Goal: Task Accomplishment & Management: Use online tool/utility

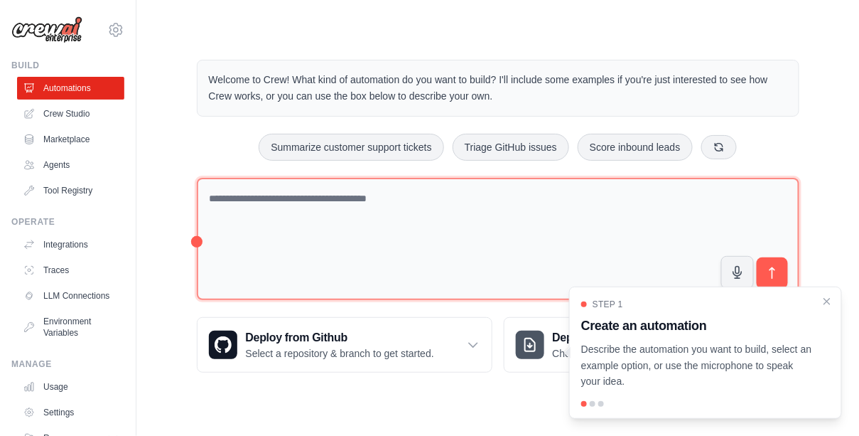
scroll to position [70, 0]
click at [318, 249] on textarea at bounding box center [498, 239] width 603 height 123
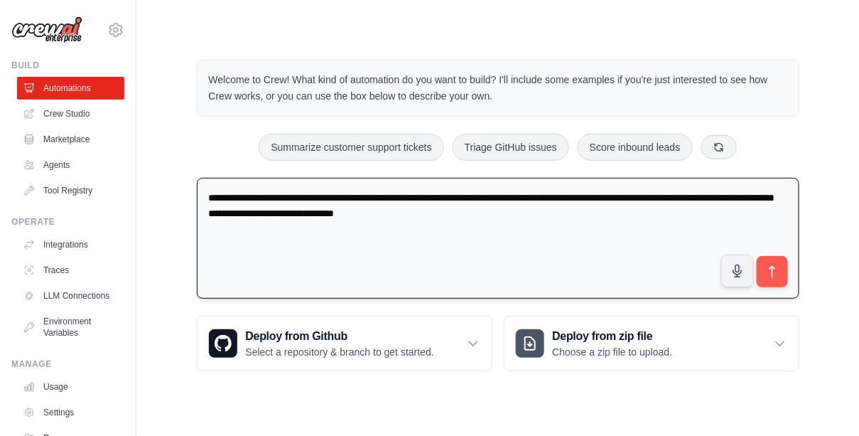
scroll to position [129, 0]
click at [234, 195] on textarea "**********" at bounding box center [498, 239] width 603 height 122
type textarea "**********"
click at [779, 264] on icon "submit" at bounding box center [772, 271] width 15 height 15
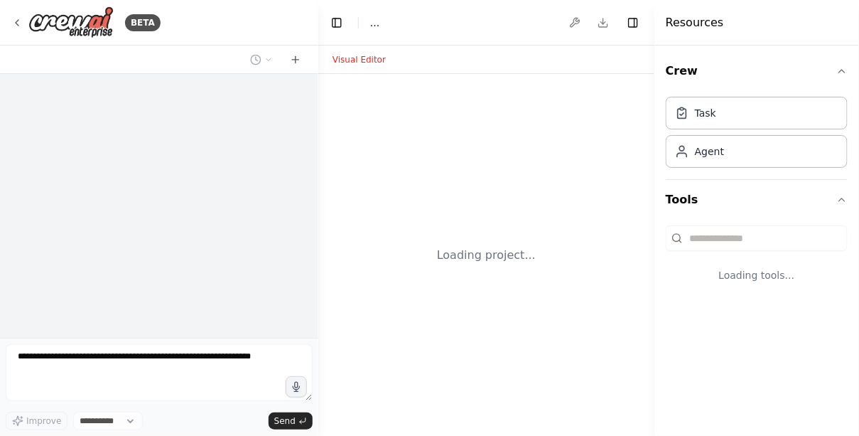
select select "****"
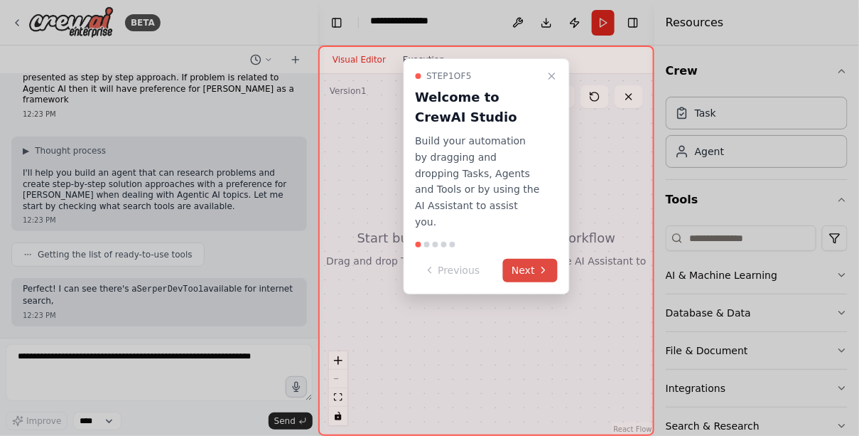
scroll to position [252, 0]
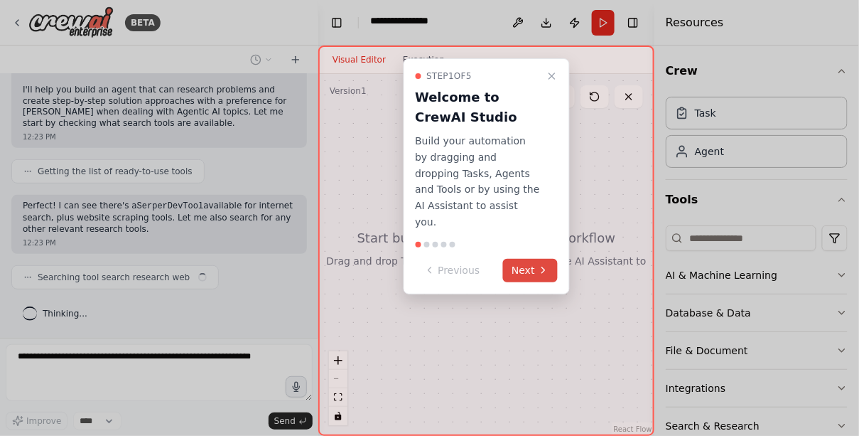
click at [512, 282] on button "Next" at bounding box center [530, 270] width 55 height 23
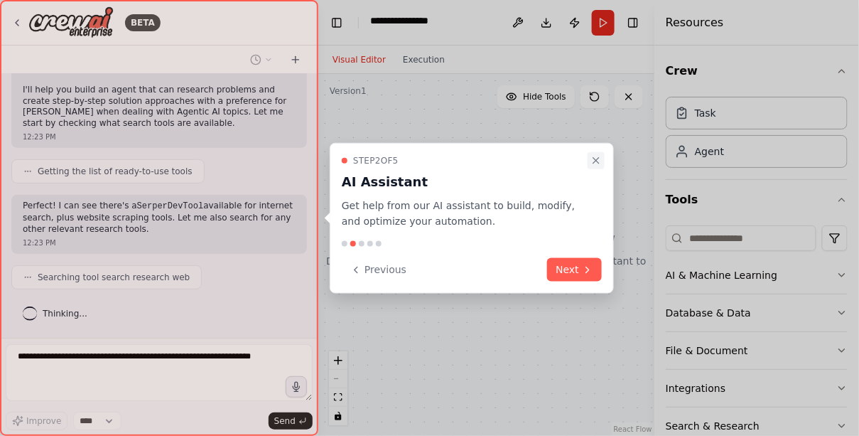
click at [597, 154] on icon "Close walkthrough" at bounding box center [595, 159] width 11 height 11
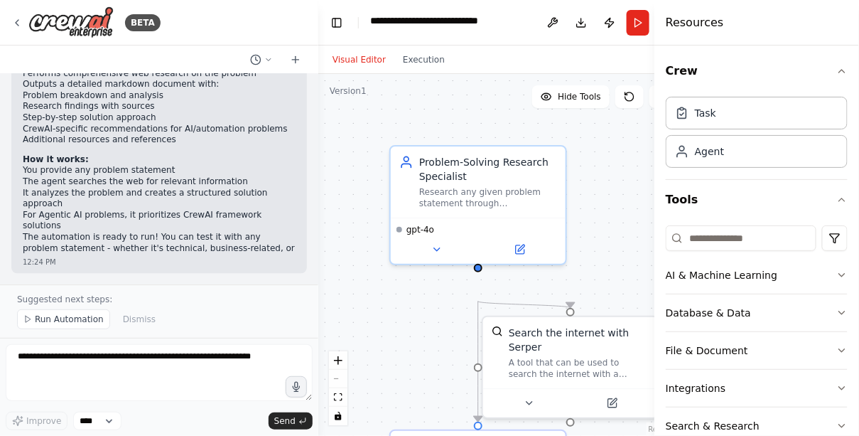
scroll to position [1338, 0]
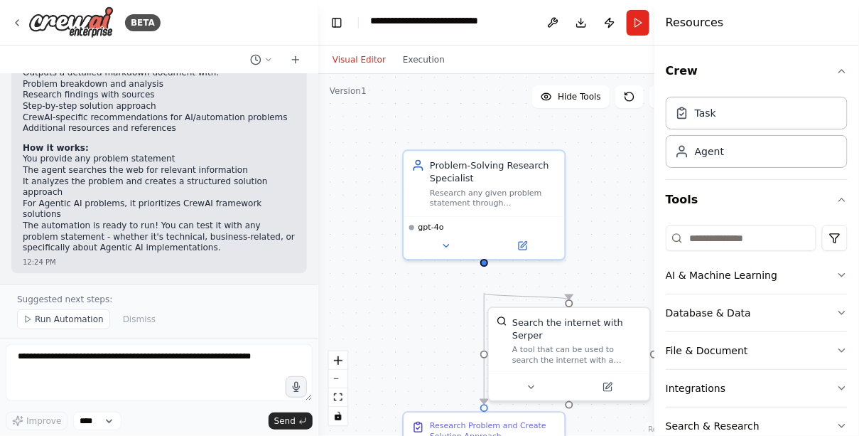
click at [614, 291] on div ".deletable-edge-delete-btn { width: 20px; height: 20px; border: 0px solid #ffff…" at bounding box center [503, 255] width 371 height 362
click at [449, 249] on icon at bounding box center [446, 243] width 11 height 11
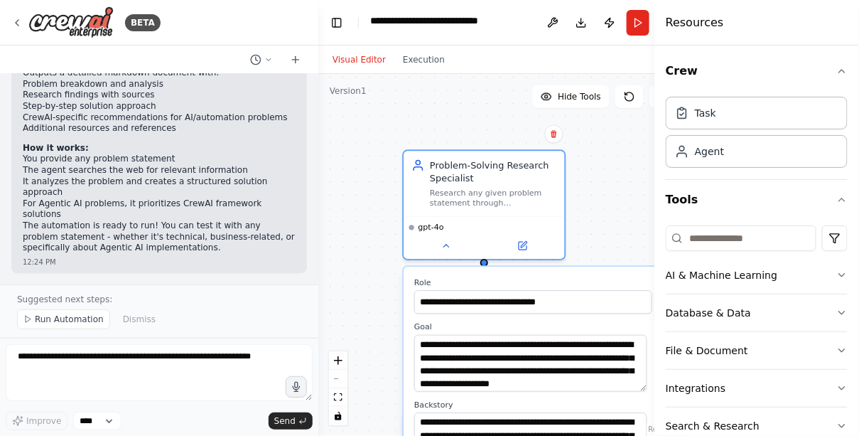
click at [622, 251] on div ".deletable-edge-delete-btn { width: 20px; height: 20px; border: 0px solid #ffff…" at bounding box center [503, 255] width 371 height 362
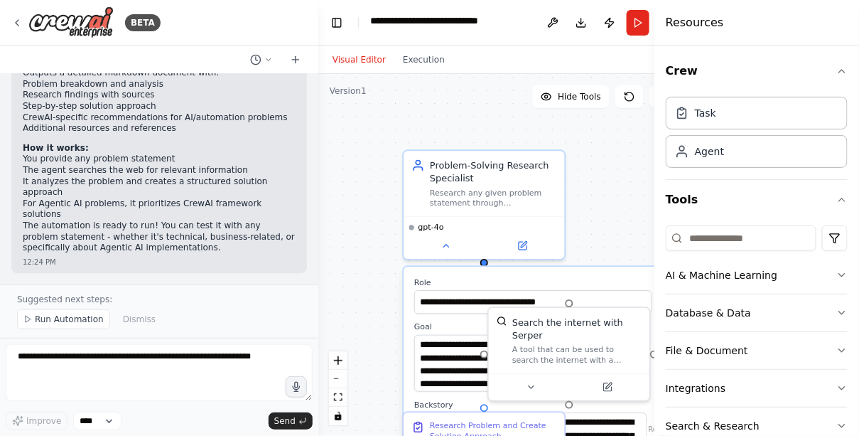
click at [602, 201] on div ".deletable-edge-delete-btn { width: 20px; height: 20px; border: 0px solid #ffff…" at bounding box center [503, 255] width 371 height 362
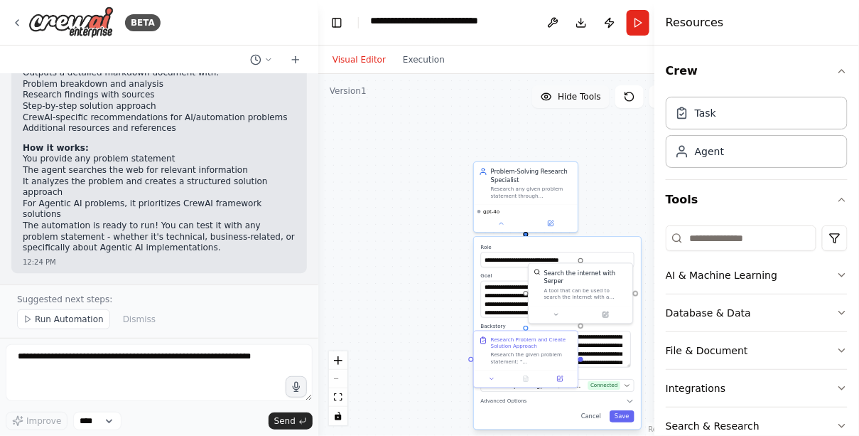
click at [590, 102] on span "Hide Tools" at bounding box center [579, 96] width 43 height 11
click at [590, 102] on span "Show Tools" at bounding box center [577, 96] width 47 height 11
click at [590, 102] on span "Hide Tools" at bounding box center [579, 96] width 43 height 11
click at [590, 102] on span "Show Tools" at bounding box center [577, 96] width 47 height 11
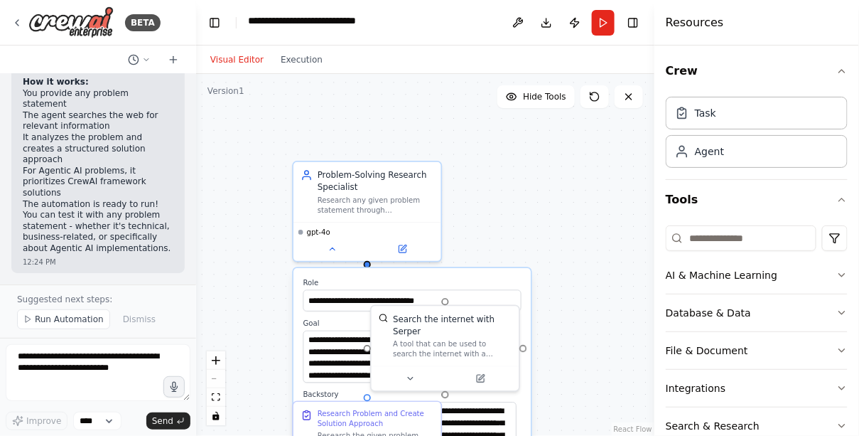
scroll to position [2676, 0]
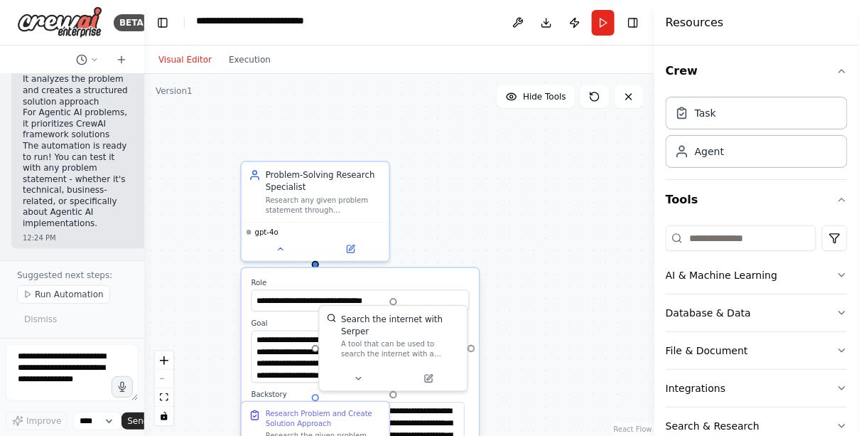
drag, startPoint x: 315, startPoint y: 179, endPoint x: 139, endPoint y: 209, distance: 178.7
click at [139, 209] on div at bounding box center [142, 218] width 6 height 436
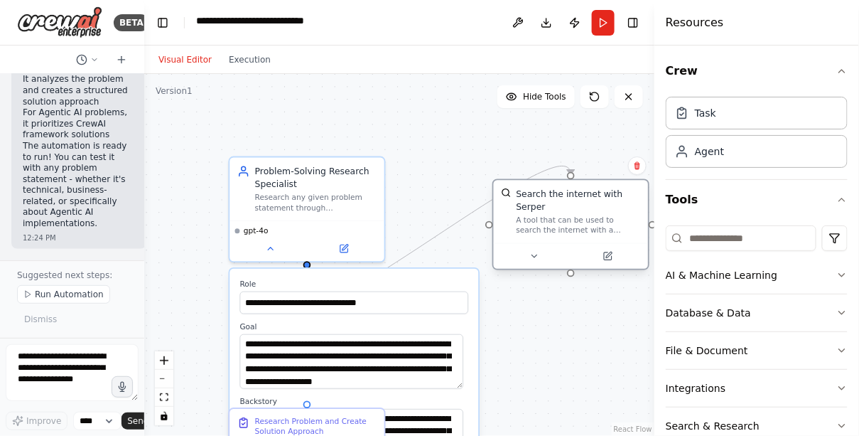
drag, startPoint x: 417, startPoint y: 360, endPoint x: 598, endPoint y: 233, distance: 221.4
click at [598, 212] on div "Search the internet with Serper" at bounding box center [579, 200] width 124 height 25
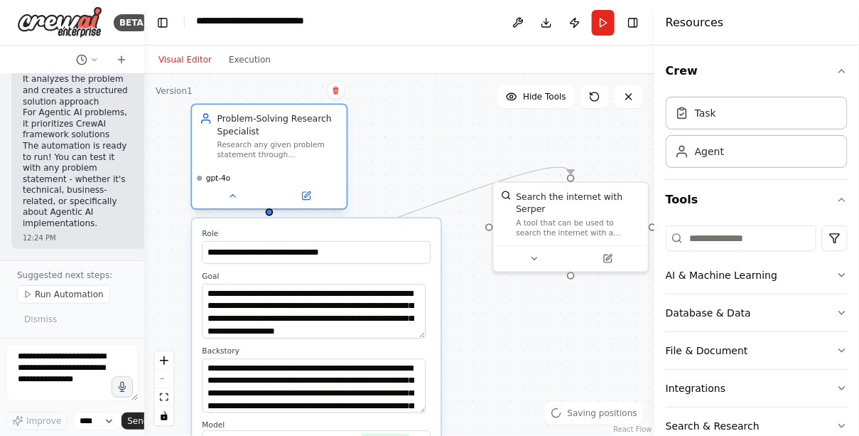
drag, startPoint x: 342, startPoint y: 252, endPoint x: 306, endPoint y: 198, distance: 65.2
click at [306, 198] on div "Problem-Solving Research Specialist Research any given problem statement throug…" at bounding box center [269, 156] width 157 height 106
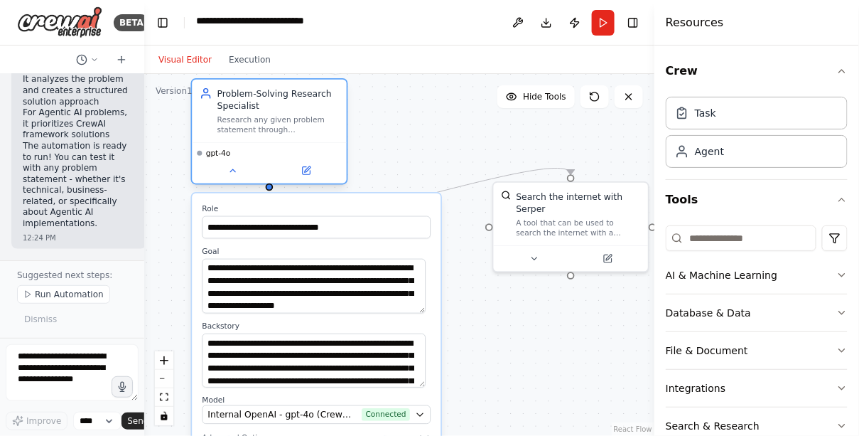
drag, startPoint x: 269, startPoint y: 197, endPoint x: 266, endPoint y: 173, distance: 24.3
click at [266, 142] on div "Problem-Solving Research Specialist Research any given problem statement throug…" at bounding box center [269, 111] width 155 height 63
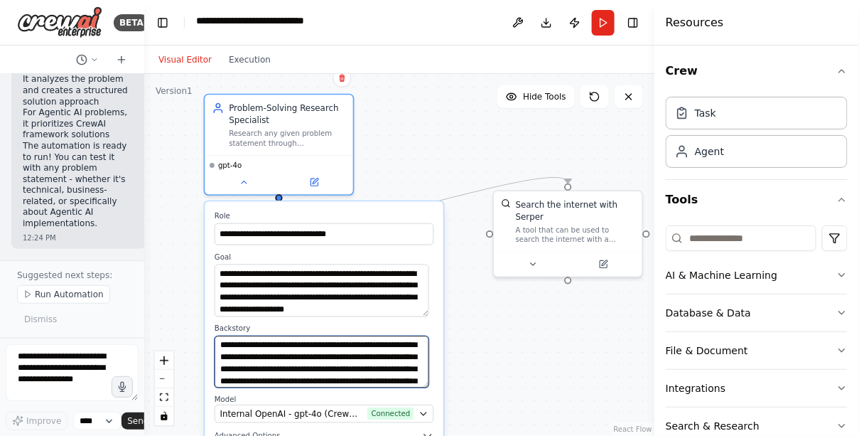
drag, startPoint x: 369, startPoint y: 401, endPoint x: 357, endPoint y: 333, distance: 69.9
click at [357, 333] on div "**********" at bounding box center [324, 338] width 239 height 274
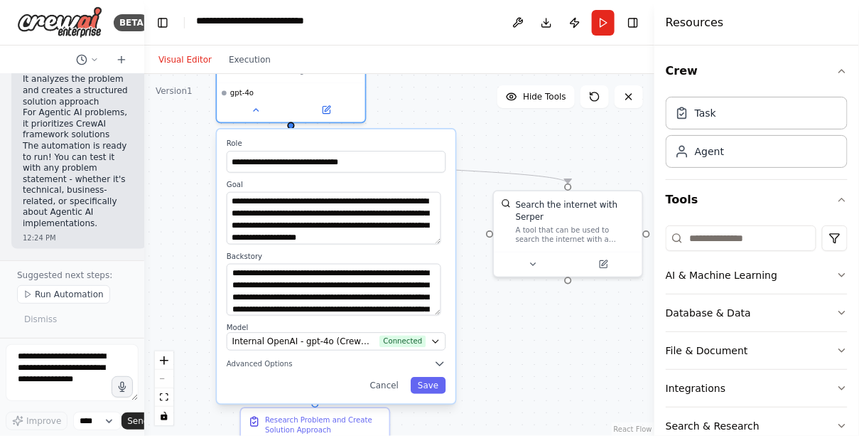
drag, startPoint x: 396, startPoint y: 259, endPoint x: 413, endPoint y: 180, distance: 80.7
click at [413, 180] on div "**********" at bounding box center [336, 266] width 239 height 274
click at [325, 347] on span "Internal OpenAI - gpt-4o (CrewAI Sponsored OpenAI Connection)" at bounding box center [303, 341] width 143 height 12
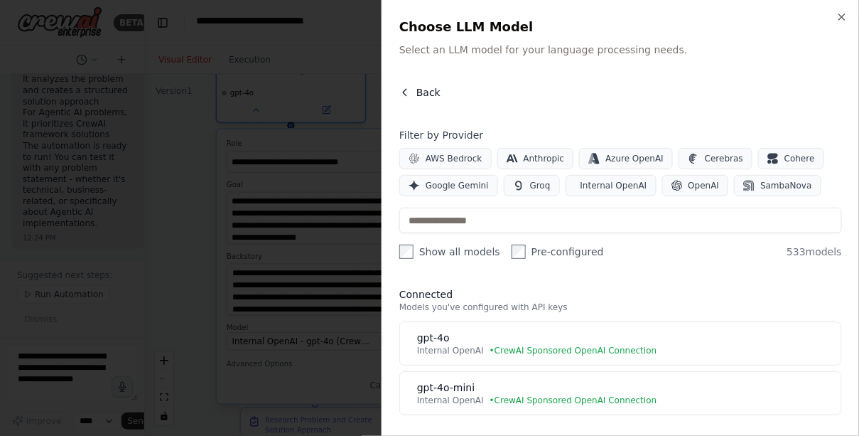
click at [399, 98] on icon "button" at bounding box center [404, 92] width 11 height 11
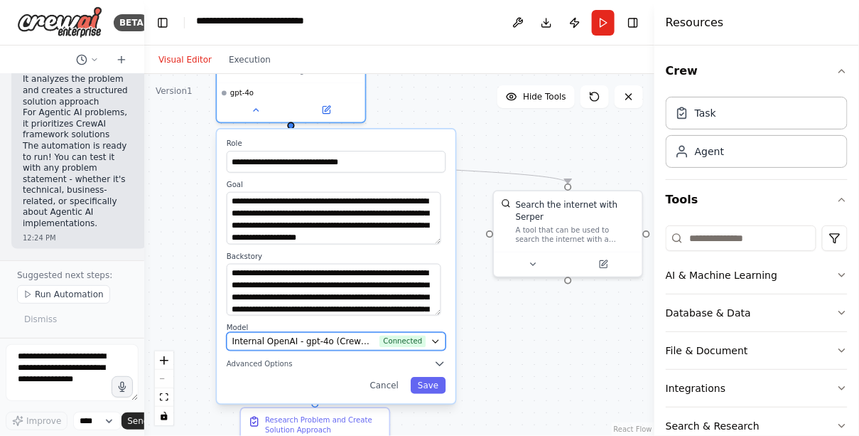
click at [308, 347] on span "Internal OpenAI - gpt-4o (CrewAI Sponsored OpenAI Connection)" at bounding box center [303, 341] width 143 height 12
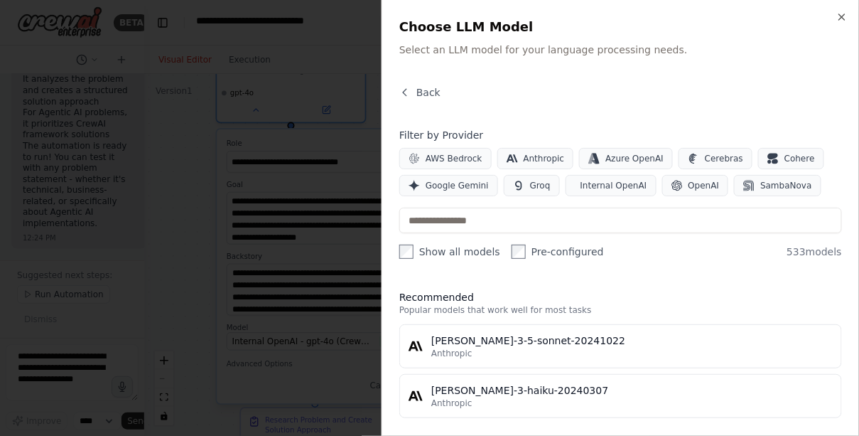
scroll to position [0, 0]
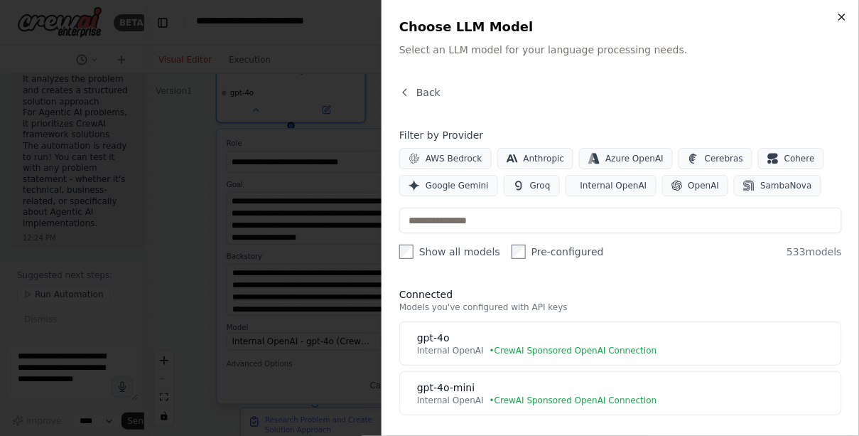
click at [839, 20] on icon "button" at bounding box center [842, 17] width 6 height 6
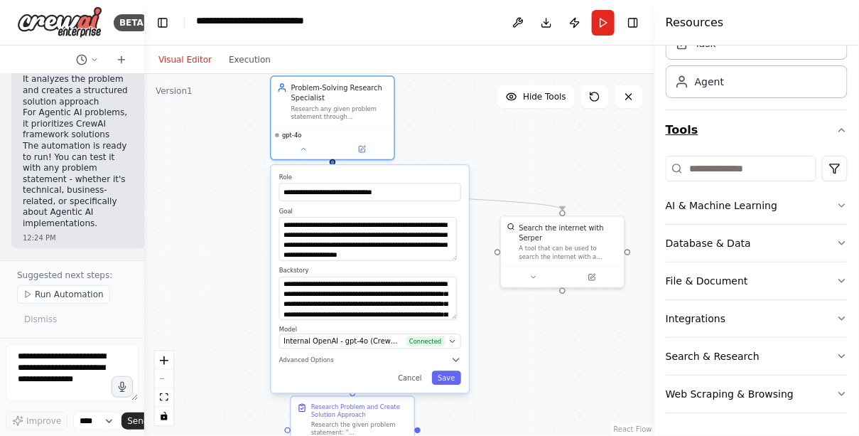
scroll to position [193, 0]
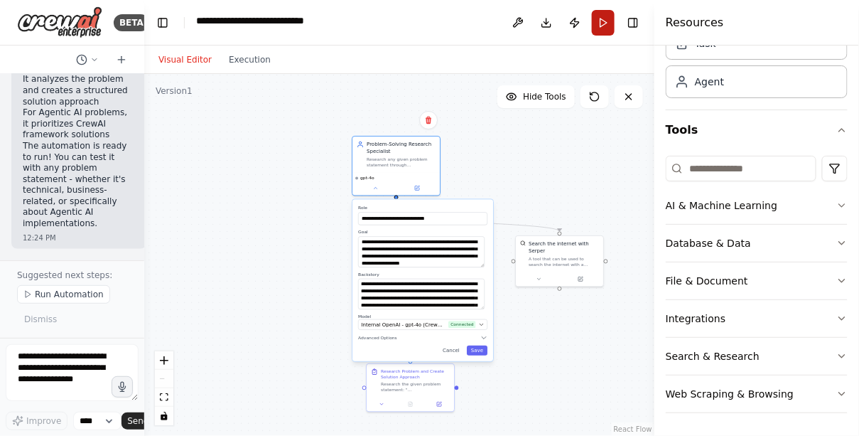
click at [592, 28] on button "Run" at bounding box center [603, 23] width 23 height 26
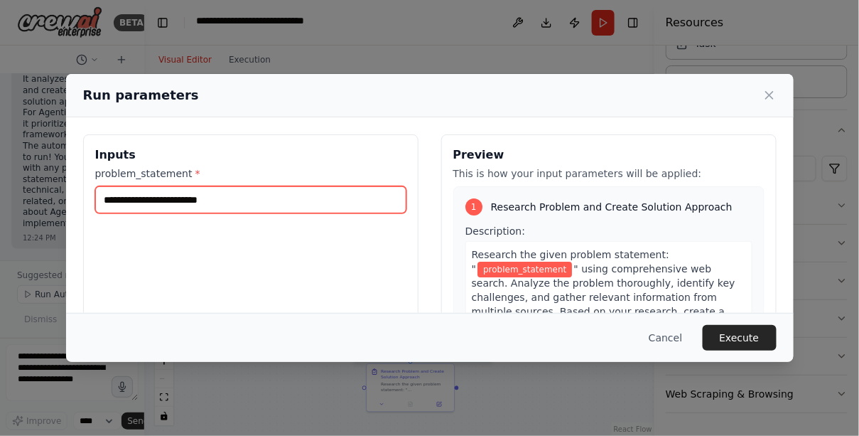
click at [257, 213] on input "problem_statement *" at bounding box center [250, 199] width 311 height 27
click at [213, 213] on input "problem_statement *" at bounding box center [250, 199] width 311 height 27
paste input "**********"
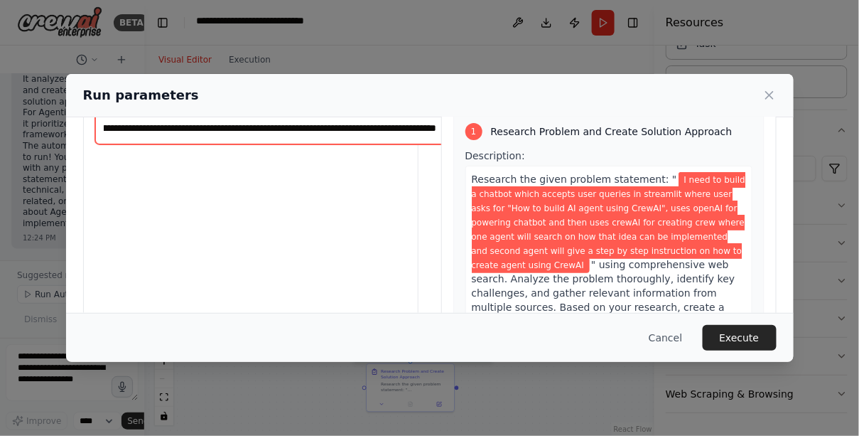
scroll to position [77, 0]
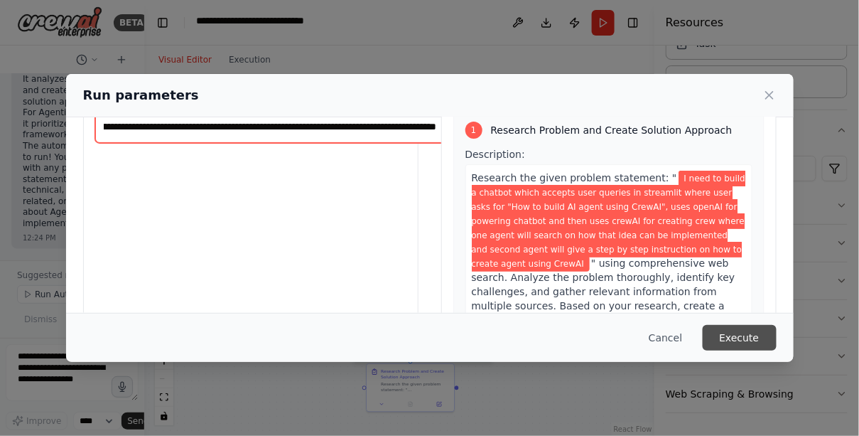
type input "**********"
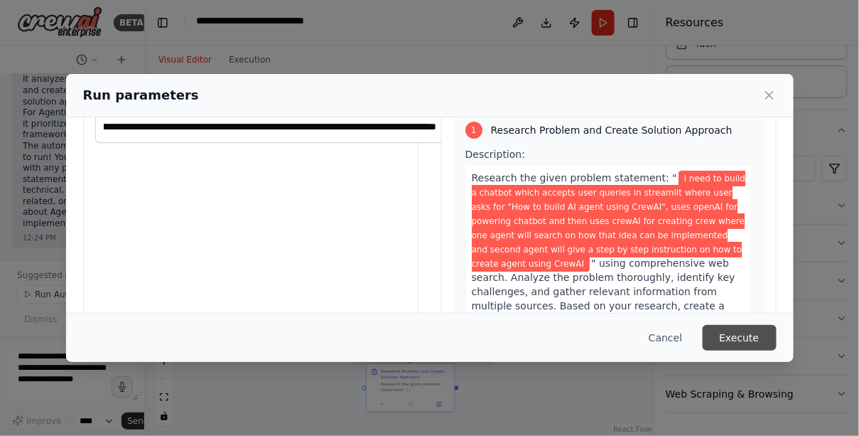
scroll to position [0, 0]
click at [770, 334] on button "Execute" at bounding box center [740, 338] width 74 height 26
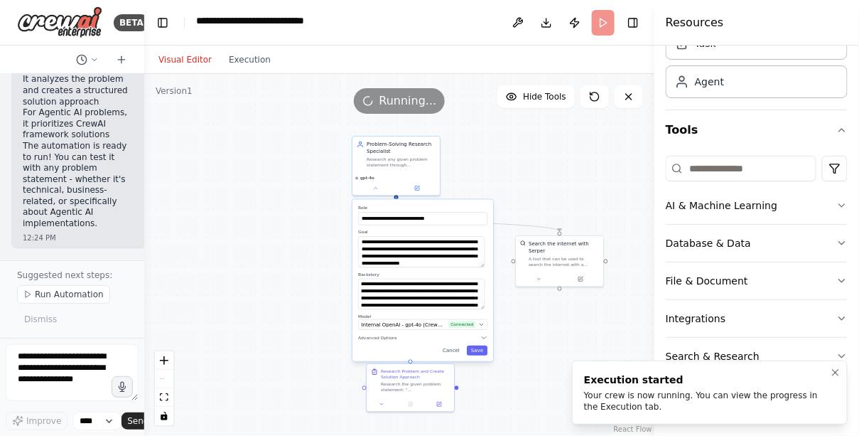
click at [685, 389] on div "Your crew is now running. You can view the progress in the Execution tab." at bounding box center [707, 400] width 246 height 23
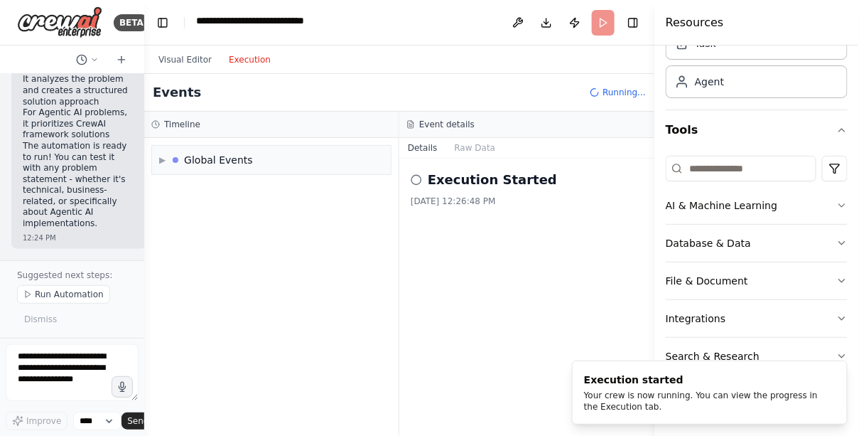
click at [259, 68] on button "Execution" at bounding box center [249, 59] width 59 height 17
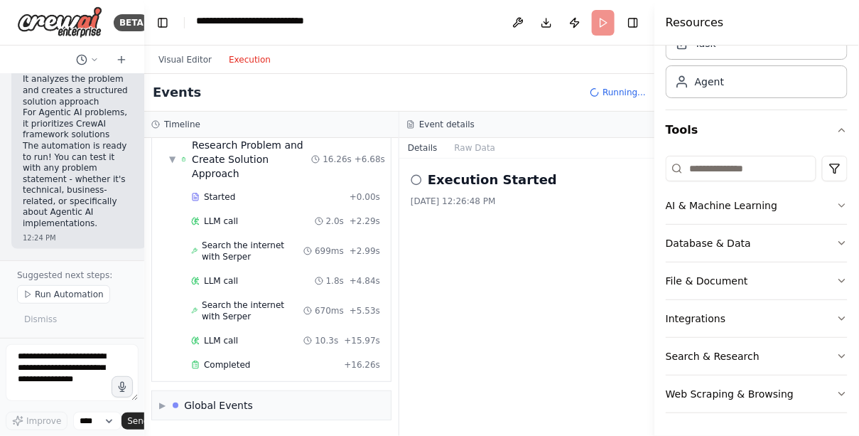
scroll to position [237, 0]
click at [250, 359] on span "Completed" at bounding box center [227, 364] width 46 height 11
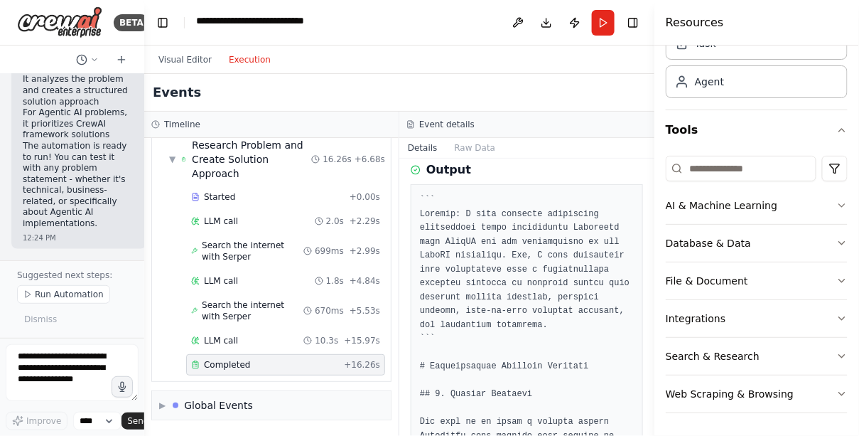
scroll to position [55, 0]
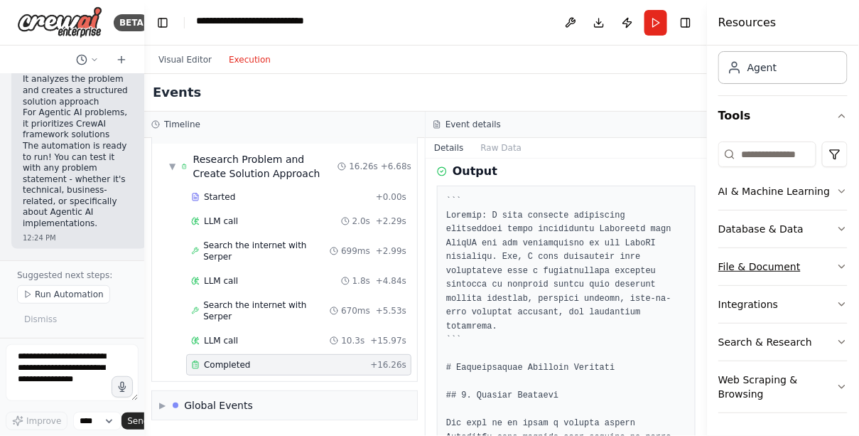
drag, startPoint x: 655, startPoint y: 235, endPoint x: 769, endPoint y: 250, distance: 114.7
click at [769, 250] on div "Resources Crew Task Agent Tools AI & Machine Learning Database & Data File & Do…" at bounding box center [783, 218] width 152 height 436
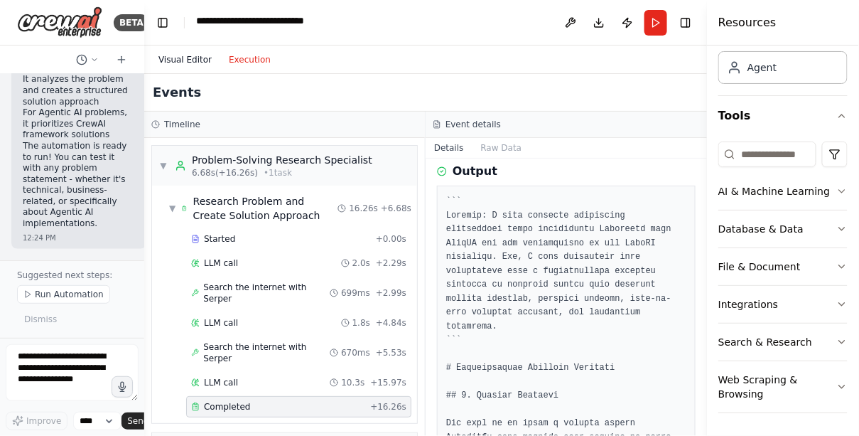
click at [193, 68] on button "Visual Editor" at bounding box center [185, 59] width 70 height 17
click at [272, 68] on button "Execution" at bounding box center [249, 59] width 59 height 17
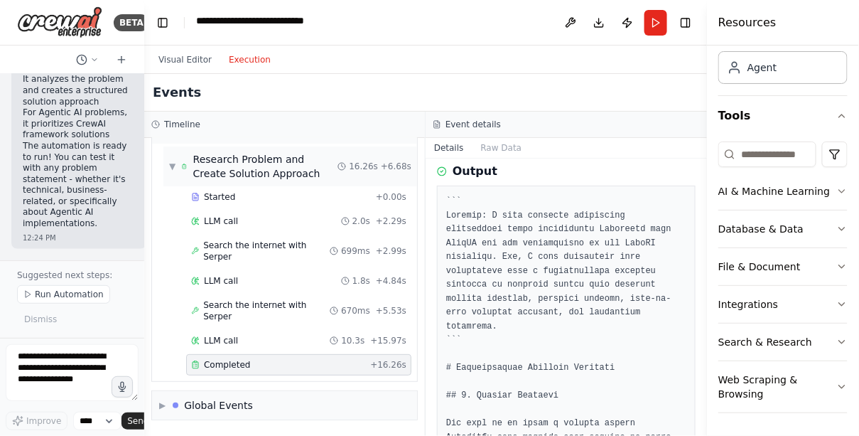
scroll to position [173, 0]
click at [163, 401] on span "▶" at bounding box center [162, 404] width 6 height 11
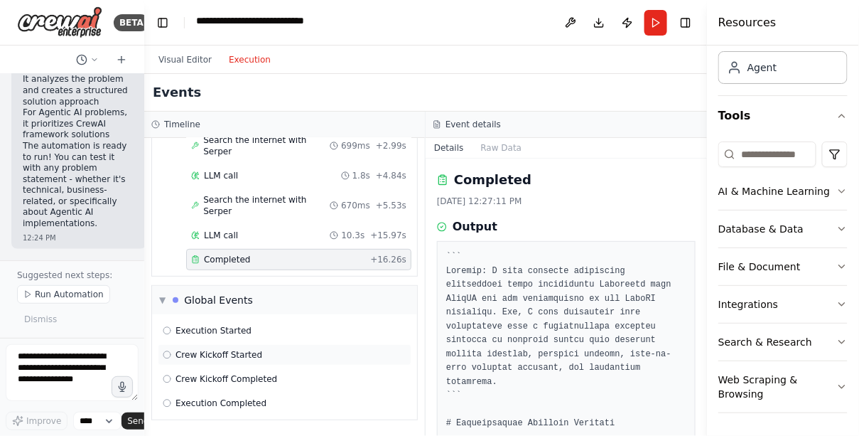
scroll to position [0, 0]
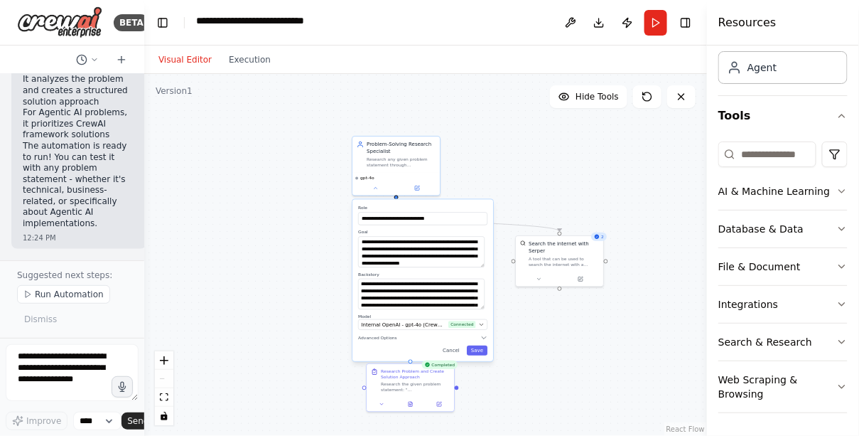
click at [186, 68] on button "Visual Editor" at bounding box center [185, 59] width 70 height 17
click at [274, 68] on button "Execution" at bounding box center [249, 59] width 59 height 17
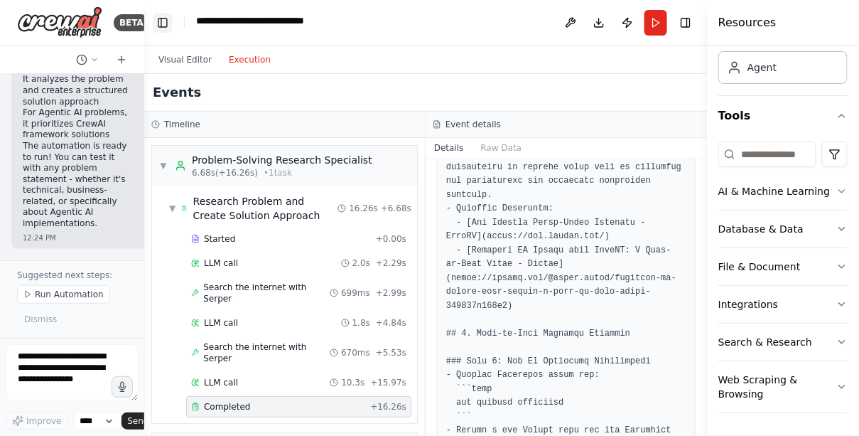
click at [169, 26] on button "Toggle Left Sidebar" at bounding box center [163, 23] width 20 height 20
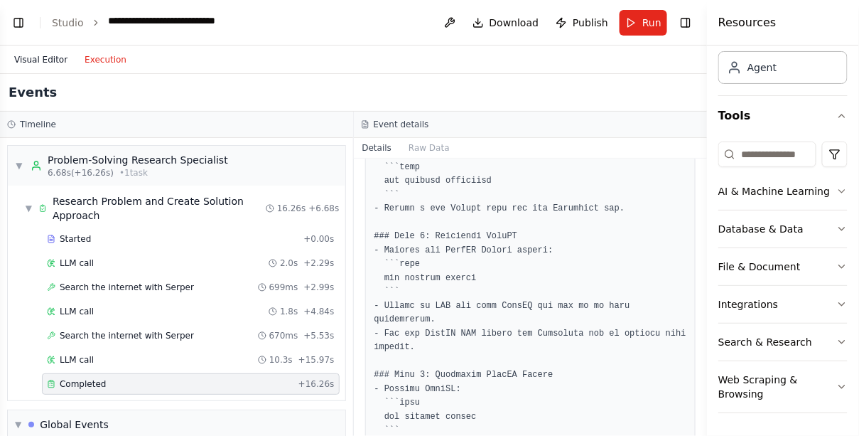
click at [55, 68] on button "Visual Editor" at bounding box center [41, 59] width 70 height 17
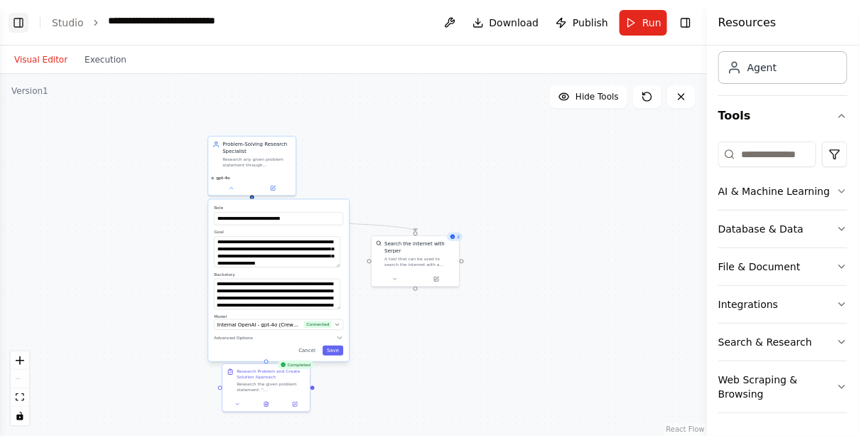
click at [24, 27] on button "Toggle Left Sidebar" at bounding box center [19, 23] width 20 height 20
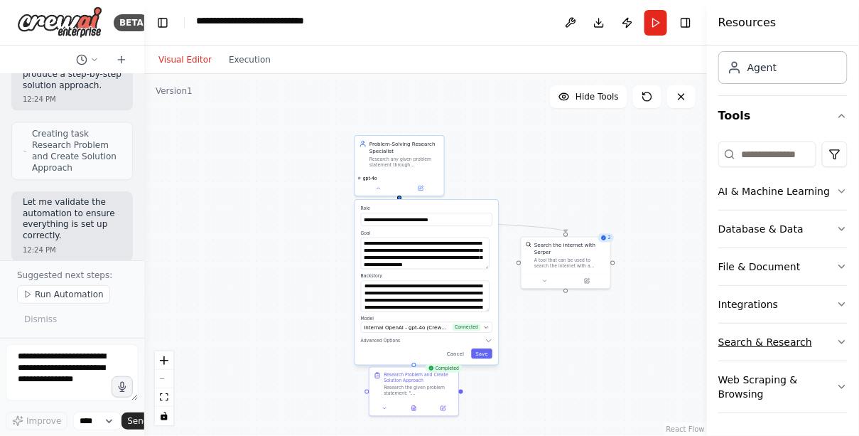
scroll to position [228, 0]
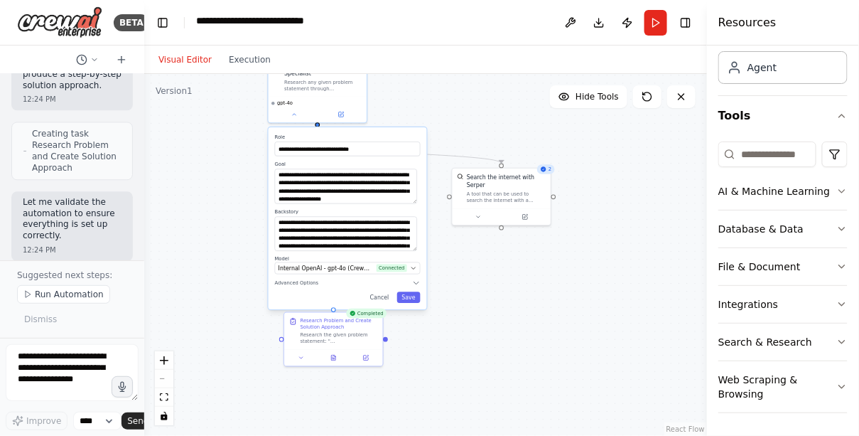
drag, startPoint x: 303, startPoint y: 305, endPoint x: 203, endPoint y: 237, distance: 121.2
click at [203, 237] on div ".deletable-edge-delete-btn { width: 20px; height: 20px; border: 0px solid #ffff…" at bounding box center [425, 255] width 563 height 362
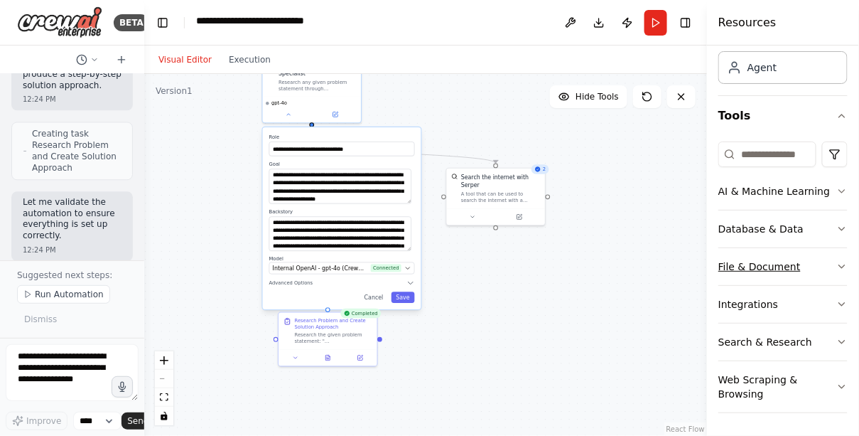
click at [765, 248] on button "File & Document" at bounding box center [782, 266] width 129 height 37
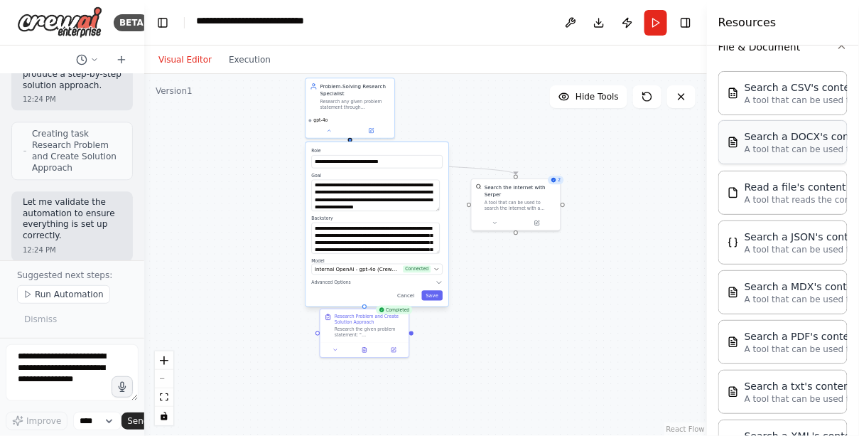
scroll to position [315, 0]
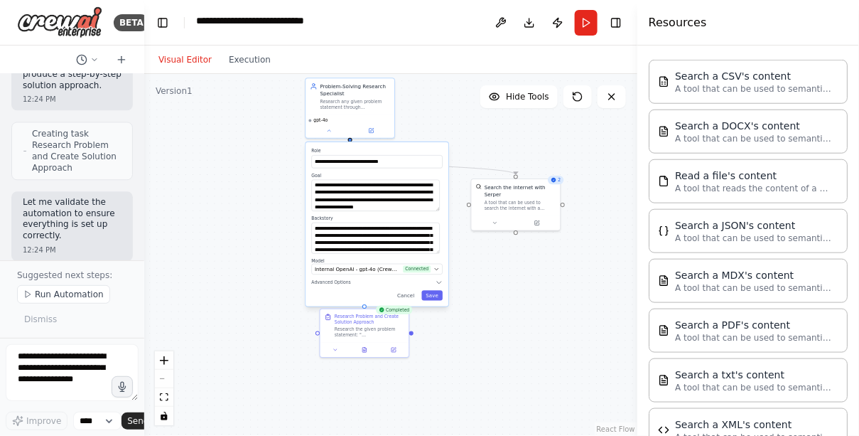
drag, startPoint x: 708, startPoint y: 253, endPoint x: 637, endPoint y: 258, distance: 70.5
click at [637, 258] on div "Resources Crew Task Agent Tools AI & Machine Learning Database & Data File & Do…" at bounding box center [748, 218] width 222 height 436
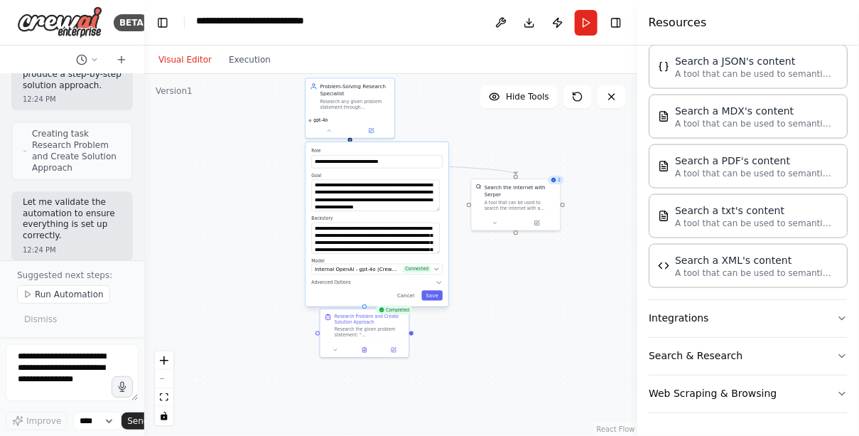
scroll to position [699, 0]
click at [720, 300] on button "Integrations" at bounding box center [748, 318] width 199 height 37
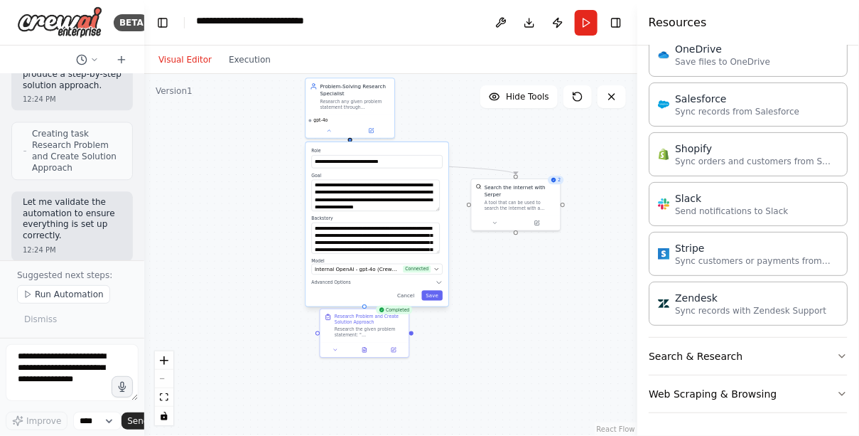
scroll to position [1944, 0]
click at [730, 339] on button "Search & Research" at bounding box center [748, 356] width 199 height 37
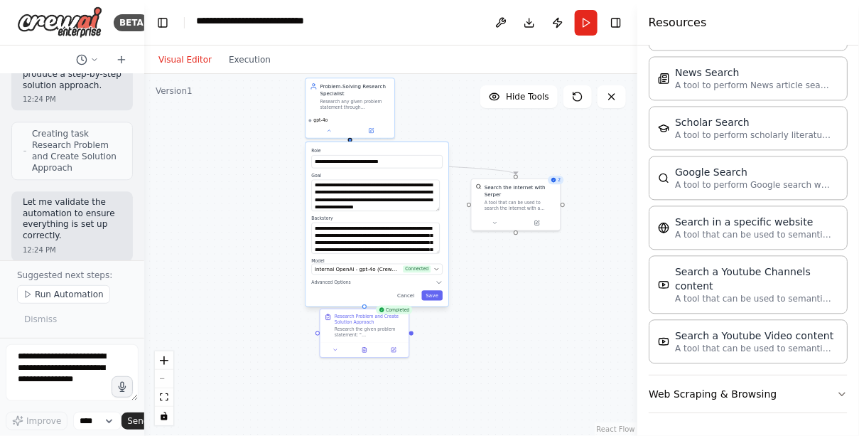
scroll to position [2944, 0]
click at [723, 386] on button "Web Scraping & Browsing" at bounding box center [748, 393] width 199 height 37
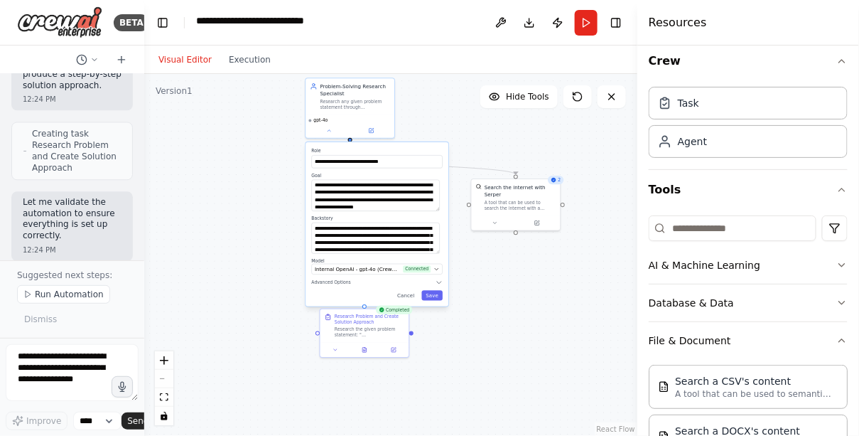
scroll to position [0, 0]
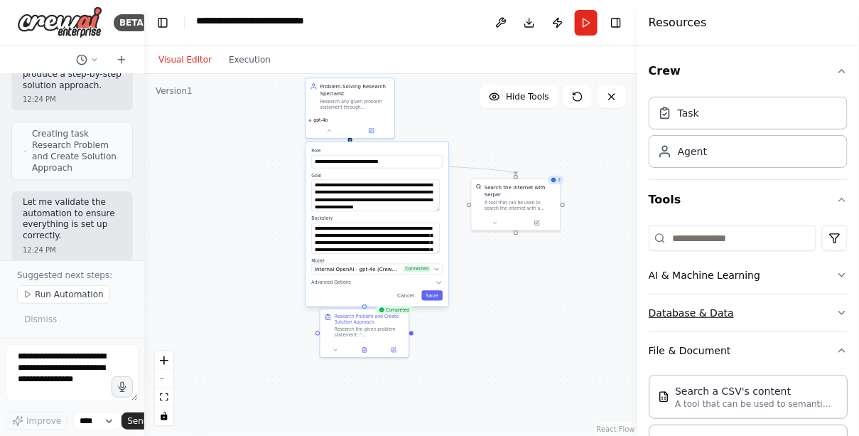
drag, startPoint x: 662, startPoint y: 365, endPoint x: 680, endPoint y: 370, distance: 18.7
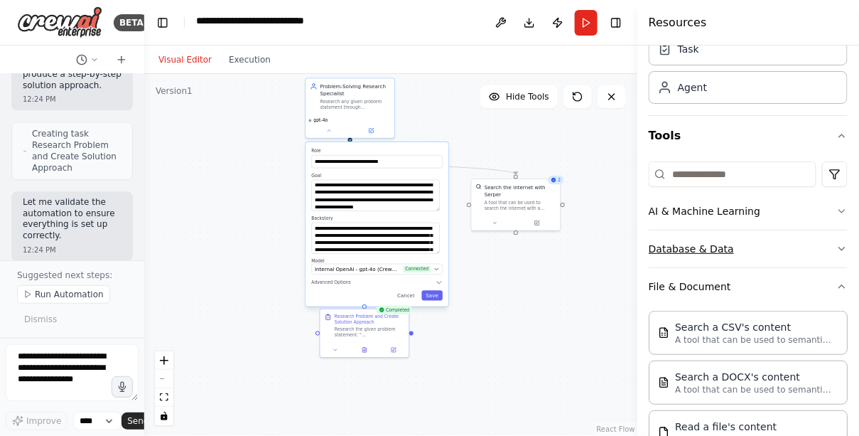
scroll to position [76, 0]
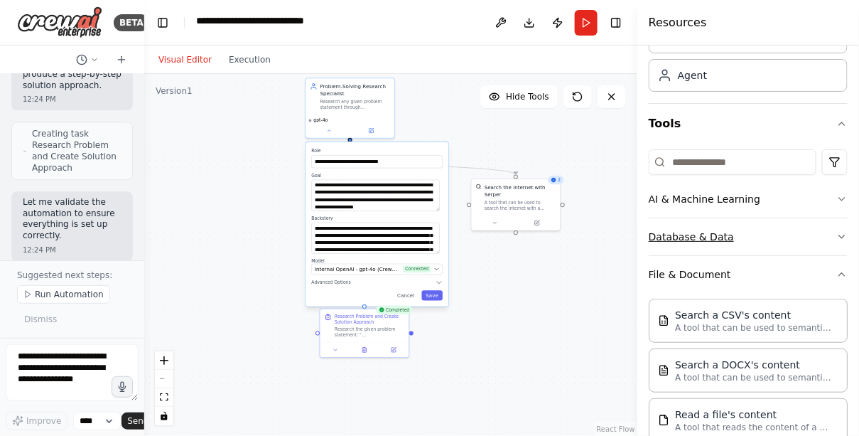
click at [686, 255] on button "Database & Data" at bounding box center [748, 236] width 199 height 37
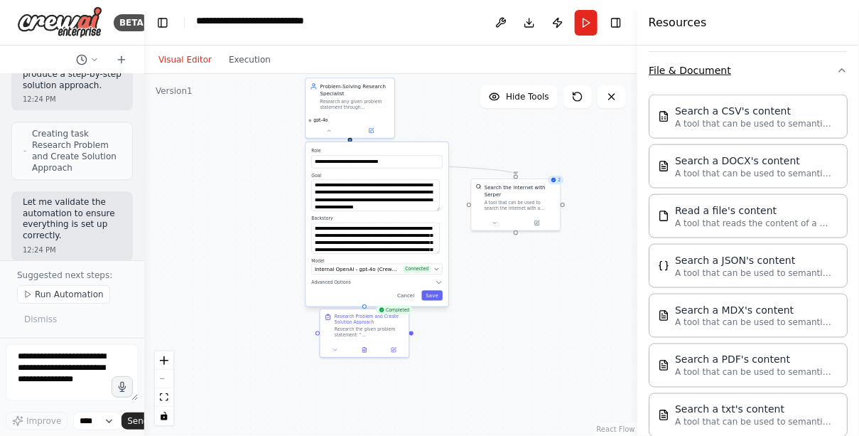
scroll to position [466, 0]
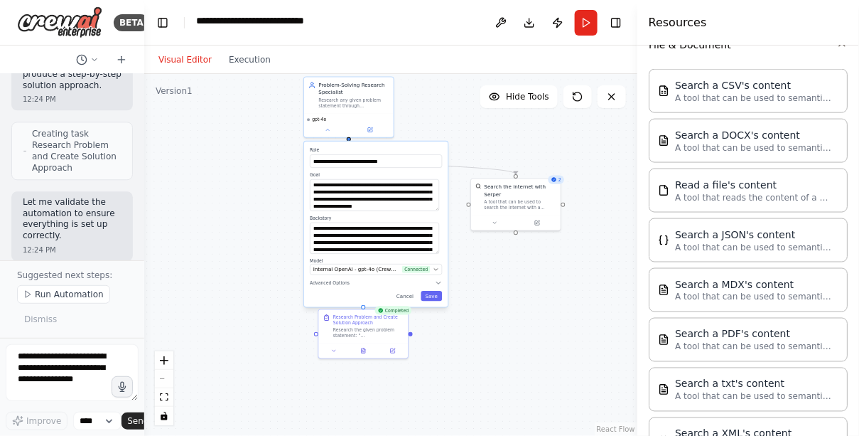
click at [190, 68] on button "Visual Editor" at bounding box center [185, 59] width 70 height 17
click at [266, 68] on button "Execution" at bounding box center [249, 59] width 59 height 17
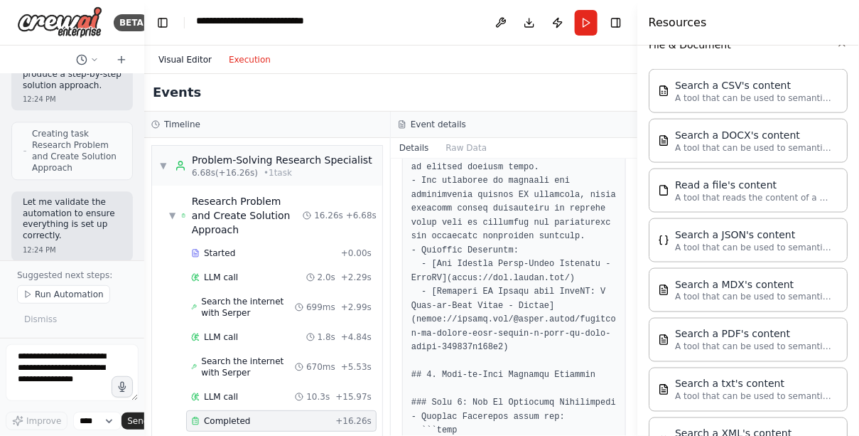
click at [190, 68] on button "Visual Editor" at bounding box center [185, 59] width 70 height 17
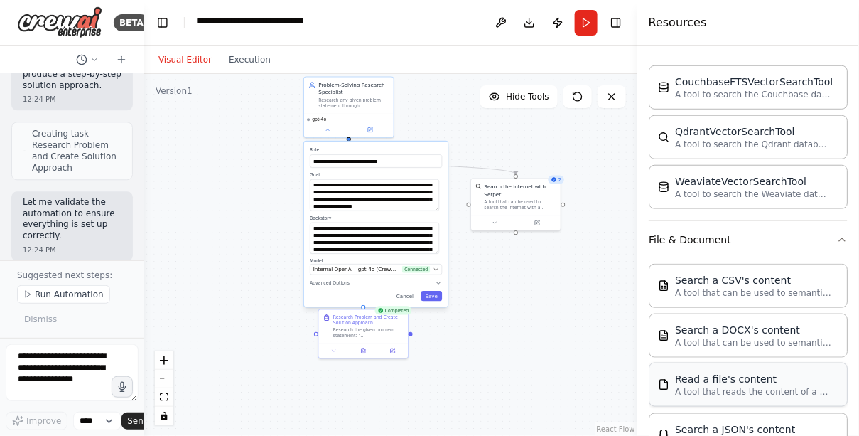
scroll to position [270, 0]
click at [841, 44] on icon "button" at bounding box center [842, 42] width 6 height 3
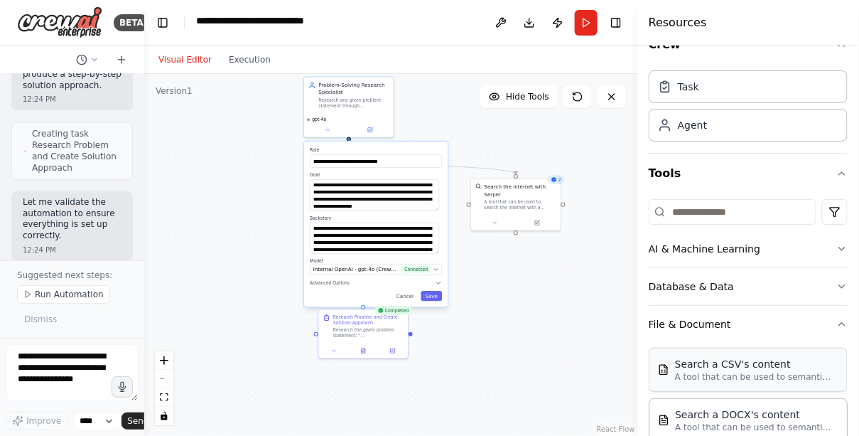
scroll to position [0, 0]
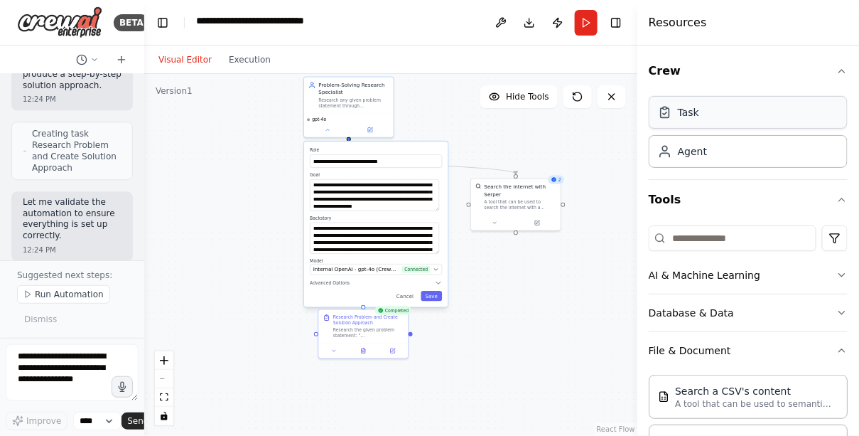
click at [769, 129] on div "Task" at bounding box center [748, 112] width 199 height 33
click at [839, 205] on icon "button" at bounding box center [841, 199] width 11 height 11
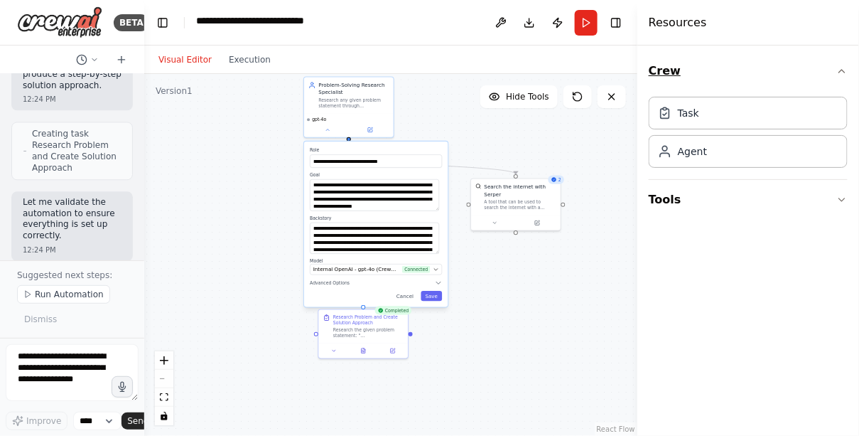
click at [839, 72] on icon "button" at bounding box center [842, 71] width 6 height 3
click at [836, 77] on icon "button" at bounding box center [841, 70] width 11 height 11
click at [836, 205] on icon "button" at bounding box center [841, 199] width 11 height 11
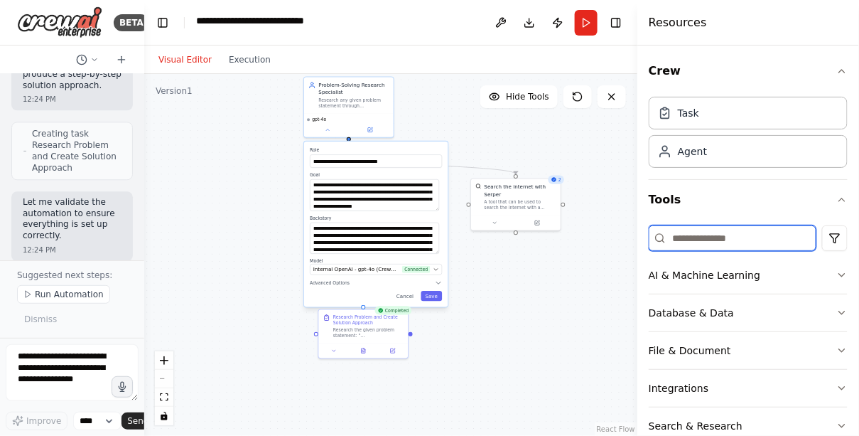
click at [769, 251] on input at bounding box center [733, 238] width 168 height 26
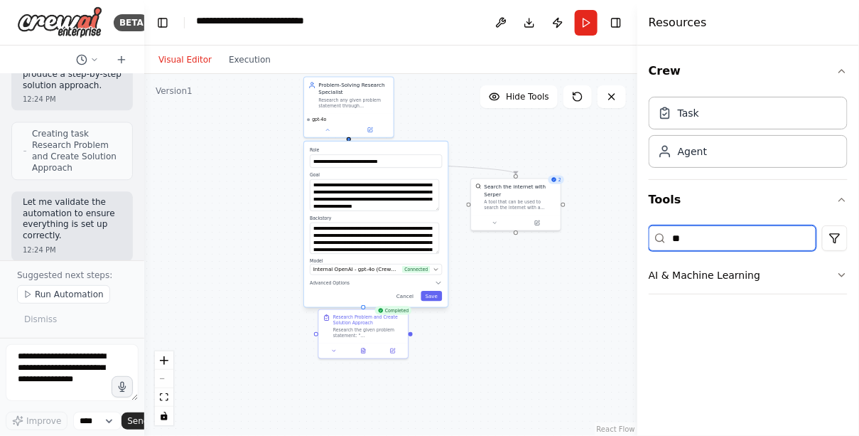
type input "*"
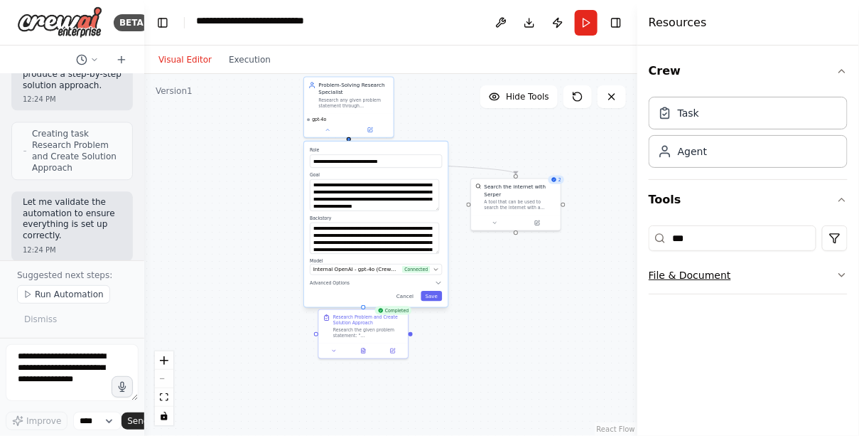
click at [821, 293] on button "File & Document" at bounding box center [748, 275] width 199 height 37
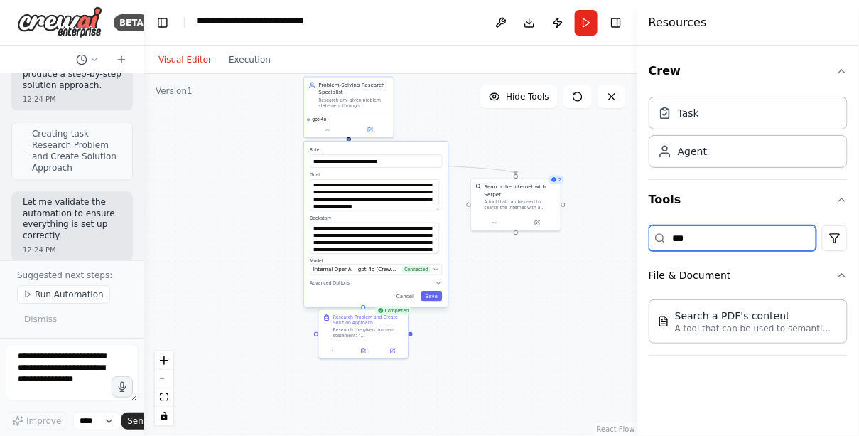
click at [729, 251] on input "***" at bounding box center [733, 238] width 168 height 26
type input "*"
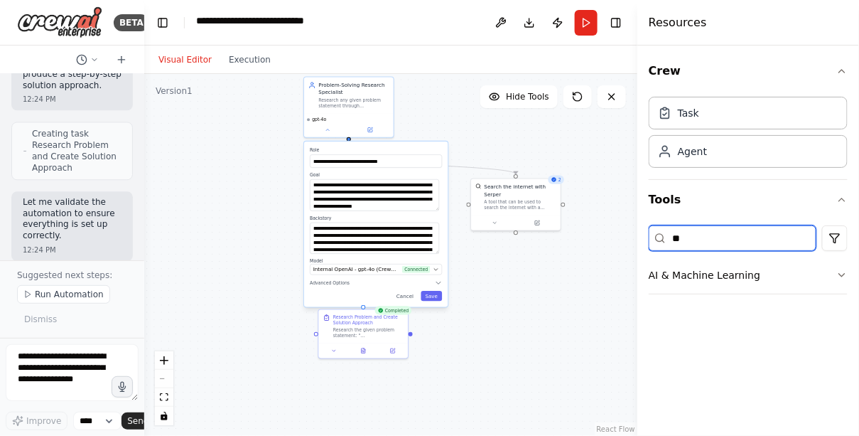
type input "*"
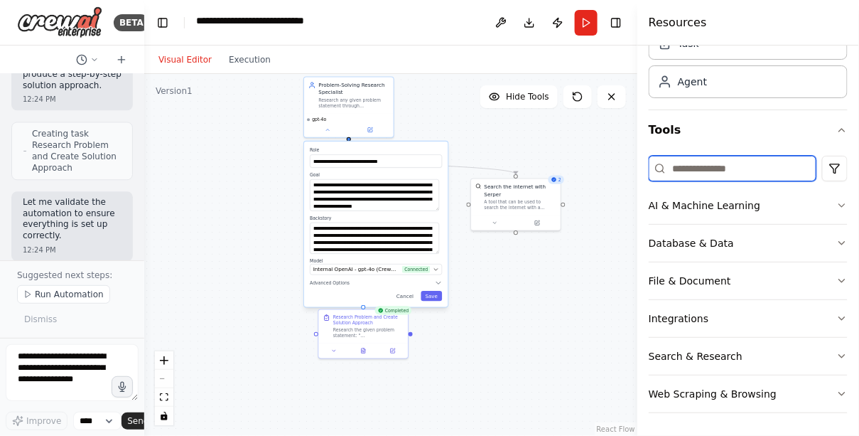
scroll to position [193, 0]
click at [796, 262] on button "File & Document" at bounding box center [748, 280] width 199 height 37
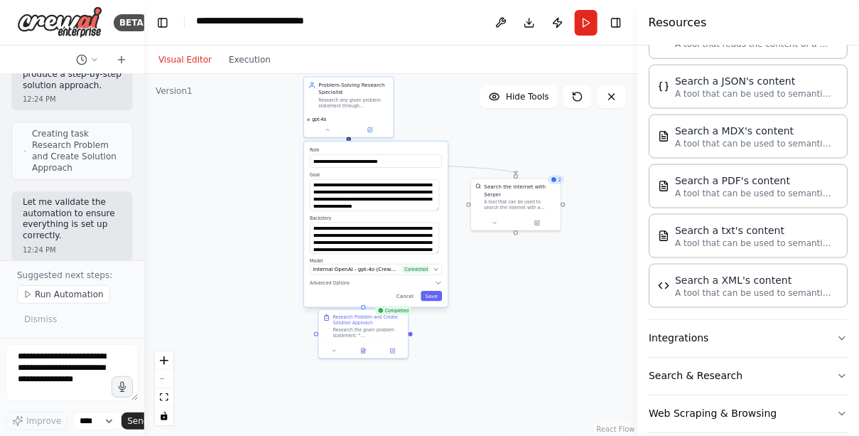
scroll to position [509, 0]
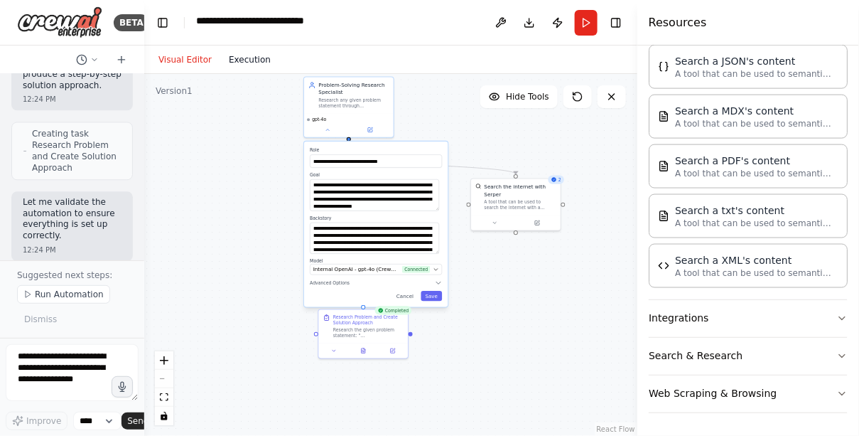
click at [274, 68] on button "Execution" at bounding box center [249, 59] width 59 height 17
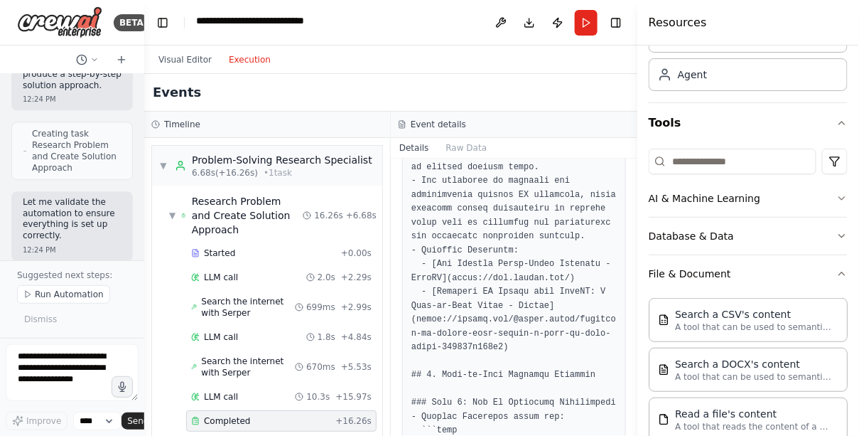
scroll to position [168, 0]
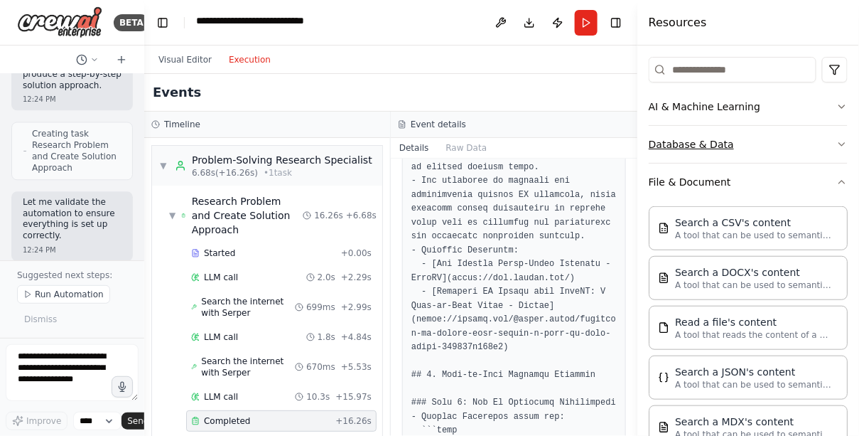
click at [743, 163] on button "Database & Data" at bounding box center [748, 144] width 199 height 37
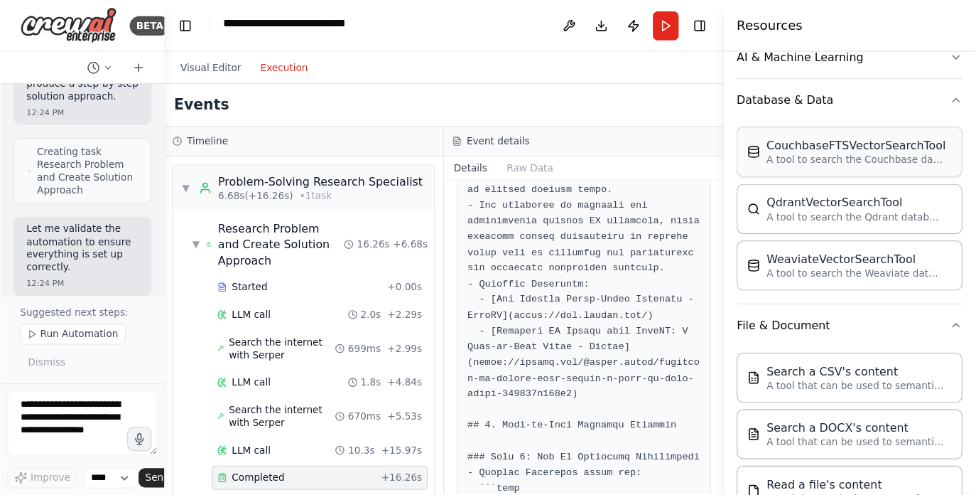
scroll to position [215, 0]
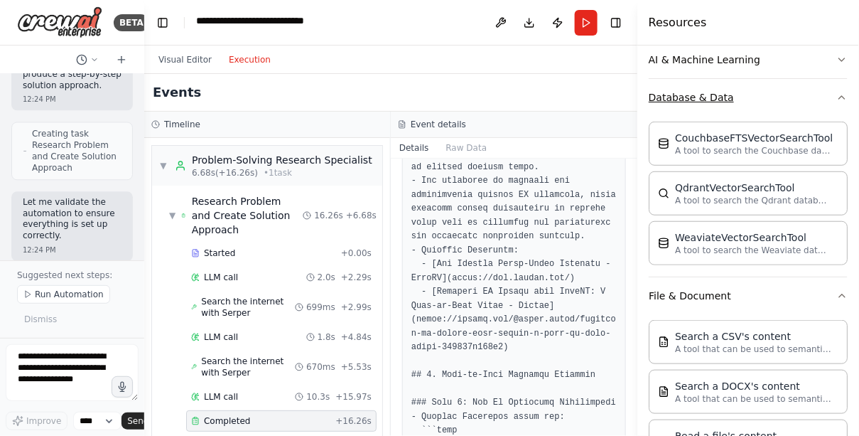
click at [838, 103] on icon "button" at bounding box center [841, 97] width 11 height 11
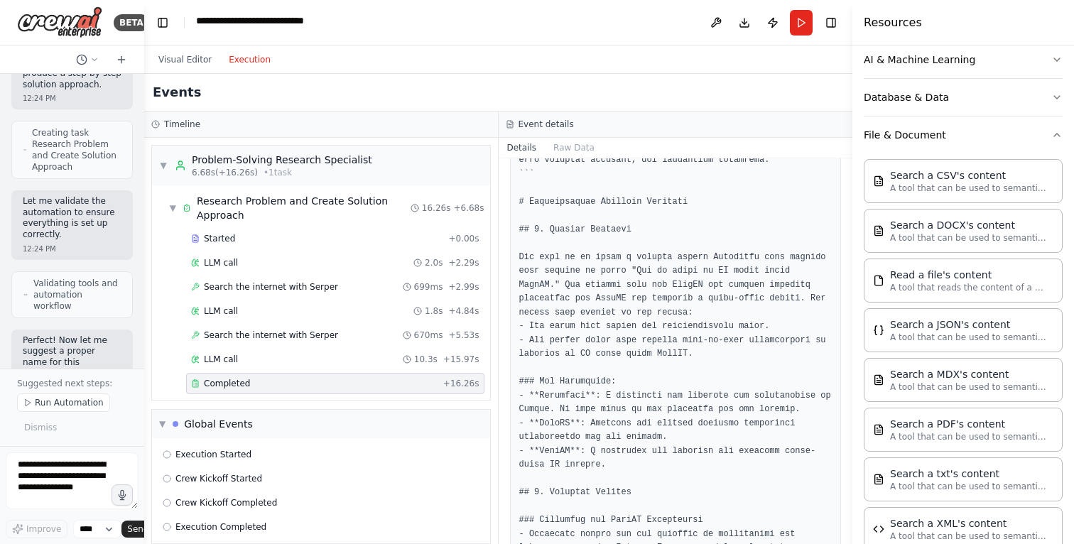
scroll to position [0, 0]
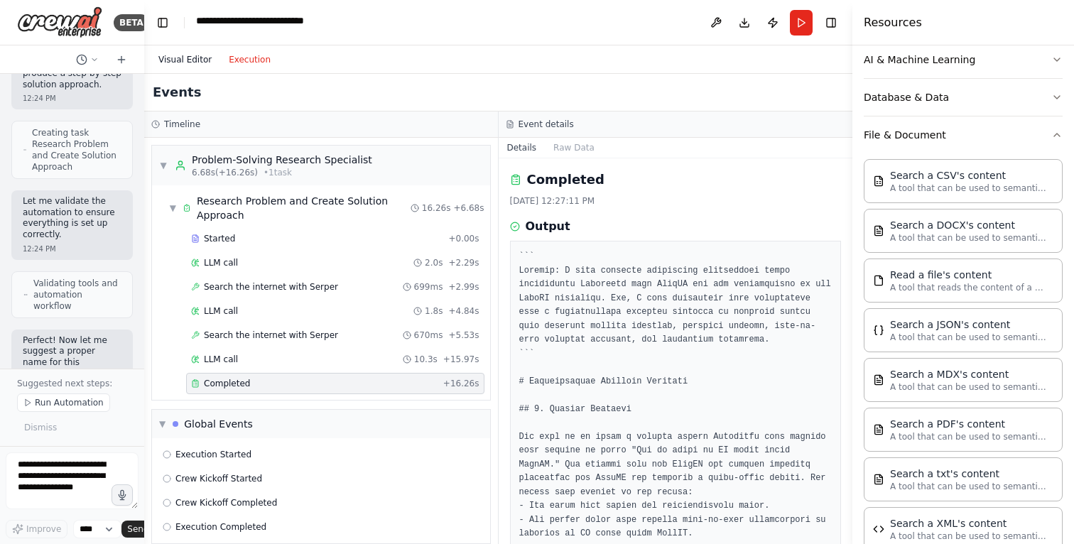
click at [185, 68] on button "Visual Editor" at bounding box center [185, 59] width 70 height 17
click at [266, 68] on button "Execution" at bounding box center [249, 59] width 59 height 17
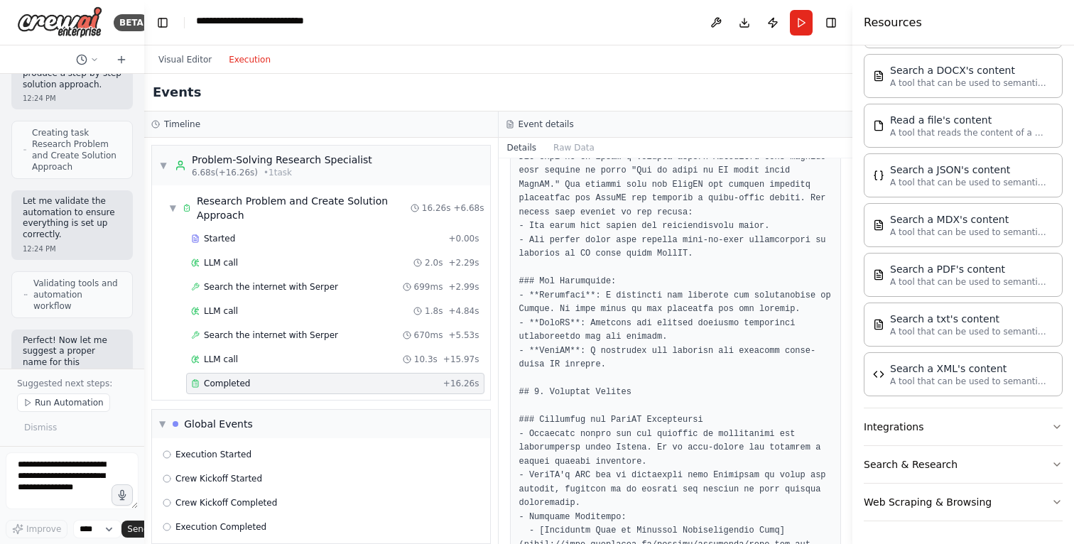
scroll to position [282, 0]
click at [55, 435] on textarea at bounding box center [72, 481] width 133 height 57
type textarea "**********"
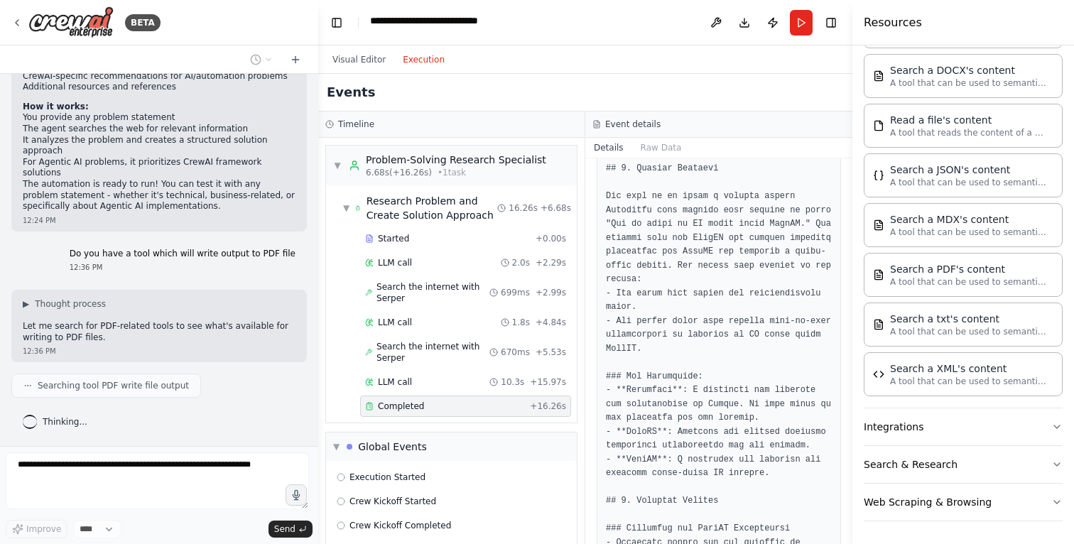
scroll to position [1415, 0]
drag, startPoint x: 140, startPoint y: 384, endPoint x: 318, endPoint y: 477, distance: 201.2
click at [318, 435] on div "BETA I want to build a Agent which when given a problem statement , does web se…" at bounding box center [537, 272] width 1074 height 544
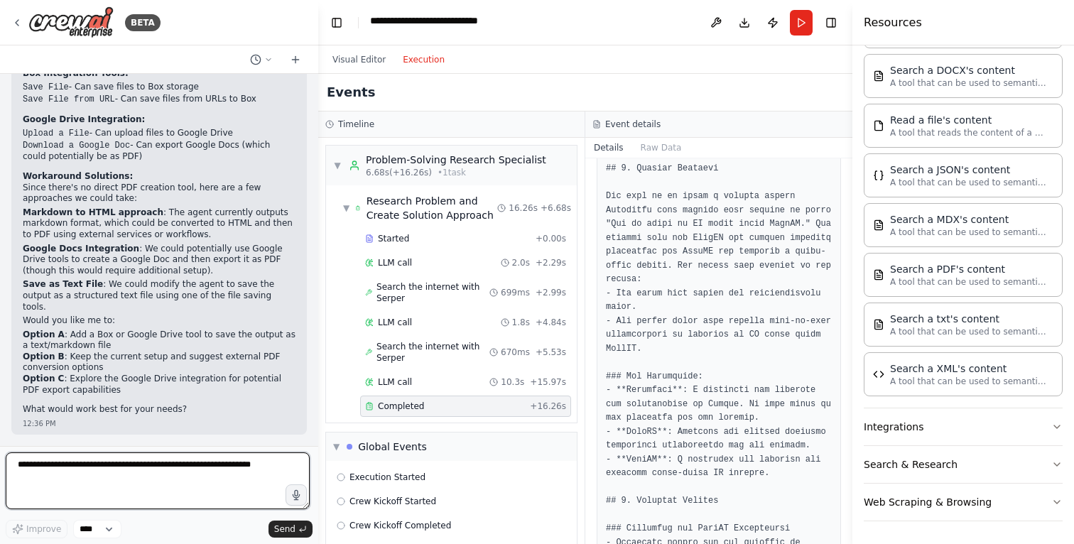
scroll to position [2301, 0]
click at [168, 435] on textarea at bounding box center [158, 481] width 304 height 57
type textarea "********"
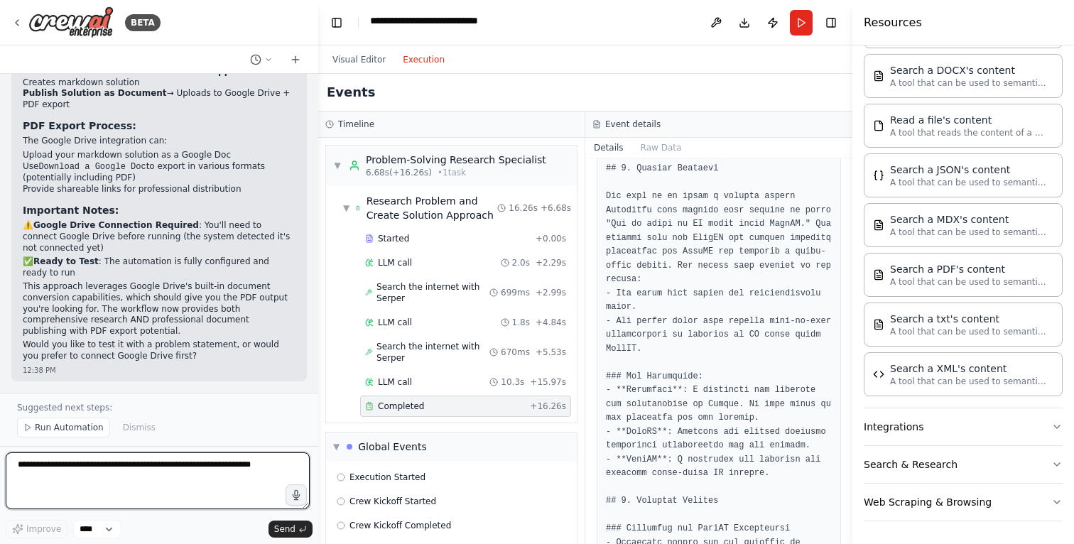
scroll to position [4462, 0]
click at [132, 28] on strong "Handles PDF export using Google Drive's native capabilities" at bounding box center [138, 17] width 230 height 21
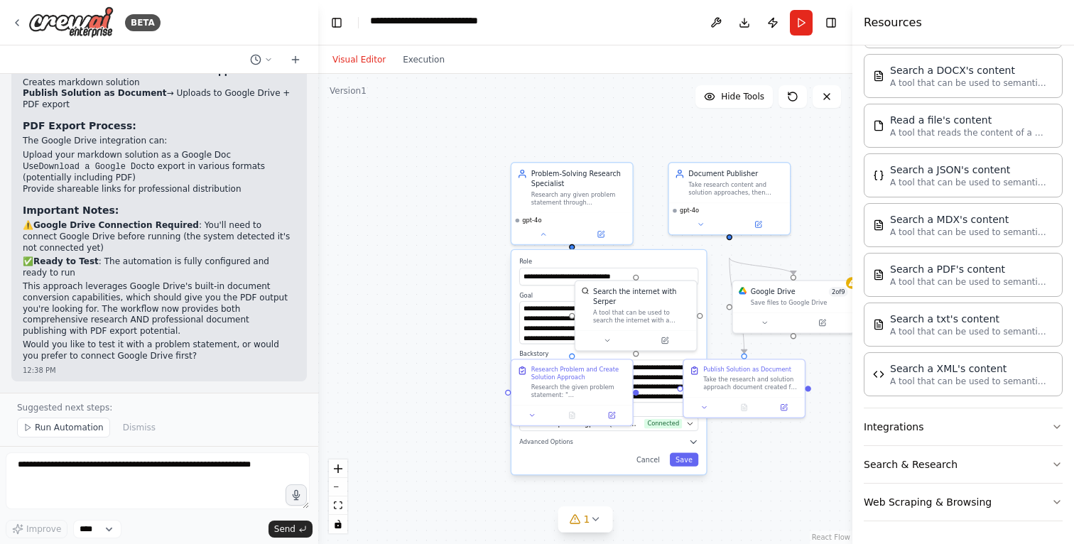
click at [363, 68] on button "Visual Editor" at bounding box center [359, 59] width 70 height 17
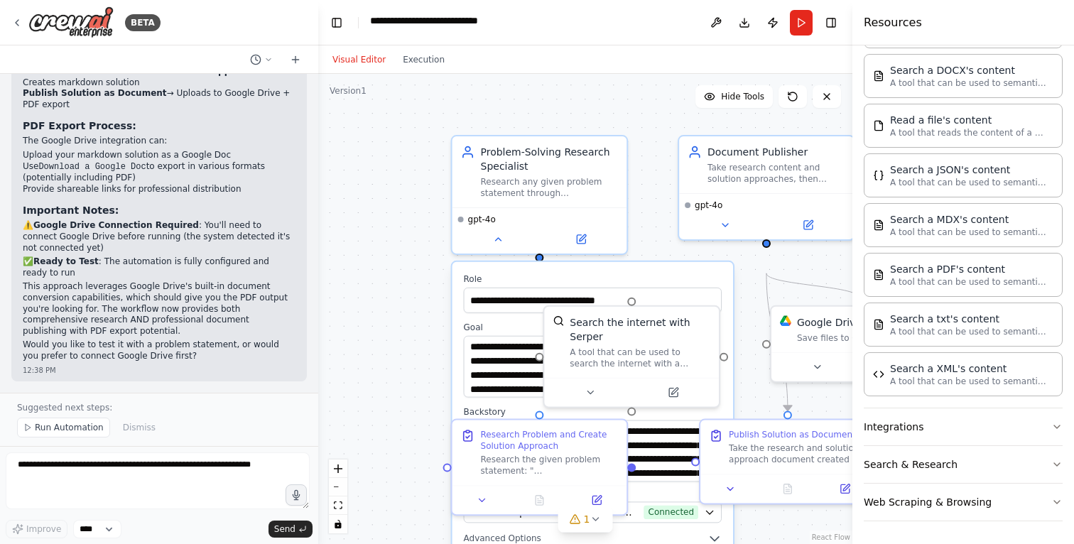
drag, startPoint x: 323, startPoint y: 242, endPoint x: 250, endPoint y: 237, distance: 73.4
click at [250, 237] on div "BETA I want to build a Agent which when given a problem statement , does web se…" at bounding box center [537, 272] width 1074 height 544
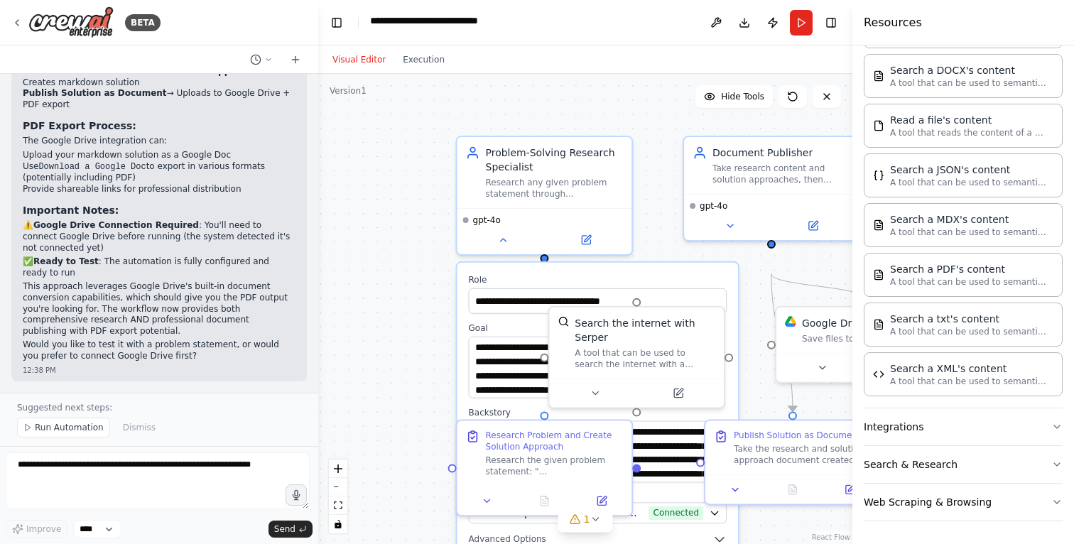
scroll to position [9708, 0]
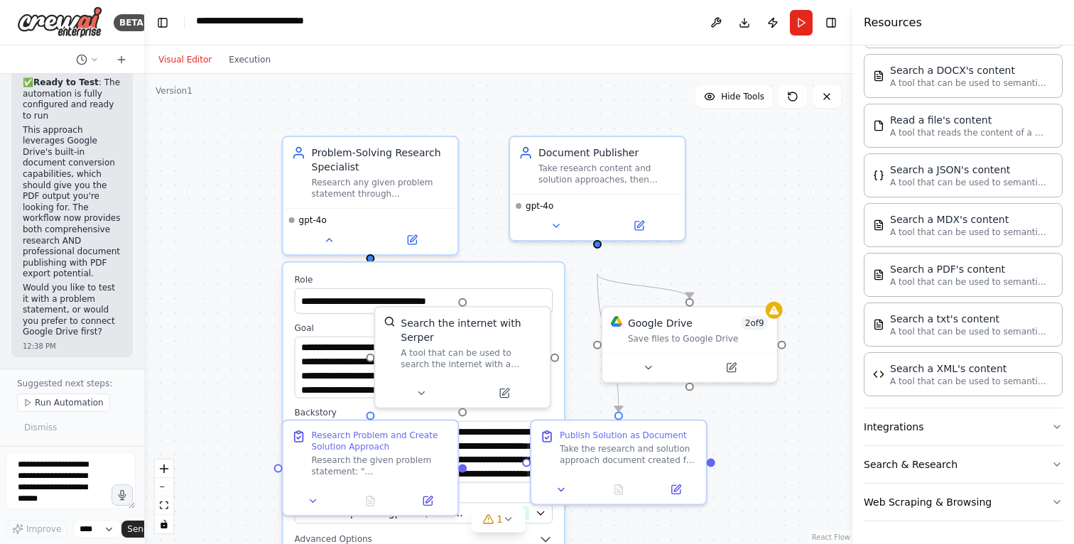
drag, startPoint x: 316, startPoint y: 247, endPoint x: 83, endPoint y: 239, distance: 233.2
click at [83, 239] on div "BETA I want to build a Agent which when given a problem statement , does web se…" at bounding box center [72, 272] width 144 height 544
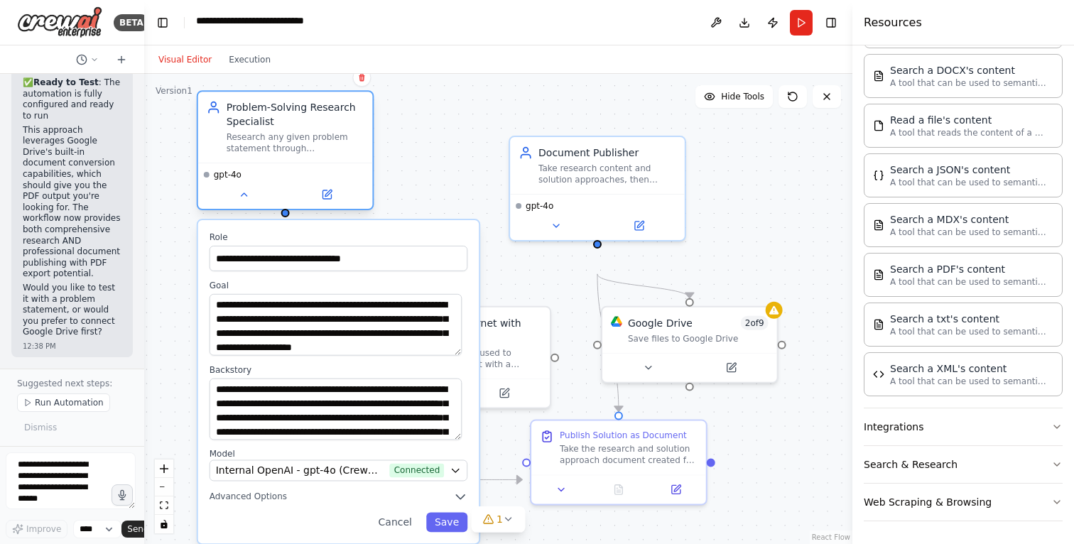
drag, startPoint x: 315, startPoint y: 191, endPoint x: 227, endPoint y: 147, distance: 97.9
click at [227, 147] on div "Problem-Solving Research Specialist Research any given problem statement throug…" at bounding box center [286, 127] width 158 height 54
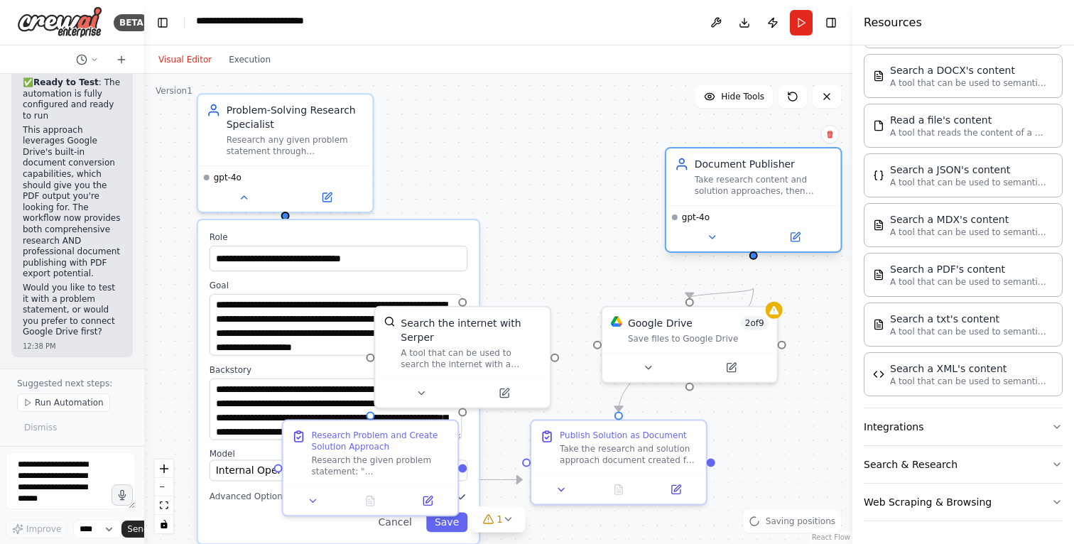
drag, startPoint x: 593, startPoint y: 225, endPoint x: 752, endPoint y: 242, distance: 160.1
click at [752, 242] on div "gpt-4o" at bounding box center [753, 228] width 175 height 46
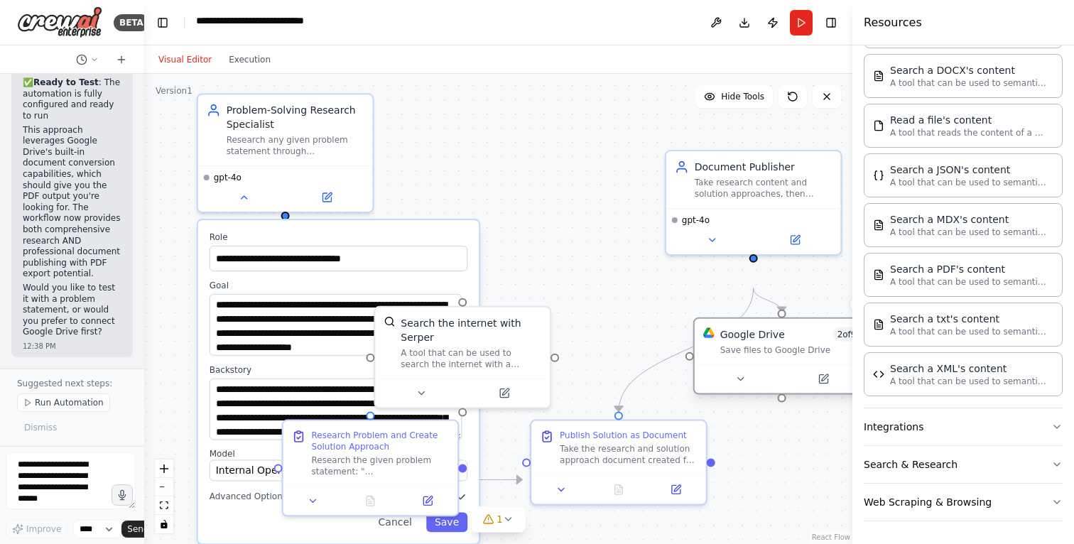
drag, startPoint x: 674, startPoint y: 380, endPoint x: 762, endPoint y: 397, distance: 89.0
click at [762, 394] on div at bounding box center [782, 379] width 175 height 29
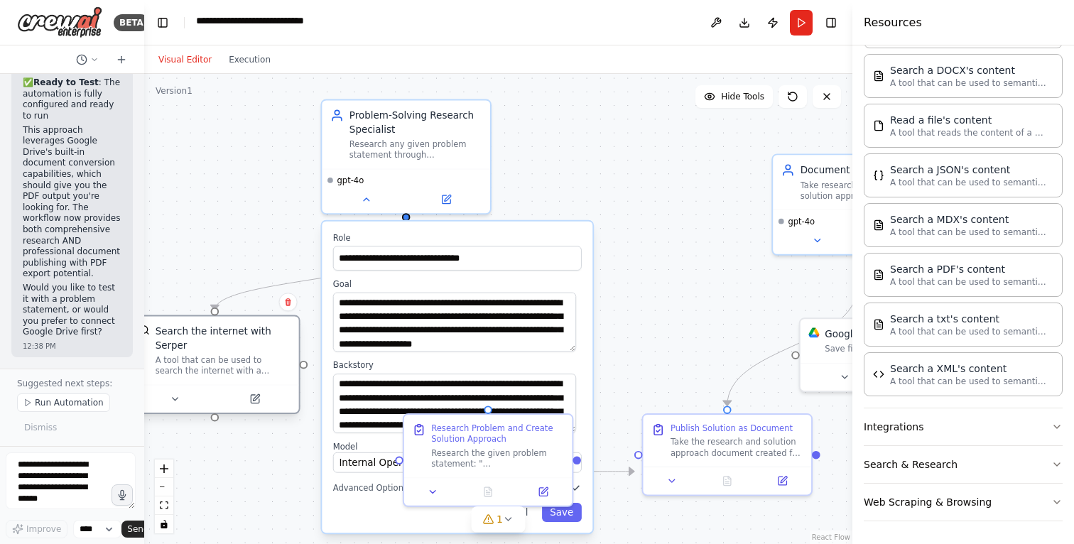
drag, startPoint x: 482, startPoint y: 360, endPoint x: 233, endPoint y: 368, distance: 249.5
click at [233, 352] on div "Search the internet with Serper" at bounding box center [223, 338] width 135 height 27
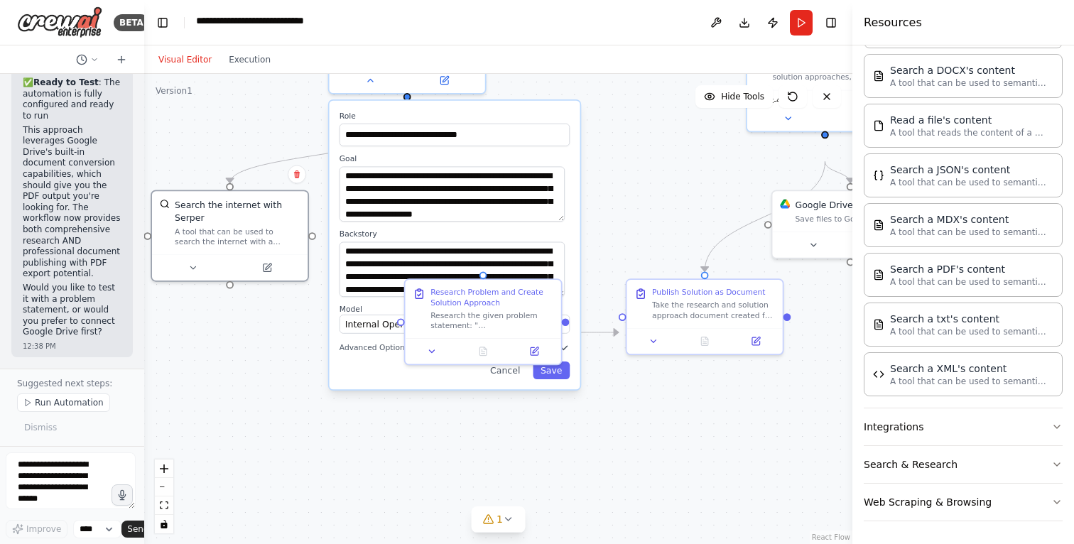
drag, startPoint x: 652, startPoint y: 270, endPoint x: 635, endPoint y: 146, distance: 124.8
click at [635, 146] on div ".deletable-edge-delete-btn { width: 20px; height: 20px; border: 0px solid #ffff…" at bounding box center [498, 309] width 708 height 470
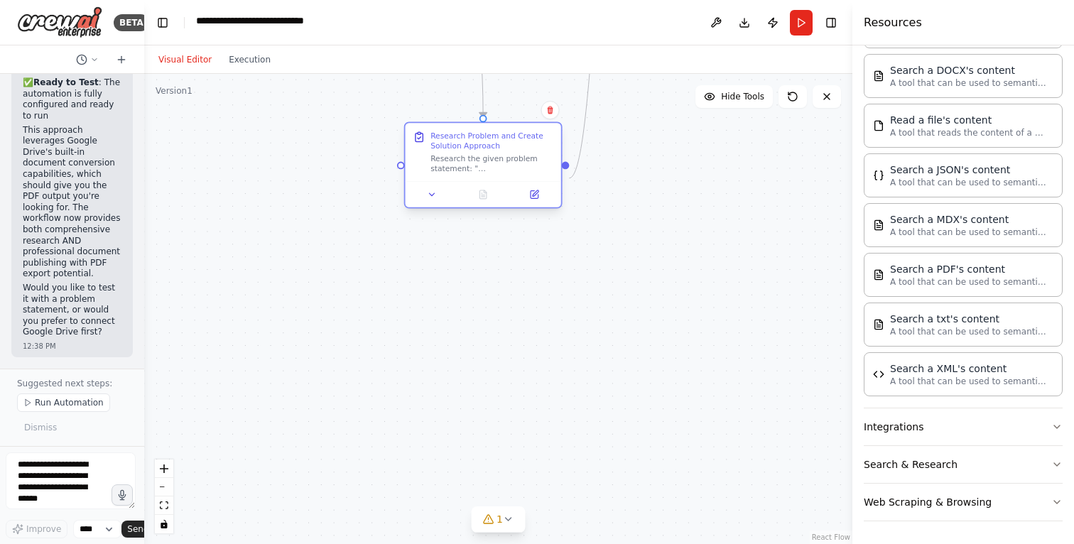
drag, startPoint x: 478, startPoint y: 359, endPoint x: 473, endPoint y: 201, distance: 157.8
click at [473, 181] on div "Research Problem and Create Solution Approach Research the given problem statem…" at bounding box center [483, 152] width 156 height 58
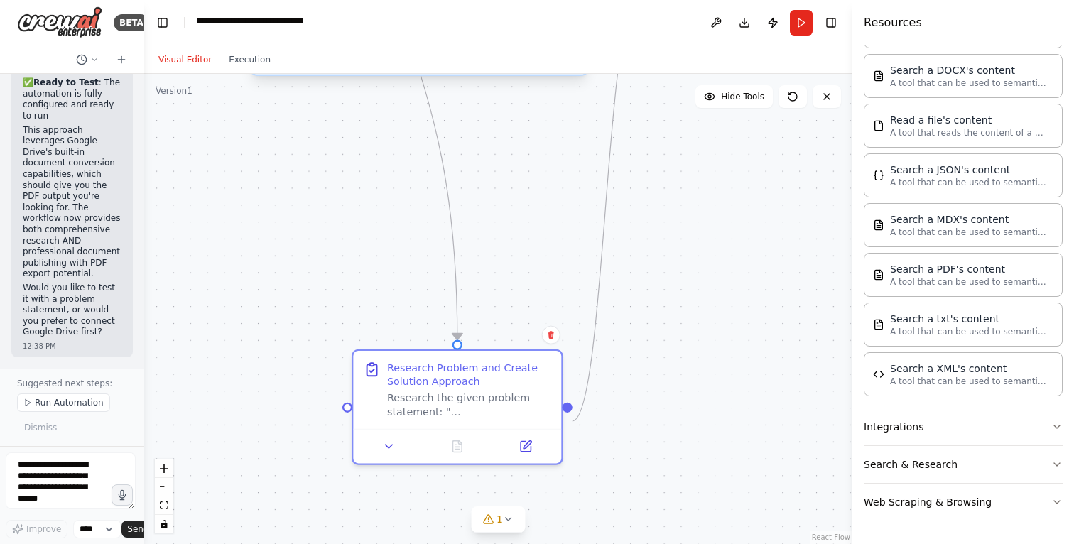
drag, startPoint x: 655, startPoint y: 245, endPoint x: 687, endPoint y: 504, distance: 260.6
click at [687, 435] on div ".deletable-edge-delete-btn { width: 20px; height: 20px; border: 0px solid #ffff…" at bounding box center [498, 309] width 708 height 470
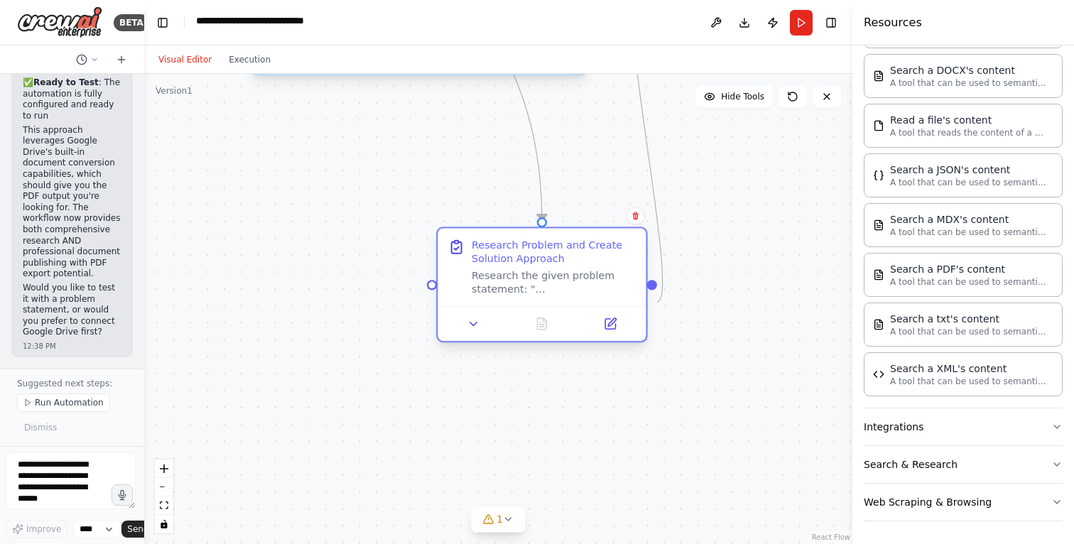
drag, startPoint x: 472, startPoint y: 435, endPoint x: 549, endPoint y: 310, distance: 146.7
click at [549, 296] on div "Research the given problem statement: "{problem_statement}" using comprehensive…" at bounding box center [554, 282] width 164 height 27
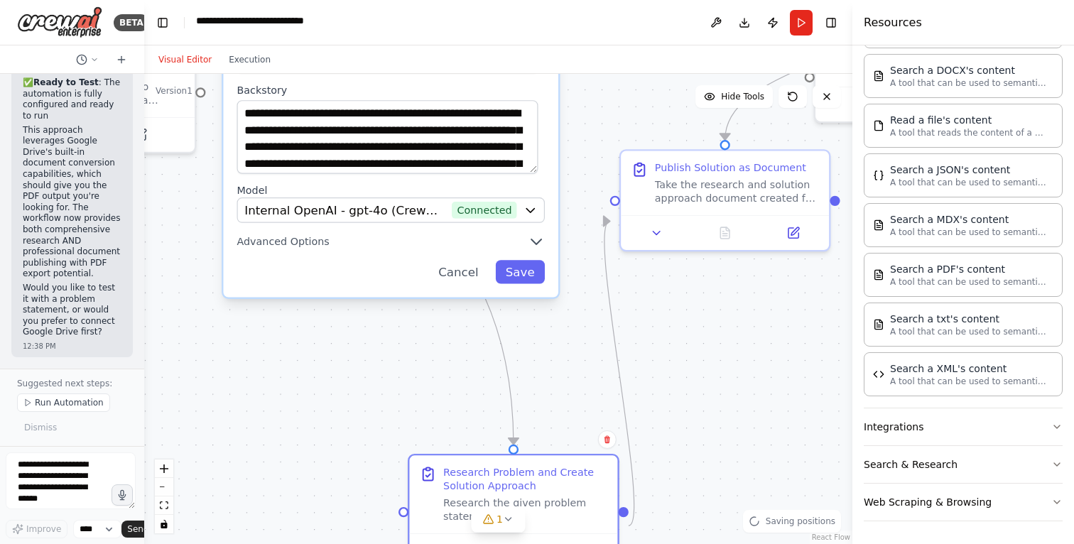
drag, startPoint x: 736, startPoint y: 307, endPoint x: 707, endPoint y: 529, distance: 223.6
click at [707, 435] on div ".deletable-edge-delete-btn { width: 20px; height: 20px; border: 0px solid #ffff…" at bounding box center [498, 309] width 708 height 470
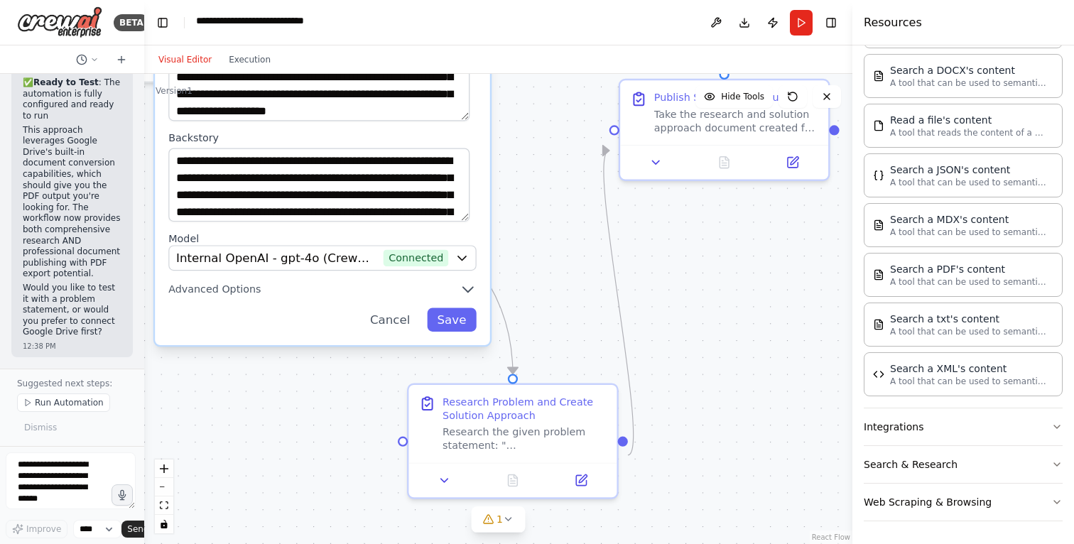
drag, startPoint x: 339, startPoint y: 374, endPoint x: 269, endPoint y: 433, distance: 91.8
click at [269, 332] on div "Cancel Save" at bounding box center [322, 319] width 308 height 23
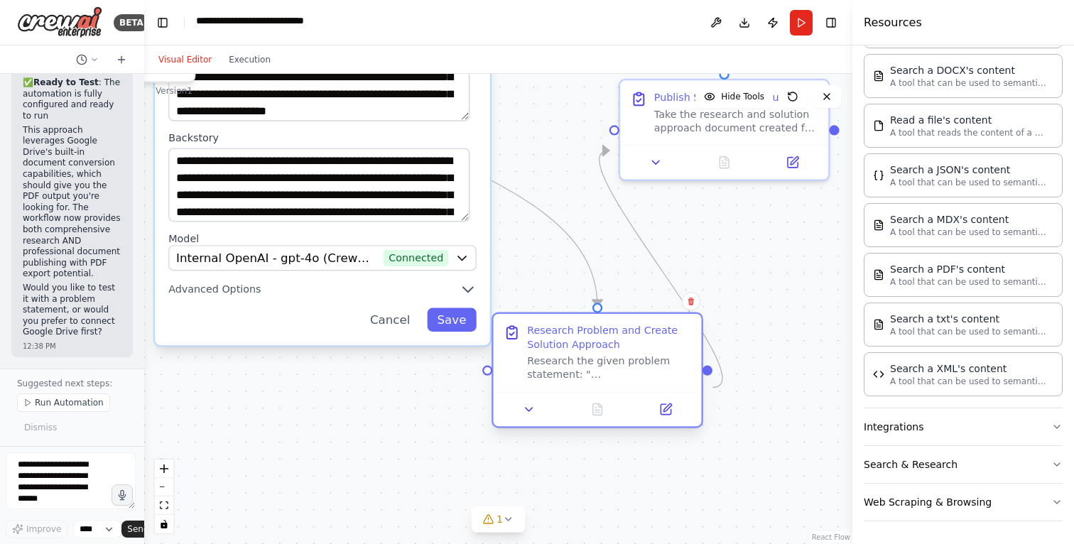
drag, startPoint x: 603, startPoint y: 419, endPoint x: 696, endPoint y: 350, distance: 115.8
click at [691, 350] on div "Research Problem and Create Solution Approach" at bounding box center [609, 337] width 164 height 27
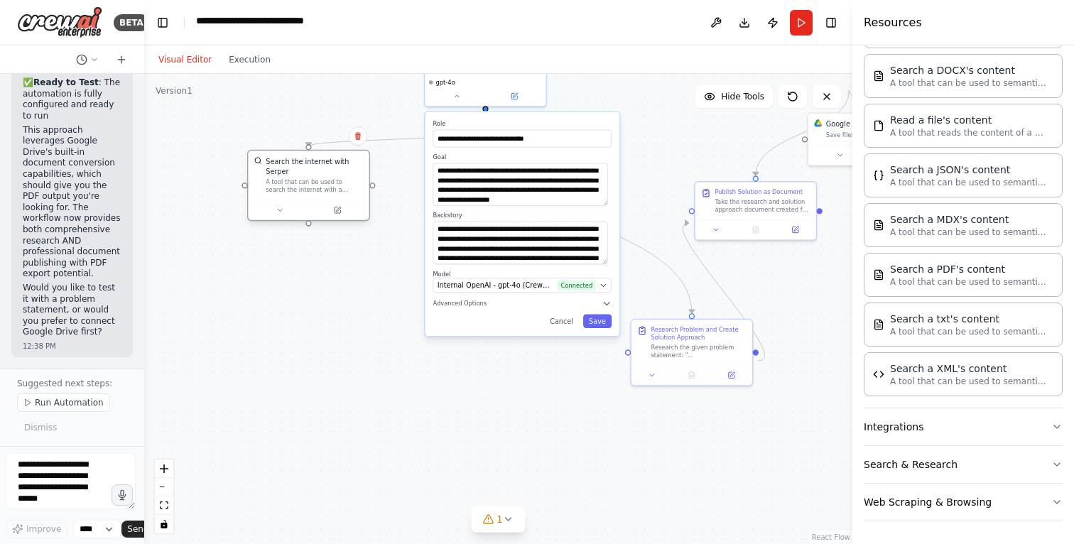
drag, startPoint x: 384, startPoint y: 189, endPoint x: 309, endPoint y: 224, distance: 83.0
click at [309, 200] on div "Search the internet with Serper A tool that can be used to search the internet …" at bounding box center [308, 175] width 121 height 49
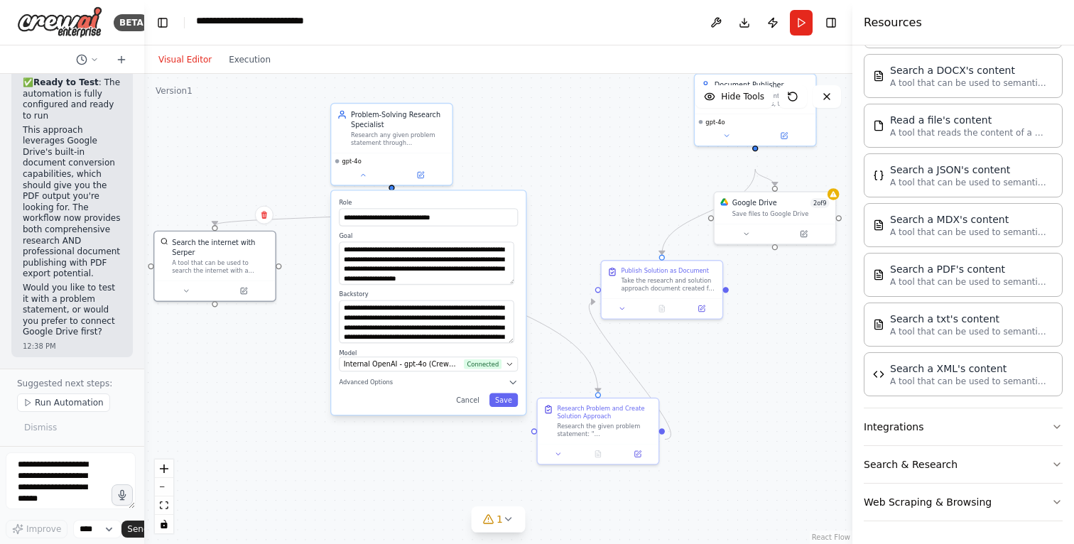
drag, startPoint x: 338, startPoint y: 326, endPoint x: 244, endPoint y: 405, distance: 122.5
click at [244, 405] on div ".deletable-edge-delete-btn { width: 20px; height: 20px; border: 0px solid #ffff…" at bounding box center [498, 309] width 708 height 470
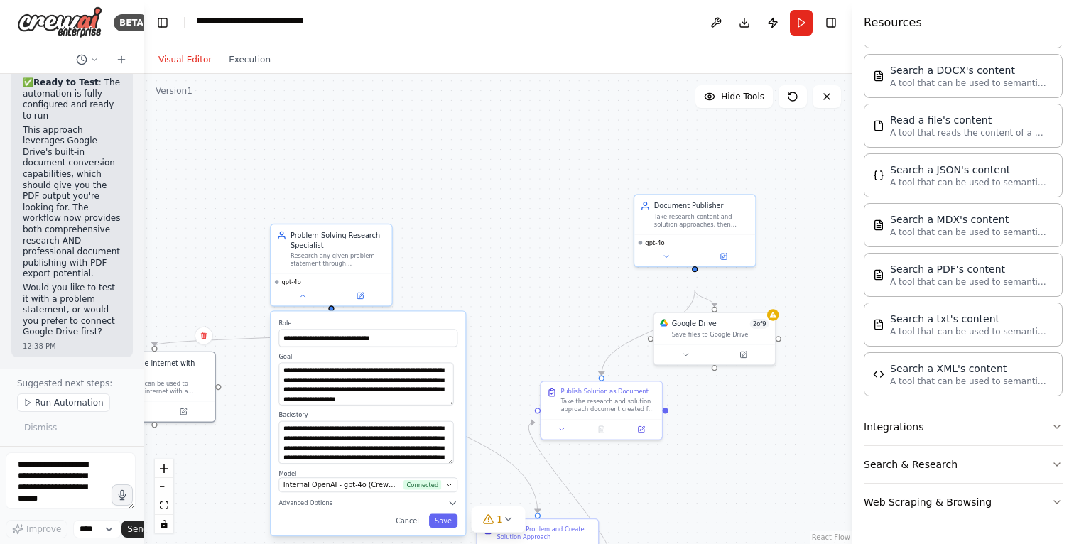
drag, startPoint x: 625, startPoint y: 213, endPoint x: 565, endPoint y: 333, distance: 134.4
click at [565, 333] on div ".deletable-edge-delete-btn { width: 20px; height: 20px; border: 0px solid #ffff…" at bounding box center [498, 309] width 708 height 470
click at [714, 336] on div "Save files to Google Drive" at bounding box center [720, 332] width 97 height 8
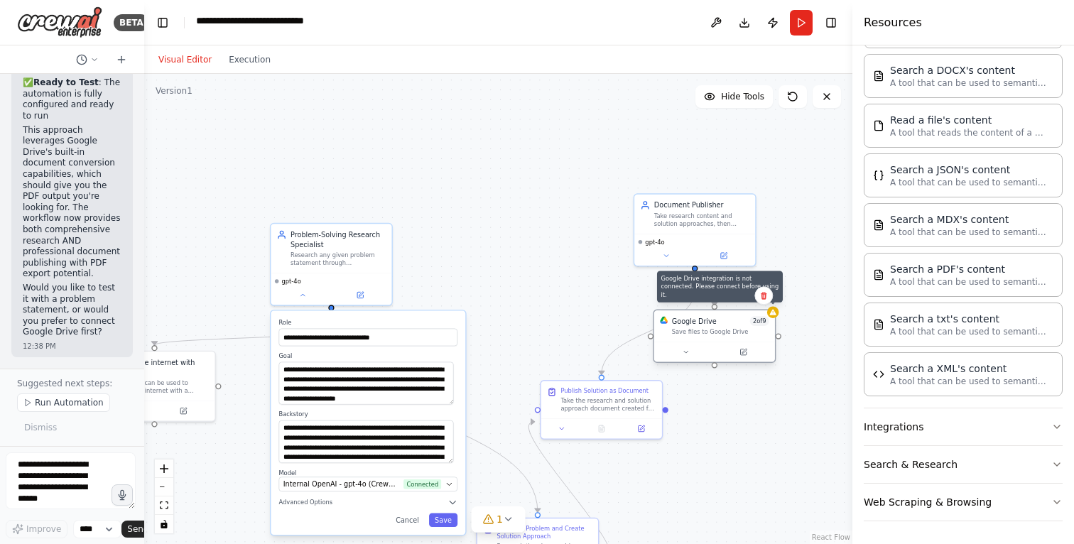
click at [775, 315] on icon at bounding box center [773, 313] width 6 height 6
click at [775, 318] on div at bounding box center [773, 312] width 12 height 12
click at [774, 315] on icon at bounding box center [773, 313] width 6 height 6
click at [774, 318] on div at bounding box center [773, 312] width 12 height 12
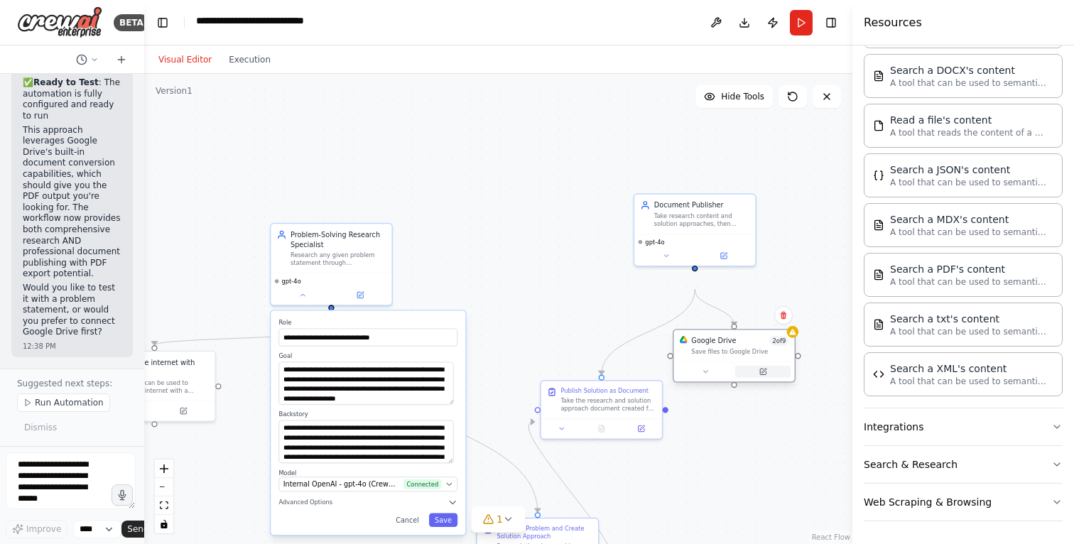
drag, startPoint x: 718, startPoint y: 373, endPoint x: 740, endPoint y: 395, distance: 31.2
click at [740, 378] on button at bounding box center [762, 372] width 55 height 12
click at [793, 335] on icon at bounding box center [792, 332] width 6 height 6
click at [792, 358] on div "Google Drive 2 of 9 Save files to Google Drive" at bounding box center [734, 345] width 121 height 31
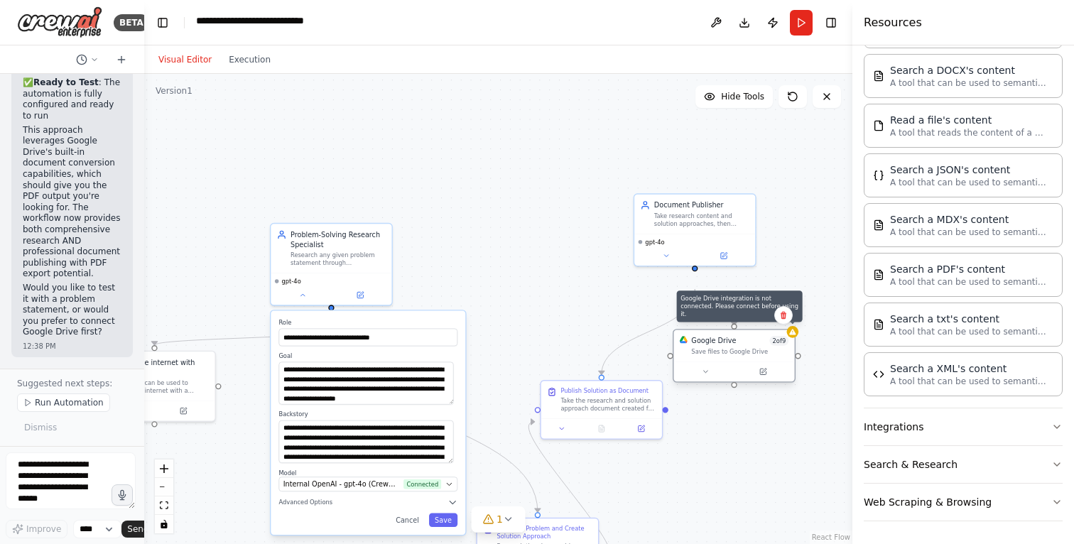
click at [797, 338] on div at bounding box center [793, 332] width 12 height 12
click at [791, 338] on div at bounding box center [793, 332] width 12 height 12
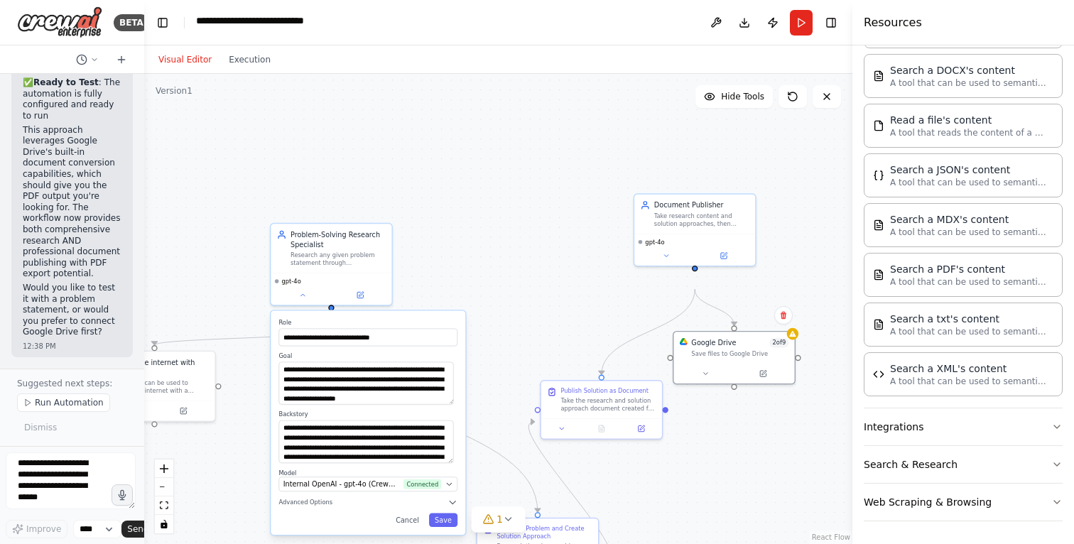
click at [146, 294] on div ".deletable-edge-delete-btn { width: 20px; height: 20px; border: 0px solid #ffff…" at bounding box center [498, 309] width 708 height 470
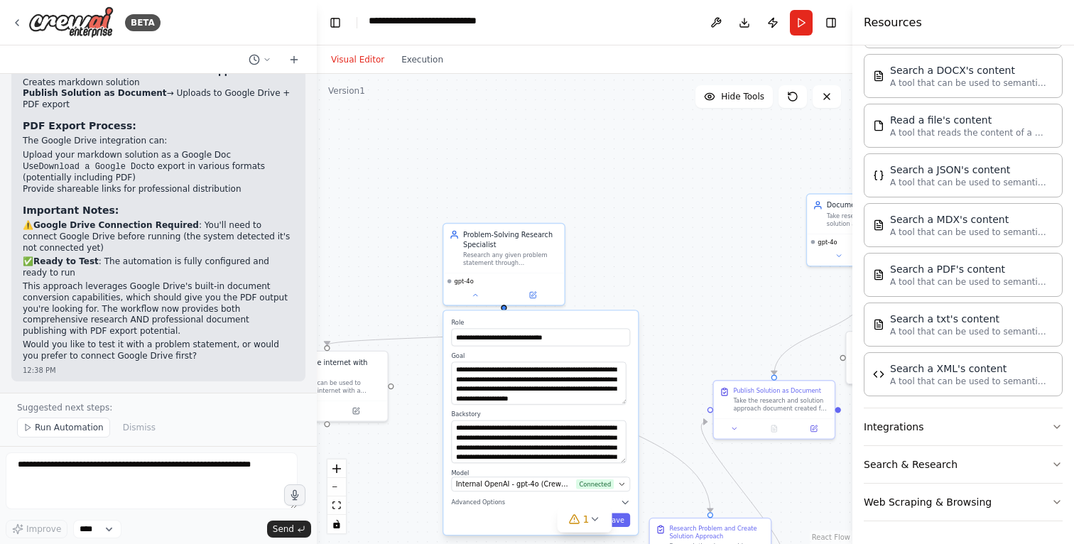
scroll to position [4621, 0]
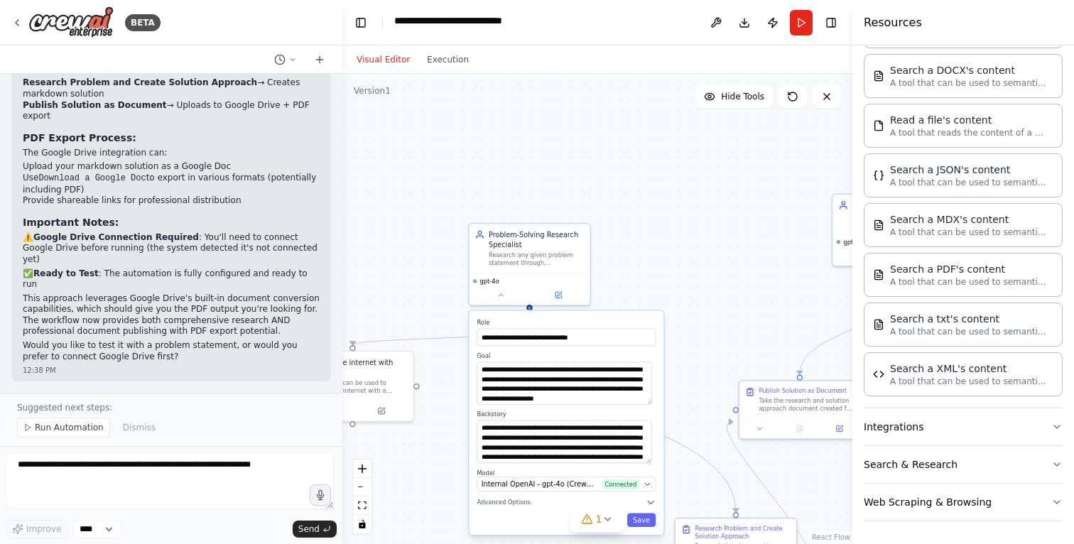
drag, startPoint x: 141, startPoint y: 294, endPoint x: 342, endPoint y: 335, distance: 205.1
click at [342, 335] on div "BETA I want to build a Agent which when given a problem statement , does web se…" at bounding box center [537, 272] width 1074 height 544
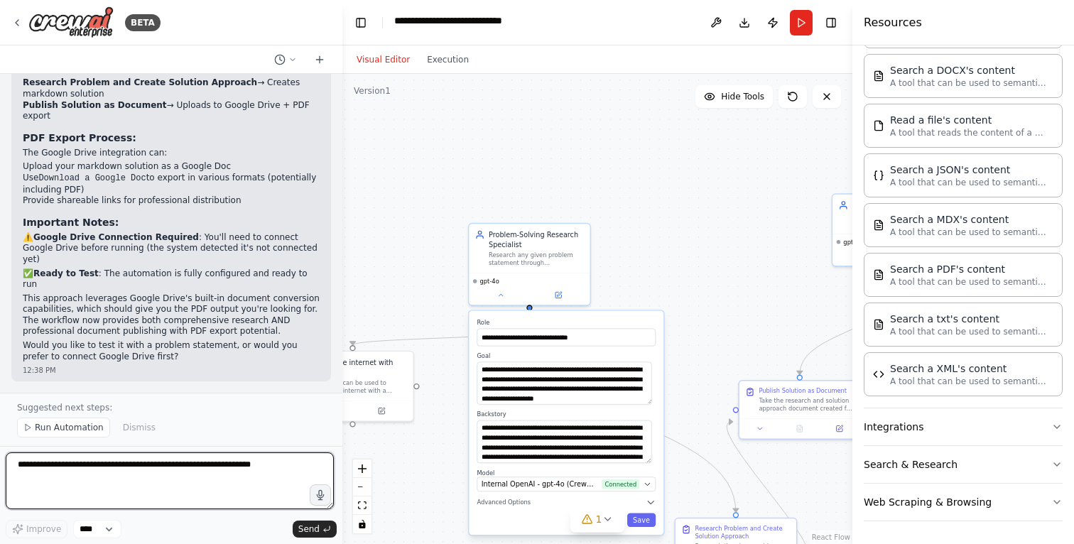
click at [91, 435] on textarea at bounding box center [170, 481] width 328 height 57
type textarea "**********"
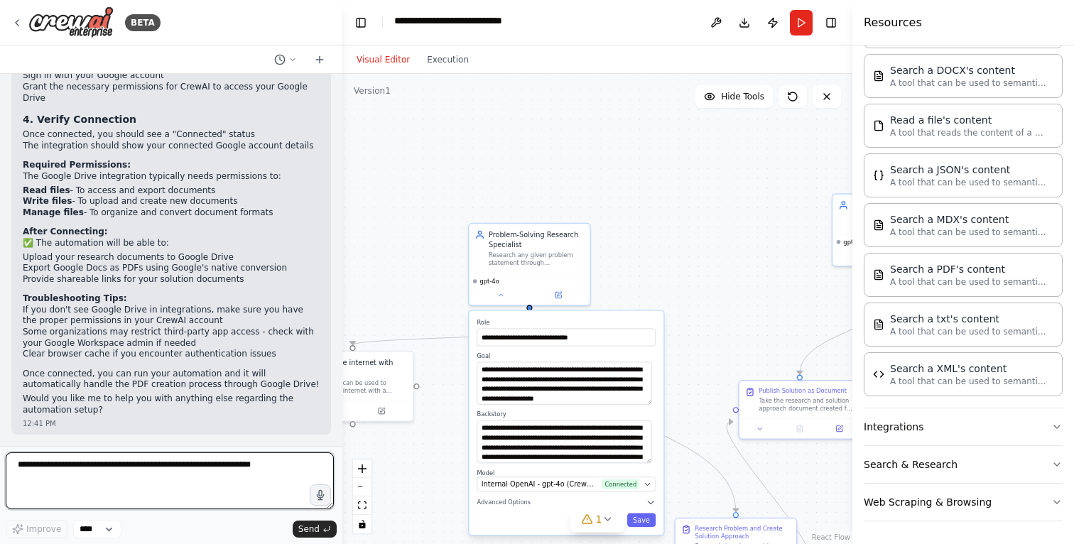
scroll to position [4964, 0]
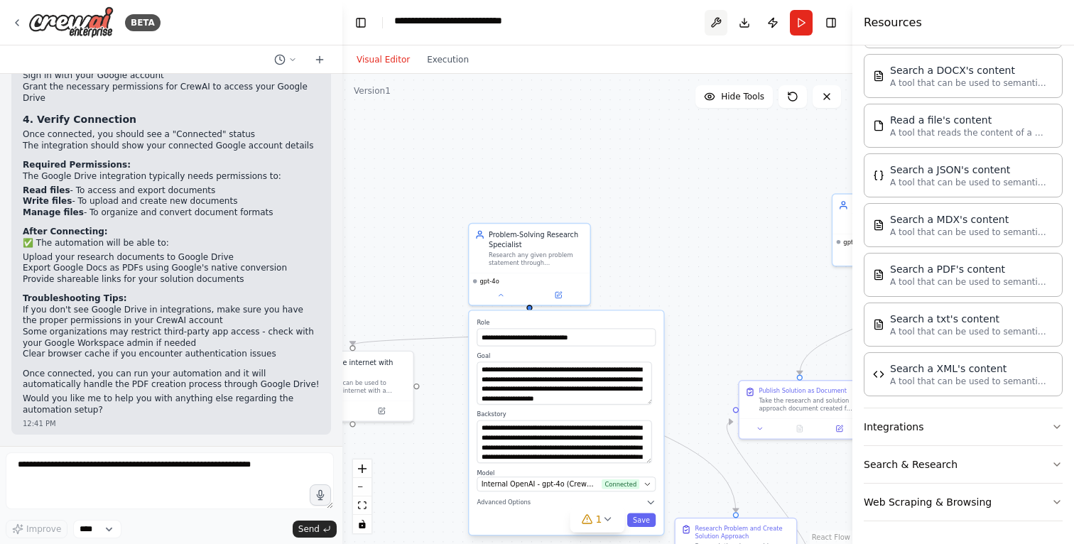
click at [705, 23] on button at bounding box center [716, 23] width 23 height 26
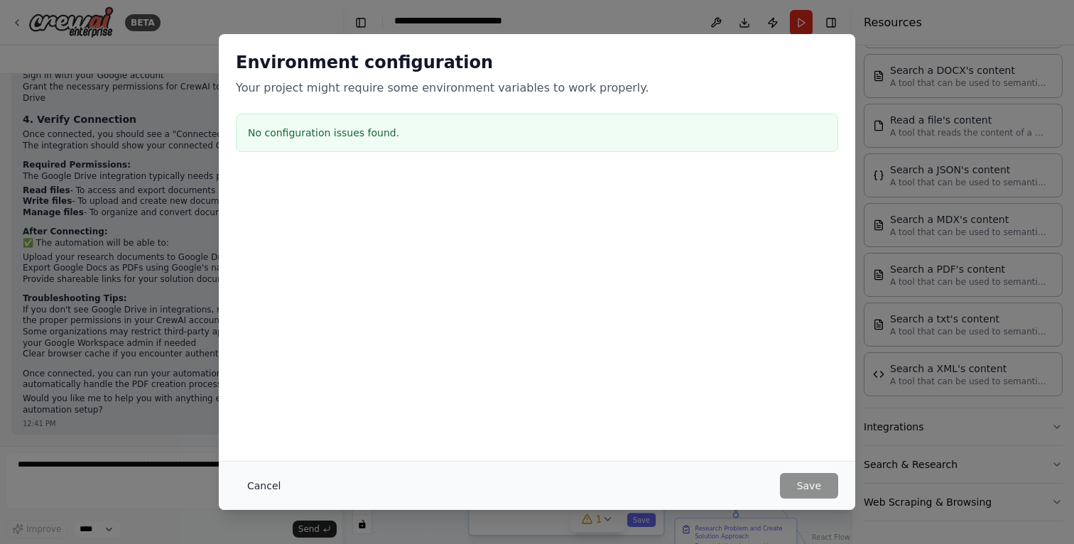
click at [236, 435] on button "Cancel" at bounding box center [264, 486] width 56 height 26
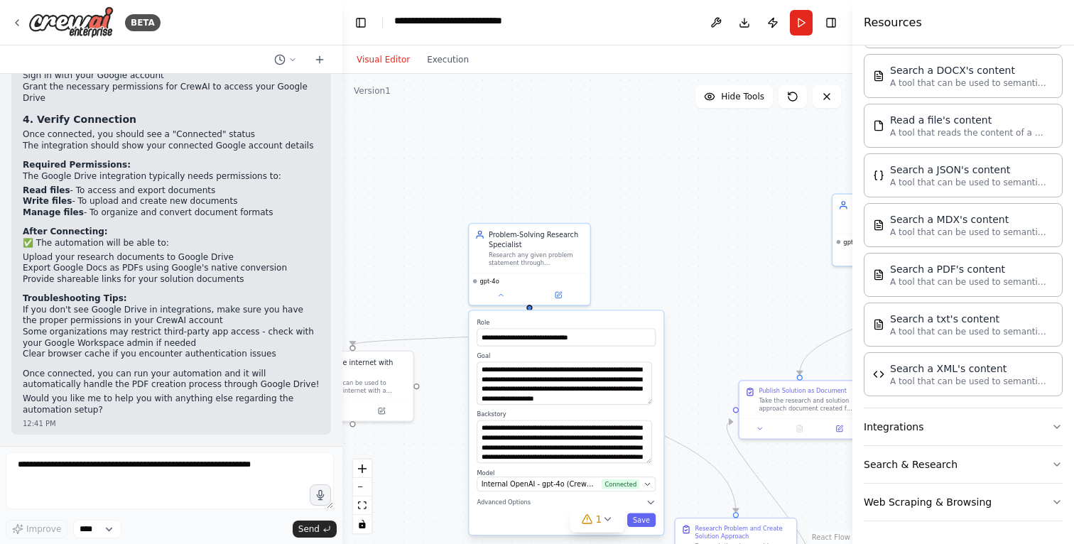
scroll to position [4513, 0]
click at [288, 64] on icon at bounding box center [292, 59] width 9 height 9
click at [558, 184] on div ".deletable-edge-delete-btn { width: 20px; height: 20px; border: 0px solid #ffff…" at bounding box center [597, 309] width 510 height 470
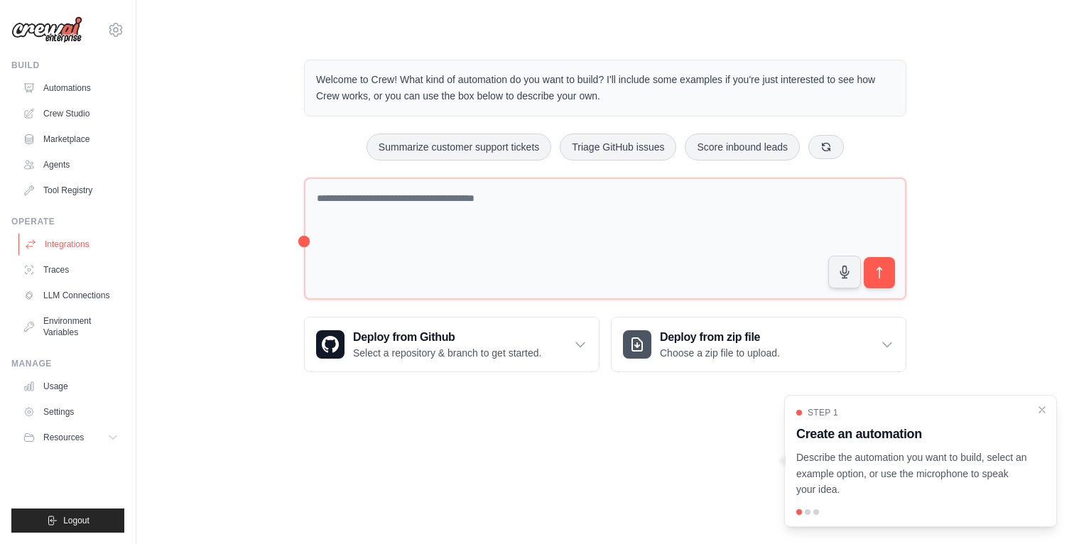
click at [70, 256] on link "Integrations" at bounding box center [71, 244] width 107 height 23
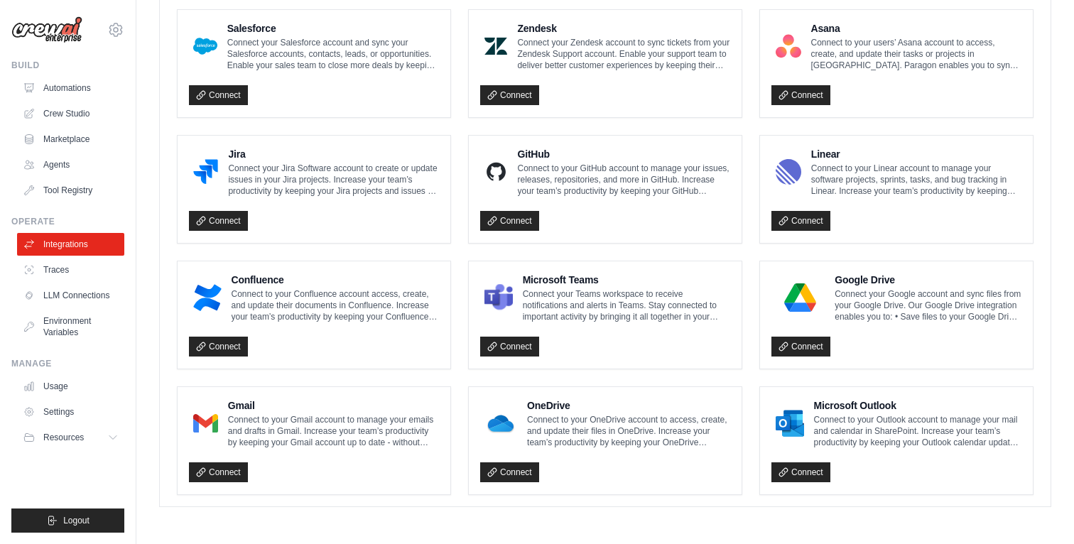
scroll to position [983, 0]
click at [816, 357] on link "Connect" at bounding box center [801, 347] width 59 height 20
click at [831, 357] on link "Connect" at bounding box center [801, 347] width 59 height 20
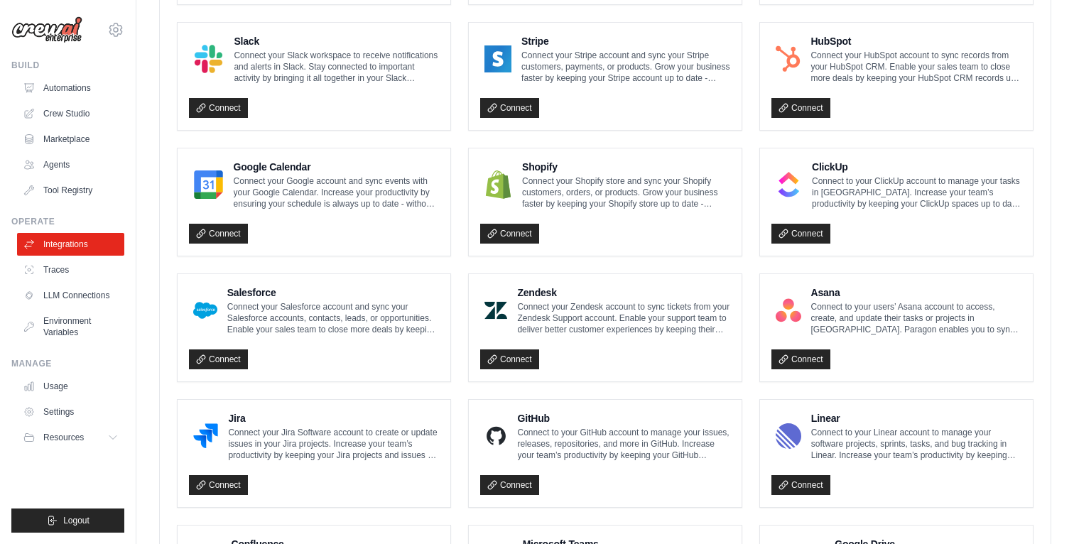
scroll to position [494, 0]
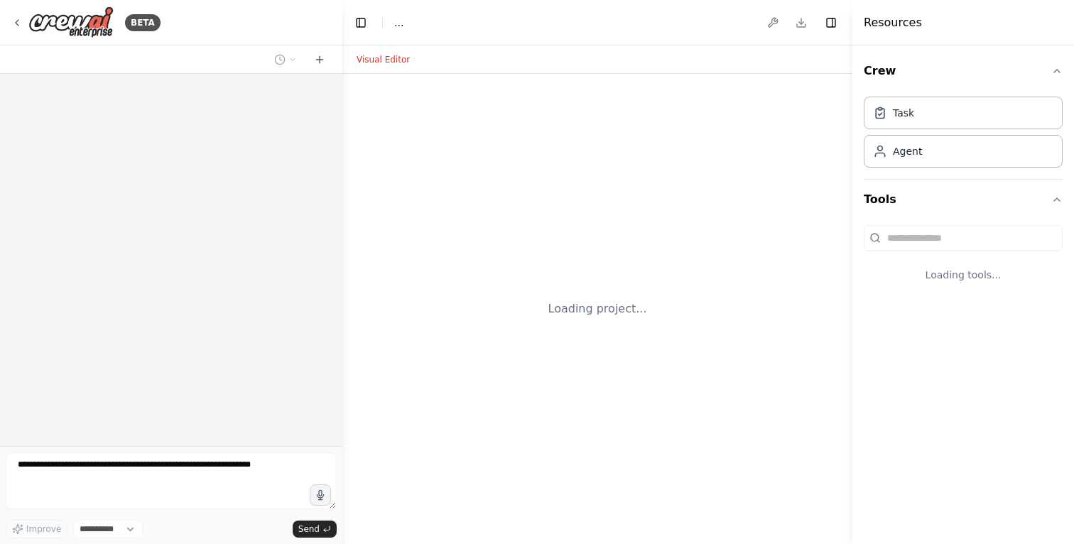
select select "****"
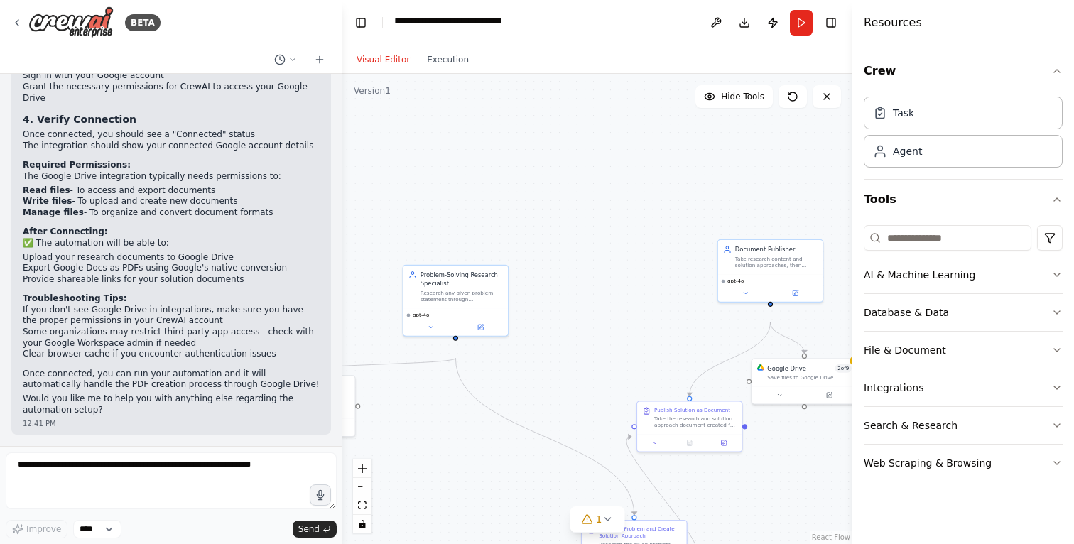
scroll to position [3989, 0]
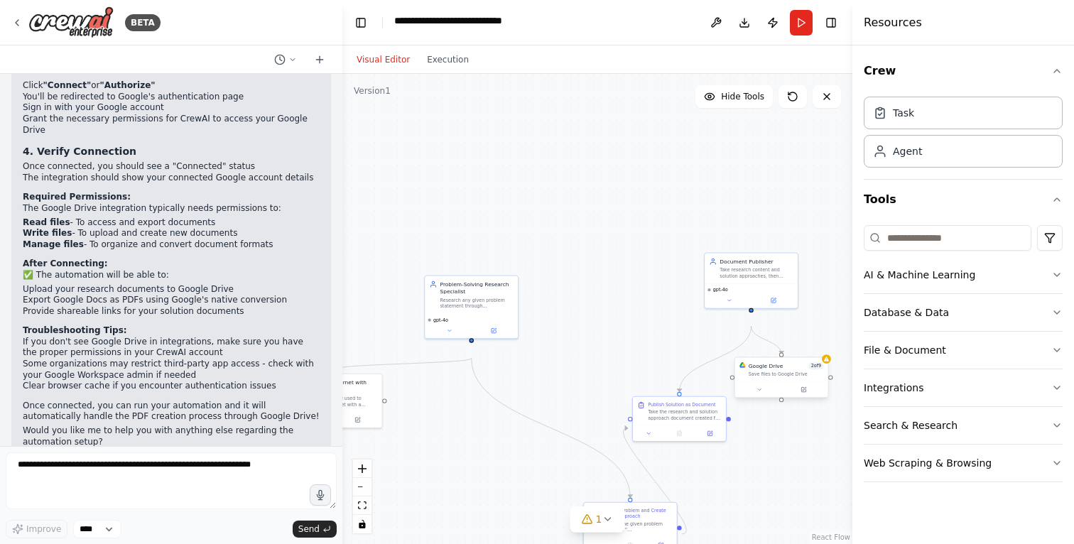
click at [826, 382] on div "Google Drive 2 of 9 Save files to Google Drive" at bounding box center [781, 369] width 93 height 24
click at [789, 382] on div "Google Drive 2 of 9 Save files to Google Drive" at bounding box center [781, 369] width 93 height 24
click at [790, 21] on button "Run" at bounding box center [801, 23] width 23 height 26
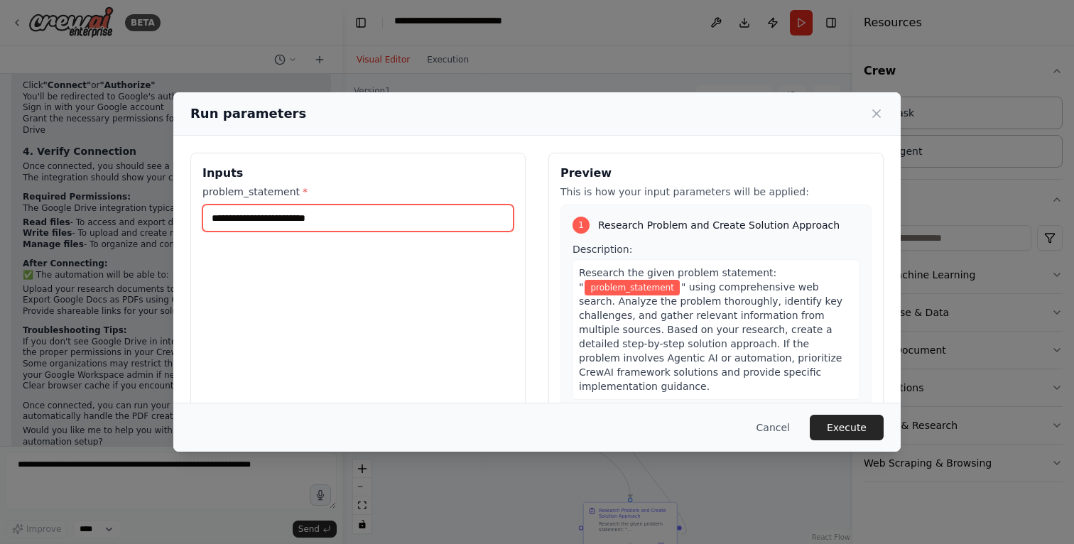
click at [306, 232] on input "problem_statement *" at bounding box center [358, 218] width 311 height 27
paste input "**********"
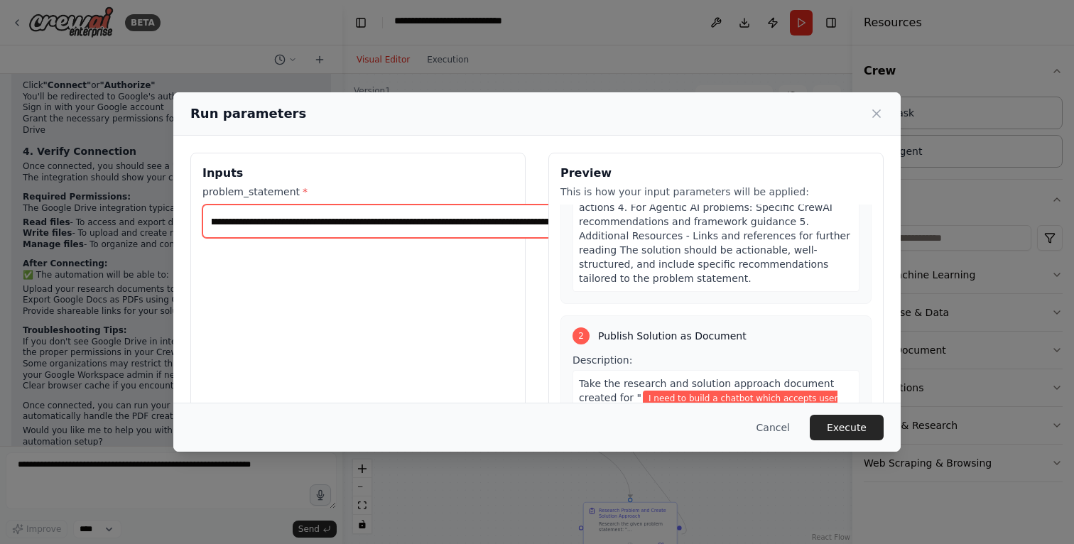
scroll to position [427, 0]
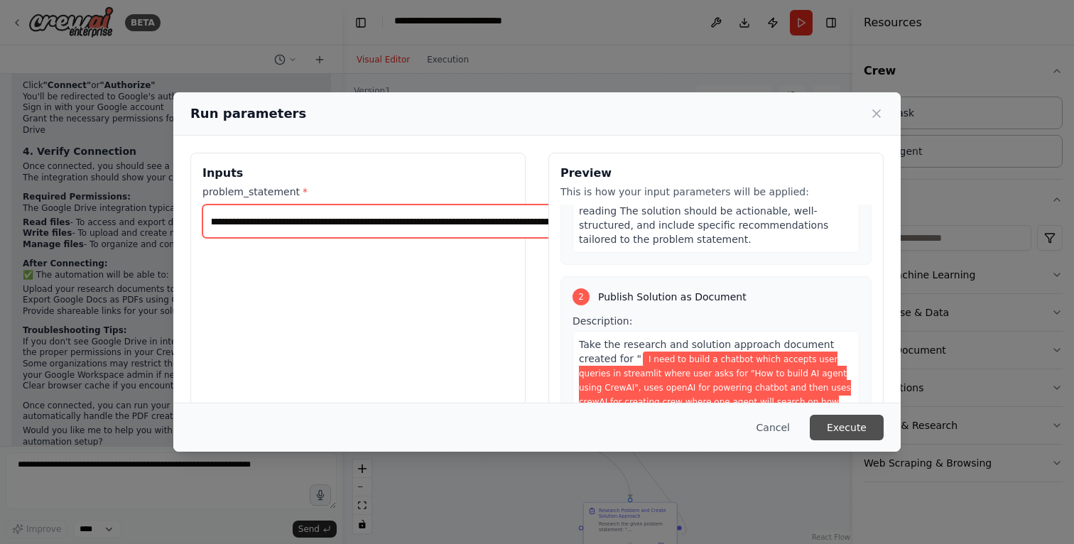
type input "**********"
click at [884, 426] on button "Execute" at bounding box center [847, 428] width 74 height 26
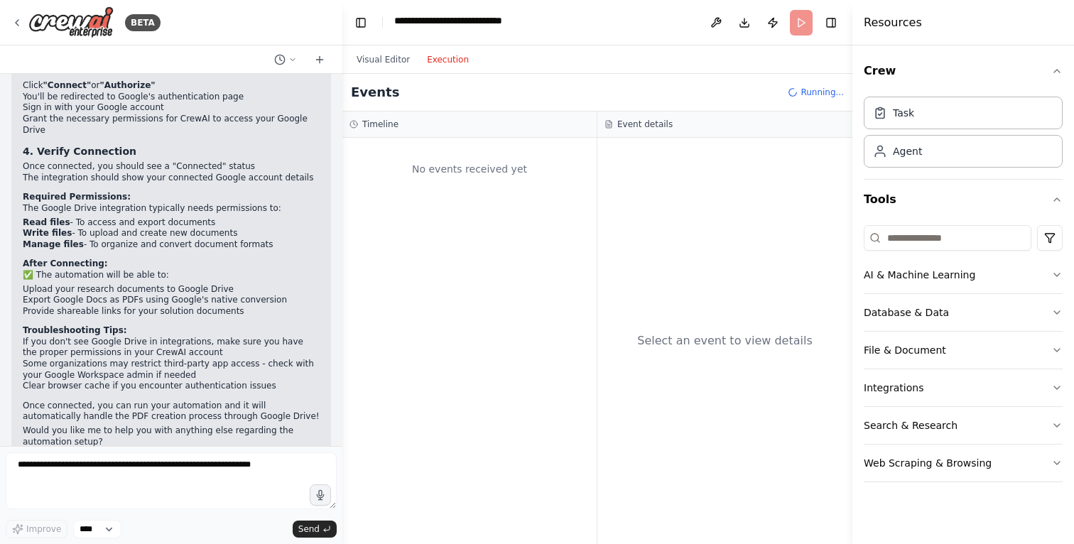
click at [458, 68] on button "Execution" at bounding box center [448, 59] width 59 height 17
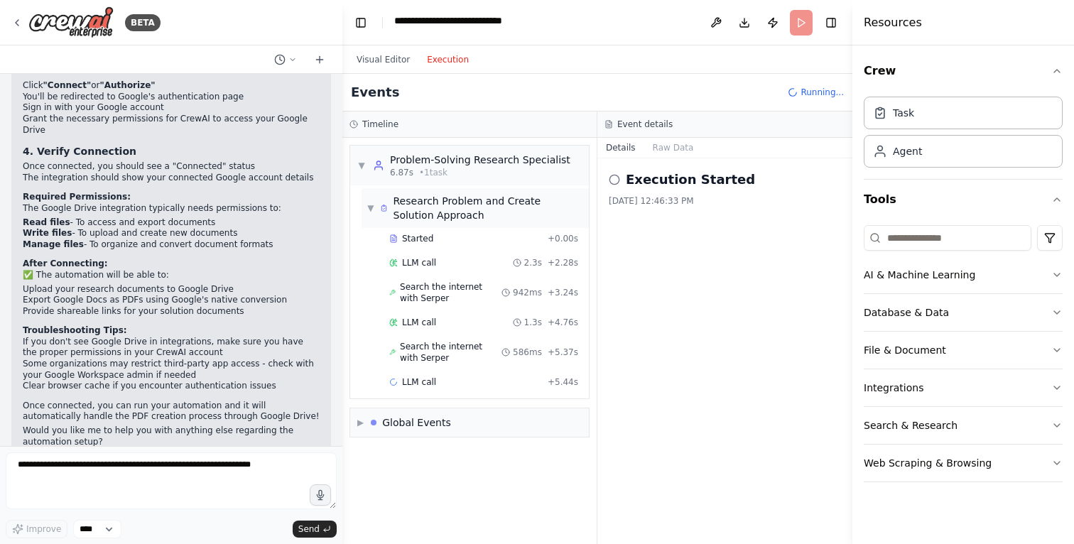
click at [374, 214] on span "▼" at bounding box center [370, 208] width 7 height 11
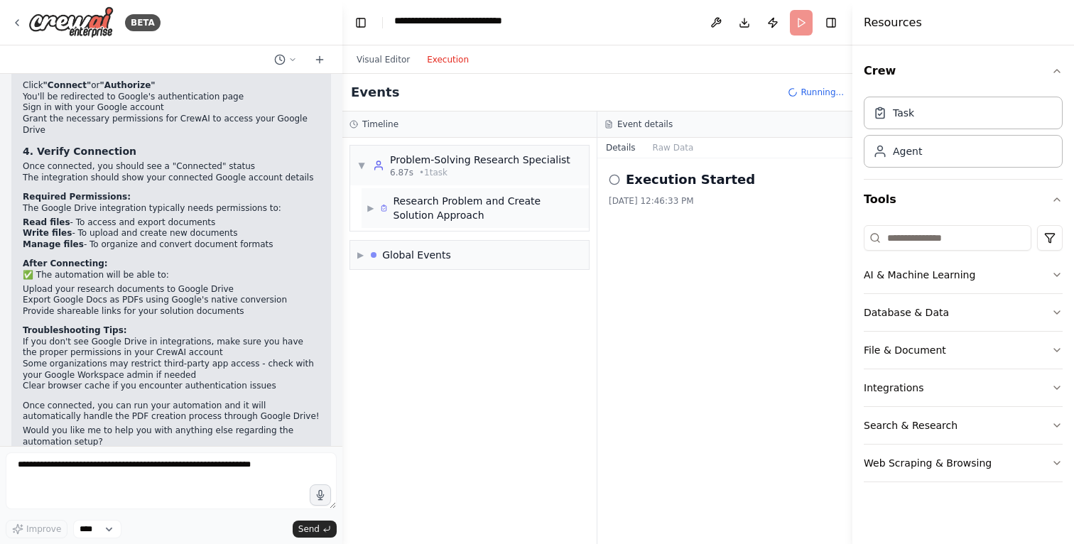
click at [374, 214] on span "▶" at bounding box center [370, 208] width 7 height 11
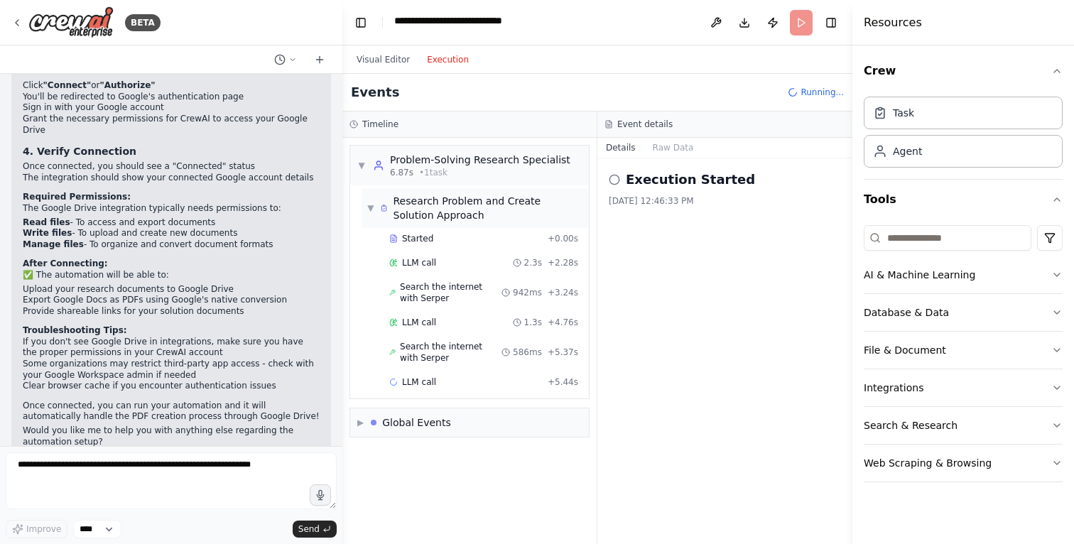
scroll to position [65, 0]
click at [374, 209] on span "▼" at bounding box center [370, 208] width 7 height 11
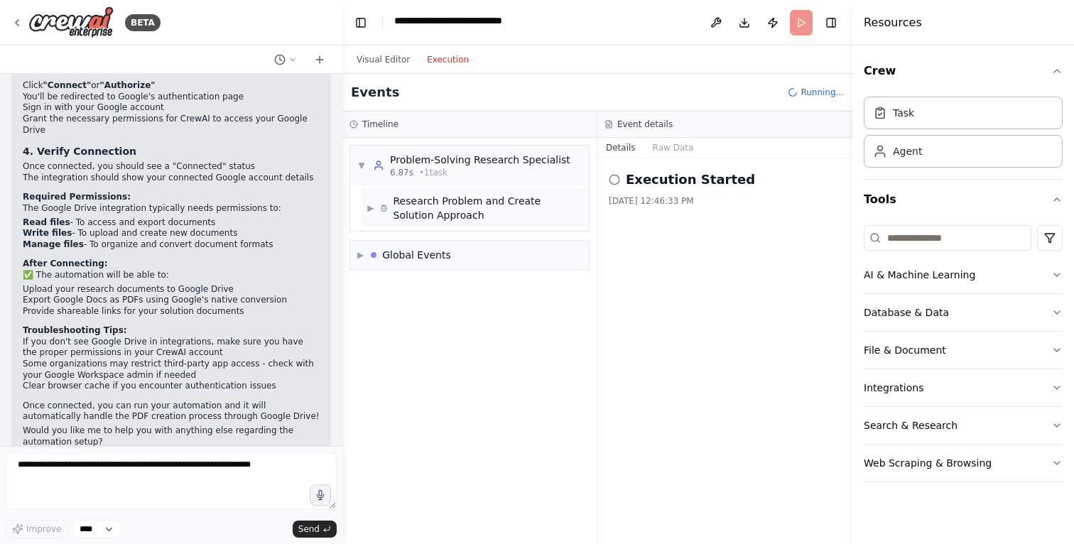
click at [382, 222] on div "▶ Research Problem and Create Solution Approach" at bounding box center [475, 208] width 216 height 28
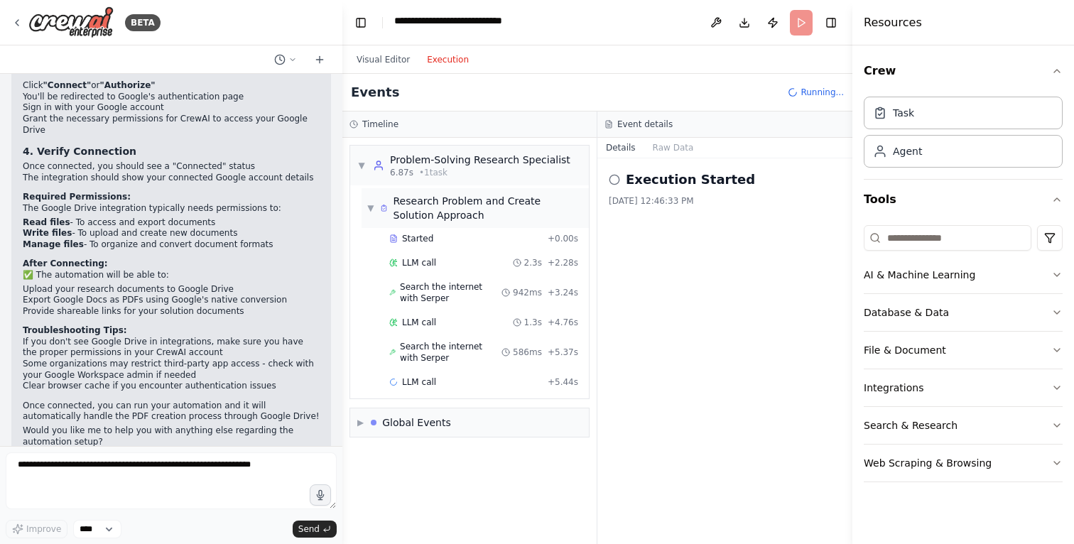
click at [372, 228] on div "▼ Research Problem and Create Solution Approach" at bounding box center [475, 208] width 227 height 40
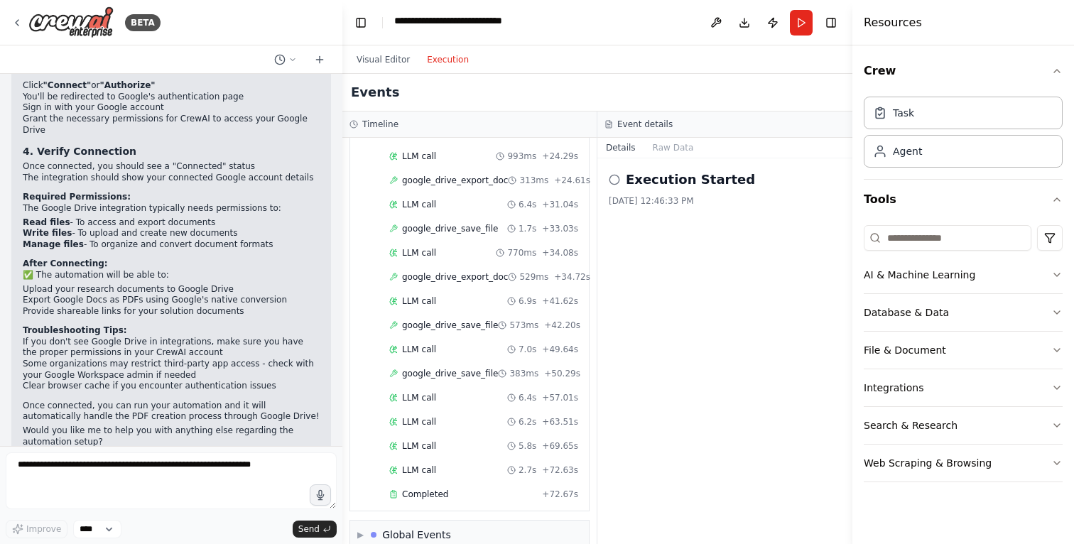
scroll to position [539, 0]
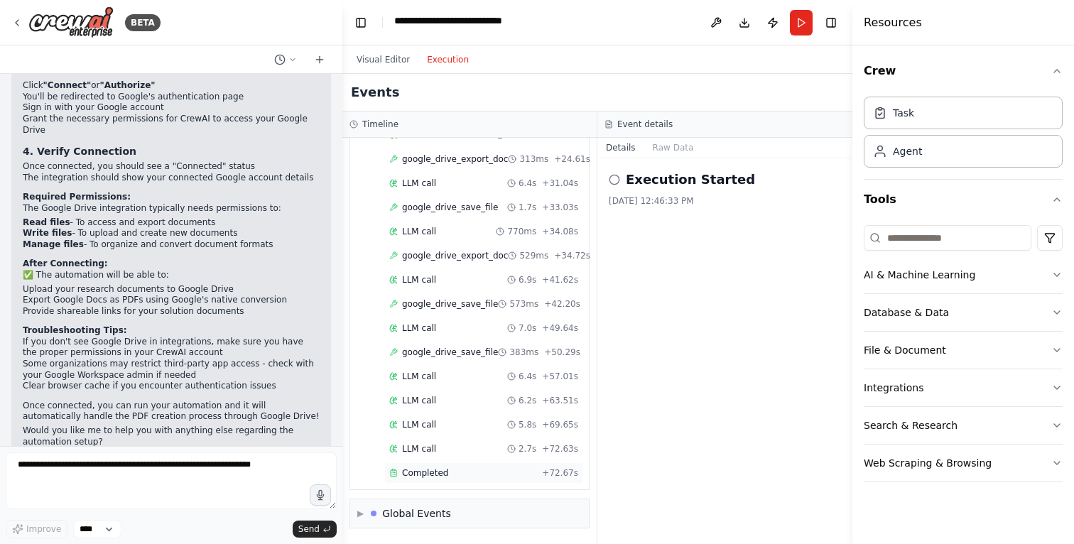
click at [448, 468] on span "Completed" at bounding box center [425, 473] width 46 height 11
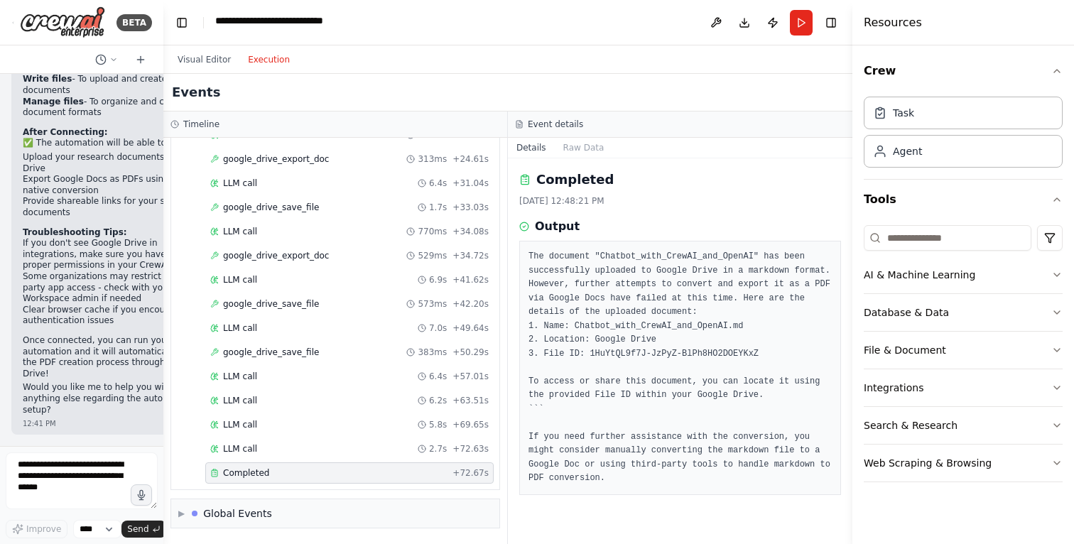
scroll to position [8216, 0]
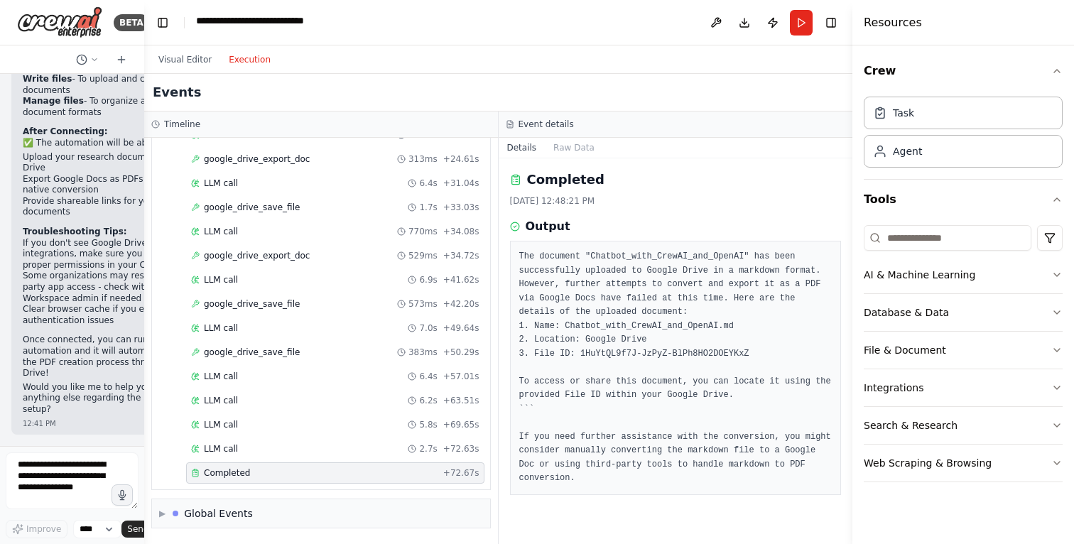
drag, startPoint x: 338, startPoint y: 302, endPoint x: 132, endPoint y: 306, distance: 205.4
click at [132, 306] on div "BETA I want to build a Agent which when given a problem statement , does web se…" at bounding box center [72, 272] width 144 height 544
click at [249, 347] on span "google_drive_save_file" at bounding box center [252, 352] width 96 height 11
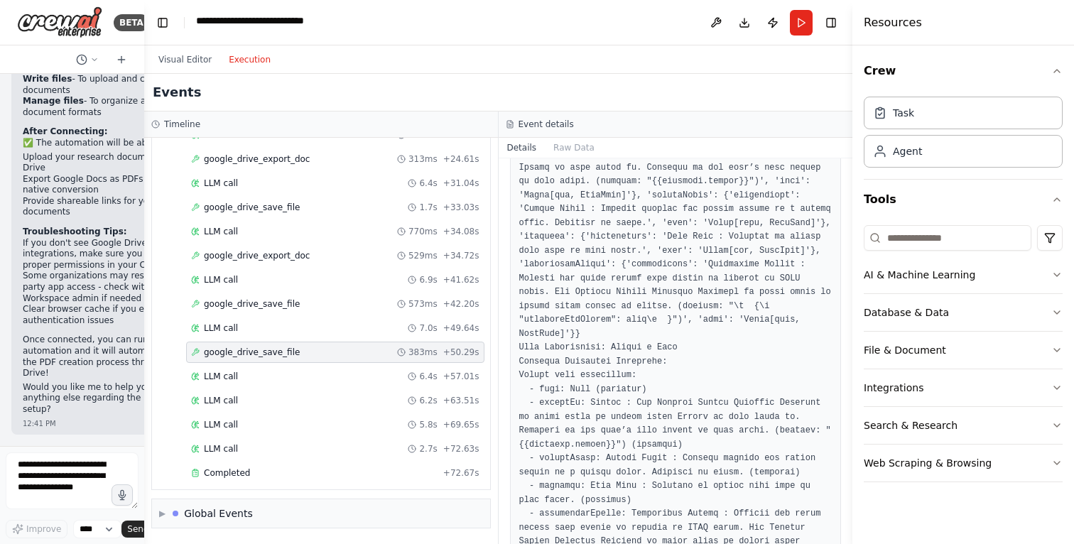
scroll to position [1621, 0]
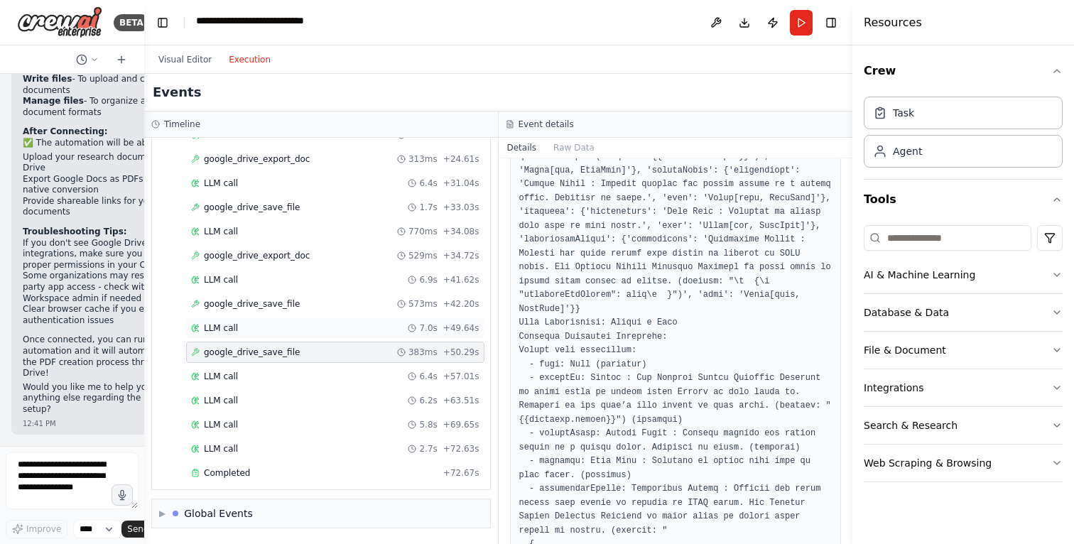
click at [259, 323] on div "LLM call 7.0s + 49.64s" at bounding box center [335, 328] width 288 height 11
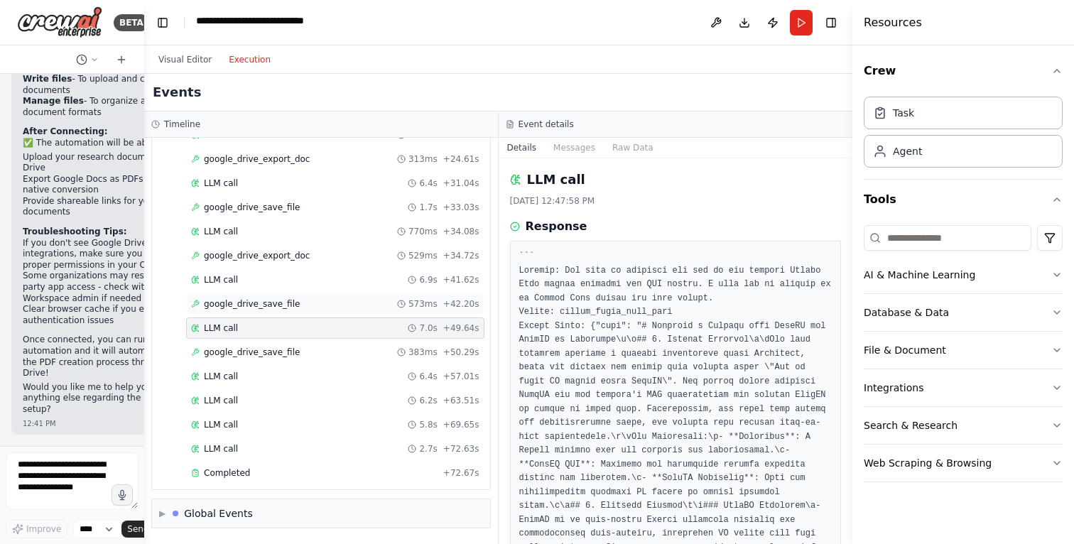
click at [266, 298] on span "google_drive_save_file" at bounding box center [252, 303] width 96 height 11
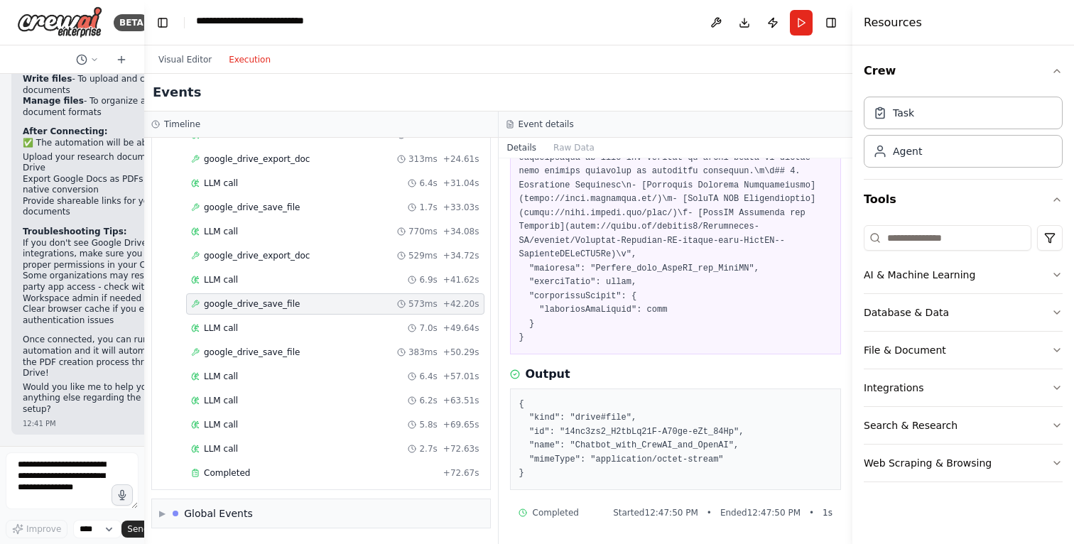
scroll to position [2091, 0]
click at [264, 250] on span "google_drive_export_doc" at bounding box center [257, 255] width 106 height 11
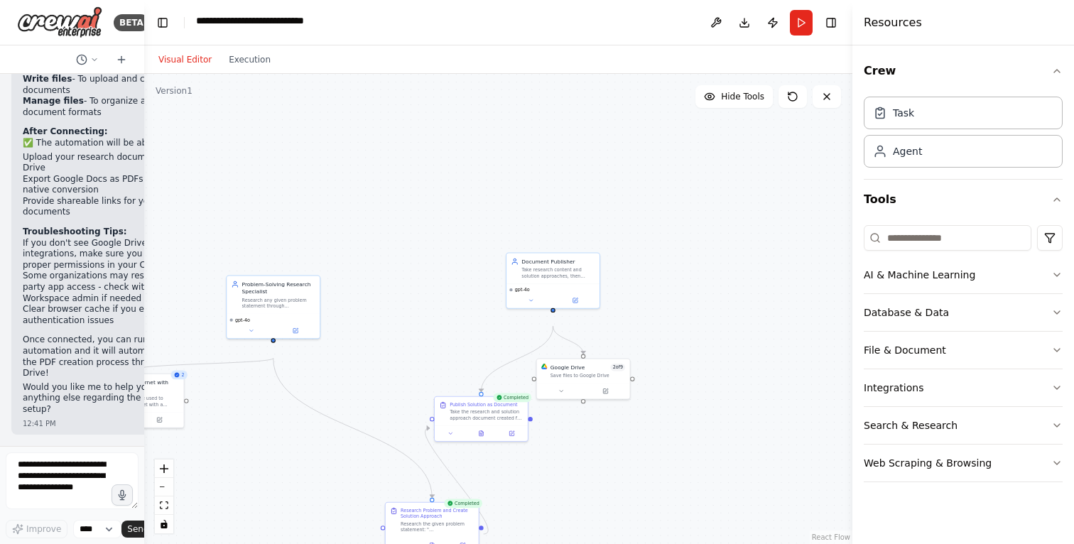
click at [200, 68] on button "Visual Editor" at bounding box center [185, 59] width 70 height 17
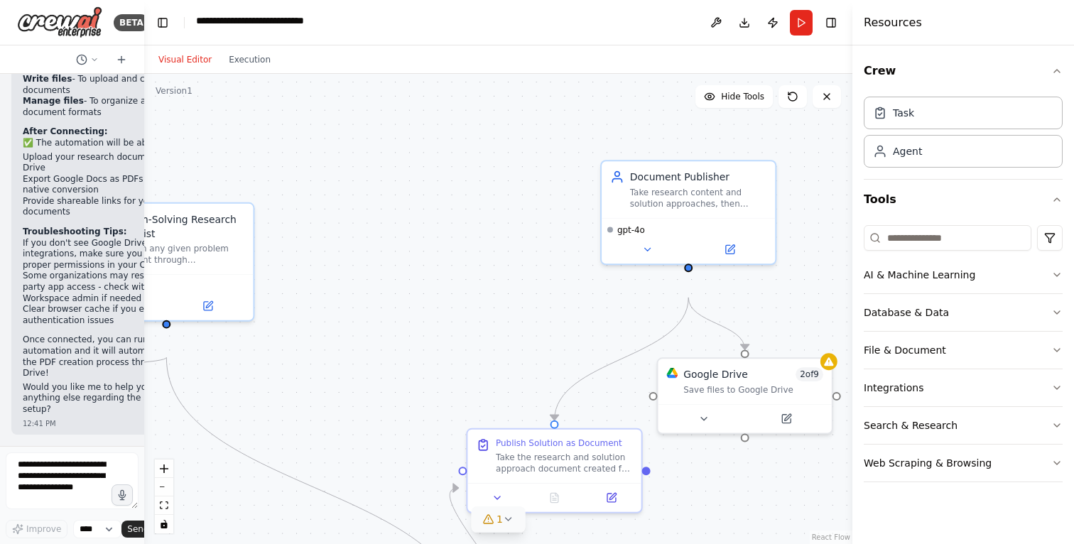
scroll to position [11483, 0]
click at [507, 517] on icon at bounding box center [508, 519] width 11 height 11
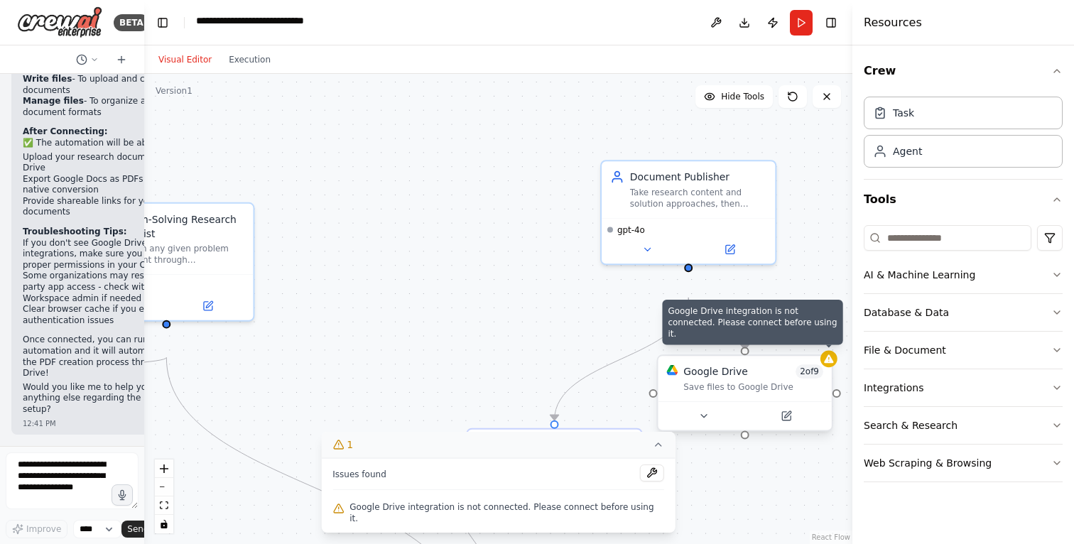
click at [833, 363] on icon at bounding box center [828, 359] width 9 height 9
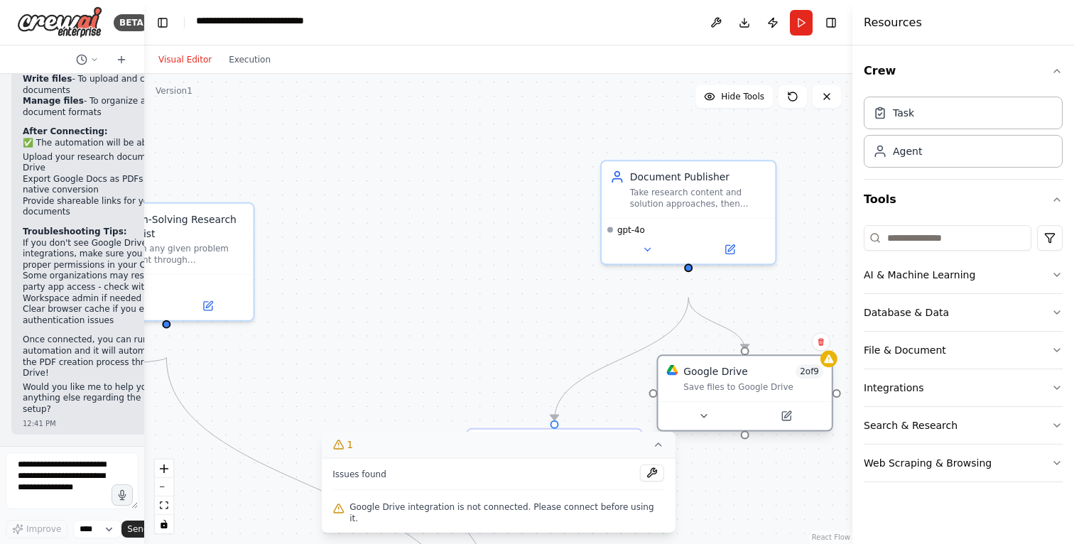
click at [776, 393] on div "Google Drive 2 of 9 Save files to Google Drive" at bounding box center [754, 379] width 140 height 28
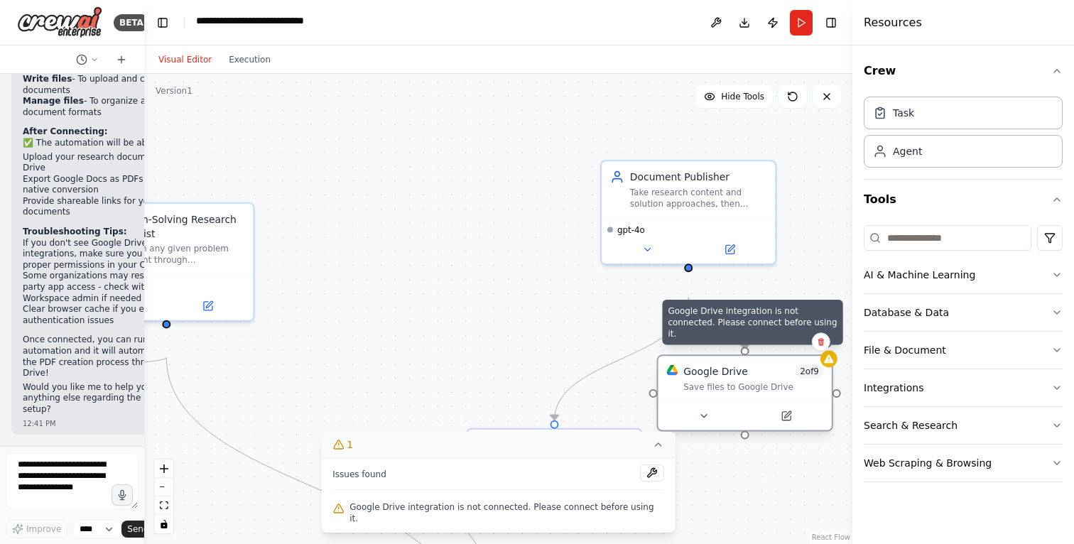
click at [833, 365] on icon at bounding box center [829, 358] width 11 height 11
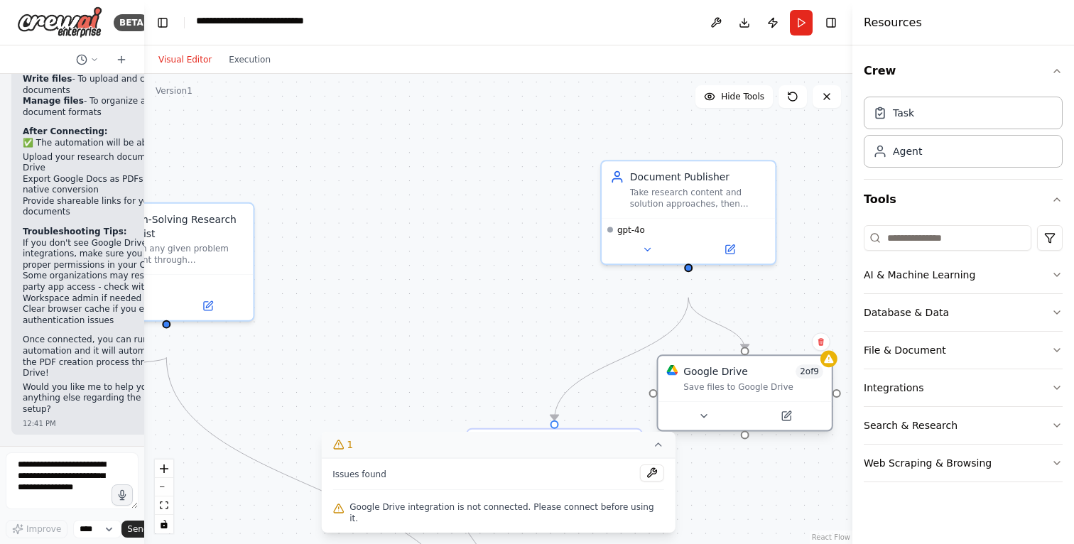
click at [766, 379] on div "Google Drive 2 of 9" at bounding box center [754, 372] width 140 height 14
click at [823, 351] on button at bounding box center [821, 342] width 18 height 18
click at [773, 350] on button "Confirm" at bounding box center [780, 341] width 50 height 17
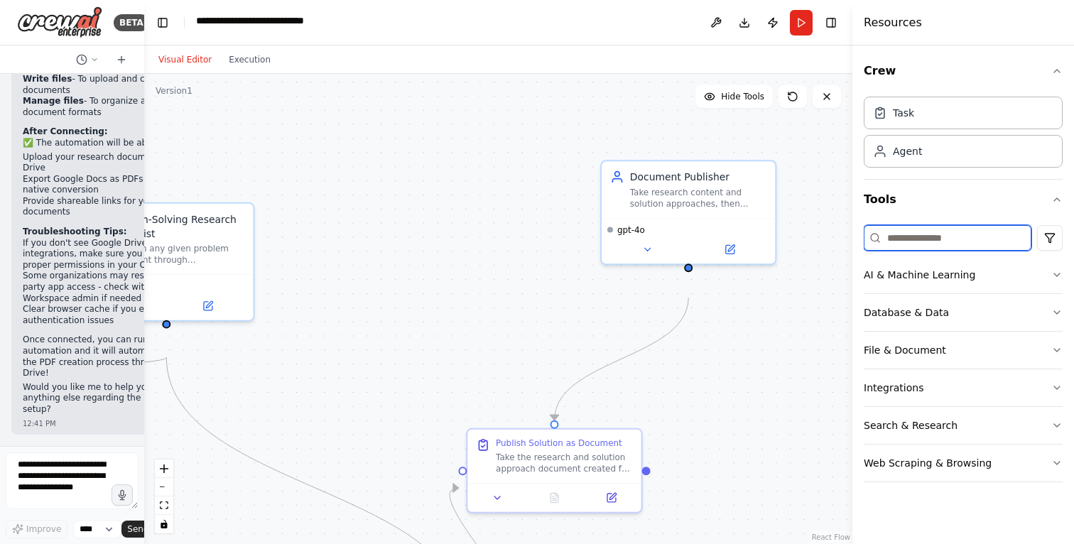
click at [951, 251] on input at bounding box center [948, 238] width 168 height 26
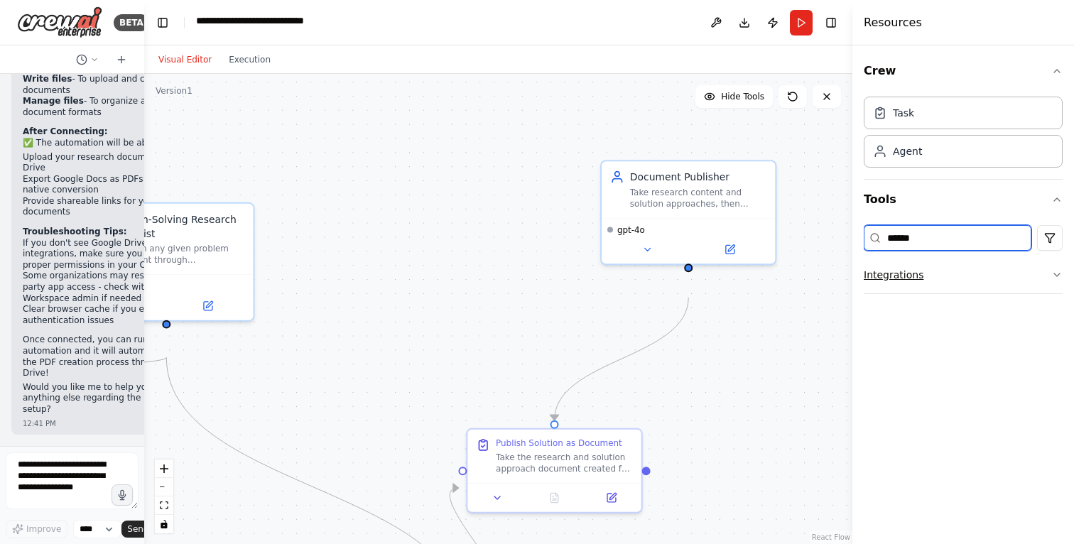
type input "******"
click at [939, 293] on button "Integrations" at bounding box center [963, 275] width 199 height 37
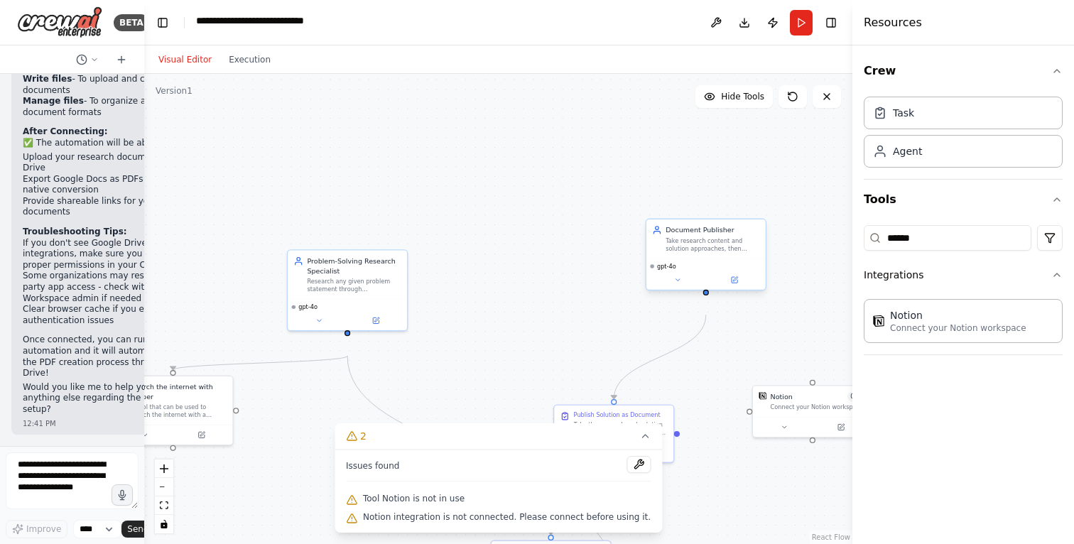
click at [753, 252] on div "Take research content and solution approaches, then publish them as properly fo…" at bounding box center [713, 245] width 94 height 16
click at [707, 298] on div at bounding box center [706, 295] width 6 height 6
click at [706, 333] on div ".deletable-edge-delete-btn { width: 20px; height: 20px; border: 0px solid #ffff…" at bounding box center [576, 322] width 483 height 321
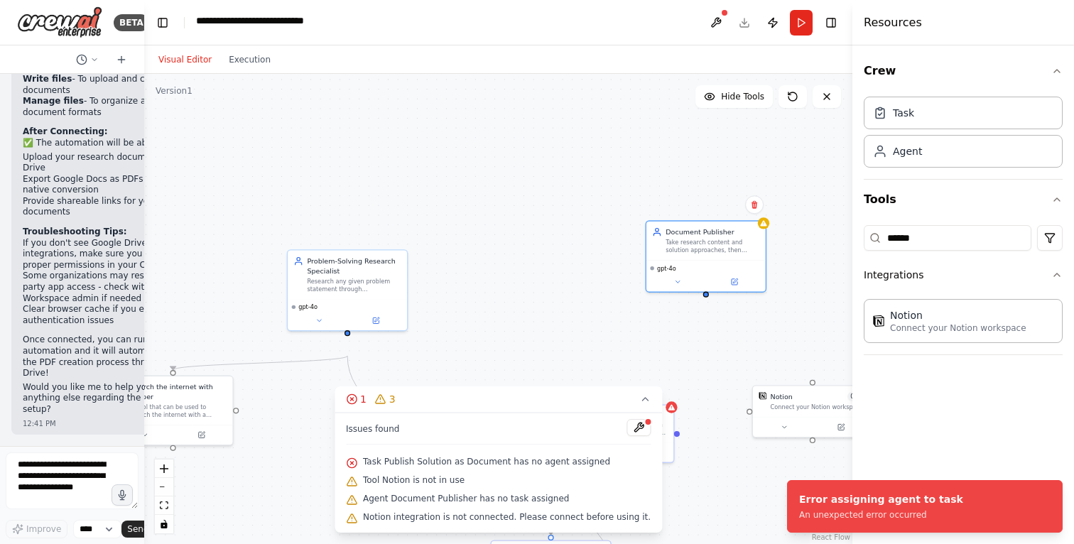
click at [746, 338] on div ".deletable-edge-delete-btn { width: 20px; height: 20px; border: 0px solid #ffff…" at bounding box center [498, 309] width 708 height 470
click at [662, 413] on div "Issues found Task Publish Solution as Document has no agent assigned Tool Notio…" at bounding box center [499, 473] width 328 height 120
click at [695, 330] on div ".deletable-edge-delete-btn { width: 20px; height: 20px; border: 0px solid #ffff…" at bounding box center [498, 309] width 708 height 470
click at [644, 419] on button at bounding box center [639, 427] width 24 height 17
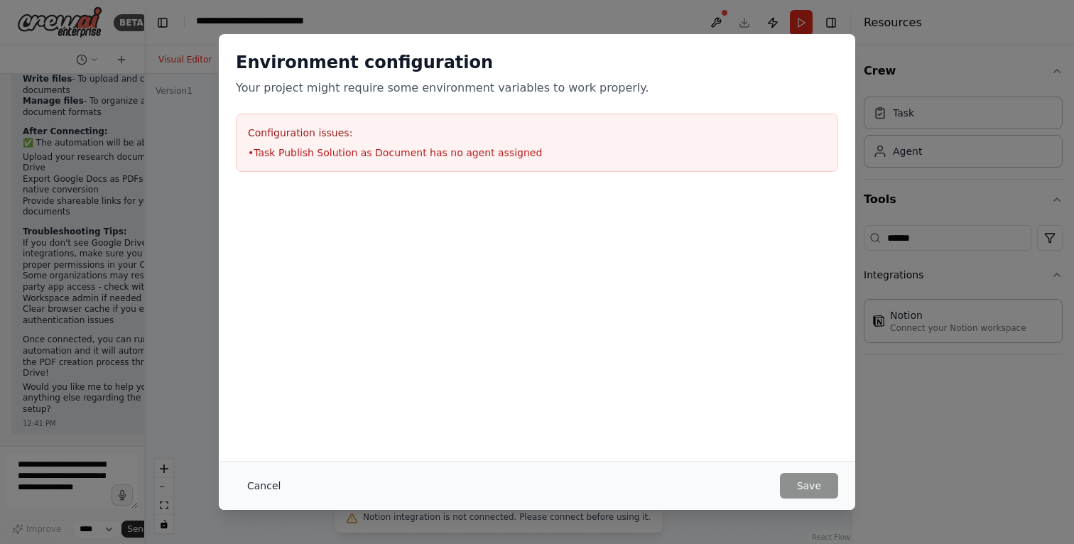
click at [236, 478] on button "Cancel" at bounding box center [264, 486] width 56 height 26
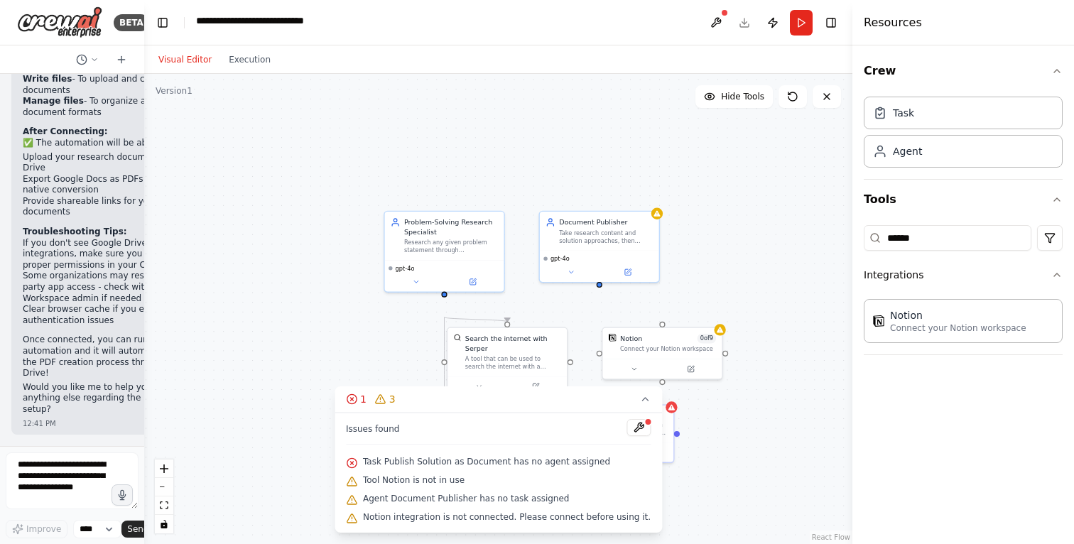
click at [752, 252] on div ".deletable-edge-delete-btn { width: 20px; height: 20px; border: 0px solid #ffff…" at bounding box center [498, 309] width 708 height 470
drag, startPoint x: 620, startPoint y: 259, endPoint x: 754, endPoint y: 239, distance: 135.8
click at [754, 224] on div "Take research content and solution approaches, then publish them as properly fo…" at bounding box center [742, 216] width 94 height 16
drag, startPoint x: 545, startPoint y: 344, endPoint x: 416, endPoint y: 402, distance: 141.8
click at [416, 402] on div "1 3 Issues found Task Publish Solution as Document has no agent assigned Tool N…" at bounding box center [499, 460] width 328 height 146
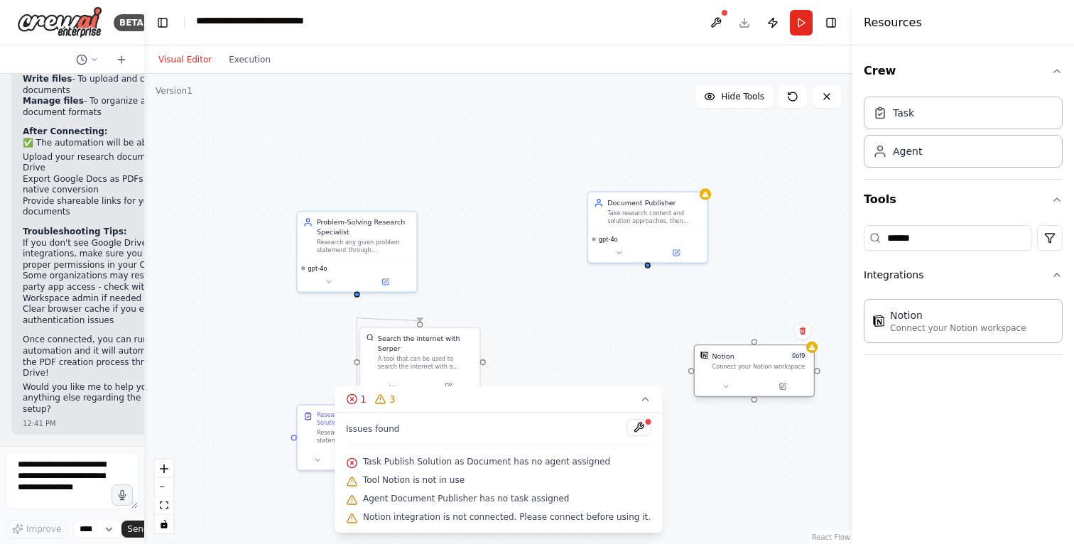
drag, startPoint x: 708, startPoint y: 381, endPoint x: 804, endPoint y: 401, distance: 98.1
click at [804, 371] on div "Connect your Notion workspace" at bounding box center [760, 367] width 96 height 8
click at [649, 419] on button at bounding box center [639, 427] width 24 height 17
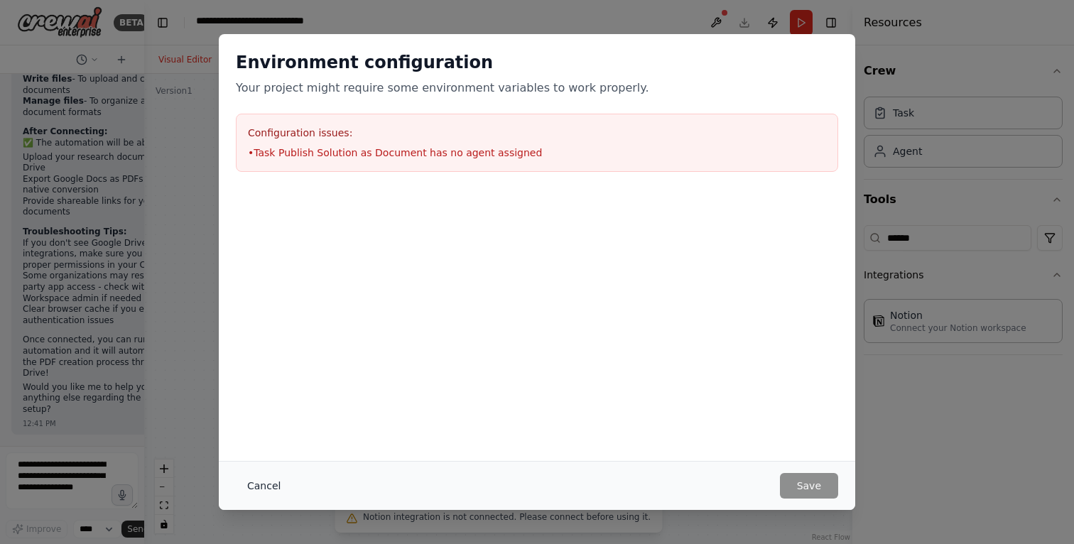
click at [236, 480] on button "Cancel" at bounding box center [264, 486] width 56 height 26
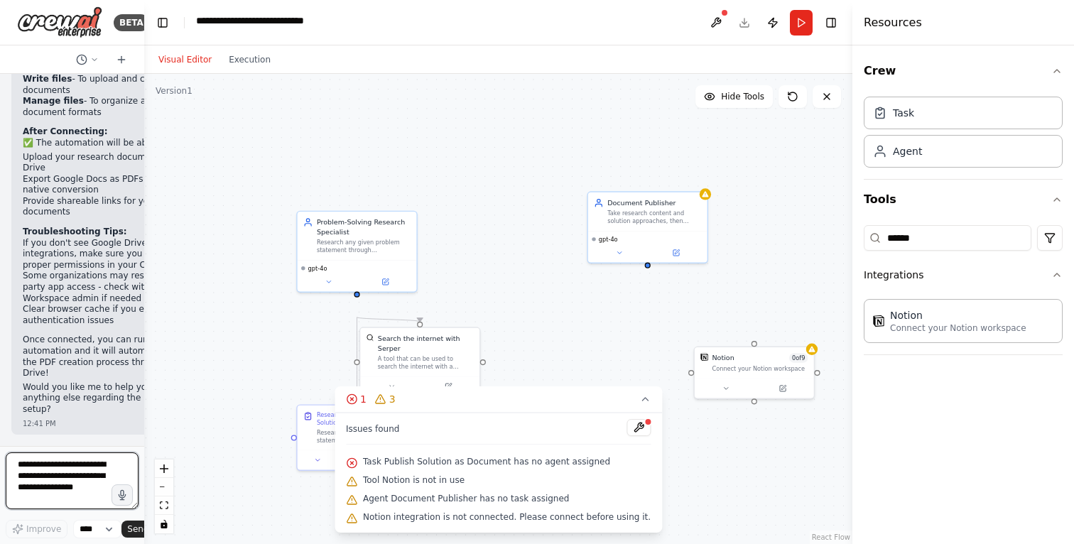
click at [60, 461] on textarea at bounding box center [72, 481] width 133 height 57
type textarea "**********"
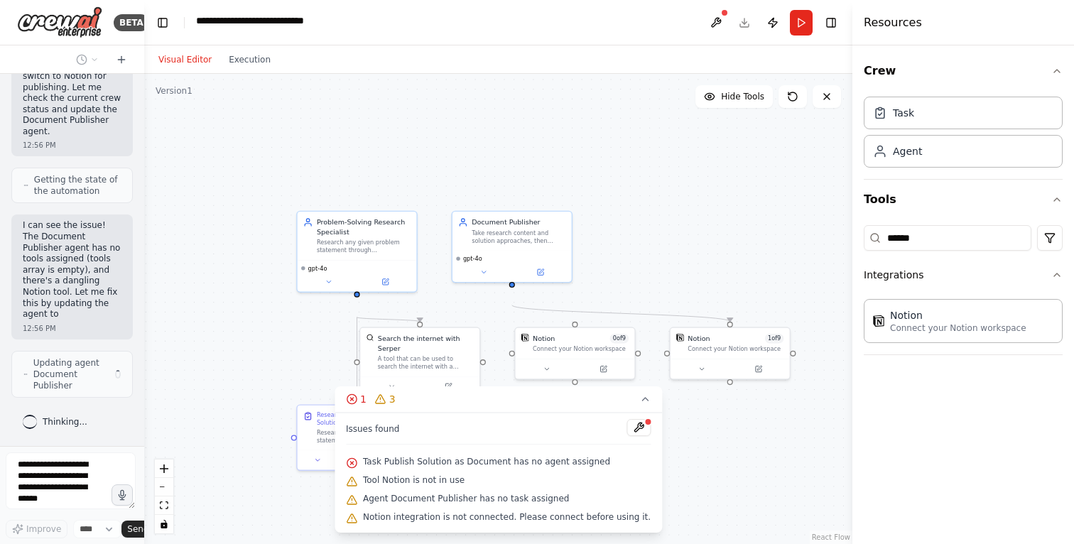
scroll to position [12348, 0]
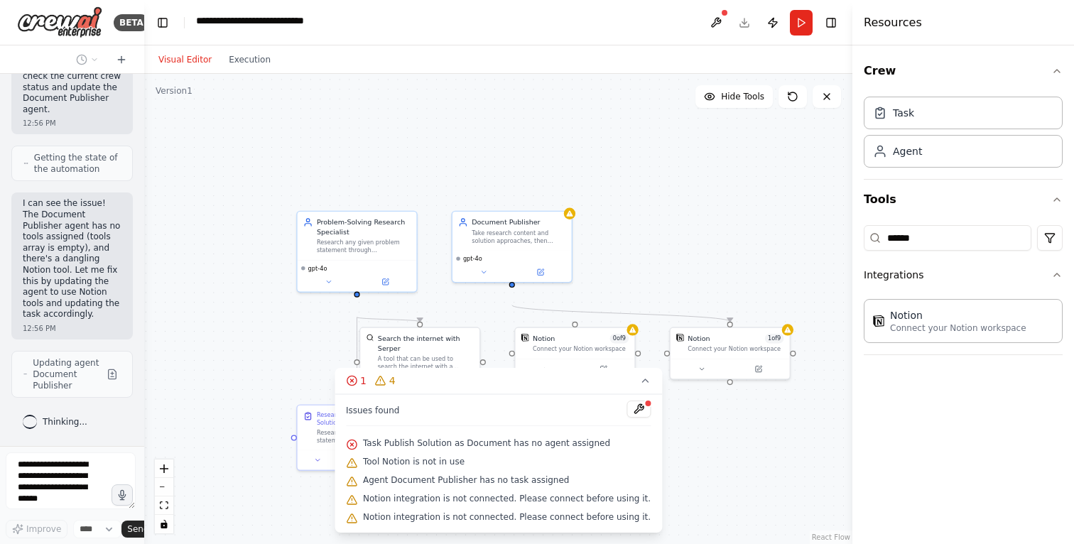
click at [630, 249] on div ".deletable-edge-delete-btn { width: 20px; height: 20px; border: 0px solid #ffff…" at bounding box center [498, 309] width 708 height 470
click at [651, 375] on icon at bounding box center [644, 380] width 11 height 11
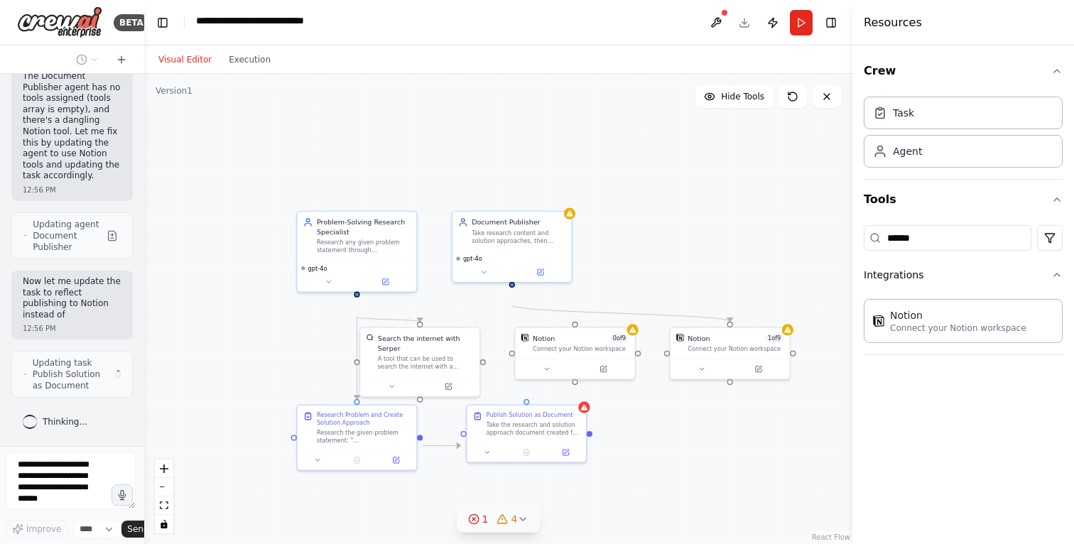
scroll to position [12560, 0]
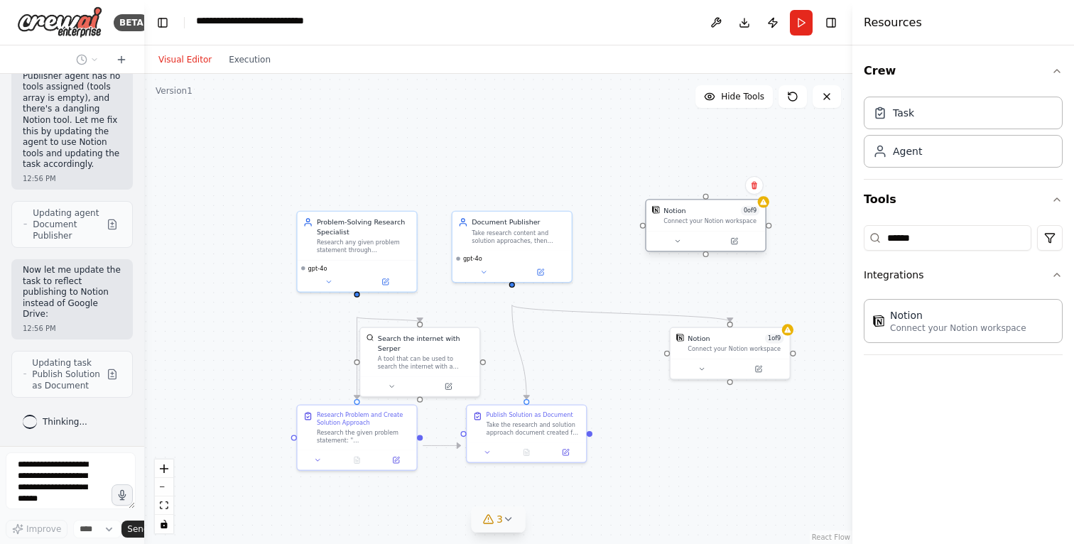
drag, startPoint x: 583, startPoint y: 367, endPoint x: 716, endPoint y: 241, distance: 183.0
click at [716, 225] on div "Connect your Notion workspace" at bounding box center [712, 221] width 96 height 8
click at [752, 190] on icon at bounding box center [755, 186] width 6 height 8
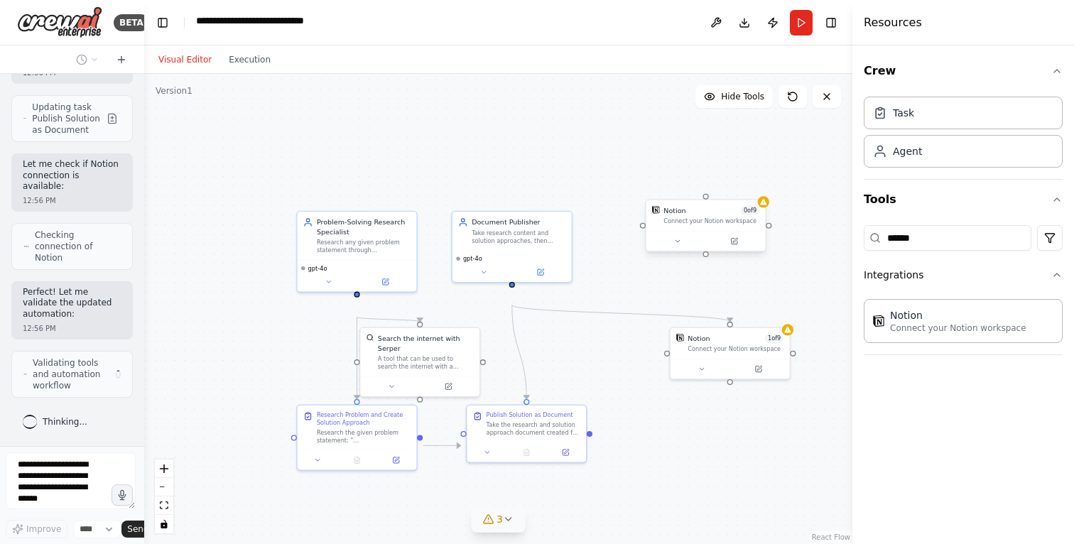
scroll to position [12930, 0]
click at [728, 216] on div "Notion 0 of 9" at bounding box center [712, 211] width 96 height 10
click at [752, 190] on icon at bounding box center [755, 186] width 6 height 8
click at [704, 194] on button "Confirm" at bounding box center [714, 185] width 50 height 17
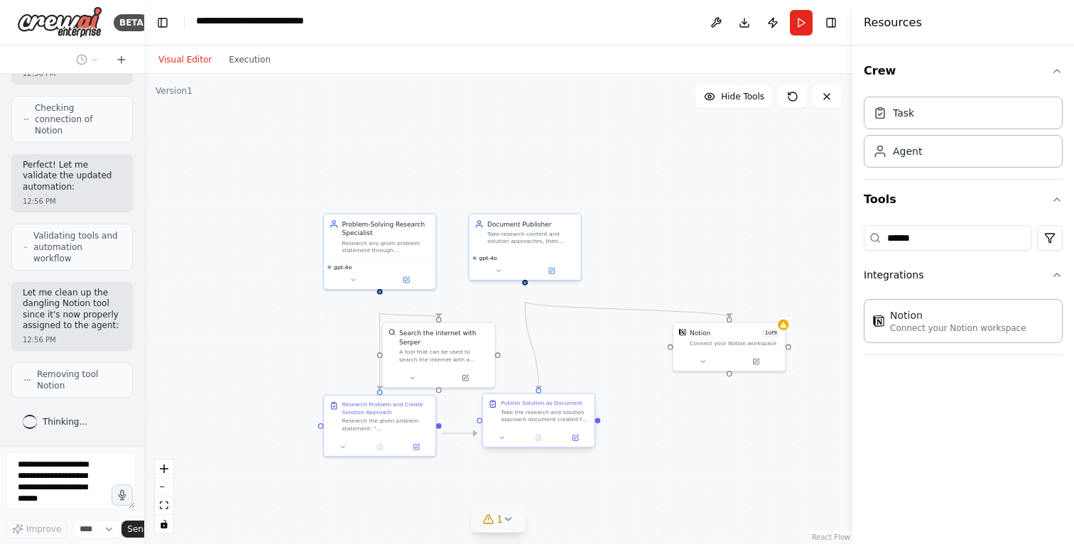
scroll to position [13200, 0]
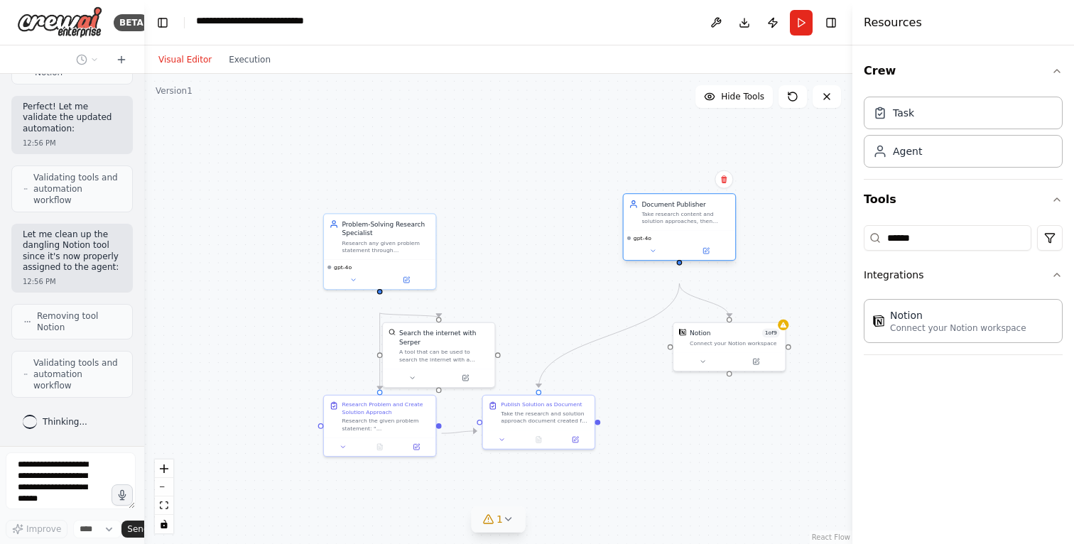
drag, startPoint x: 541, startPoint y: 261, endPoint x: 698, endPoint y: 245, distance: 158.6
click at [698, 225] on div "Take research content and solution approaches, then publish them as properly fo…" at bounding box center [686, 217] width 88 height 14
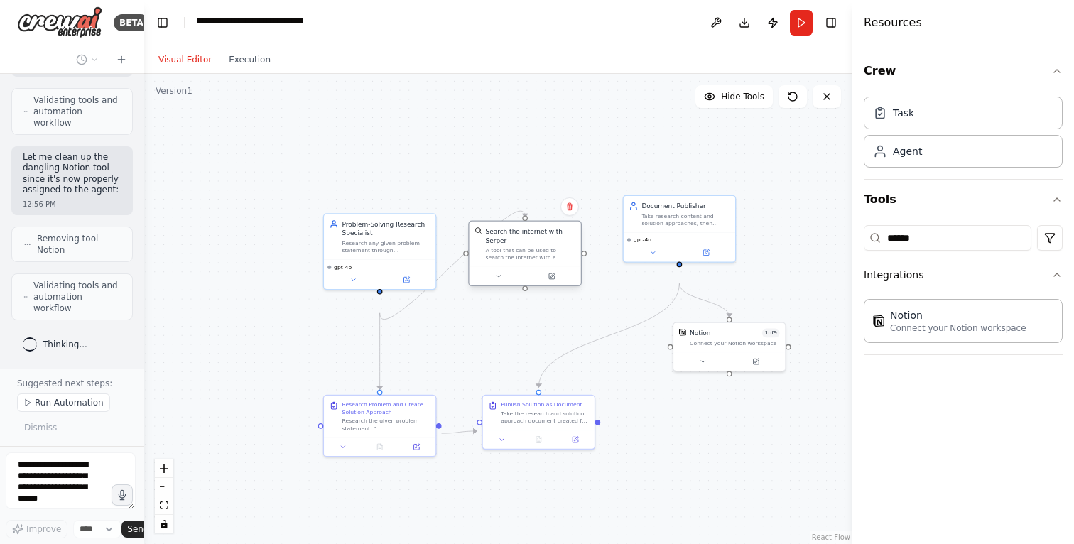
drag, startPoint x: 468, startPoint y: 368, endPoint x: 554, endPoint y: 261, distance: 137.5
click at [554, 245] on div "Search the internet with Serper" at bounding box center [531, 236] width 90 height 18
click at [603, 171] on div ".deletable-edge-delete-btn { width: 20px; height: 20px; border: 0px solid #ffff…" at bounding box center [498, 309] width 708 height 470
click at [790, 33] on button "Run" at bounding box center [801, 23] width 23 height 26
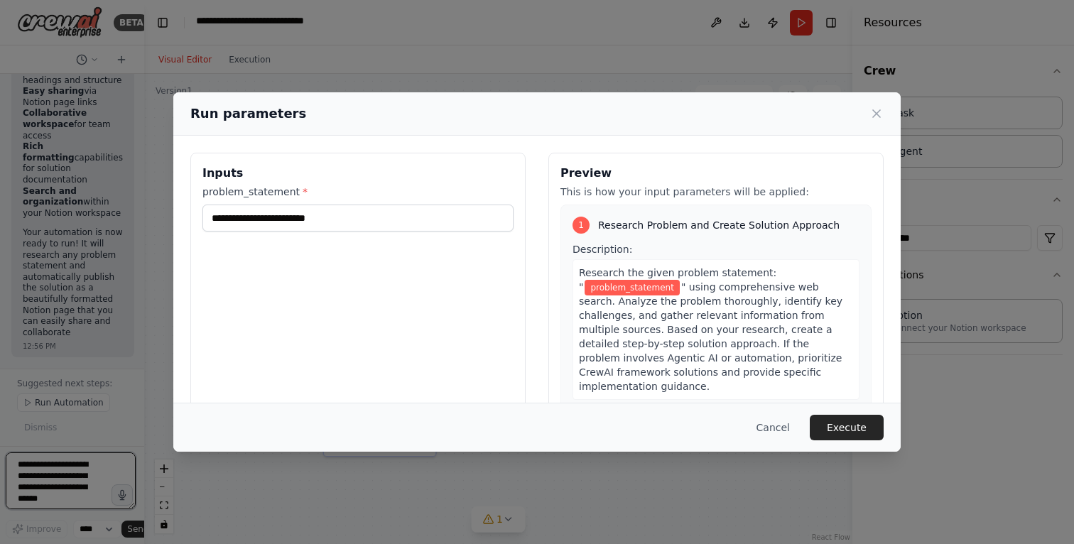
scroll to position [14782, 0]
click at [286, 232] on input "problem_statement *" at bounding box center [358, 218] width 311 height 27
paste input "**********"
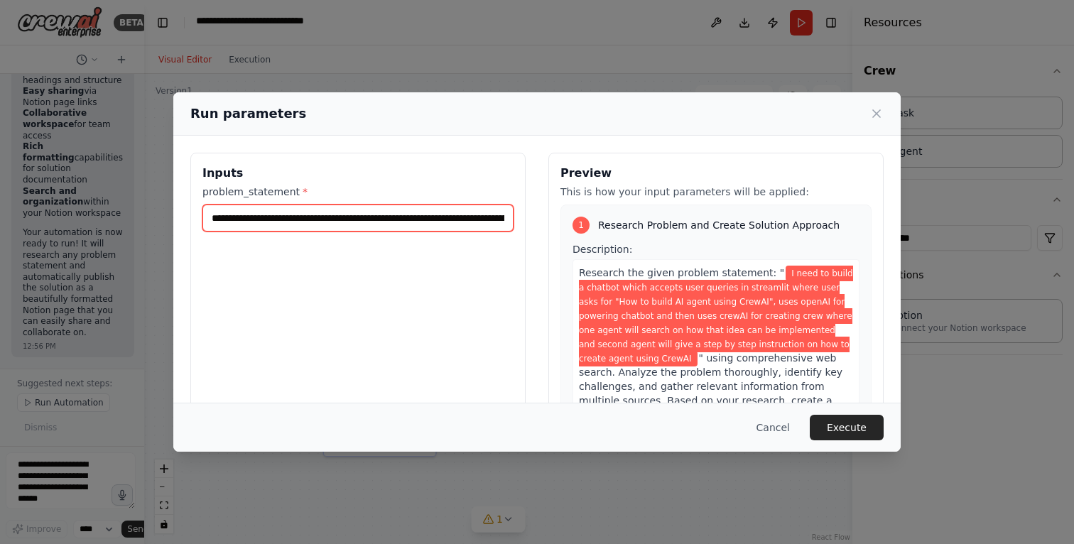
scroll to position [0, 1588]
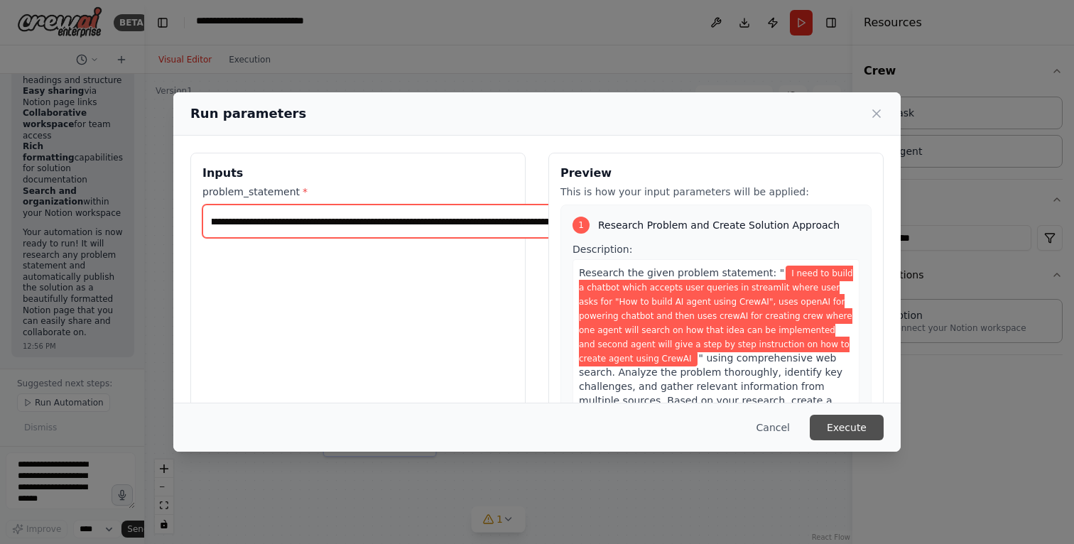
type input "**********"
click at [884, 428] on button "Execute" at bounding box center [847, 428] width 74 height 26
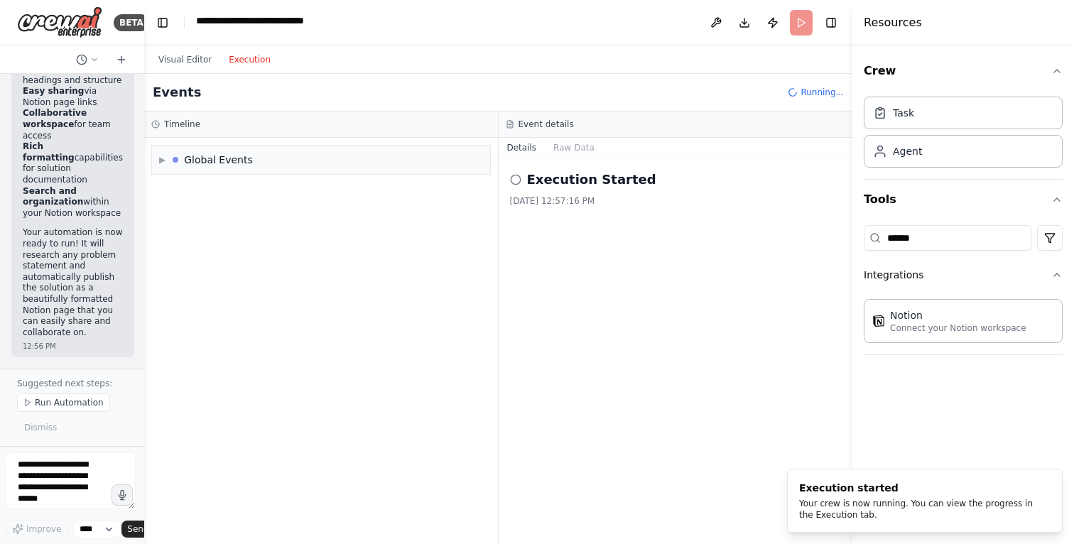
click at [273, 68] on button "Execution" at bounding box center [249, 59] width 59 height 17
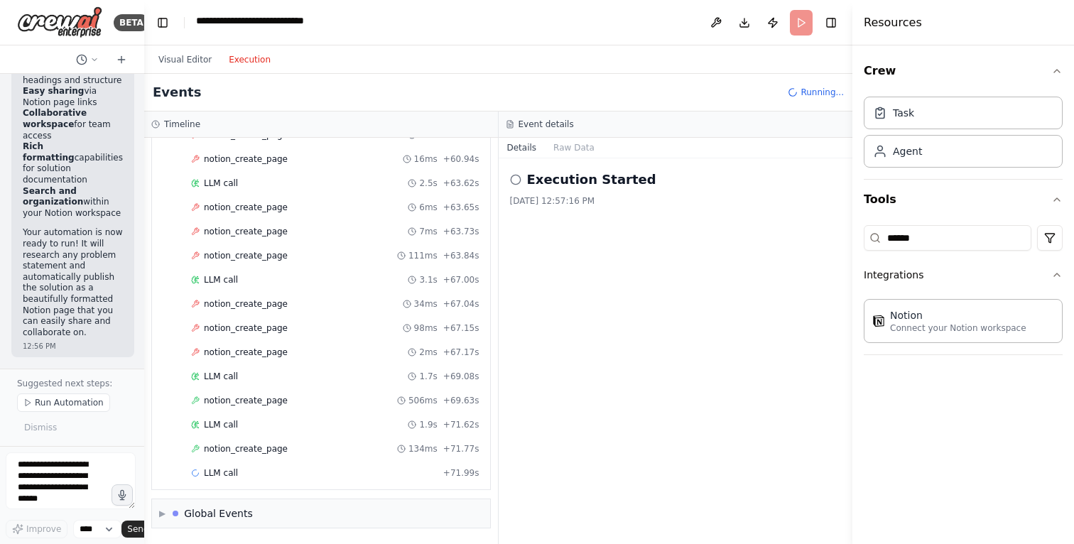
scroll to position [1464, 0]
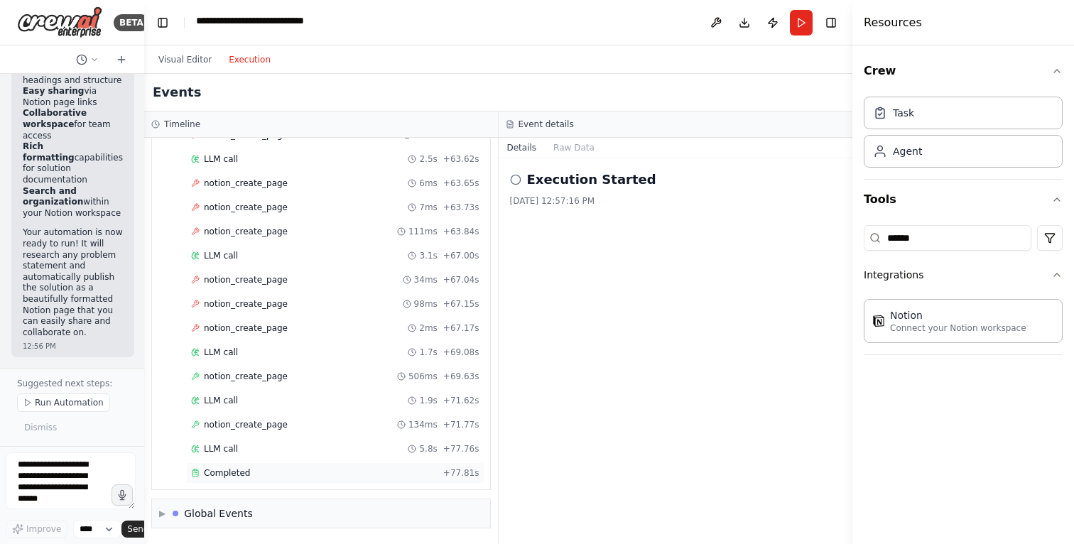
click at [229, 468] on span "Completed" at bounding box center [227, 473] width 46 height 11
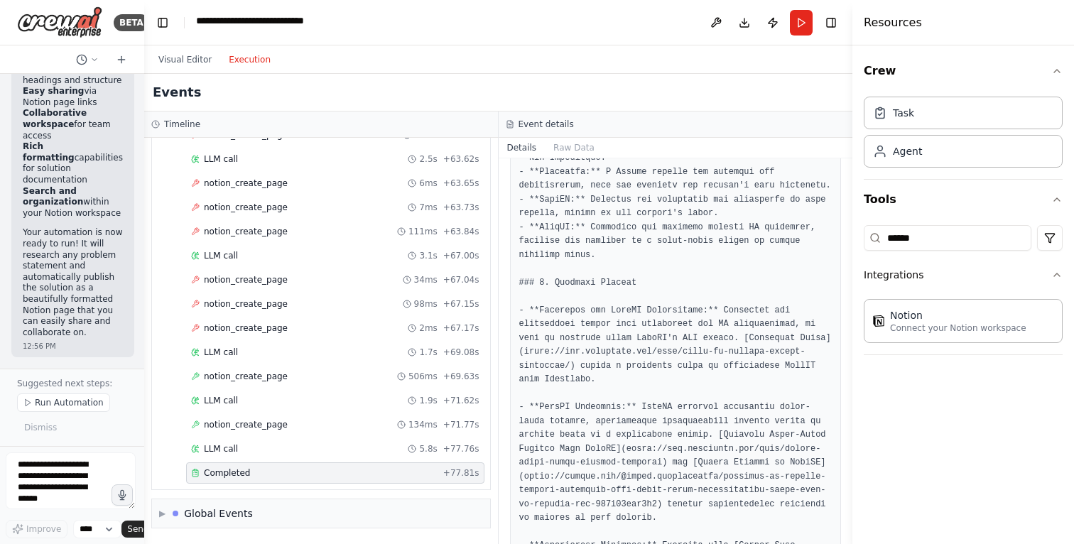
scroll to position [351, 0]
click at [261, 414] on div "notion_create_page 134ms + 71.77s" at bounding box center [335, 424] width 298 height 21
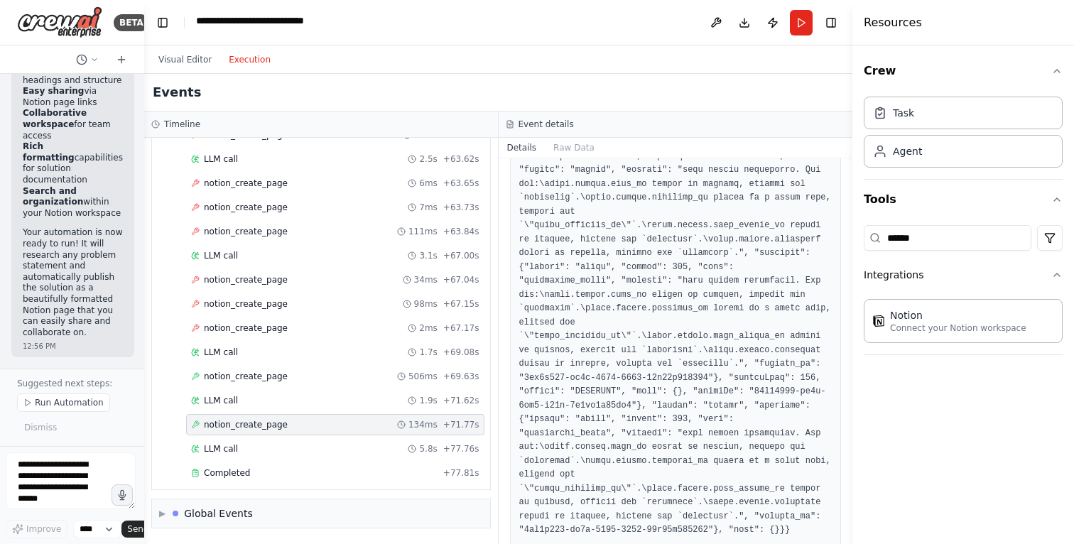
scroll to position [584, 0]
click at [592, 252] on pre at bounding box center [675, 287] width 313 height 499
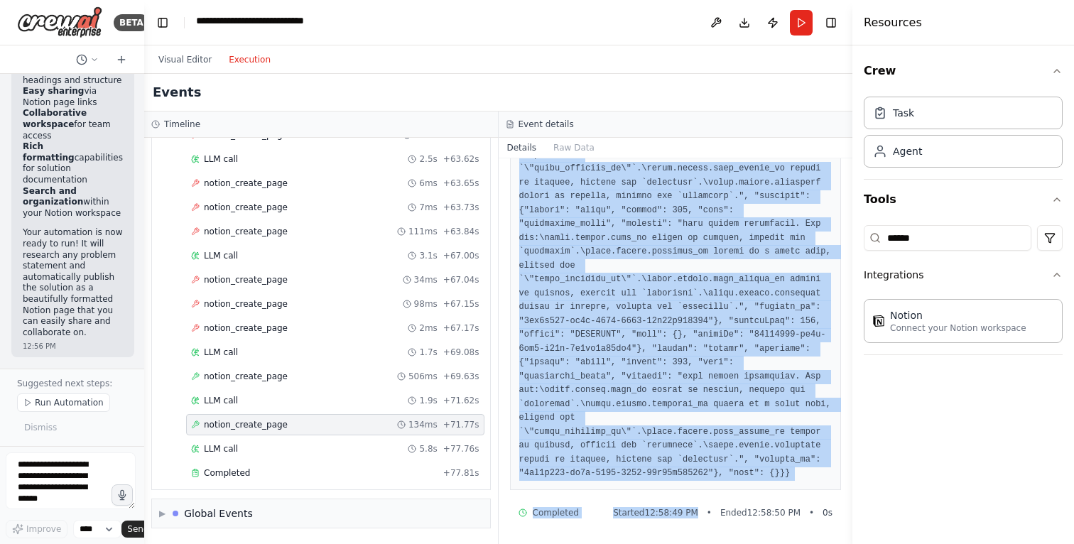
scroll to position [1124, 0]
drag, startPoint x: 556, startPoint y: 372, endPoint x: 633, endPoint y: 465, distance: 121.2
click at [633, 465] on div at bounding box center [676, 231] width 332 height 517
copy pre "API request failed: {"message": "body failed validation. Fix one:\nbody.parent.…"
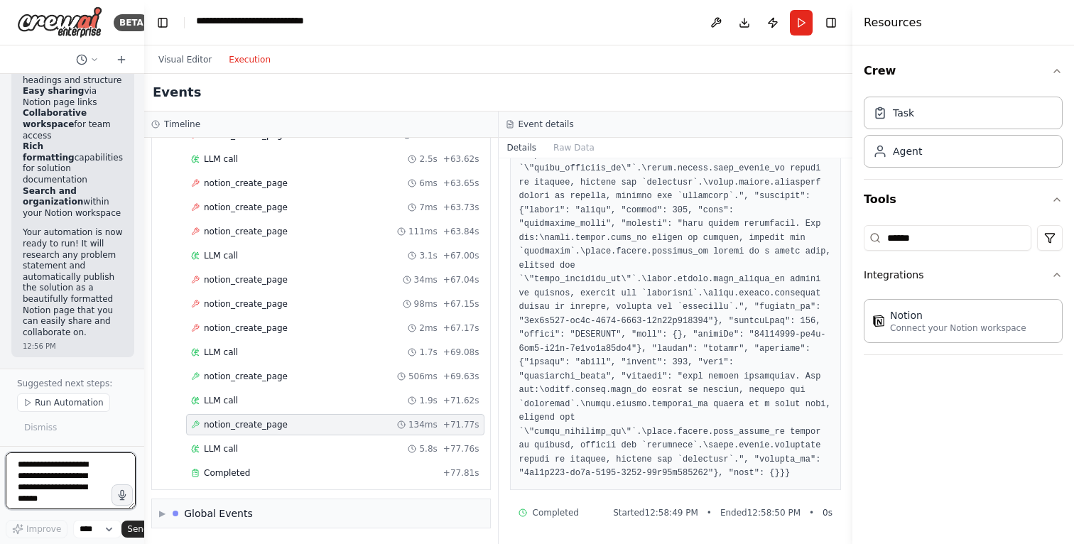
click at [52, 465] on textarea at bounding box center [71, 481] width 130 height 57
paste textarea "**********"
type textarea "**********"
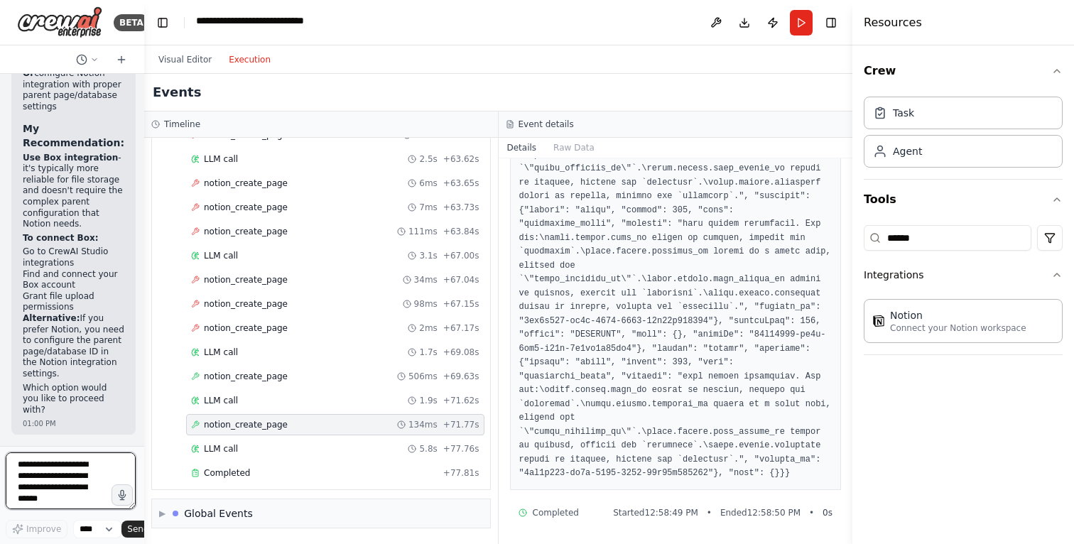
scroll to position [17983, 0]
click at [55, 453] on textarea at bounding box center [71, 481] width 130 height 57
click at [55, 459] on textarea at bounding box center [71, 481] width 130 height 57
click at [60, 482] on textarea at bounding box center [71, 481] width 130 height 57
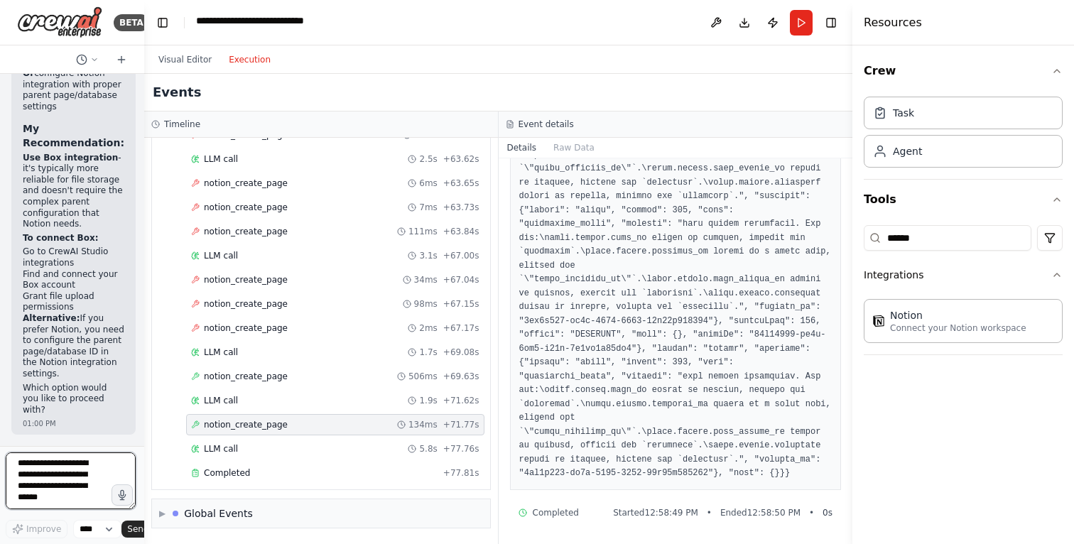
click at [60, 482] on textarea at bounding box center [71, 481] width 130 height 57
type textarea "**********"
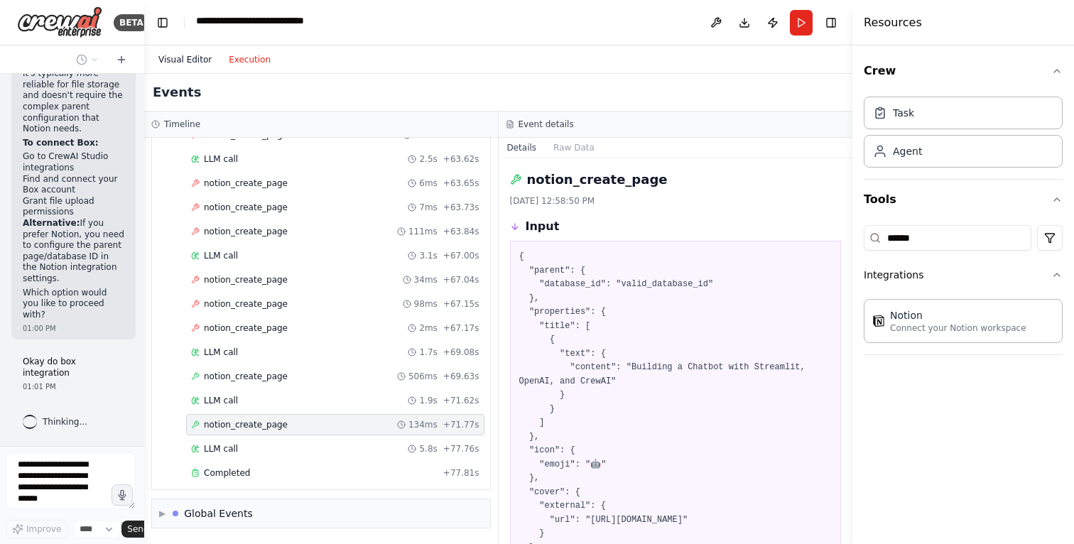
click at [170, 68] on button "Visual Editor" at bounding box center [185, 59] width 70 height 17
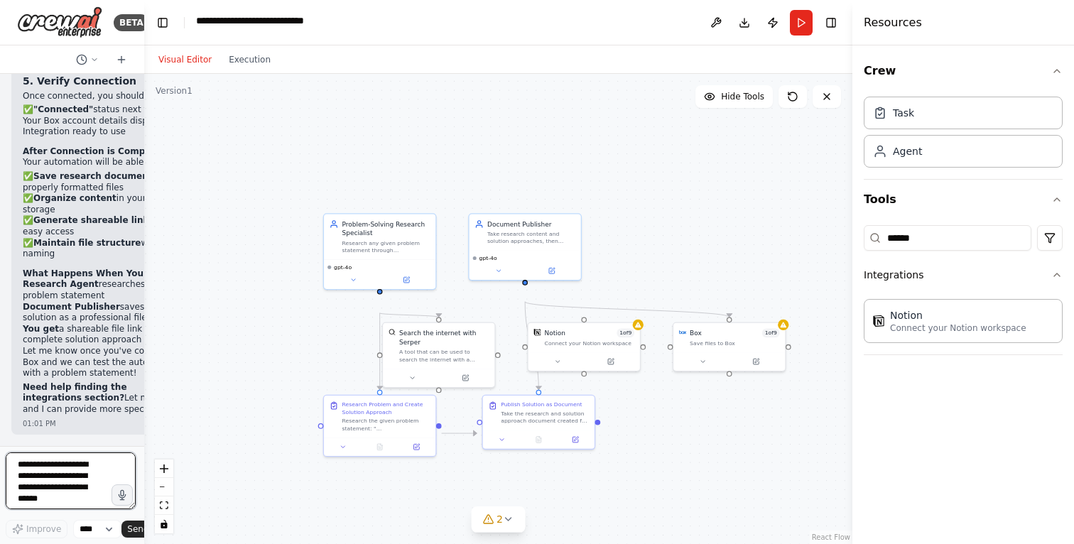
scroll to position [20022, 0]
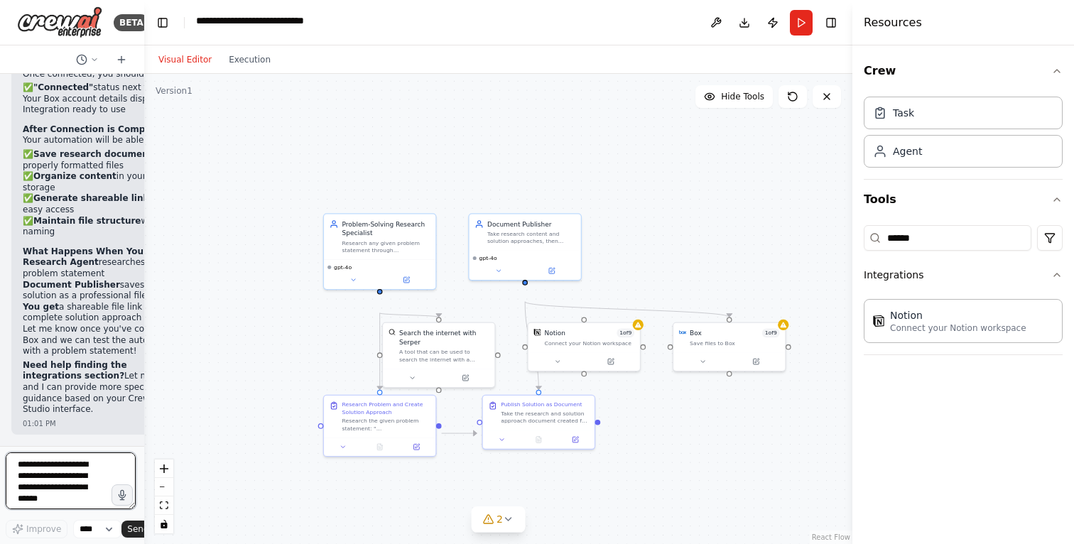
click at [58, 467] on textarea at bounding box center [71, 481] width 130 height 57
type textarea "**********"
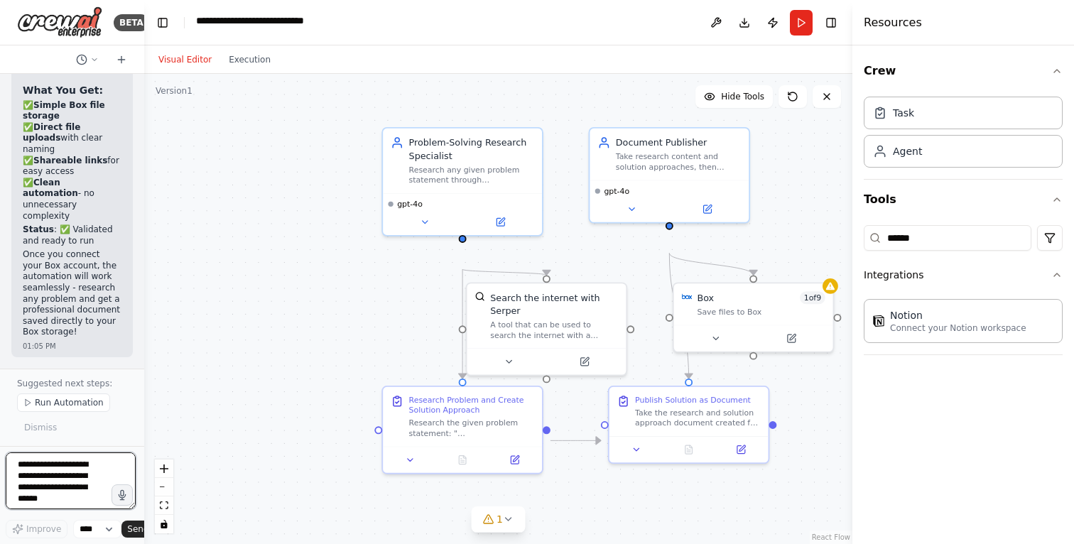
scroll to position [22212, 0]
click at [790, 24] on button "Run" at bounding box center [801, 23] width 23 height 26
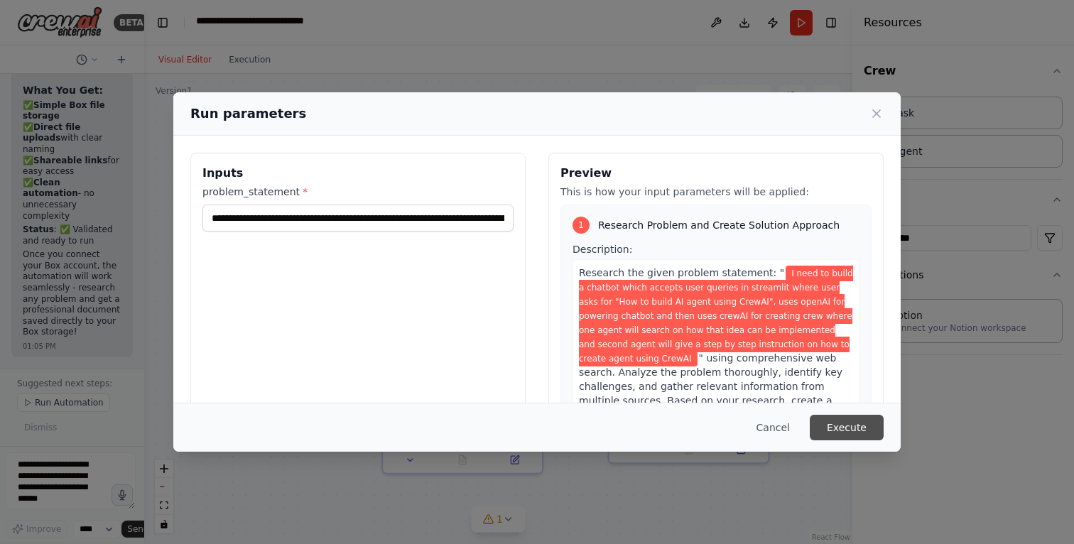
click at [884, 415] on button "Execute" at bounding box center [847, 428] width 74 height 26
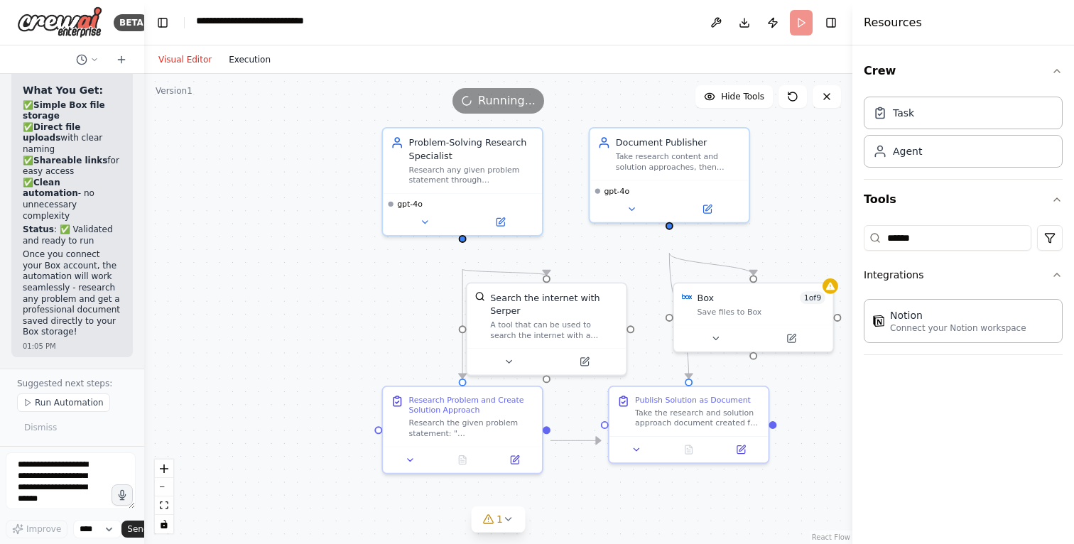
click at [277, 68] on button "Execution" at bounding box center [249, 59] width 59 height 17
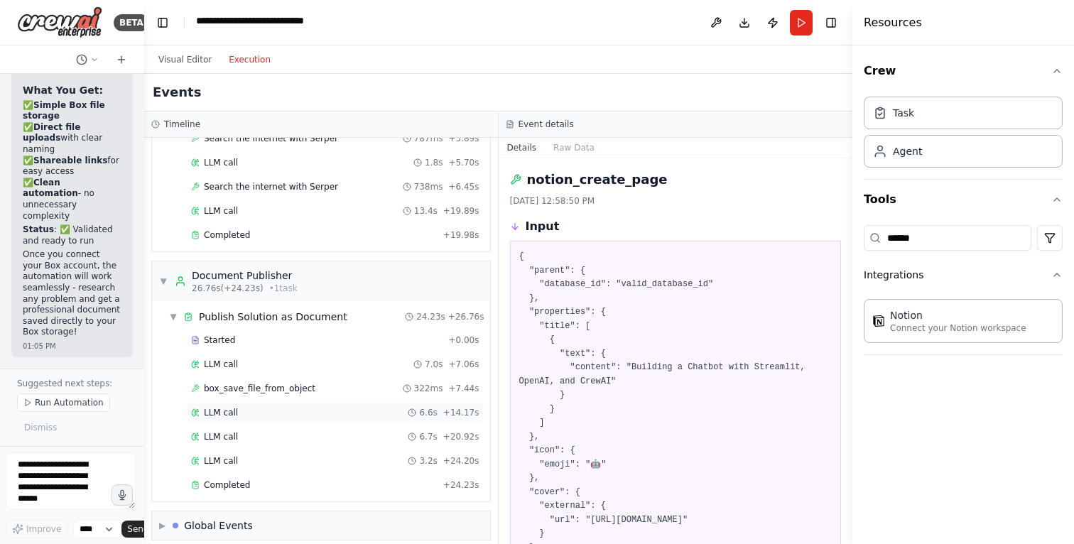
scroll to position [330, 0]
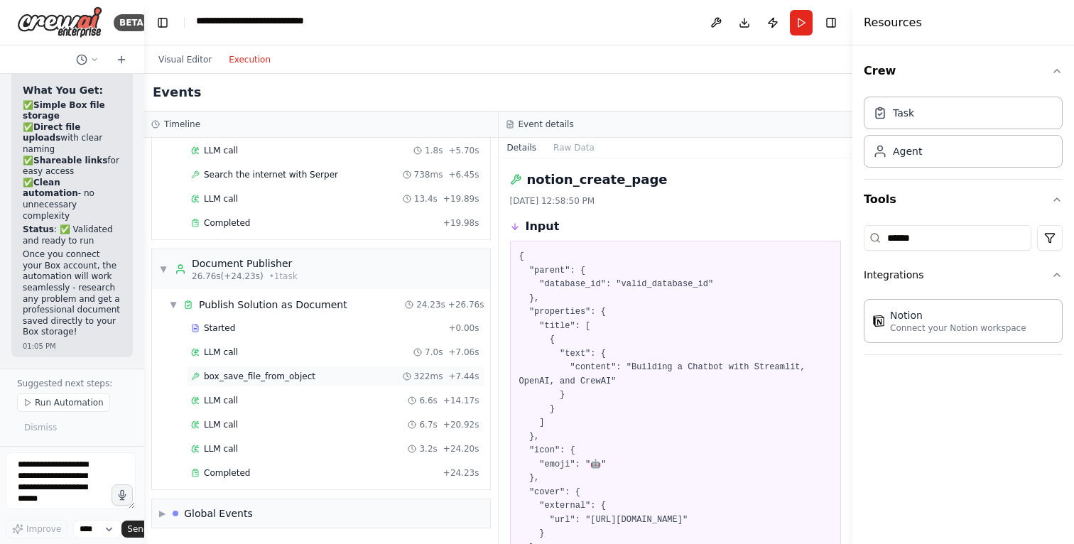
click at [260, 371] on span "box_save_file_from_object" at bounding box center [260, 376] width 112 height 11
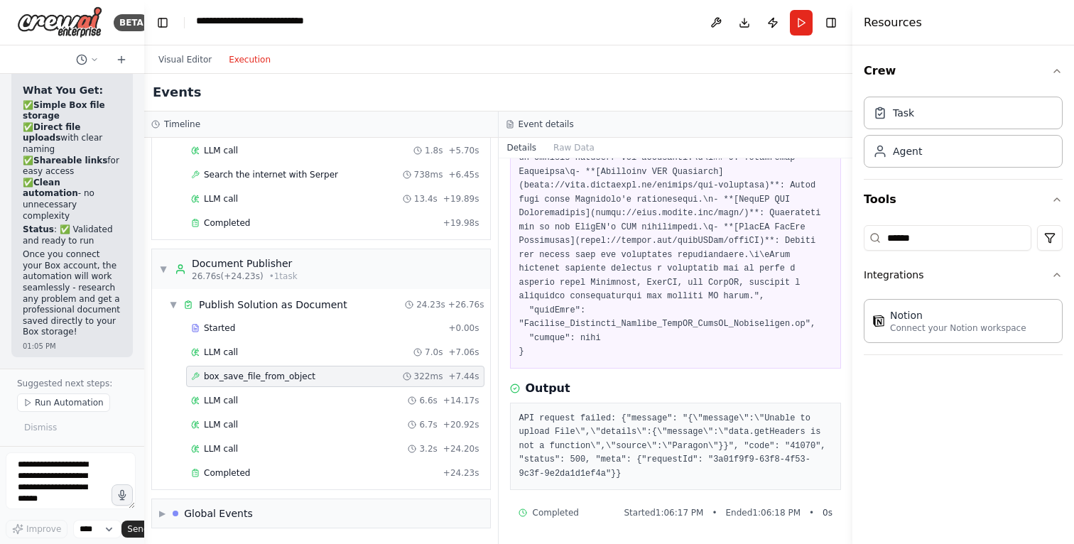
scroll to position [2007, 0]
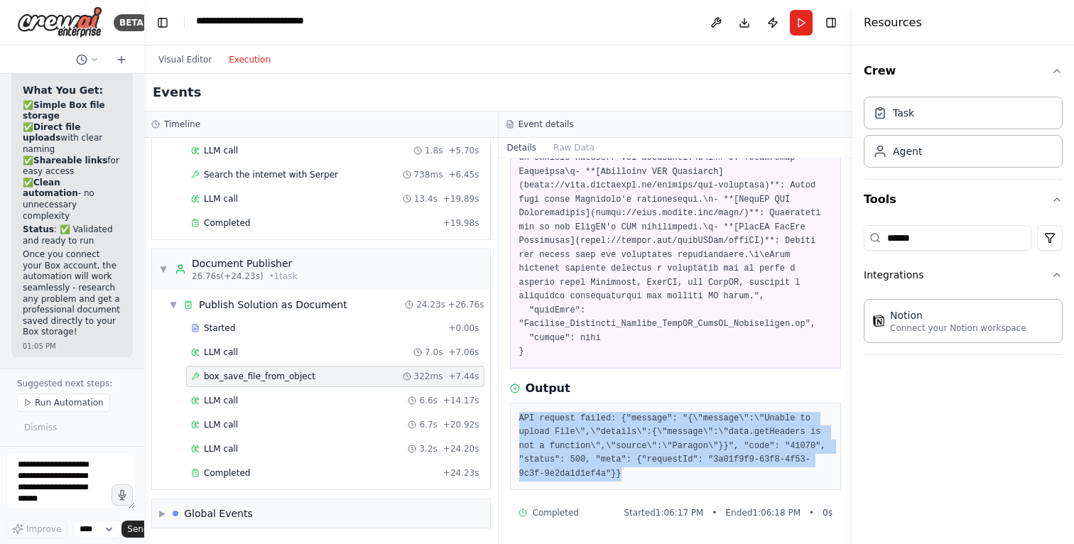
drag, startPoint x: 640, startPoint y: 460, endPoint x: 527, endPoint y: 346, distance: 160.3
click at [527, 403] on div "API request failed: {"message": "{\"message\":\"Unable to upload File\",\"detai…" at bounding box center [676, 447] width 332 height 88
copy pre "API request failed: {"message": "{\"message\":\"Unable to upload File\",\"detai…"
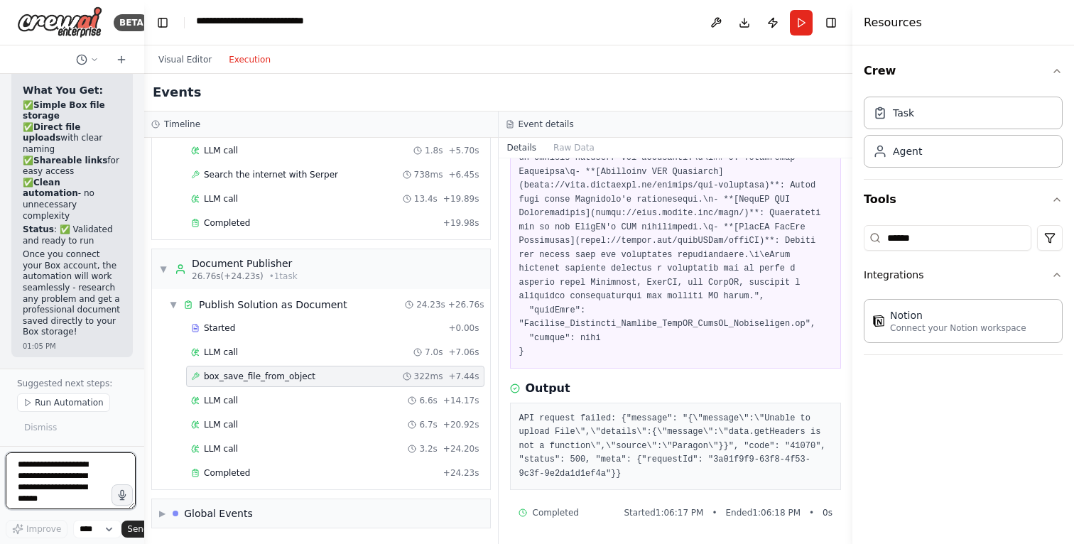
click at [51, 465] on textarea at bounding box center [71, 481] width 130 height 57
paste textarea "**********"
type textarea "**********"
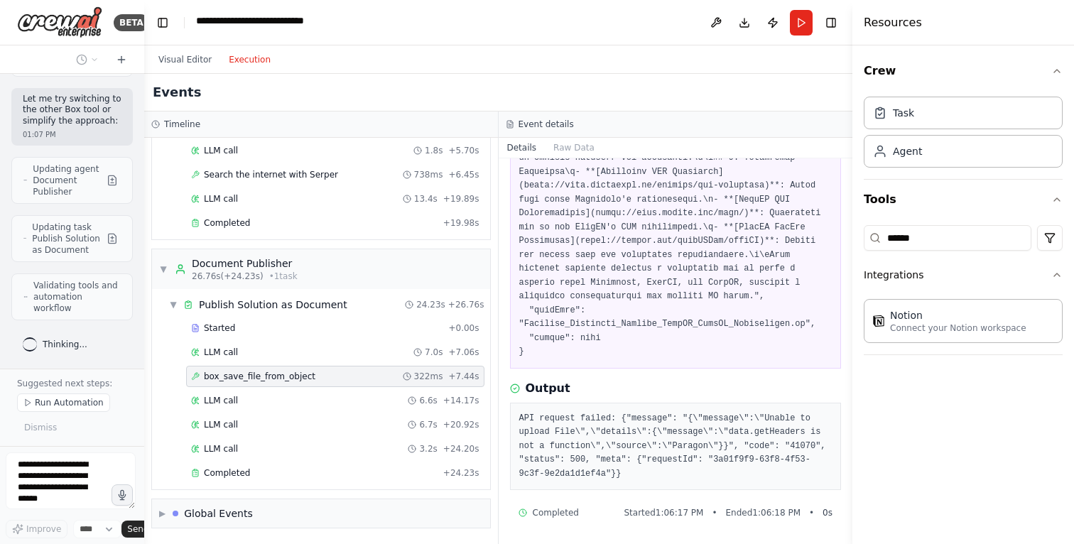
scroll to position [23199, 0]
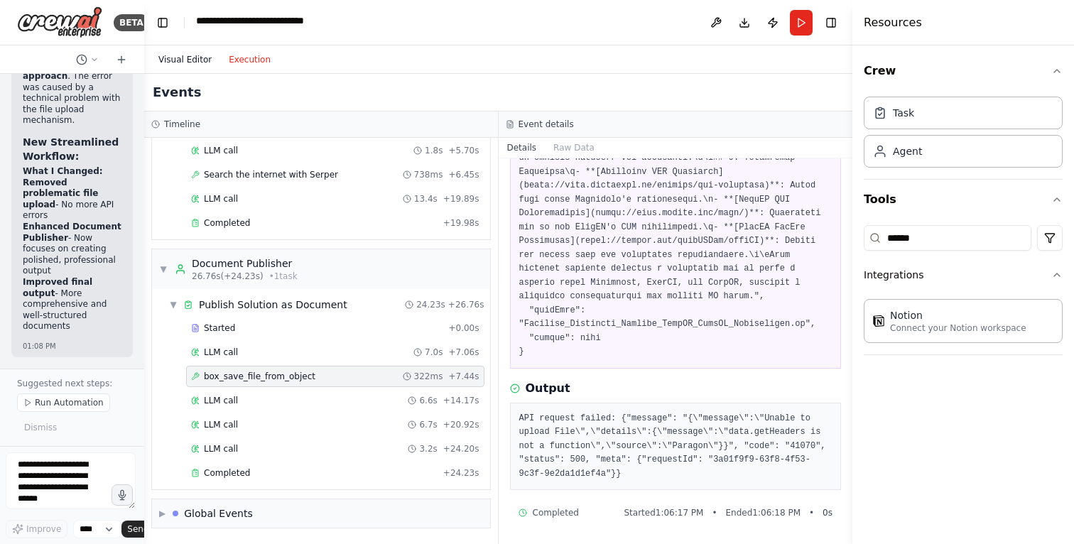
click at [187, 68] on button "Visual Editor" at bounding box center [185, 59] width 70 height 17
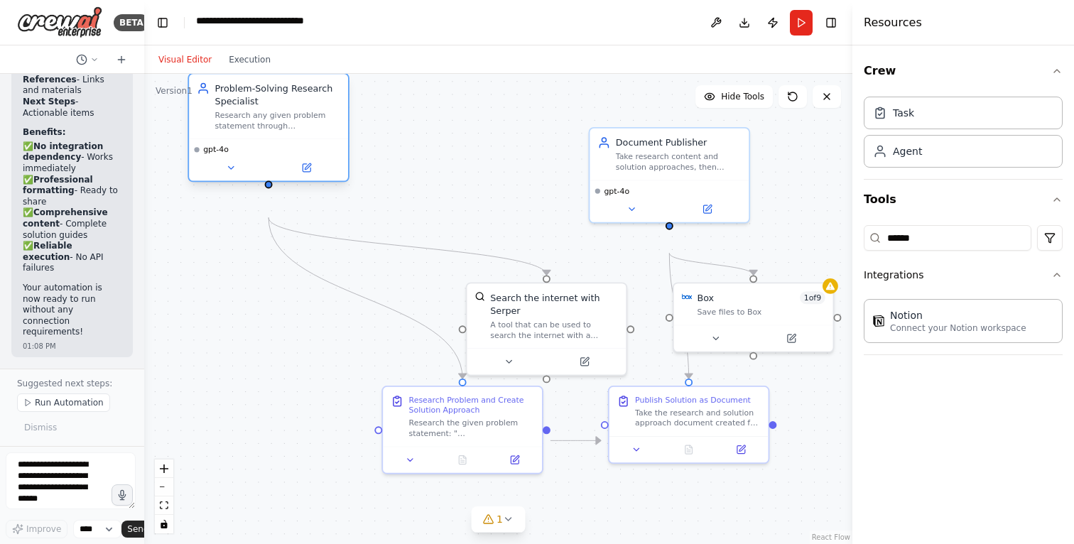
scroll to position [24880, 0]
drag, startPoint x: 427, startPoint y: 210, endPoint x: 237, endPoint y: 160, distance: 196.8
click at [237, 131] on div "Research any given problem statement through comprehensive web search and creat…" at bounding box center [278, 120] width 126 height 21
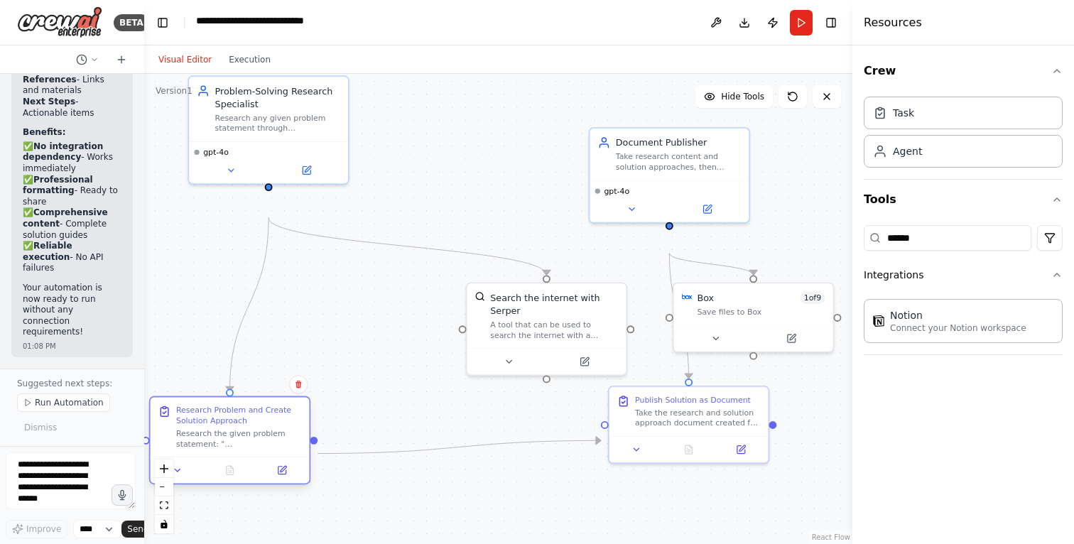
drag, startPoint x: 425, startPoint y: 433, endPoint x: 193, endPoint y: 439, distance: 231.7
click at [193, 439] on div "Research Problem and Create Solution Approach Research the given problem statem…" at bounding box center [239, 427] width 126 height 44
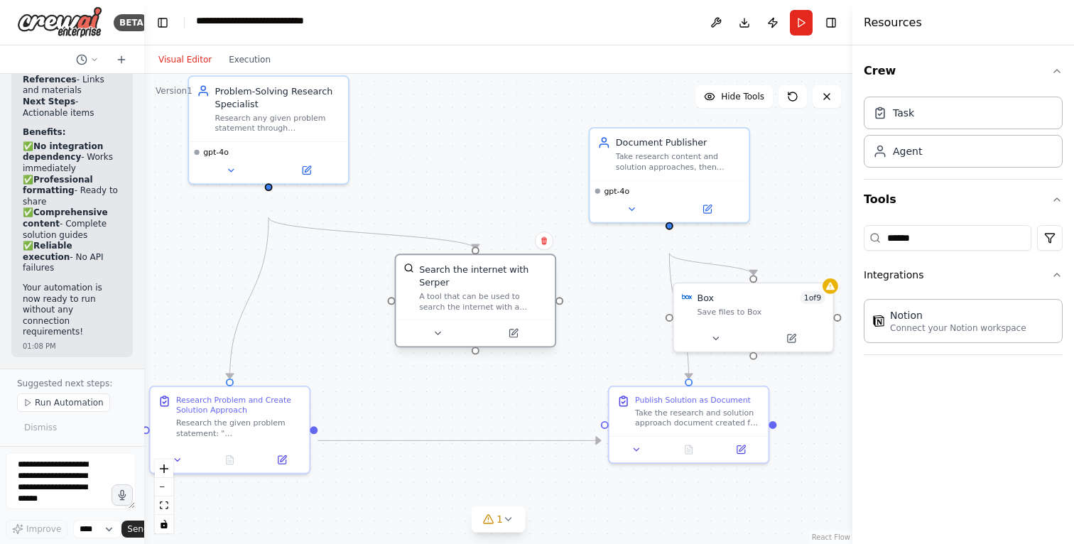
drag, startPoint x: 537, startPoint y: 355, endPoint x: 469, endPoint y: 332, distance: 72.1
click at [469, 312] on div "A tool that can be used to search the internet with a search_query. Supports di…" at bounding box center [483, 301] width 128 height 21
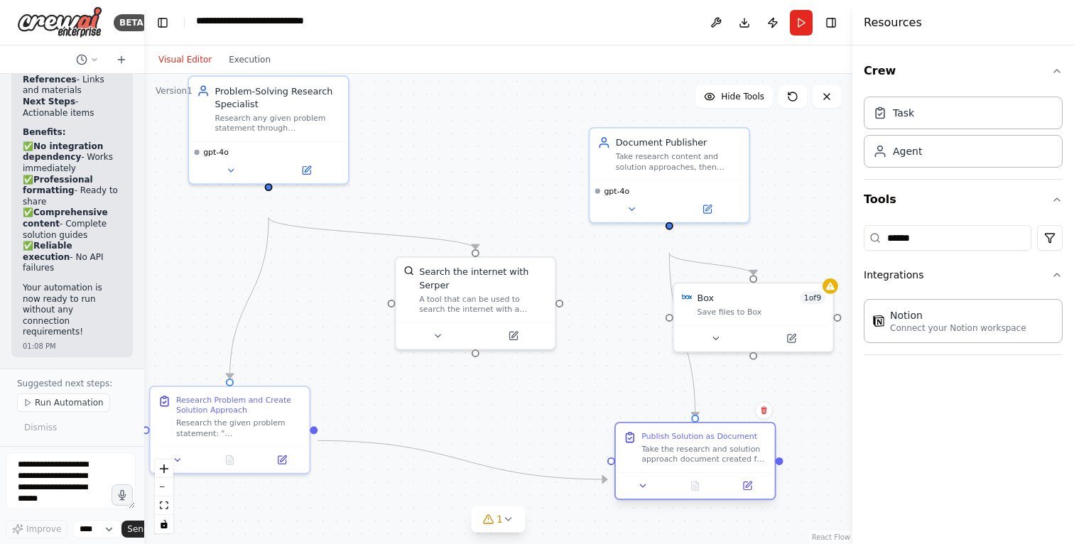
drag, startPoint x: 682, startPoint y: 470, endPoint x: 683, endPoint y: 506, distance: 36.2
click at [683, 473] on div "Publish Solution as Document Take the research and solution approach document c…" at bounding box center [695, 447] width 159 height 49
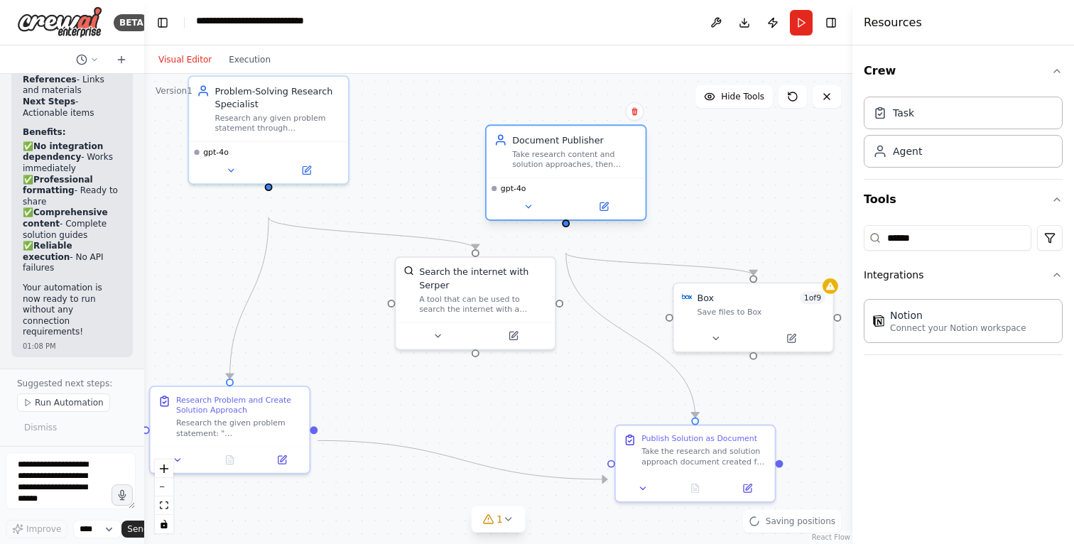
drag, startPoint x: 653, startPoint y: 160, endPoint x: 553, endPoint y: 155, distance: 100.3
click at [553, 146] on div "Document Publisher" at bounding box center [575, 140] width 126 height 13
drag, startPoint x: 567, startPoint y: 197, endPoint x: 566, endPoint y: 184, distance: 12.9
click at [566, 157] on div "Take research content and solution approaches, then provide a well-formatted fi…" at bounding box center [575, 146] width 126 height 21
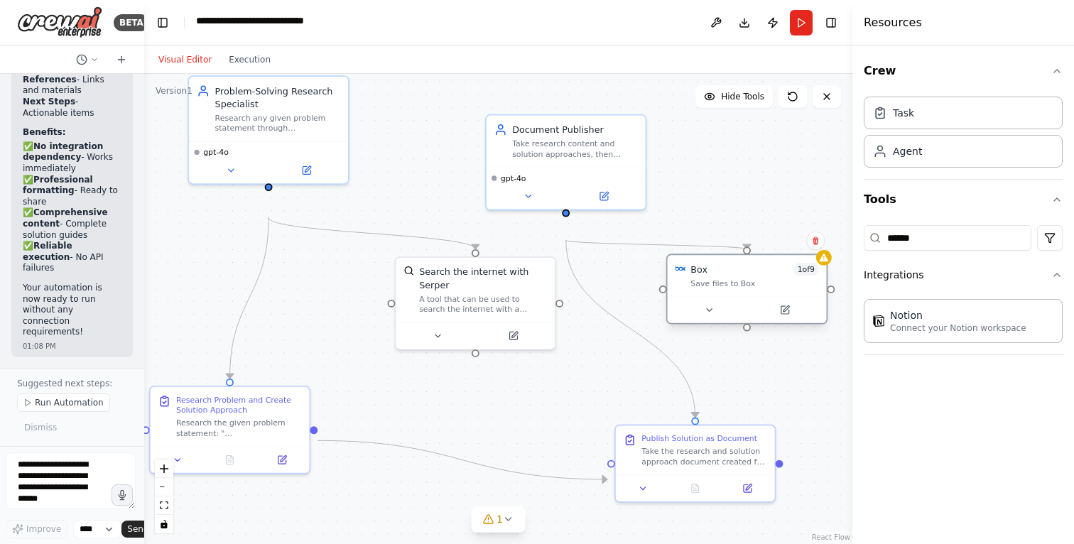
drag, startPoint x: 755, startPoint y: 364, endPoint x: 747, endPoint y: 333, distance: 31.4
click at [747, 318] on div at bounding box center [747, 311] width 149 height 16
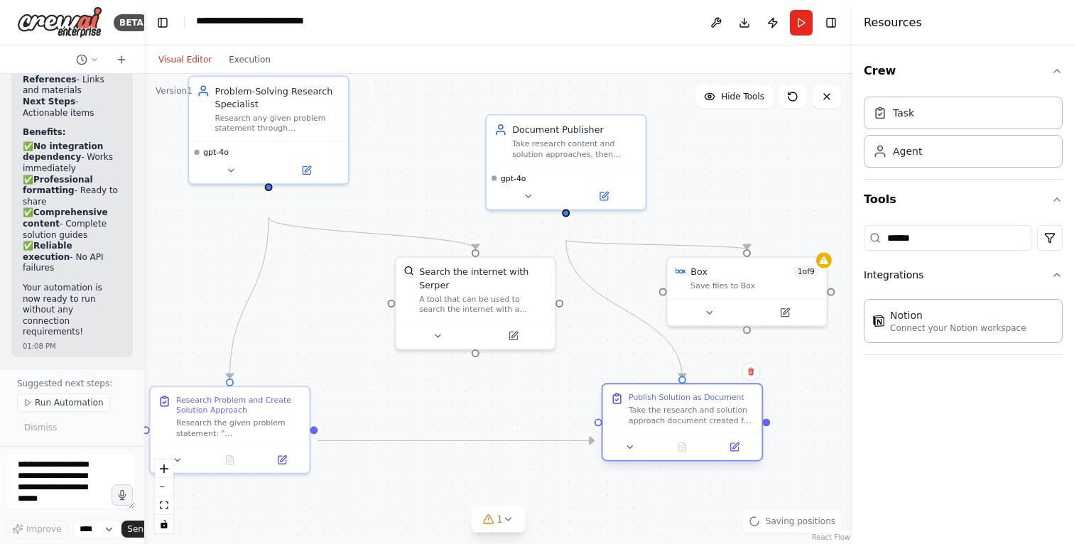
drag, startPoint x: 712, startPoint y: 482, endPoint x: 701, endPoint y: 440, distance: 43.9
click at [701, 426] on div "Publish Solution as Document Take the research and solution approach document c…" at bounding box center [692, 408] width 126 height 33
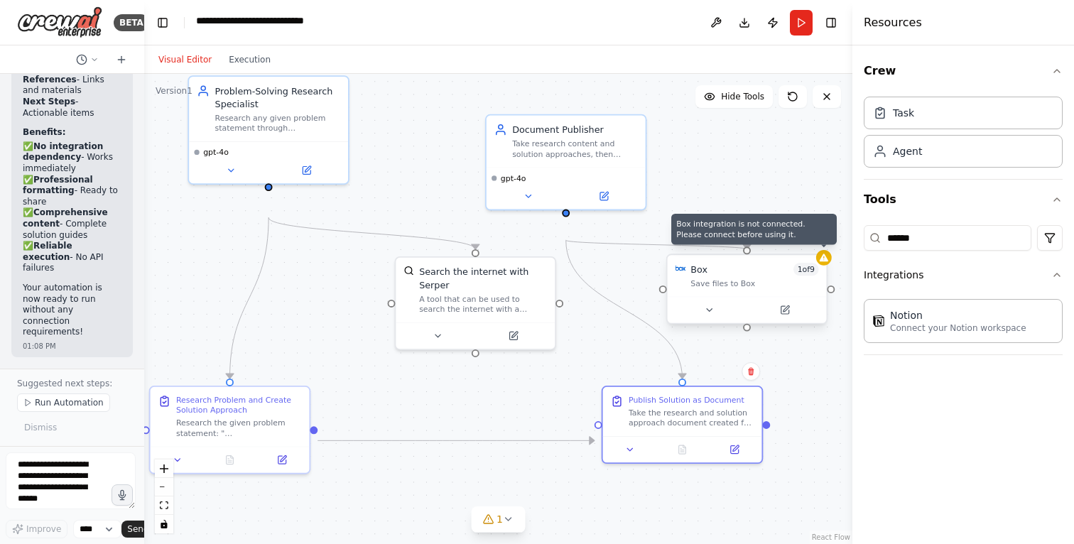
click at [826, 266] on div at bounding box center [824, 258] width 16 height 16
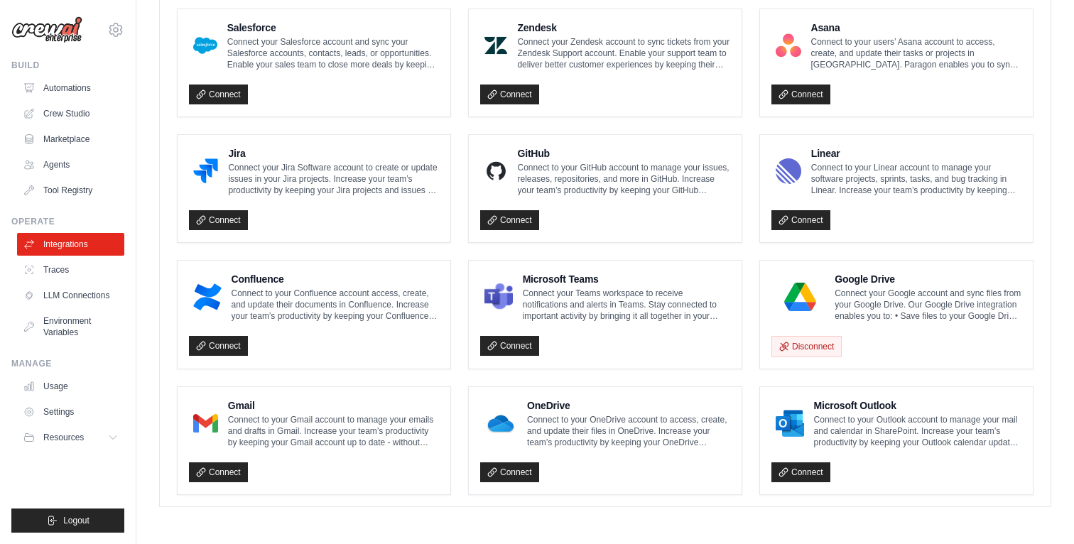
scroll to position [1047, 0]
click at [821, 299] on img at bounding box center [800, 297] width 49 height 28
click at [896, 282] on h4 "Google Drive" at bounding box center [928, 279] width 187 height 14
click at [248, 463] on link "Connect" at bounding box center [218, 473] width 59 height 20
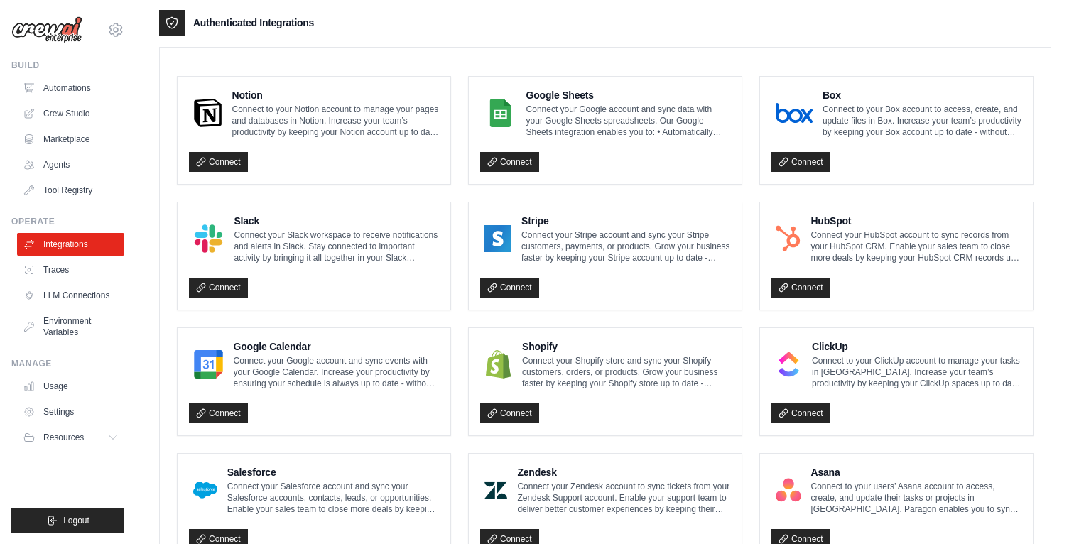
scroll to position [293, 0]
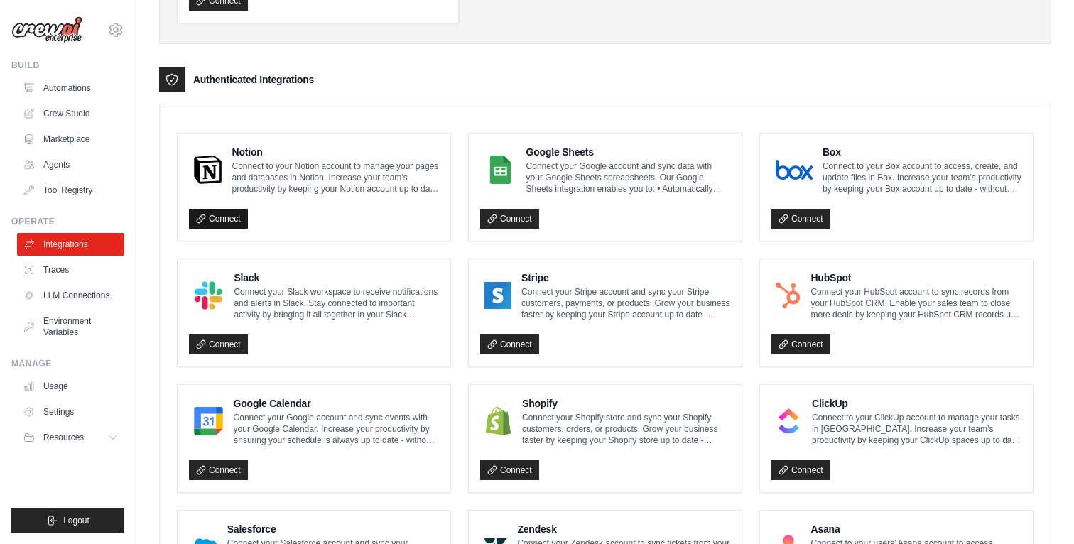
click at [248, 229] on link "Connect" at bounding box center [218, 219] width 59 height 20
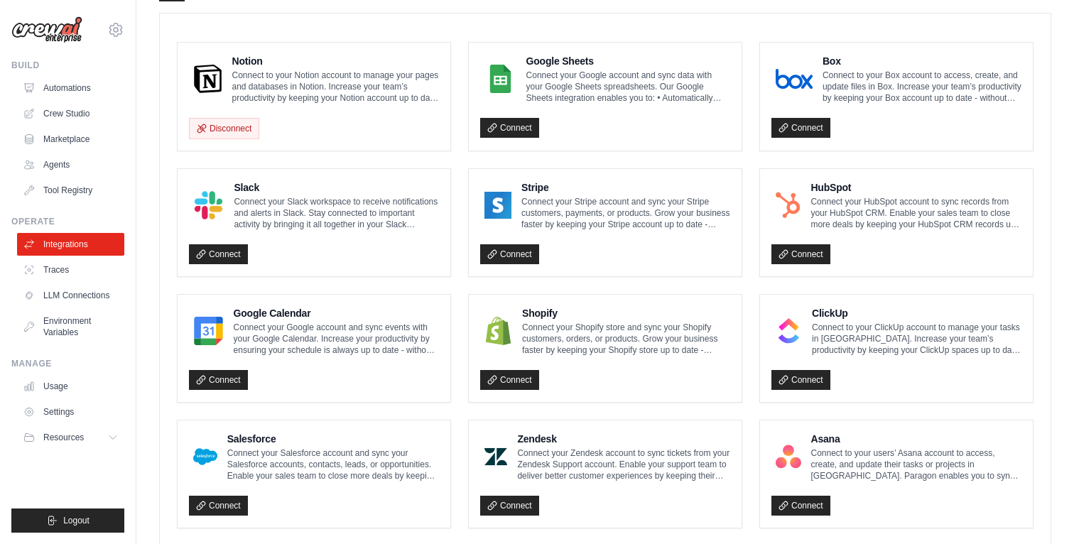
scroll to position [439, 0]
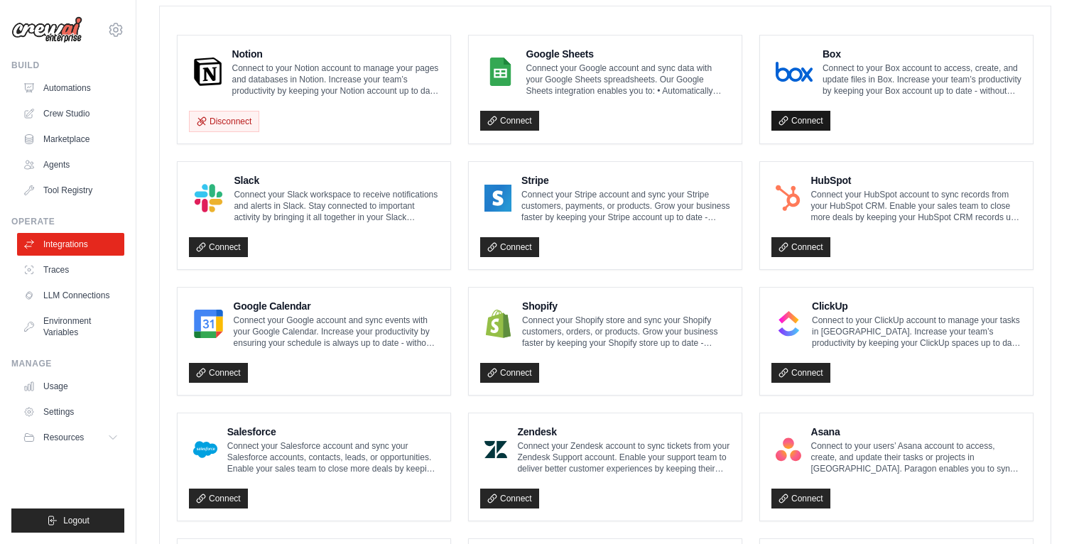
click at [831, 131] on link "Connect" at bounding box center [801, 121] width 59 height 20
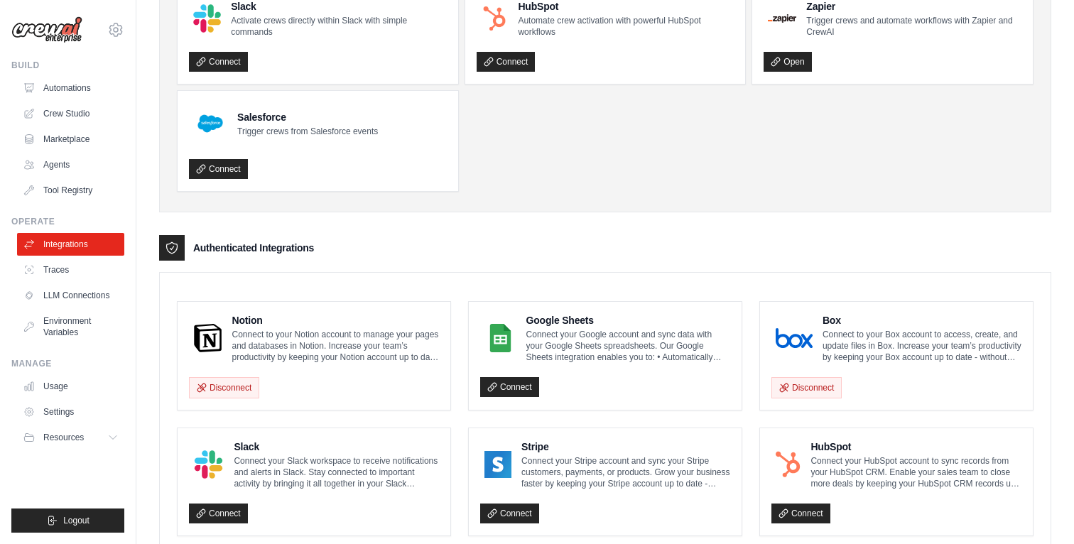
scroll to position [44, 0]
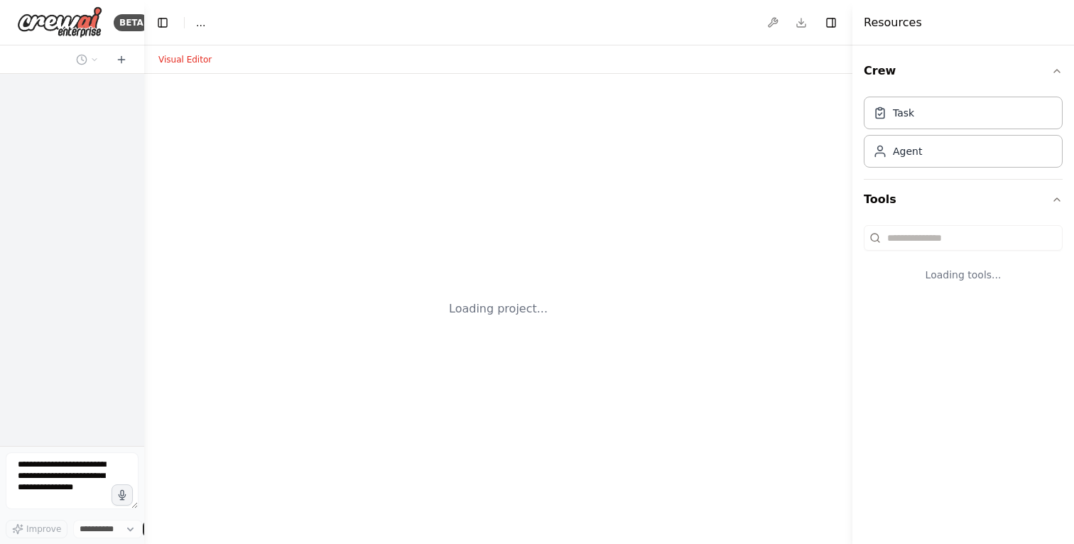
select select "****"
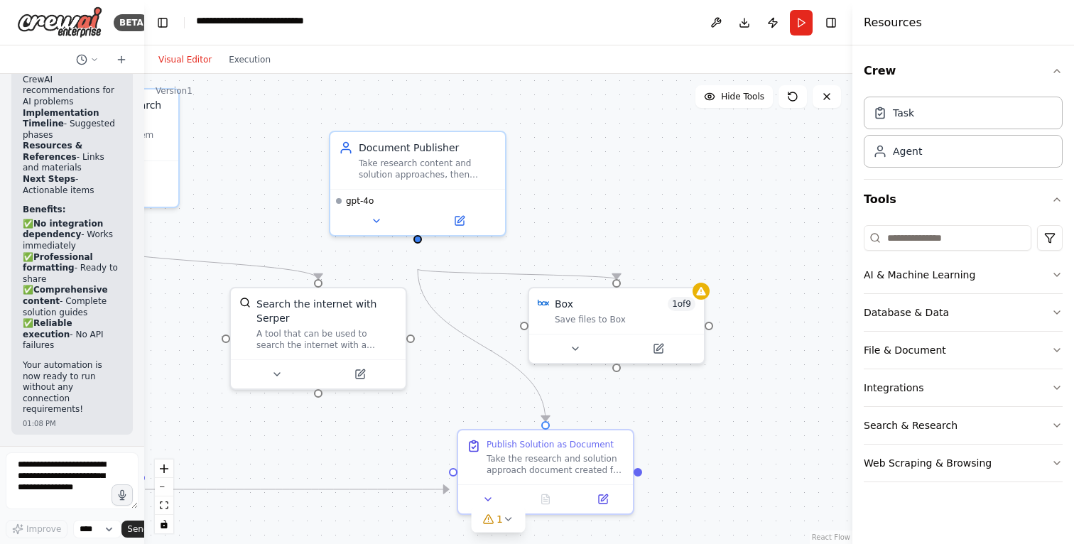
scroll to position [24755, 0]
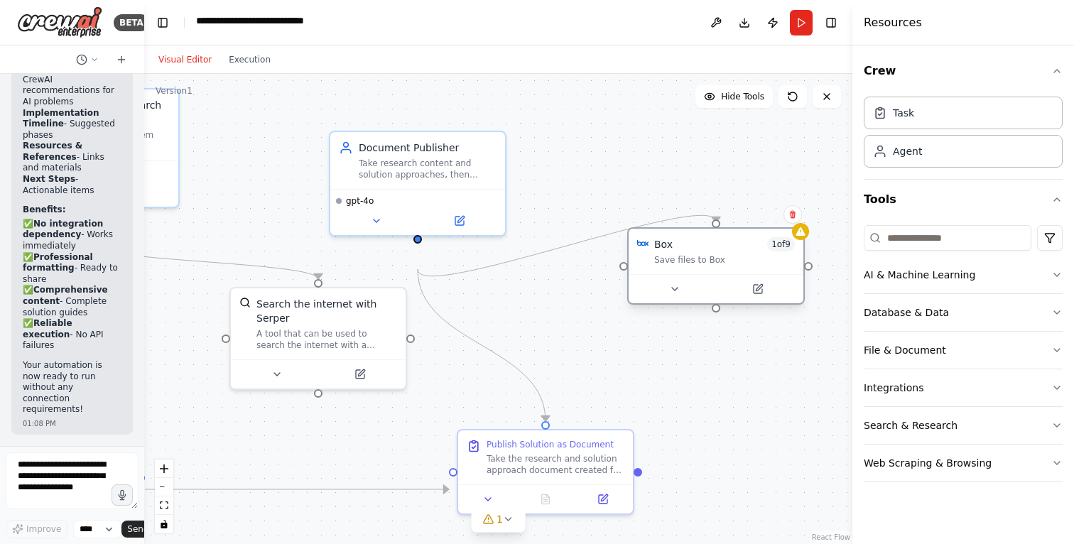
drag, startPoint x: 632, startPoint y: 324, endPoint x: 736, endPoint y: 273, distance: 115.7
click at [736, 252] on div "Box 1 of 9" at bounding box center [724, 244] width 141 height 14
click at [790, 26] on button "Run" at bounding box center [801, 23] width 23 height 26
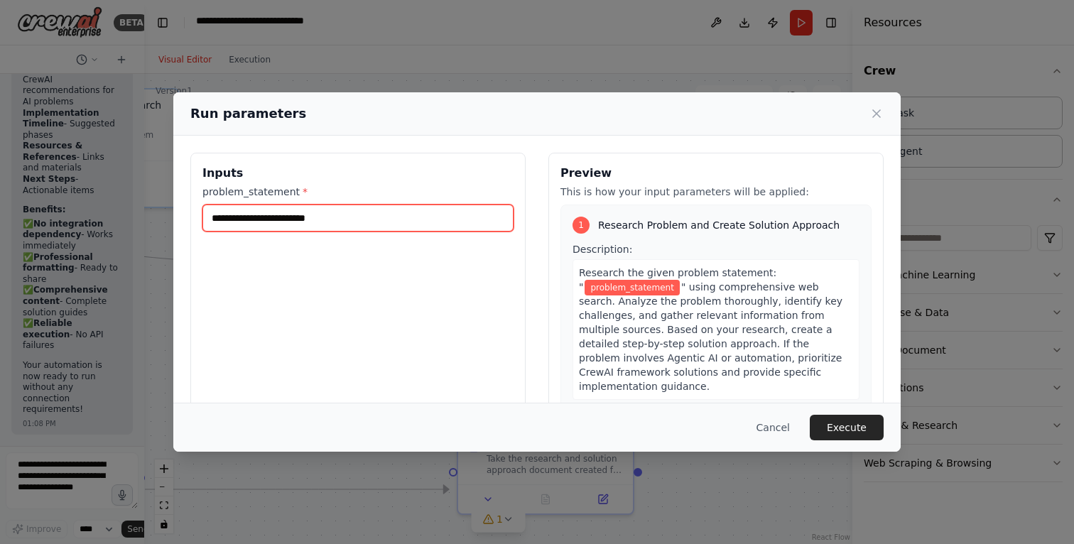
click at [308, 232] on input "problem_statement *" at bounding box center [358, 218] width 311 height 27
paste input "**********"
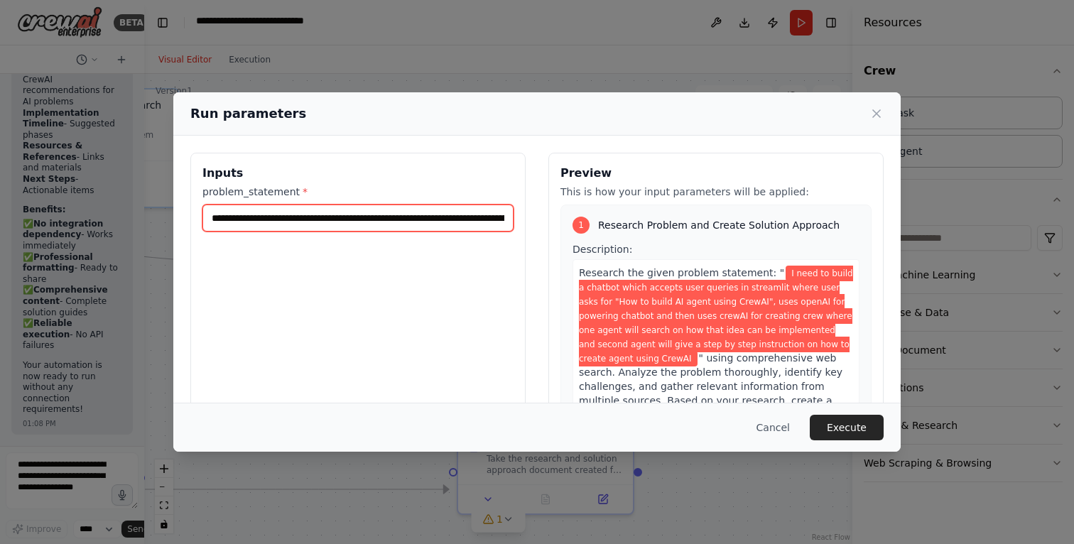
scroll to position [0, 1588]
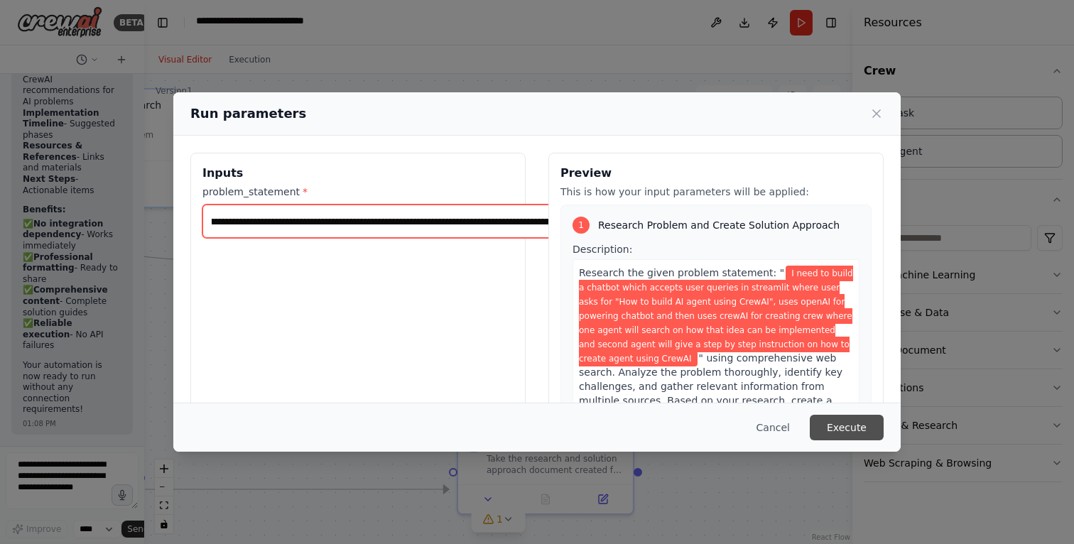
type input "**********"
click at [884, 422] on button "Execute" at bounding box center [847, 428] width 74 height 26
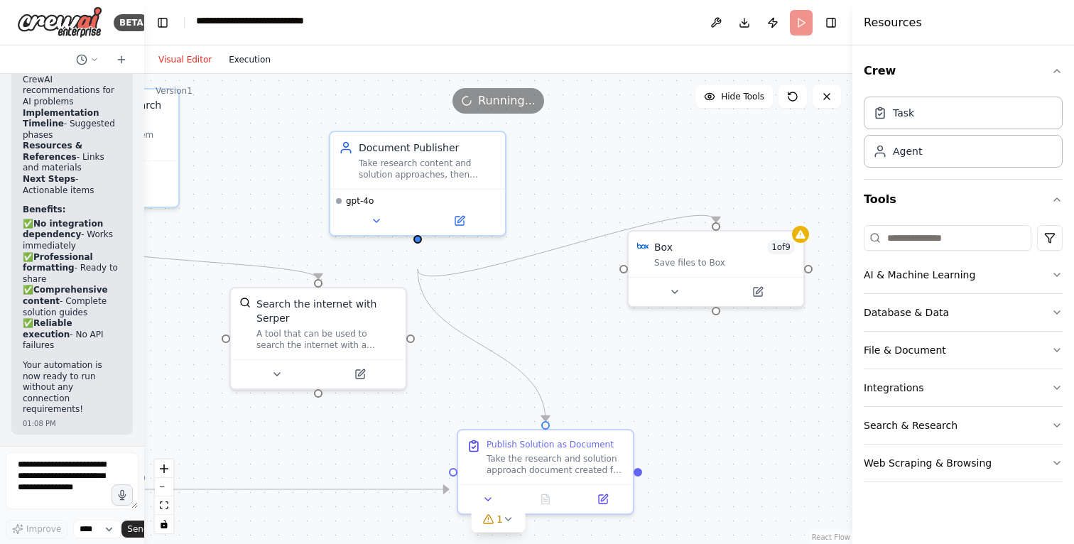
click at [262, 68] on button "Execution" at bounding box center [249, 59] width 59 height 17
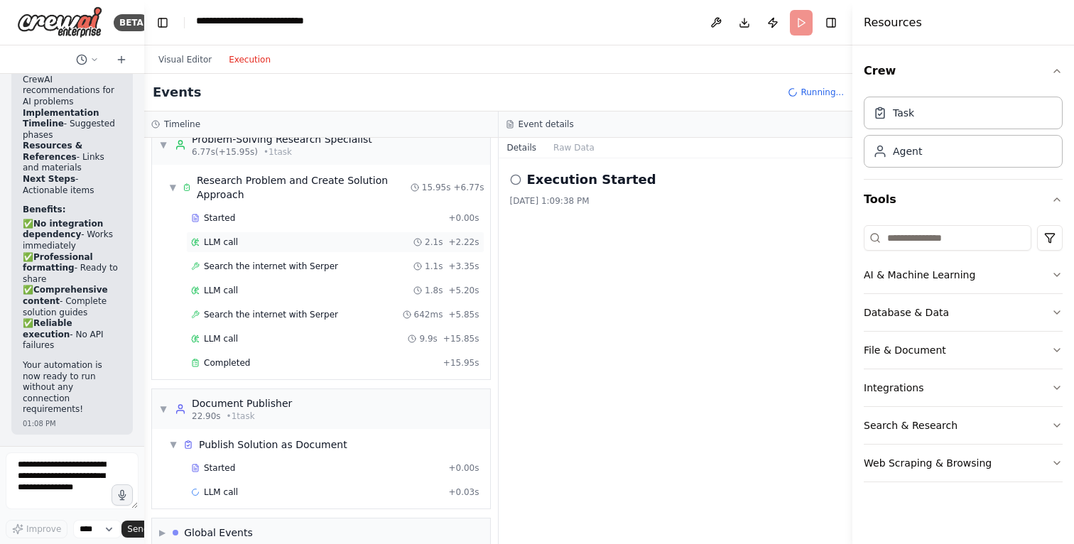
scroll to position [181, 0]
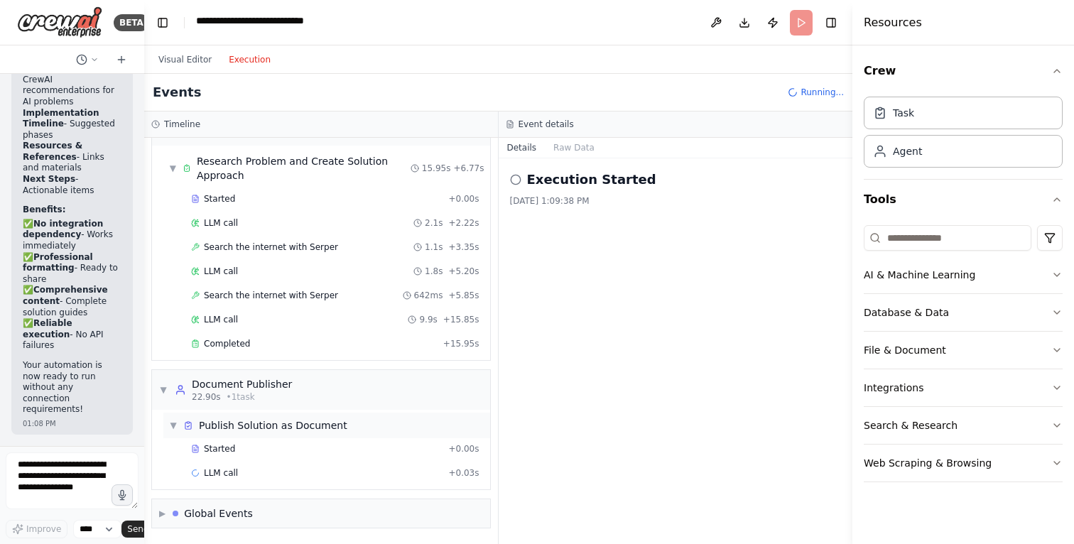
click at [178, 420] on span "▼" at bounding box center [173, 425] width 9 height 11
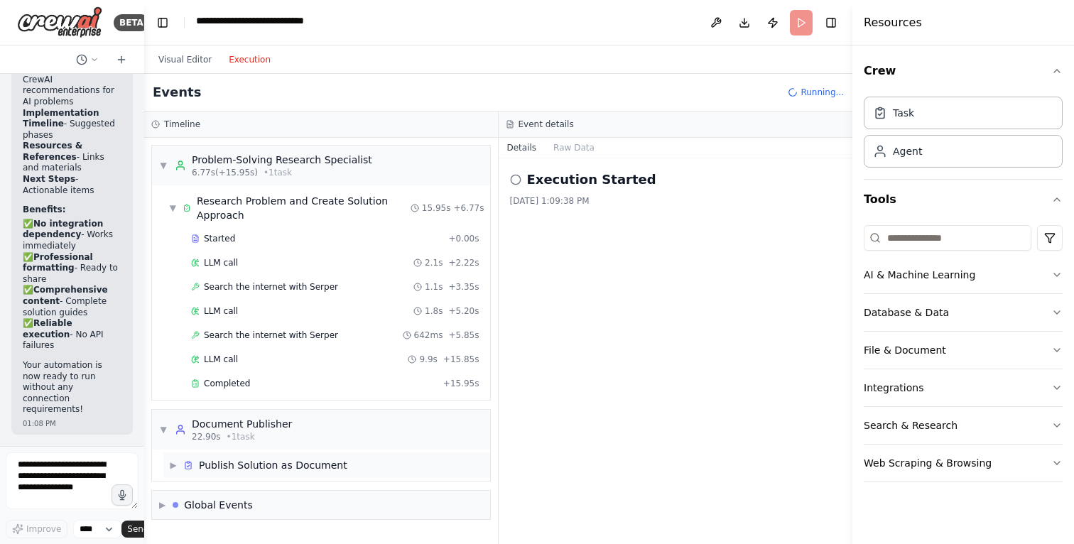
scroll to position [122, 0]
click at [178, 460] on span "▶" at bounding box center [173, 465] width 9 height 11
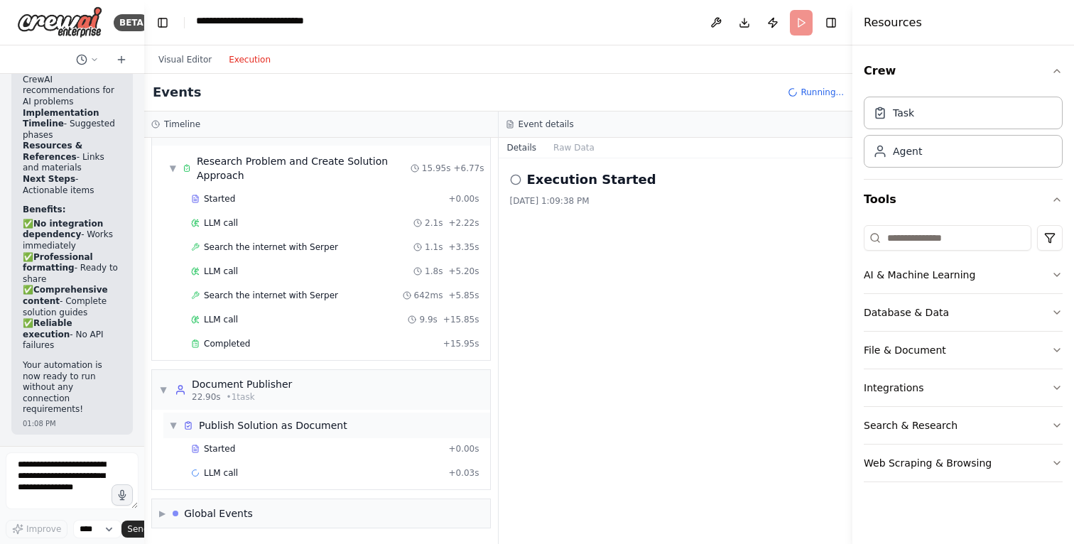
click at [178, 420] on span "▼" at bounding box center [173, 425] width 9 height 11
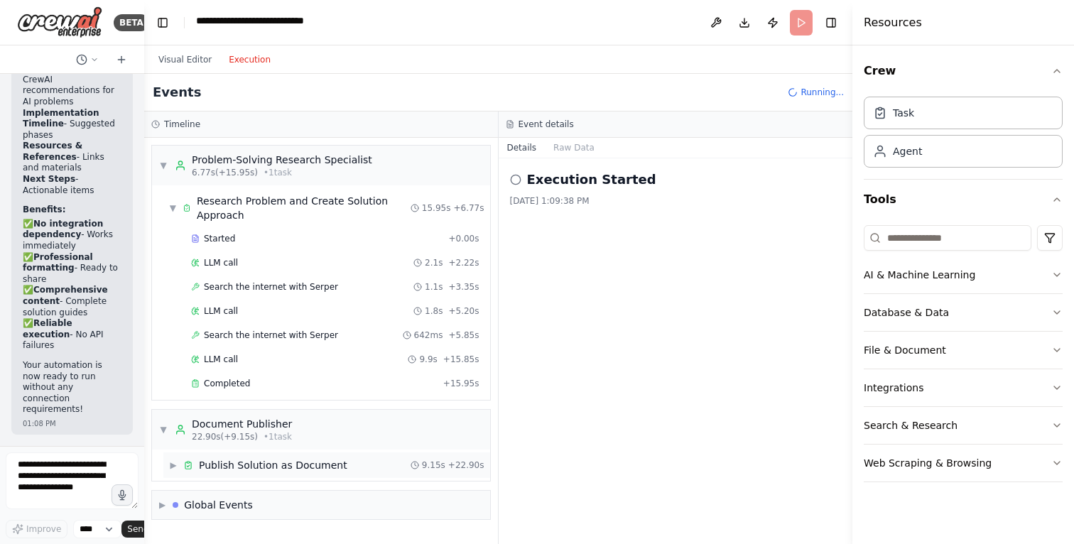
click at [178, 460] on span "▶" at bounding box center [173, 465] width 9 height 11
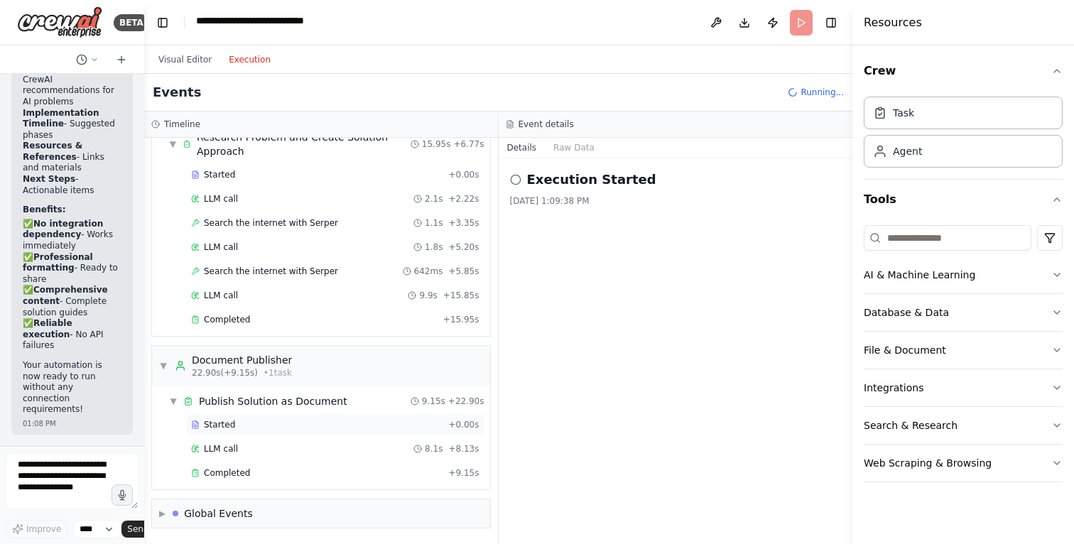
scroll to position [211, 0]
click at [178, 396] on span "▼" at bounding box center [173, 401] width 9 height 11
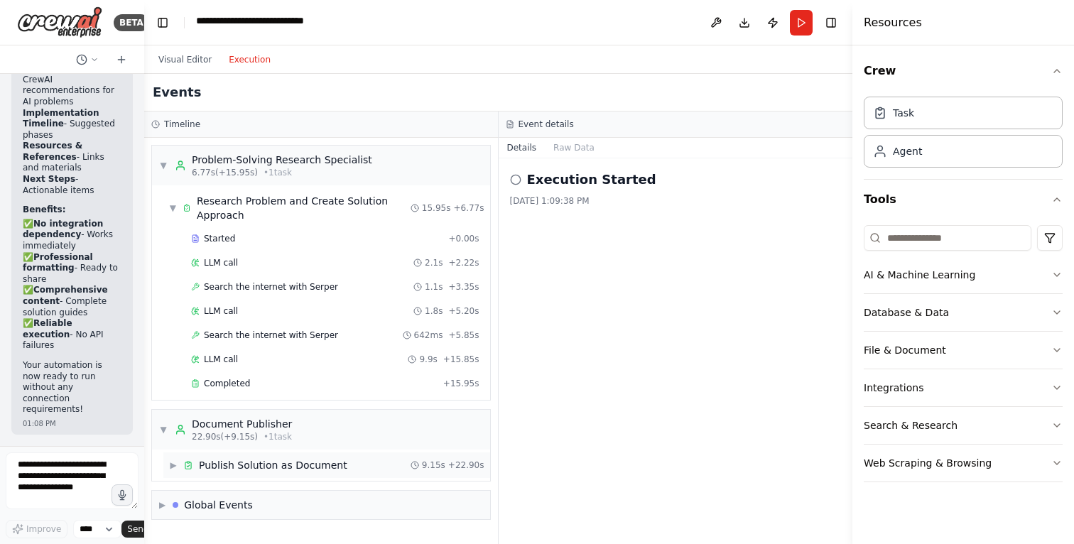
scroll to position [122, 0]
click at [178, 460] on span "▶" at bounding box center [173, 465] width 9 height 11
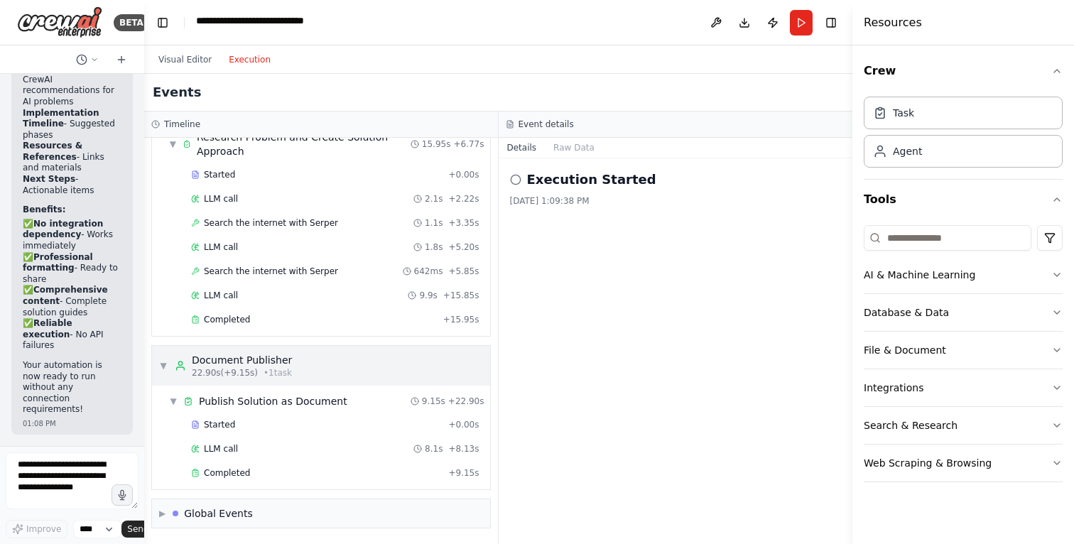
click at [168, 360] on span "▼" at bounding box center [163, 365] width 9 height 11
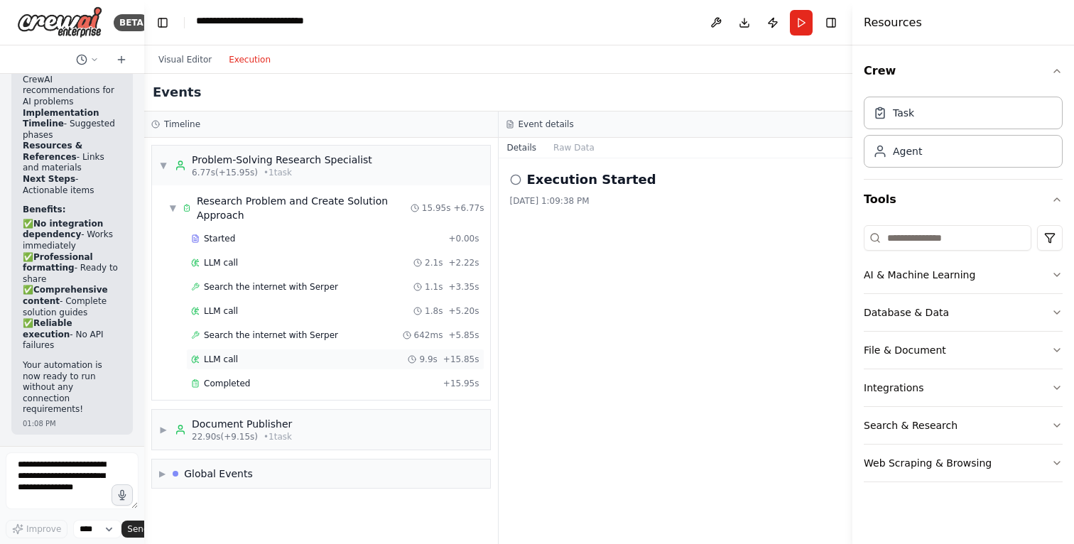
scroll to position [0, 0]
click at [168, 171] on span "▼" at bounding box center [163, 165] width 9 height 11
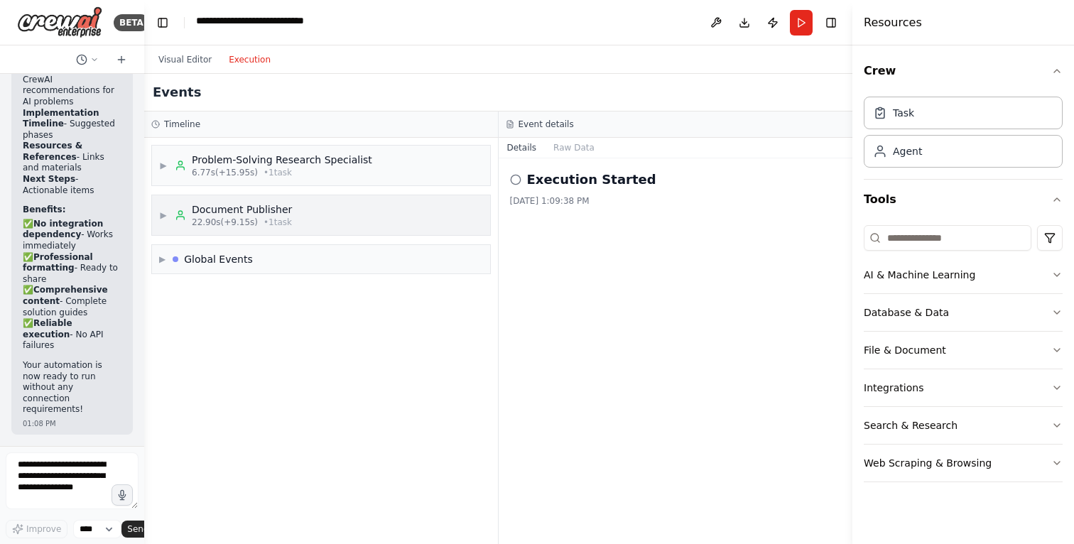
click at [167, 221] on span "▶" at bounding box center [163, 215] width 9 height 11
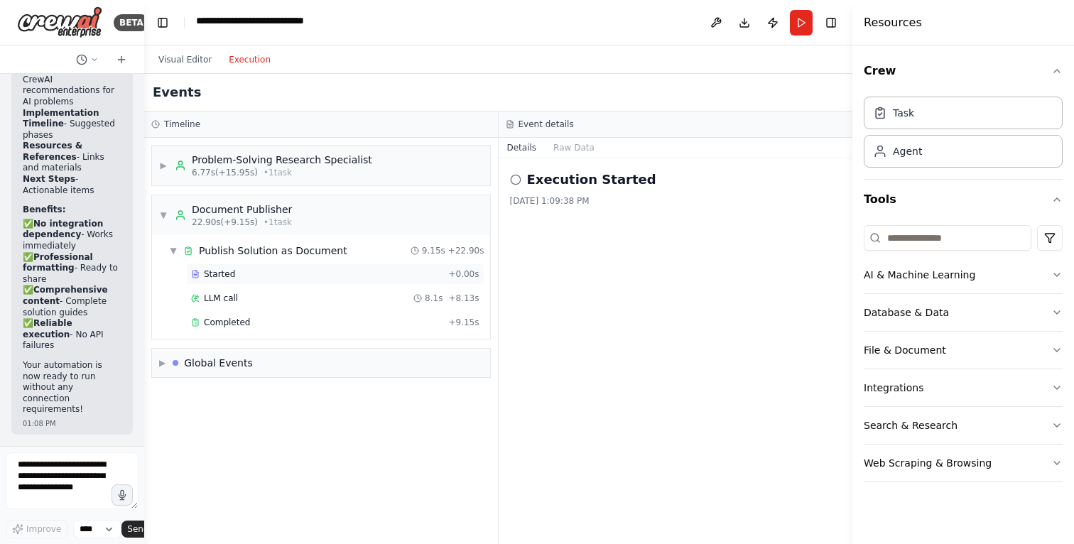
click at [229, 280] on span "Started" at bounding box center [219, 274] width 31 height 11
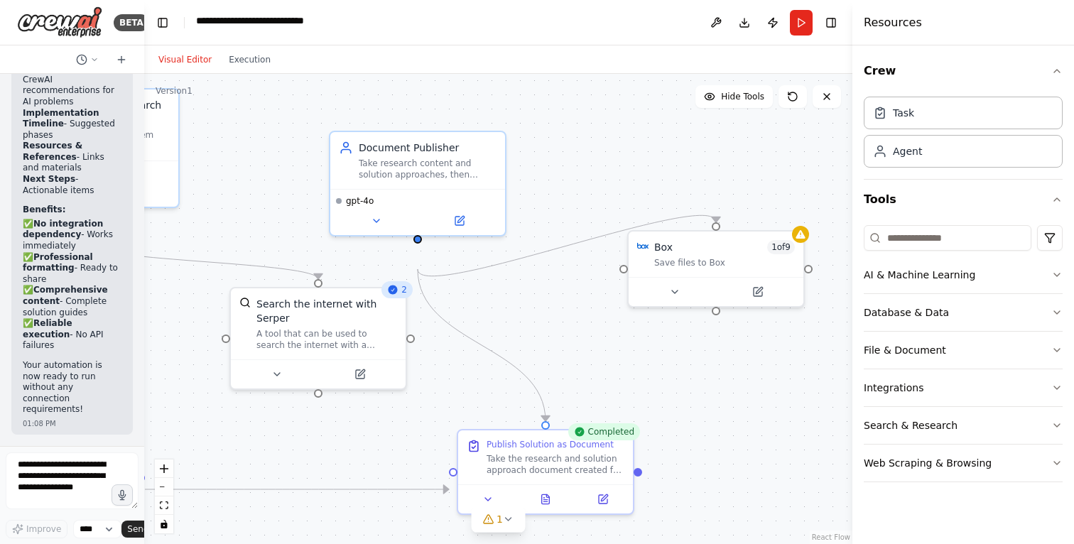
click at [172, 68] on button "Visual Editor" at bounding box center [185, 59] width 70 height 17
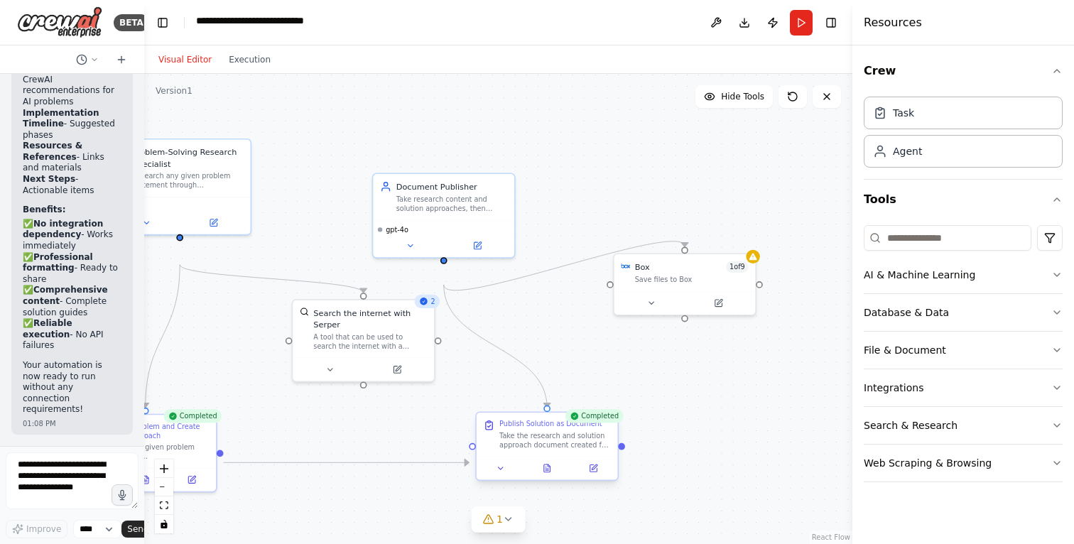
click at [533, 450] on div "Take the research and solution approach document created for "{problem_statemen…" at bounding box center [556, 440] width 112 height 18
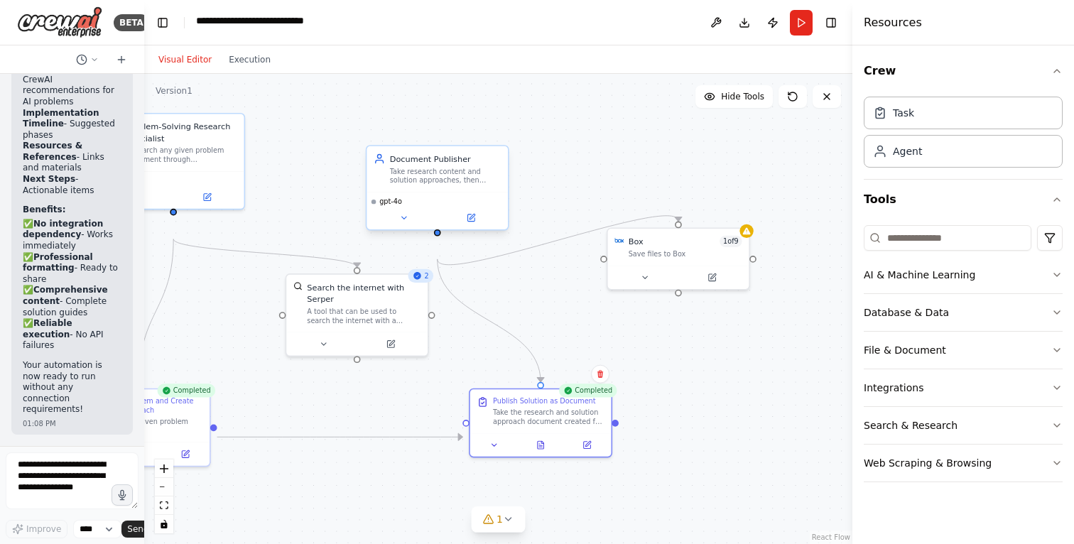
drag, startPoint x: 445, startPoint y: 301, endPoint x: 435, endPoint y: 269, distance: 33.5
click at [435, 269] on div ".deletable-edge-delete-btn { width: 20px; height: 20px; border: 0px solid #ffff…" at bounding box center [498, 309] width 708 height 470
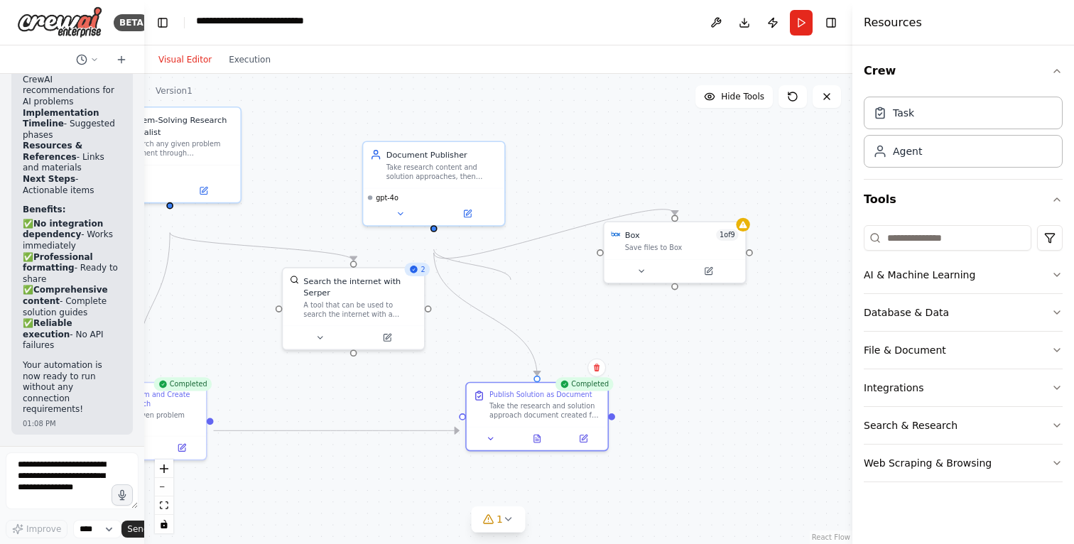
drag, startPoint x: 433, startPoint y: 264, endPoint x: 511, endPoint y: 298, distance: 84.6
click at [511, 298] on div ".deletable-edge-delete-btn { width: 20px; height: 20px; border: 0px solid #ffff…" at bounding box center [498, 309] width 708 height 470
click at [55, 469] on textarea at bounding box center [72, 481] width 133 height 57
type textarea "**********"
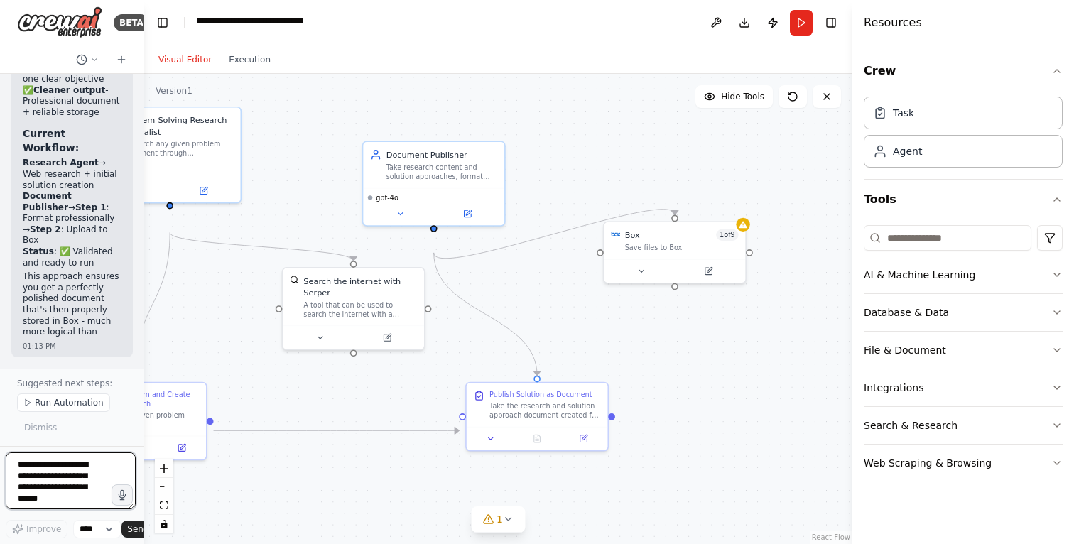
scroll to position [27065, 0]
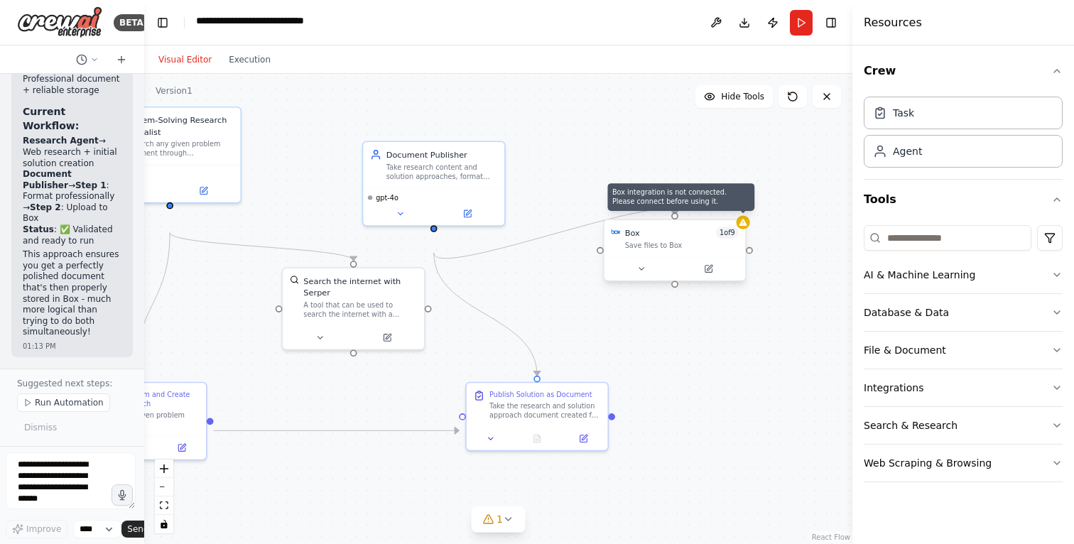
click at [743, 229] on div at bounding box center [743, 222] width 14 height 14
click at [779, 242] on div ".deletable-edge-delete-btn { width: 20px; height: 20px; border: 0px solid #ffff…" at bounding box center [498, 309] width 708 height 470
click at [745, 226] on icon at bounding box center [744, 222] width 8 height 7
click at [782, 260] on div ".deletable-edge-delete-btn { width: 20px; height: 20px; border: 0px solid #ffff…" at bounding box center [498, 309] width 708 height 470
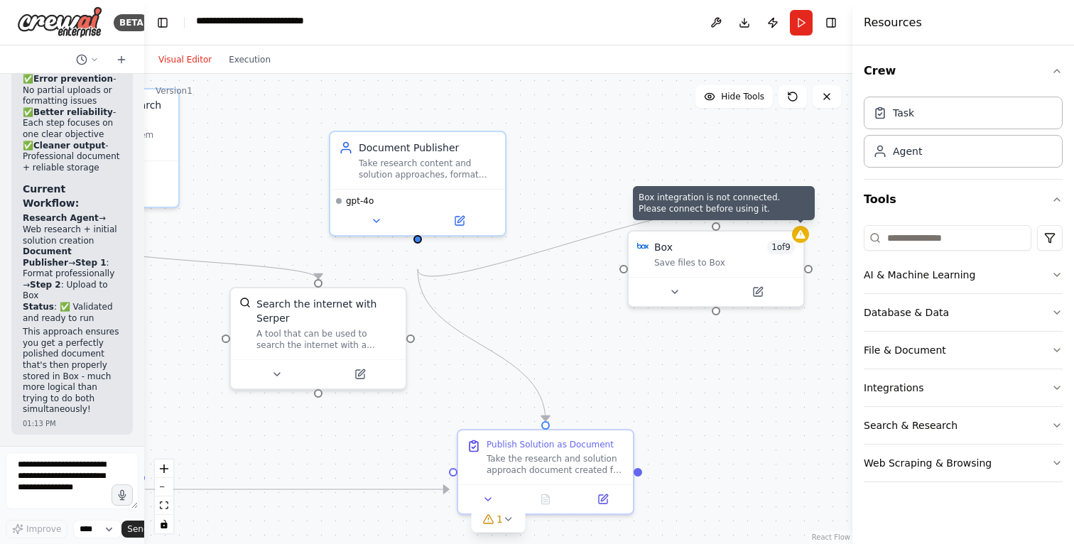
scroll to position [26940, 0]
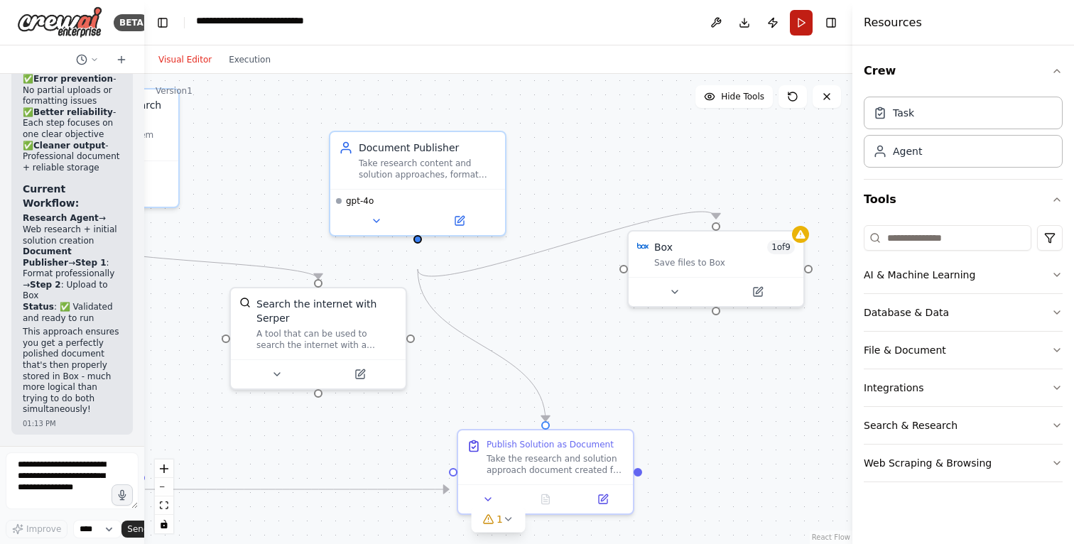
click at [790, 27] on button "Run" at bounding box center [801, 23] width 23 height 26
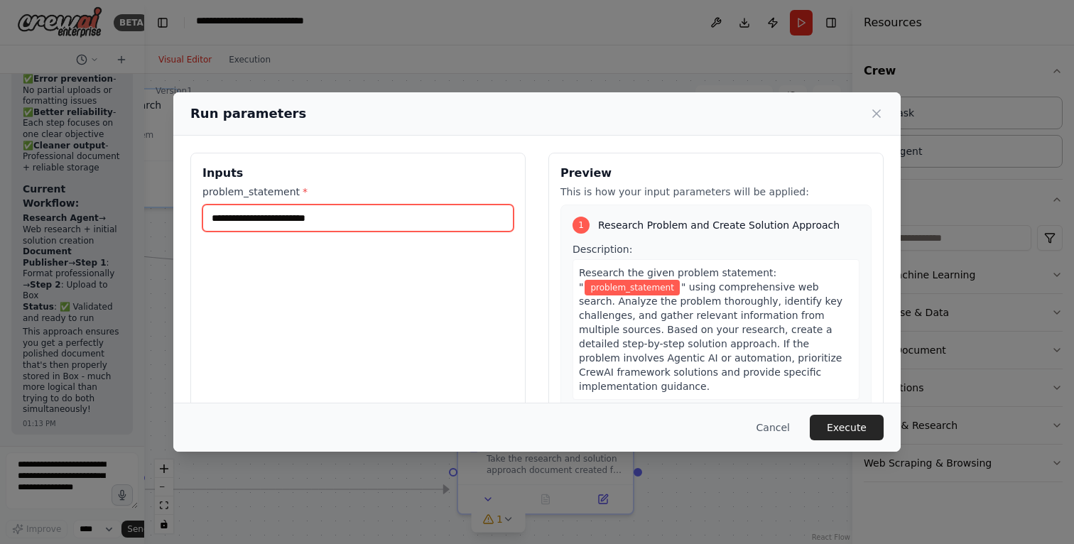
click at [315, 232] on input "problem_statement *" at bounding box center [358, 218] width 311 height 27
paste input "**********"
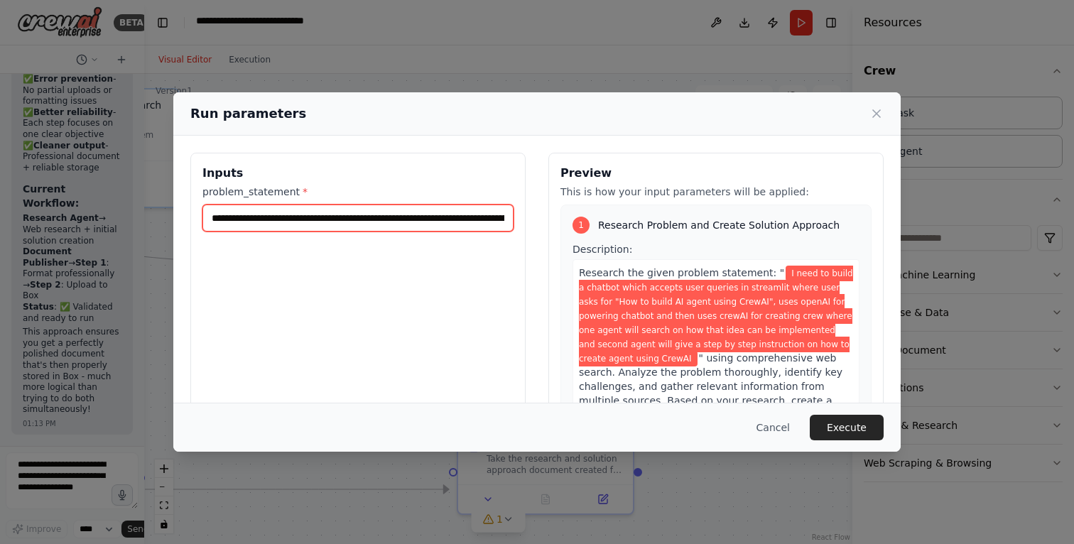
scroll to position [0, 1588]
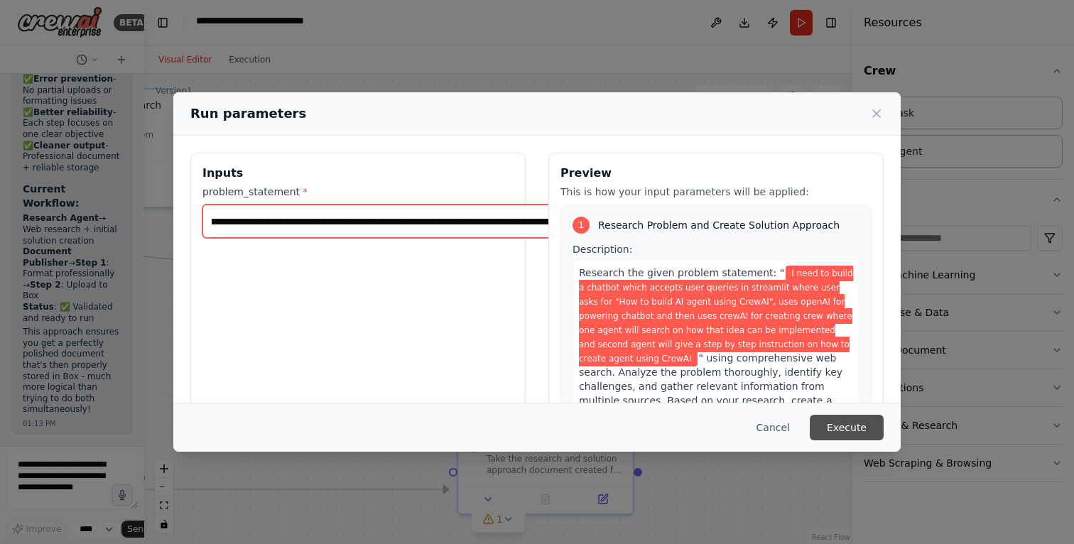
type input "**********"
click at [884, 422] on button "Execute" at bounding box center [847, 428] width 74 height 26
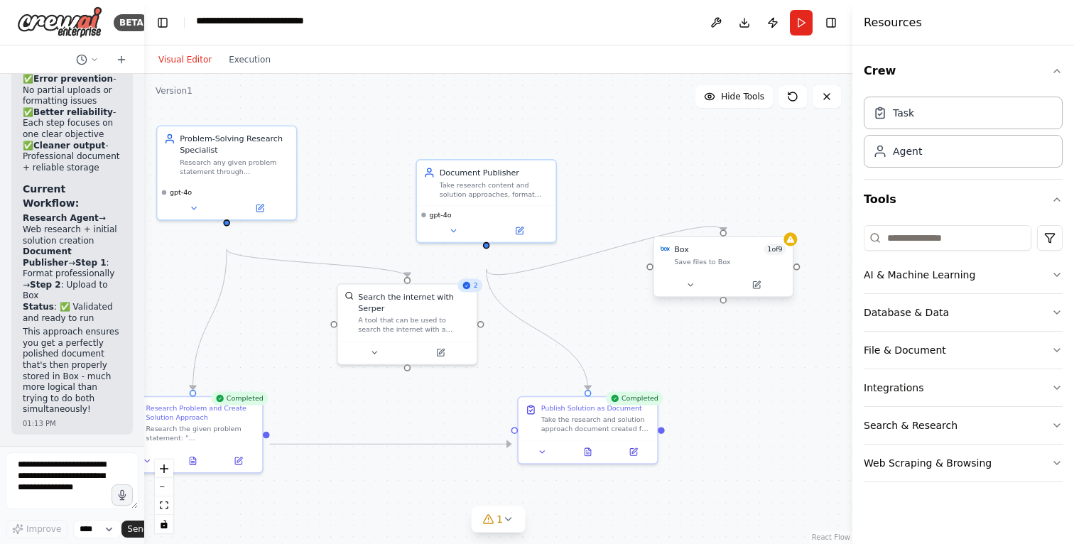
click at [752, 266] on div "Save files to Box" at bounding box center [730, 261] width 112 height 9
click at [791, 244] on icon at bounding box center [790, 239] width 9 height 9
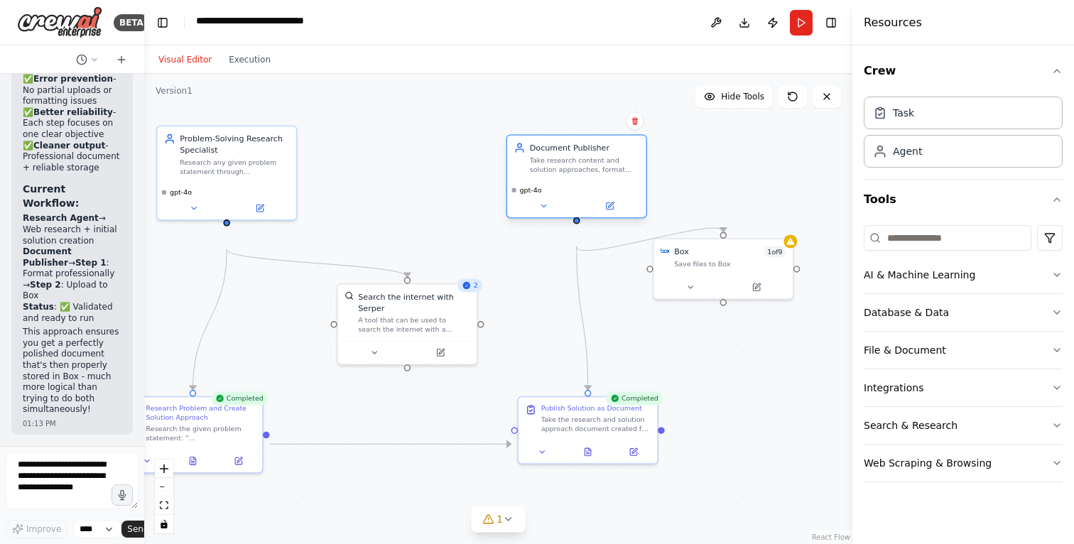
drag, startPoint x: 495, startPoint y: 215, endPoint x: 585, endPoint y: 188, distance: 94.9
click at [585, 173] on div "Take research content and solution approaches, format them into a professional …" at bounding box center [584, 165] width 109 height 18
click at [484, 357] on div ".deletable-edge-delete-btn { width: 20px; height: 20px; border: 0px solid #ffff…" at bounding box center [498, 309] width 708 height 470
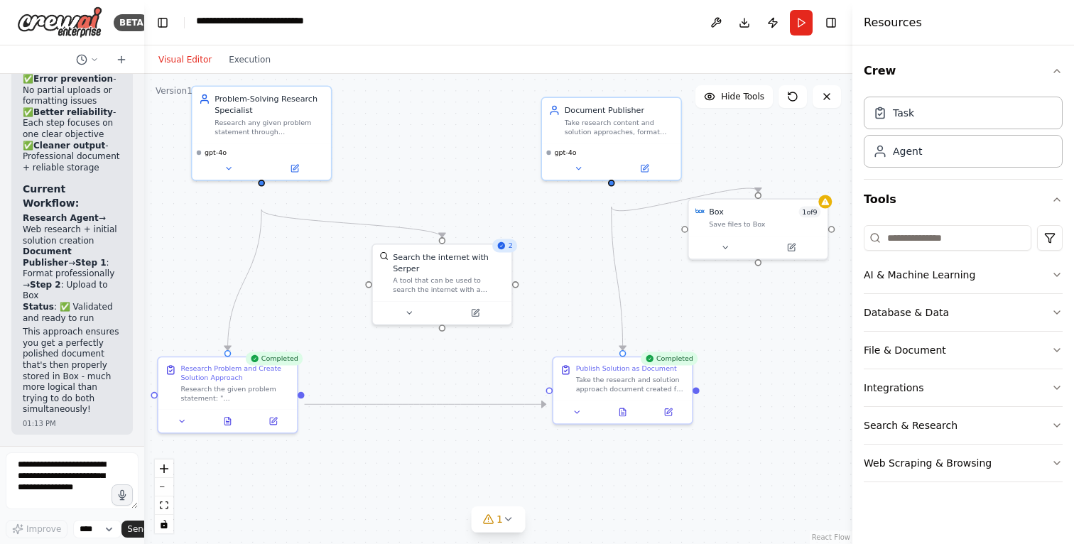
drag, startPoint x: 482, startPoint y: 359, endPoint x: 516, endPoint y: 320, distance: 51.4
click at [516, 320] on div ".deletable-edge-delete-btn { width: 20px; height: 20px; border: 0px solid #ffff…" at bounding box center [498, 309] width 708 height 470
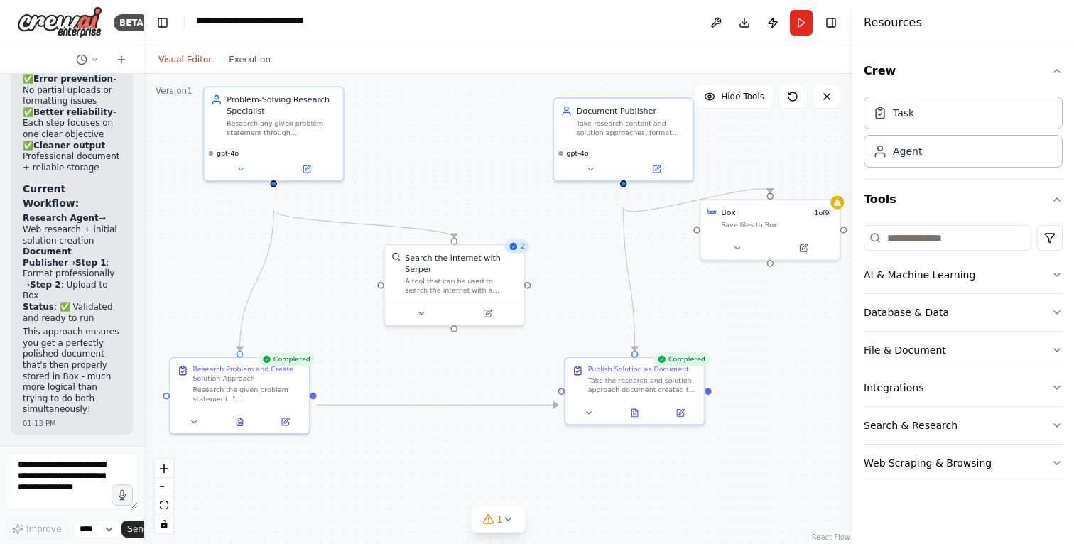
drag, startPoint x: 517, startPoint y: 318, endPoint x: 529, endPoint y: 318, distance: 12.8
click at [529, 318] on div ".deletable-edge-delete-btn { width: 20px; height: 20px; border: 0px solid #ffff…" at bounding box center [498, 309] width 708 height 470
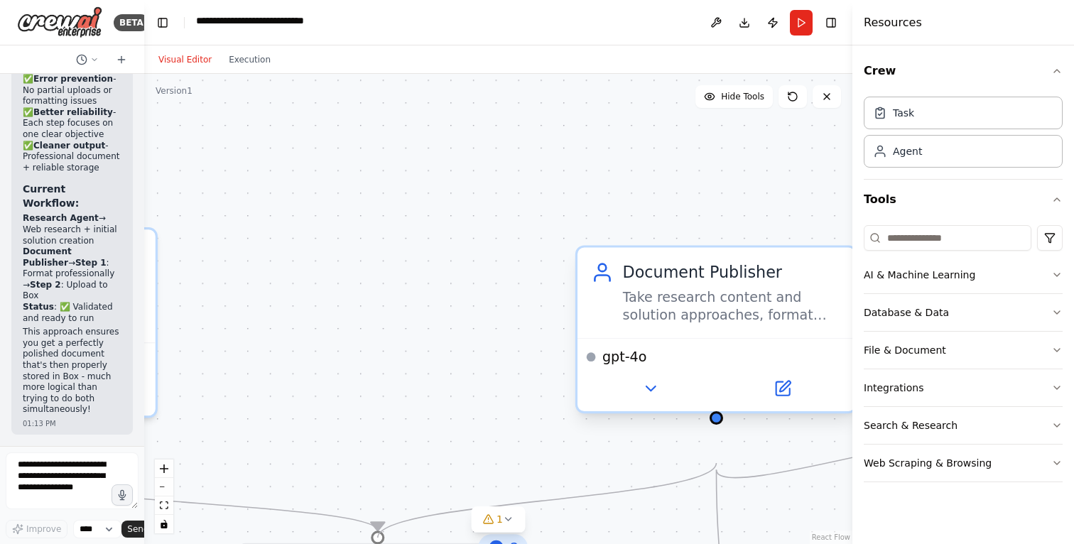
drag, startPoint x: 523, startPoint y: 306, endPoint x: 713, endPoint y: 477, distance: 255.6
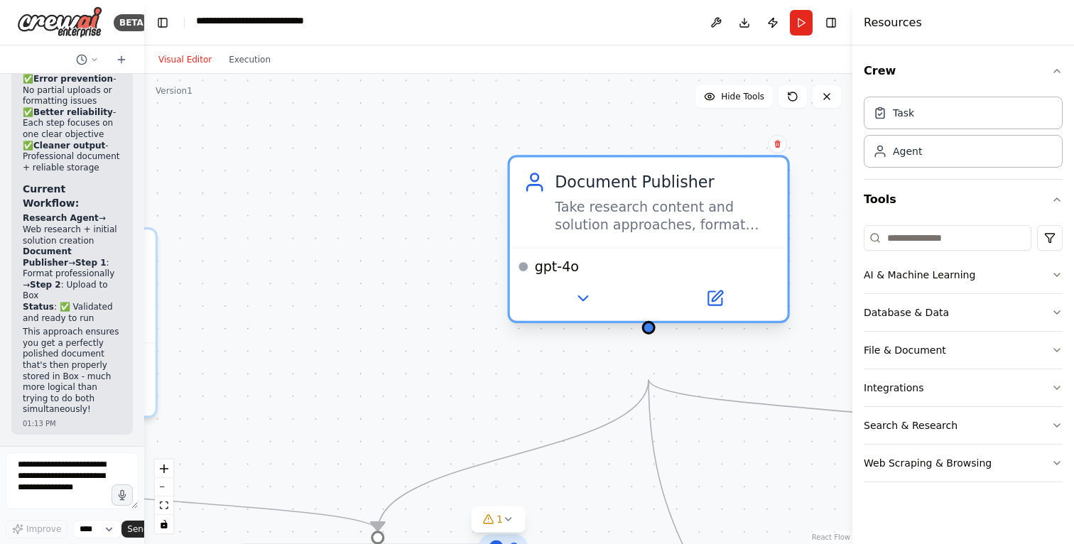
drag, startPoint x: 669, startPoint y: 395, endPoint x: 605, endPoint y: 302, distance: 112.9
click at [605, 276] on div "gpt-4o" at bounding box center [648, 267] width 259 height 18
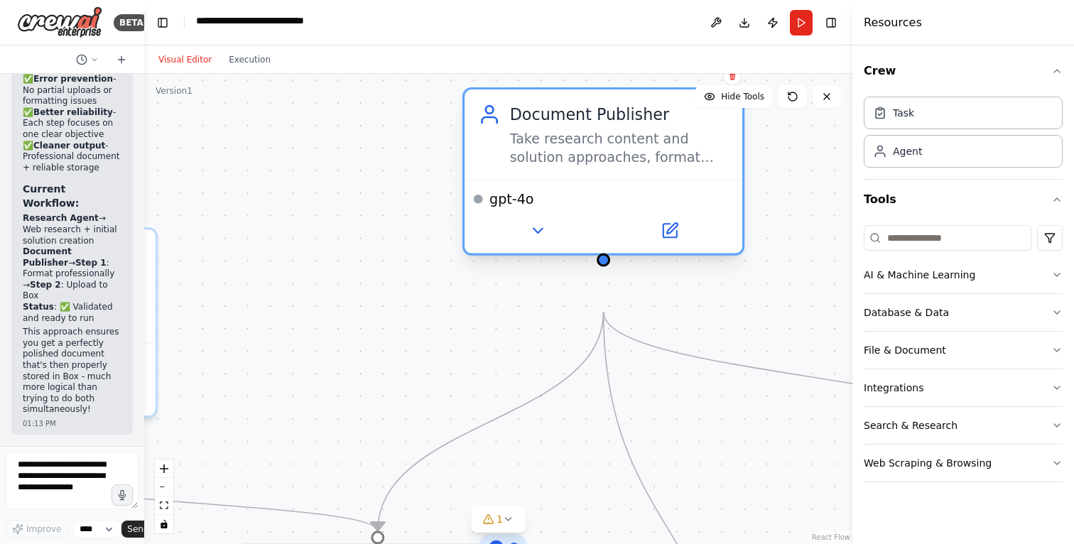
drag, startPoint x: 629, startPoint y: 276, endPoint x: 577, endPoint y: 198, distance: 93.2
click at [577, 180] on div "Document Publisher Take research content and solution approaches, format them i…" at bounding box center [604, 135] width 278 height 90
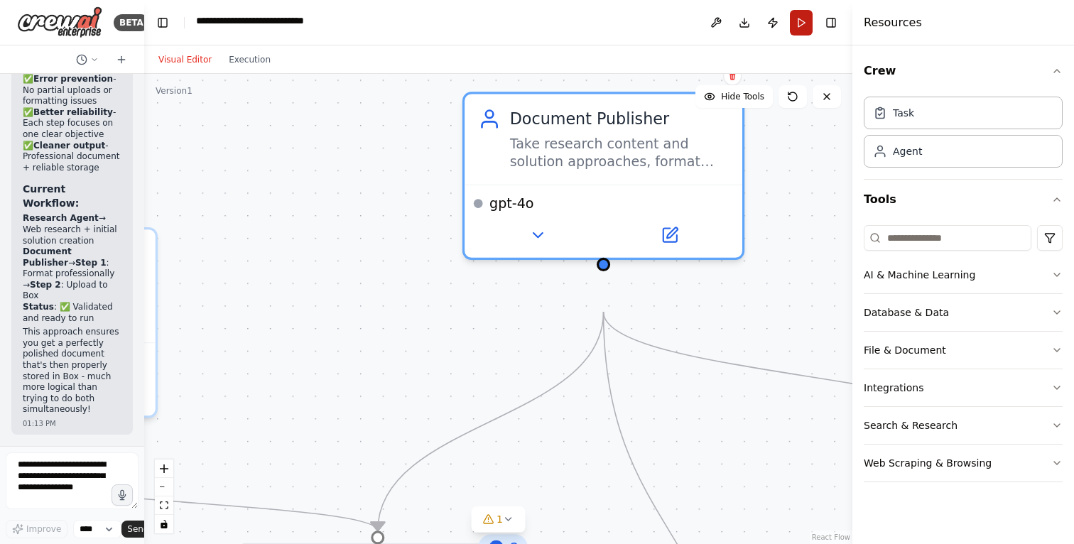
click at [790, 25] on button "Run" at bounding box center [801, 23] width 23 height 26
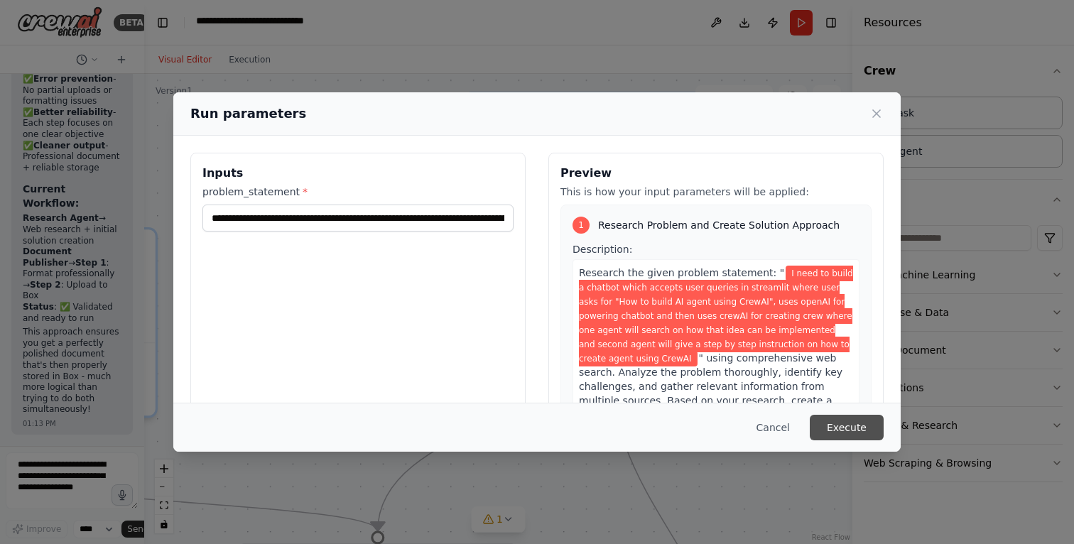
click at [884, 420] on button "Execute" at bounding box center [847, 428] width 74 height 26
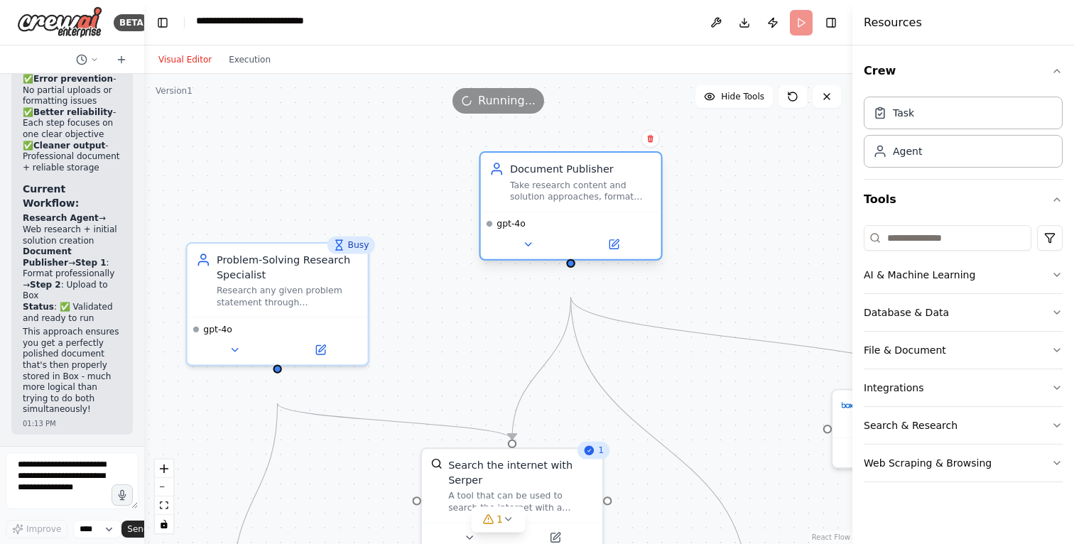
drag, startPoint x: 669, startPoint y: 200, endPoint x: 588, endPoint y: 192, distance: 81.4
click at [588, 192] on div "Document Publisher Take research content and solution approaches, format them i…" at bounding box center [581, 181] width 142 height 41
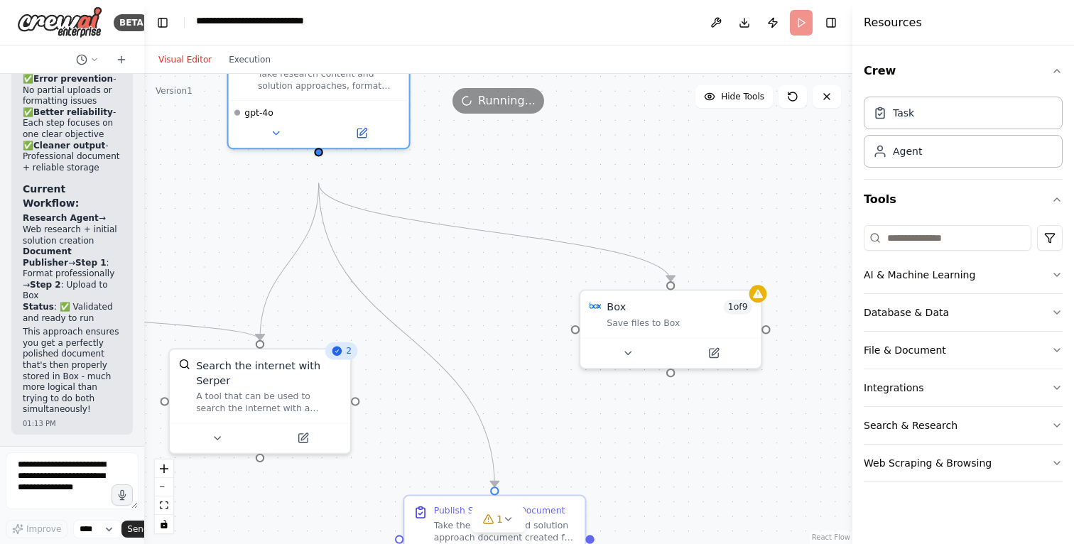
drag, startPoint x: 716, startPoint y: 212, endPoint x: 464, endPoint y: 113, distance: 271.1
click at [464, 113] on div "Version 1 Hide Tools .deletable-edge-delete-btn { width: 20px; height: 20px; bo…" at bounding box center [498, 309] width 708 height 470
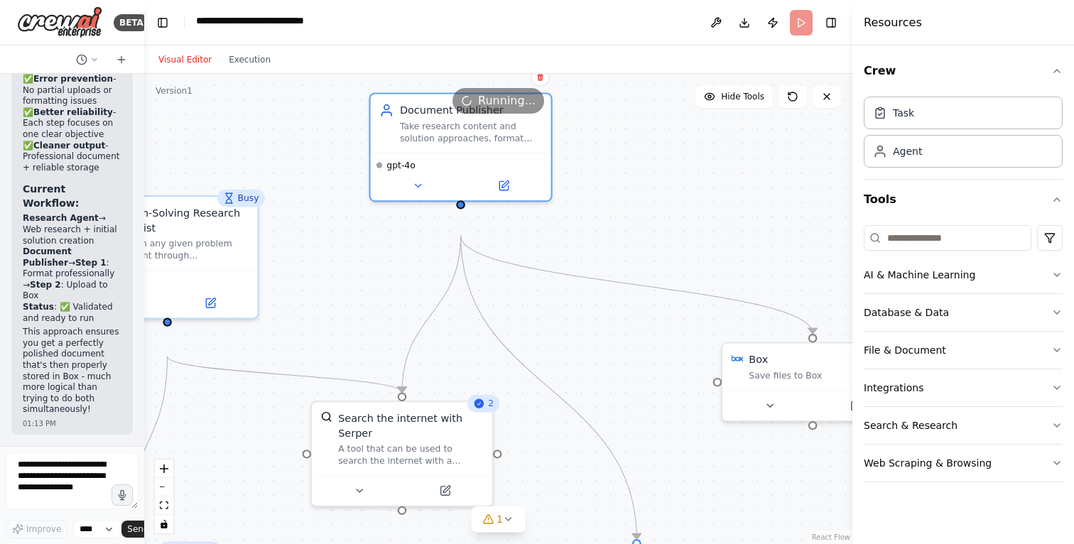
drag, startPoint x: 596, startPoint y: 218, endPoint x: 739, endPoint y: 271, distance: 152.2
click at [739, 271] on div ".deletable-edge-delete-btn { width: 20px; height: 20px; border: 0px solid #ffff…" at bounding box center [498, 309] width 708 height 470
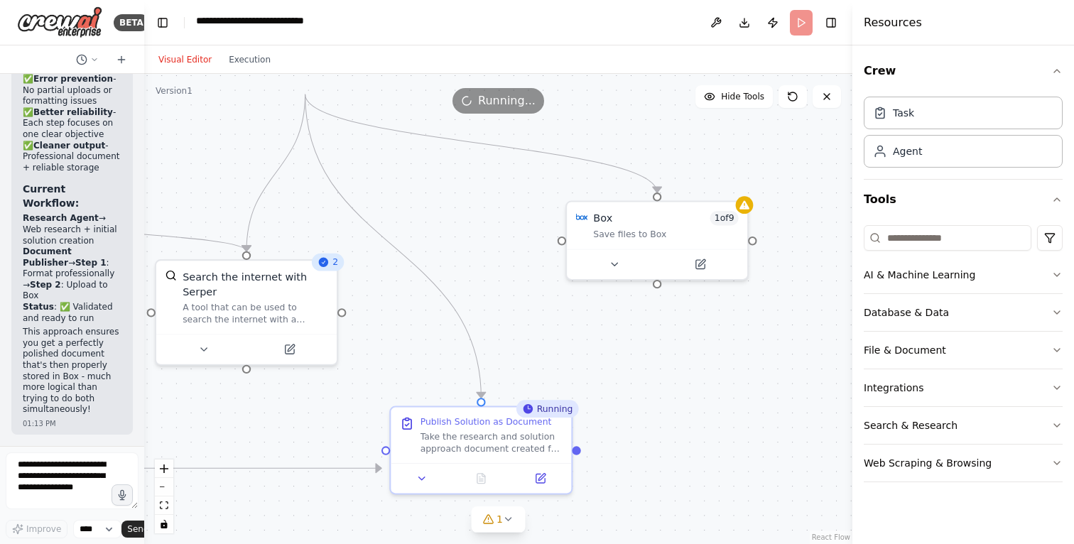
drag, startPoint x: 701, startPoint y: 230, endPoint x: 545, endPoint y: 88, distance: 210.8
click at [545, 88] on div "Visual Editor Execution Version 1 Hide Tools .deletable-edge-delete-btn { width…" at bounding box center [498, 294] width 708 height 499
click at [504, 514] on icon at bounding box center [508, 519] width 11 height 11
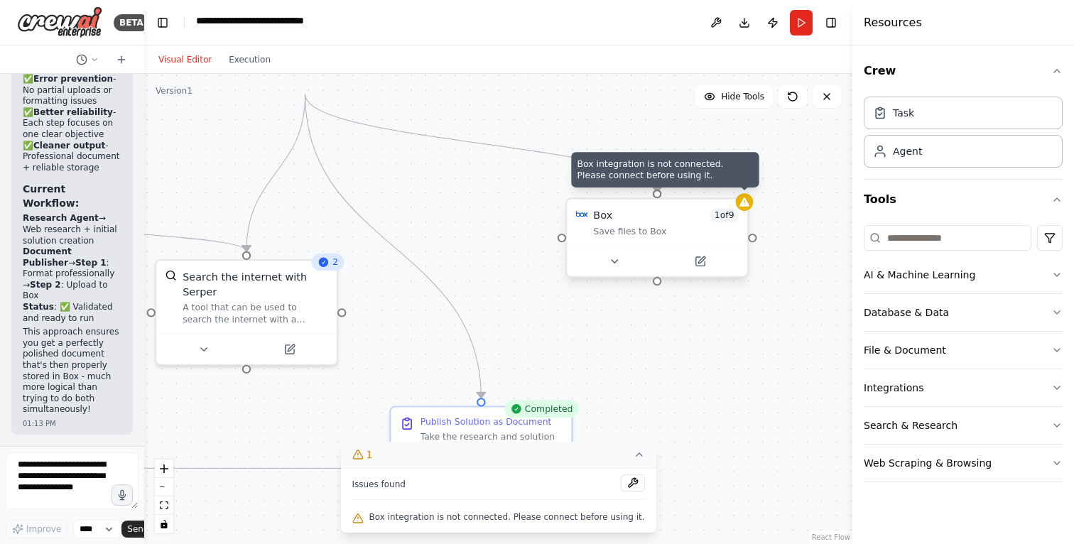
click at [746, 208] on icon at bounding box center [745, 202] width 12 height 12
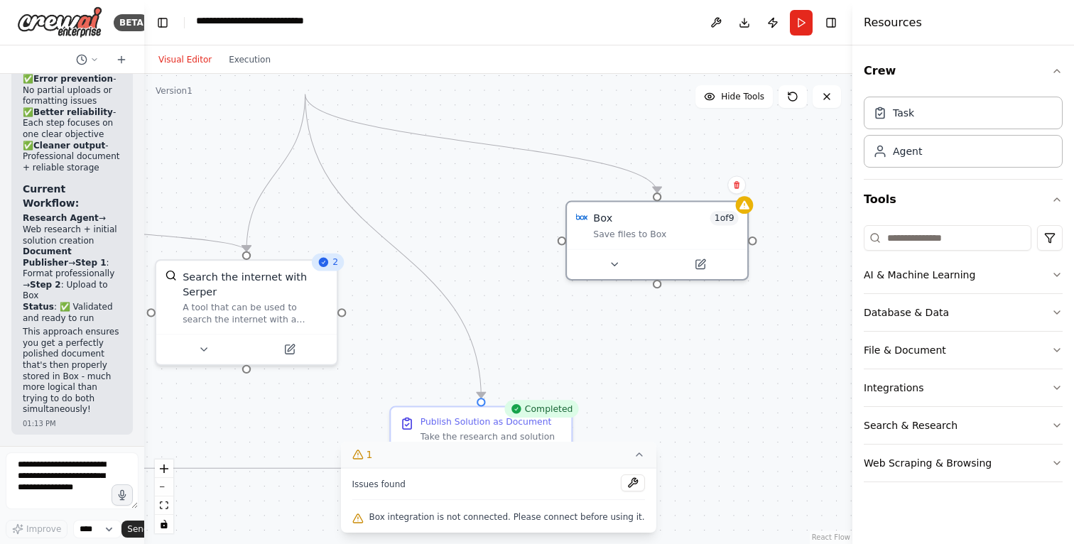
click at [784, 249] on div ".deletable-edge-delete-btn { width: 20px; height: 20px; border: 0px solid #ffff…" at bounding box center [498, 309] width 708 height 470
click at [678, 238] on div "Save files to Box" at bounding box center [665, 232] width 145 height 12
click at [758, 399] on div ".deletable-edge-delete-btn { width: 20px; height: 20px; border: 0px solid #ffff…" at bounding box center [498, 309] width 708 height 470
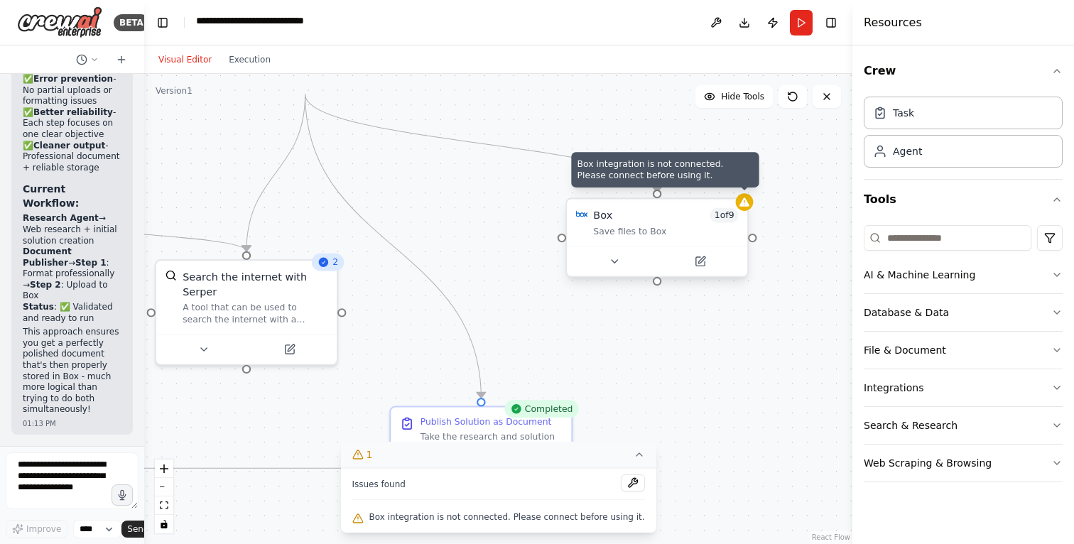
click at [745, 211] on div at bounding box center [745, 202] width 18 height 18
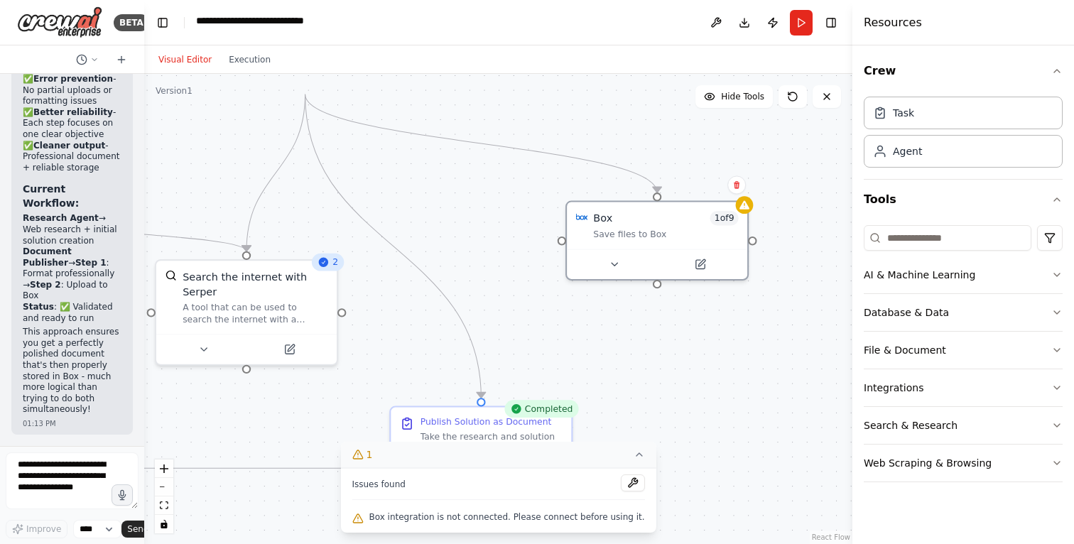
click at [808, 296] on div ".deletable-edge-delete-btn { width: 20px; height: 20px; border: 0px solid #ffff…" at bounding box center [498, 309] width 708 height 470
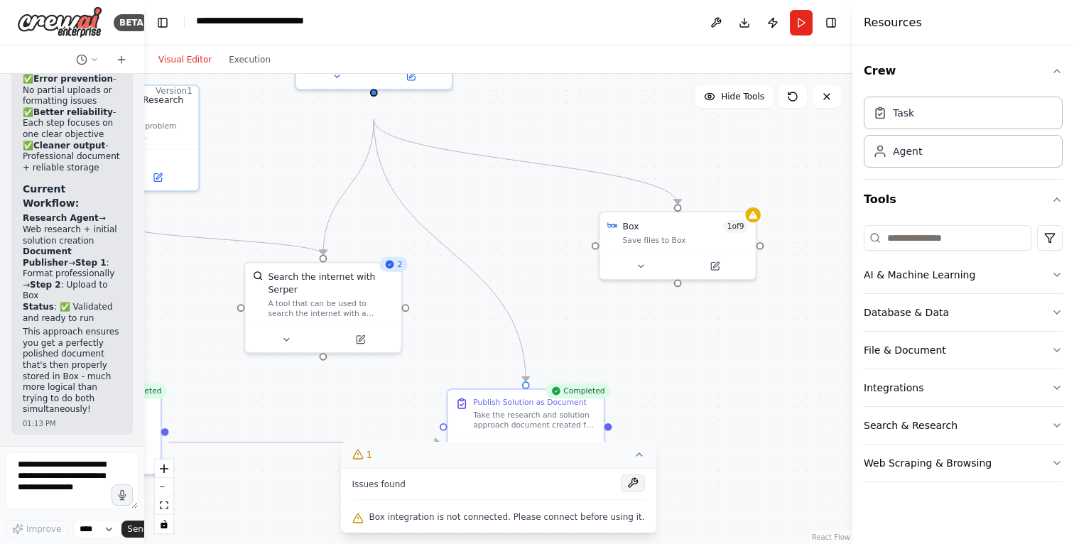
click at [644, 475] on button at bounding box center [633, 483] width 24 height 17
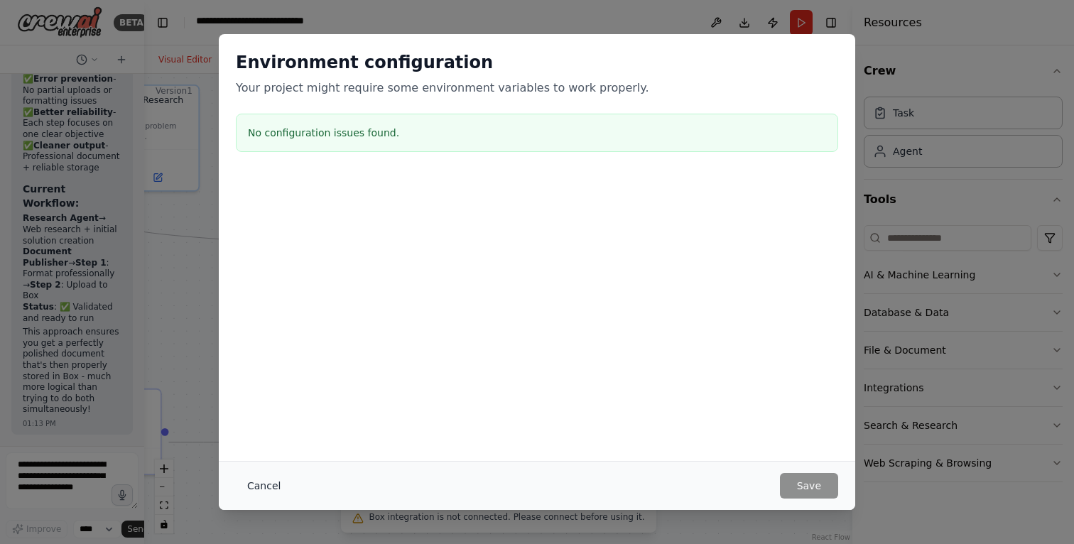
click at [236, 486] on button "Cancel" at bounding box center [264, 486] width 56 height 26
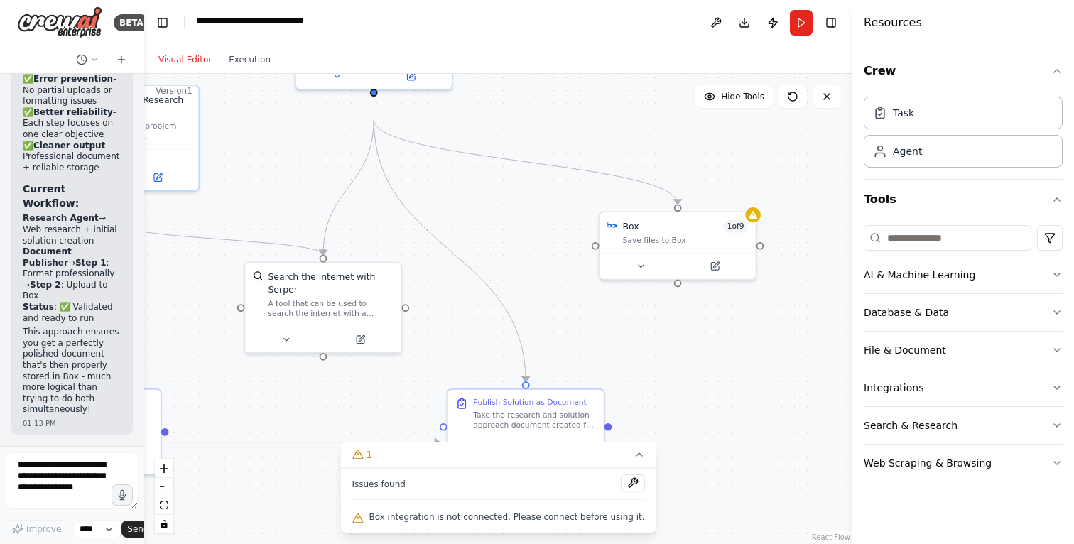
drag, startPoint x: 466, startPoint y: 418, endPoint x: 544, endPoint y: 460, distance: 88.4
click at [544, 460] on div "1 Issues found Box integration is not connected. Please connect before using it." at bounding box center [497, 487] width 315 height 91
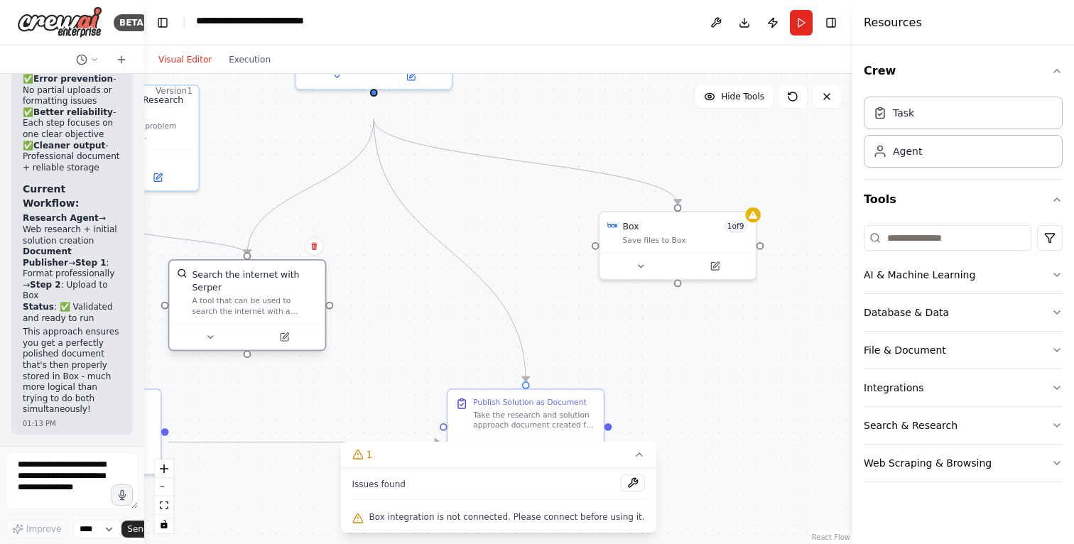
drag, startPoint x: 311, startPoint y: 295, endPoint x: 236, endPoint y: 299, distance: 75.4
click at [236, 294] on div "Search the internet with Serper" at bounding box center [254, 282] width 125 height 26
click at [790, 29] on button "Run" at bounding box center [801, 23] width 23 height 26
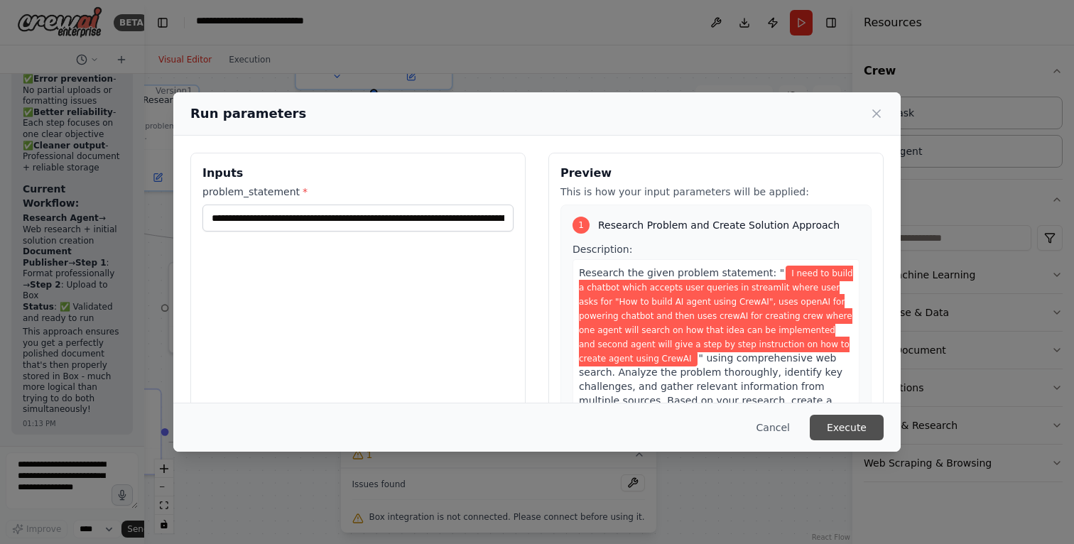
click at [884, 422] on button "Execute" at bounding box center [847, 428] width 74 height 26
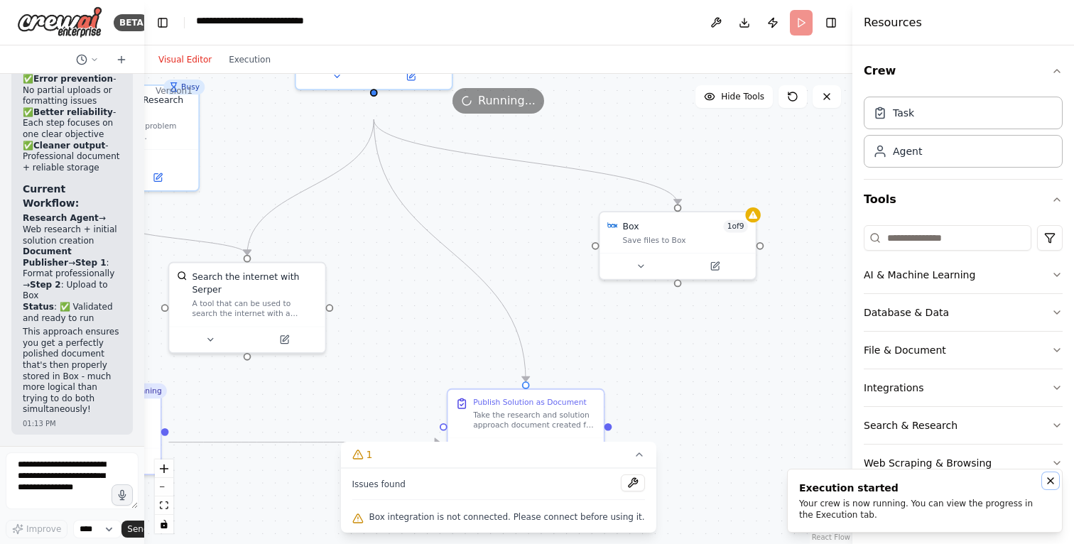
click at [1045, 475] on icon "Notifications (F8)" at bounding box center [1050, 480] width 11 height 11
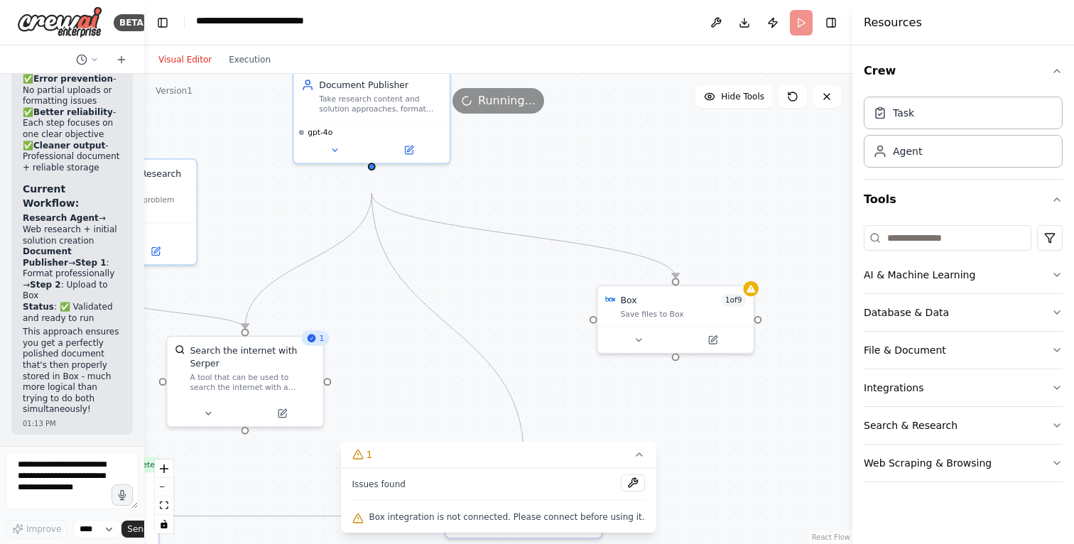
drag, startPoint x: 689, startPoint y: 173, endPoint x: 687, endPoint y: 247, distance: 73.9
click at [687, 247] on div ".deletable-edge-delete-btn { width: 20px; height: 20px; border: 0px solid #ffff…" at bounding box center [498, 309] width 708 height 470
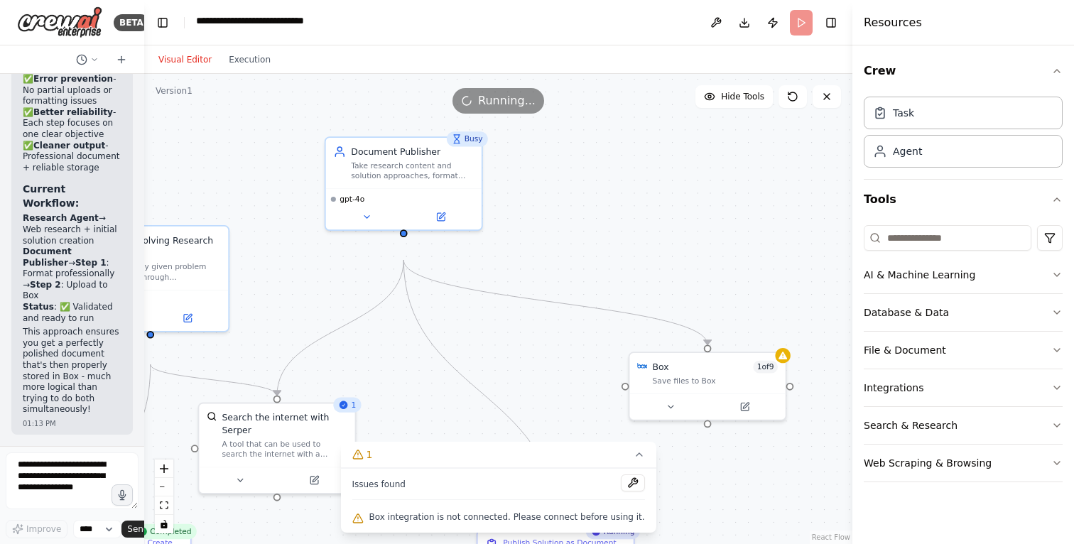
drag, startPoint x: 660, startPoint y: 225, endPoint x: 692, endPoint y: 291, distance: 74.1
click at [692, 291] on div ".deletable-edge-delete-btn { width: 20px; height: 20px; border: 0px solid #ffff…" at bounding box center [498, 309] width 708 height 470
drag, startPoint x: 720, startPoint y: 386, endPoint x: 718, endPoint y: 284, distance: 102.3
click at [718, 270] on div "Box 1 of 9" at bounding box center [715, 263] width 125 height 13
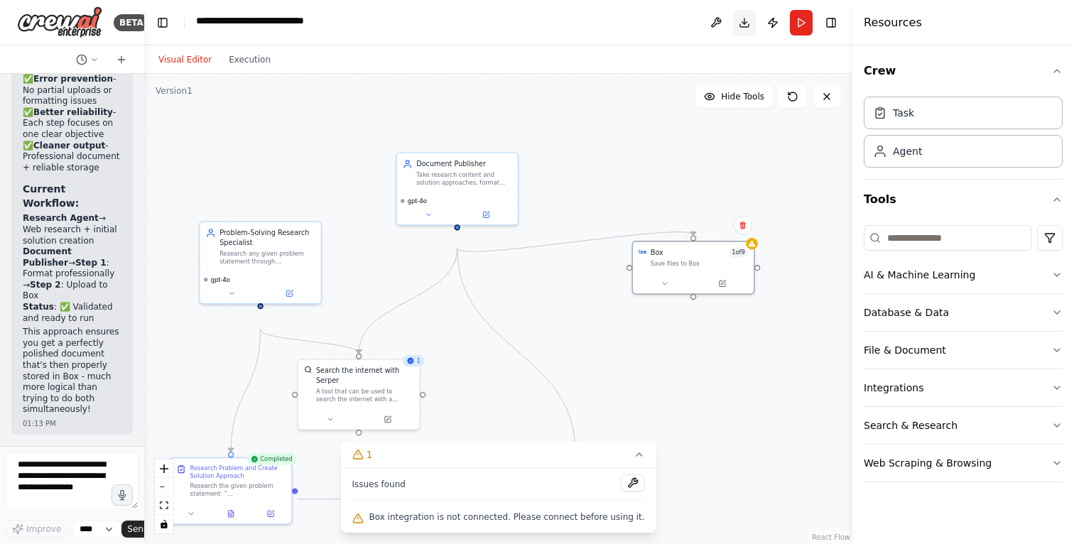
click at [733, 27] on button "Download" at bounding box center [744, 23] width 23 height 26
click at [273, 68] on button "Execution" at bounding box center [249, 59] width 59 height 17
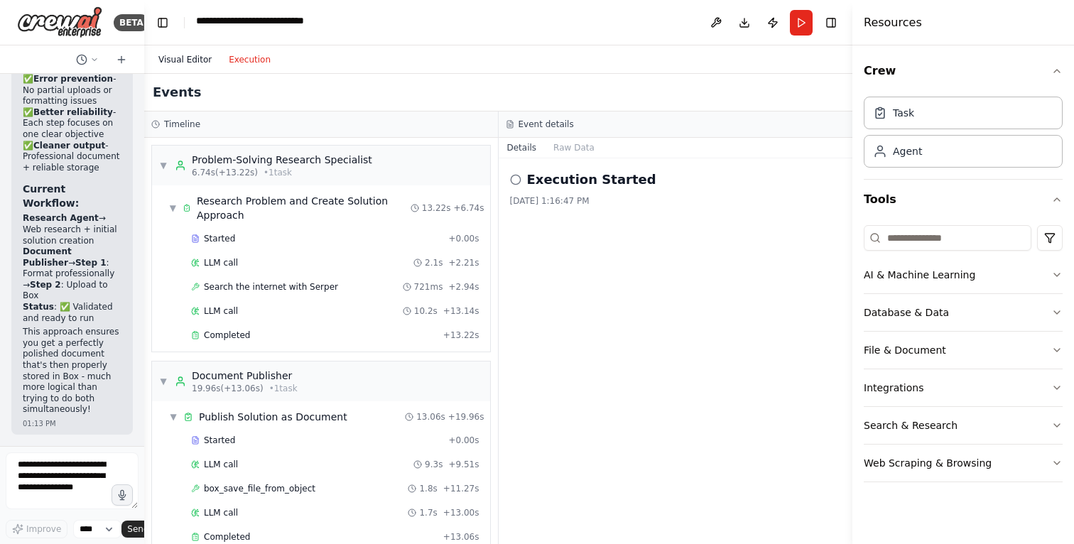
click at [193, 68] on button "Visual Editor" at bounding box center [185, 59] width 70 height 17
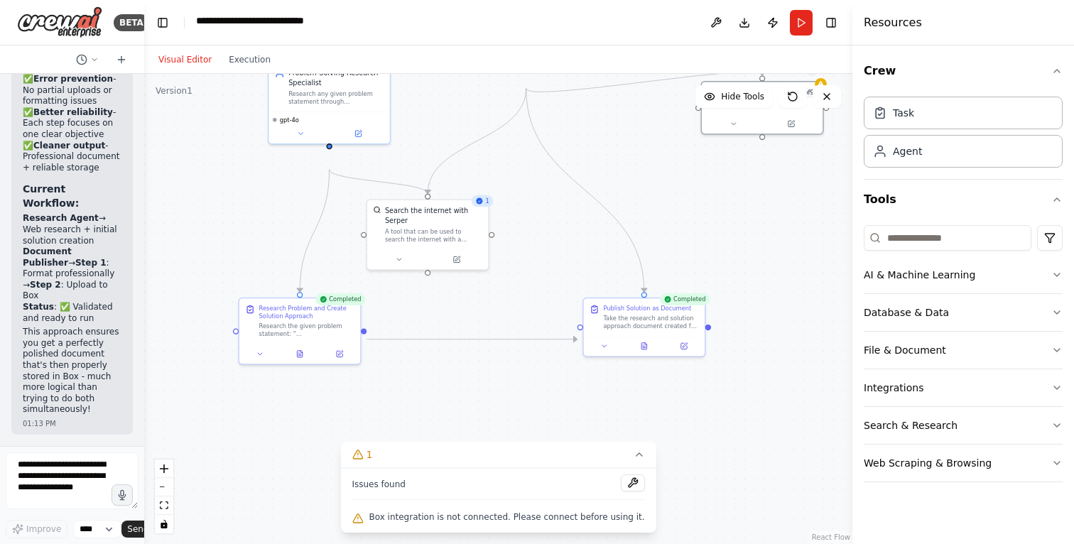
drag, startPoint x: 617, startPoint y: 231, endPoint x: 685, endPoint y: 70, distance: 174.2
click at [685, 70] on div "Visual Editor Execution Version 1 Hide Tools .deletable-edge-delete-btn { width…" at bounding box center [498, 294] width 708 height 499
click at [790, 27] on button "Run" at bounding box center [801, 23] width 23 height 26
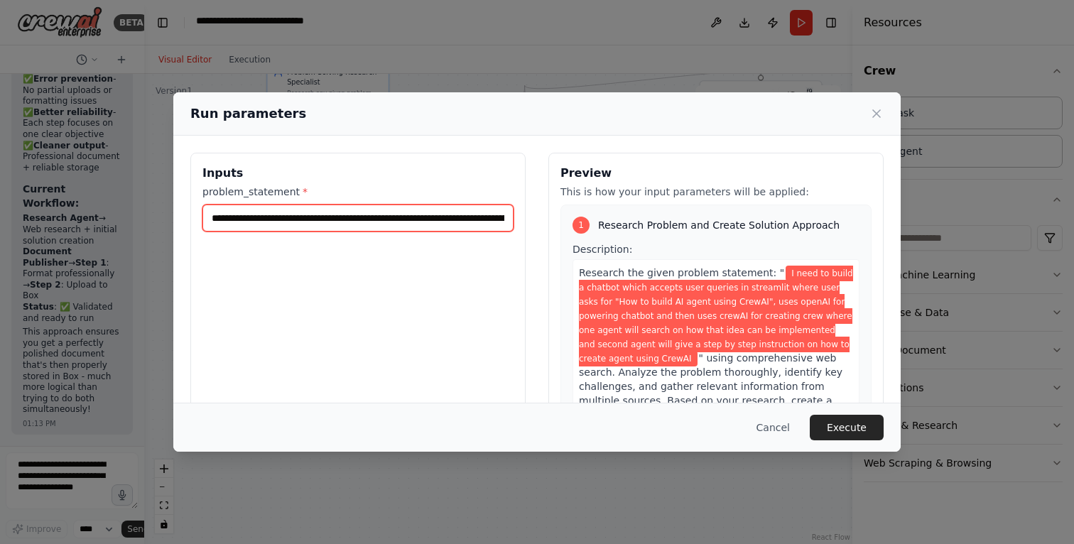
click at [273, 232] on input "**********" at bounding box center [358, 218] width 311 height 27
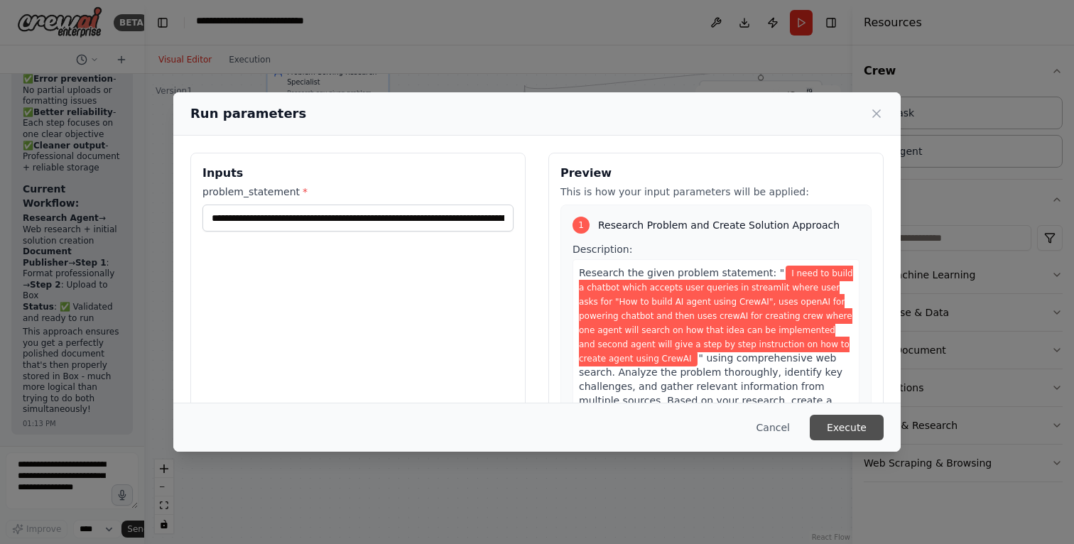
click at [884, 415] on button "Execute" at bounding box center [847, 428] width 74 height 26
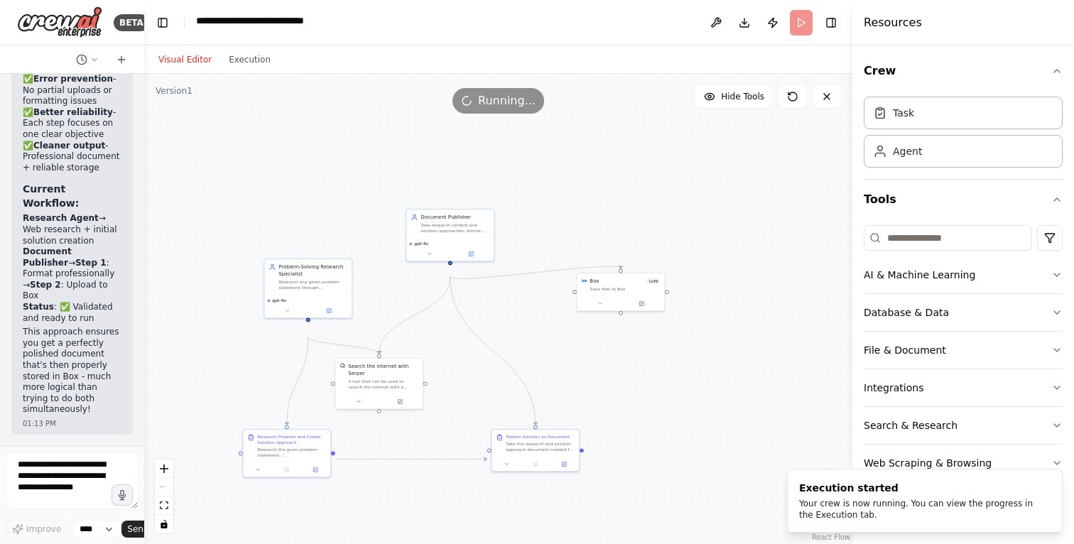
drag, startPoint x: 557, startPoint y: 205, endPoint x: 445, endPoint y: 365, distance: 195.4
click at [445, 365] on div ".deletable-edge-delete-btn { width: 20px; height: 20px; border: 0px solid #ffff…" at bounding box center [498, 309] width 708 height 470
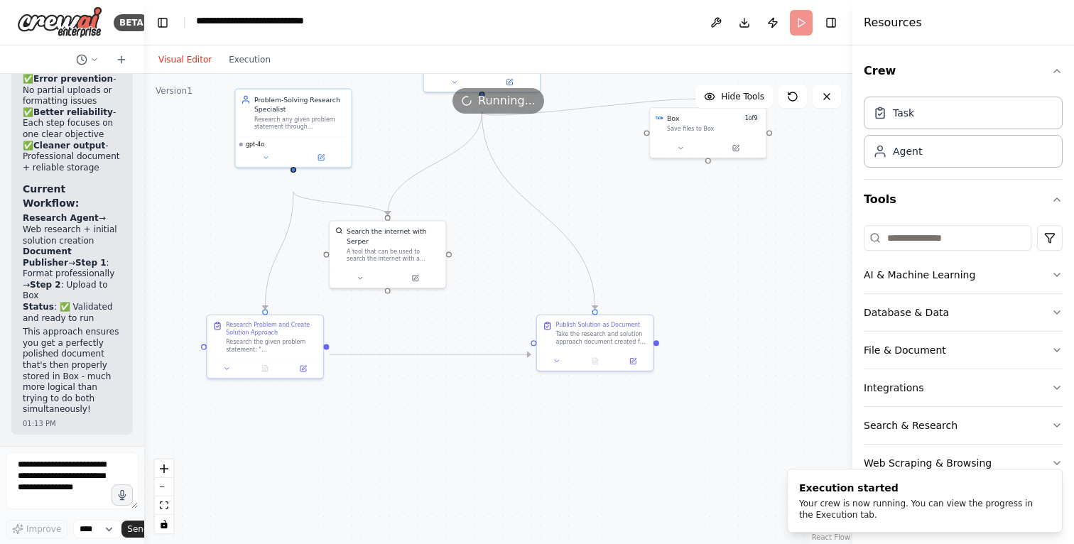
drag, startPoint x: 340, startPoint y: 271, endPoint x: 374, endPoint y: 123, distance: 152.4
click at [374, 123] on div "Version 1 Hide Tools .deletable-edge-delete-btn { width: 20px; height: 20px; bo…" at bounding box center [498, 309] width 708 height 470
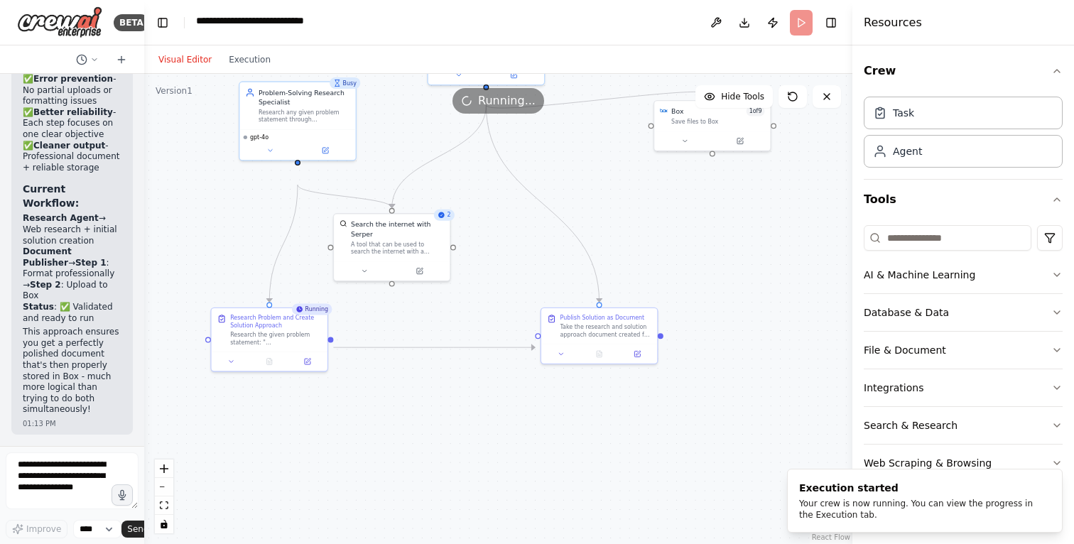
click at [686, 268] on div ".deletable-edge-delete-btn { width: 20px; height: 20px; border: 0px solid #ffff…" at bounding box center [498, 309] width 708 height 470
click at [578, 337] on div "Take the research and solution approach document created for "{problem_statemen…" at bounding box center [607, 329] width 92 height 15
click at [265, 68] on button "Execution" at bounding box center [249, 59] width 59 height 17
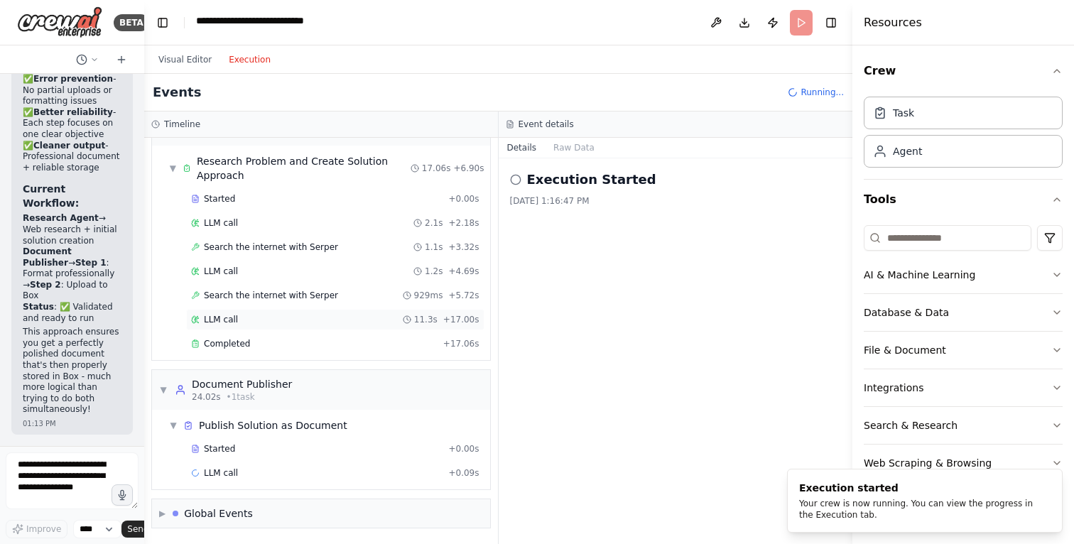
scroll to position [139, 0]
click at [239, 338] on span "Completed" at bounding box center [227, 343] width 46 height 11
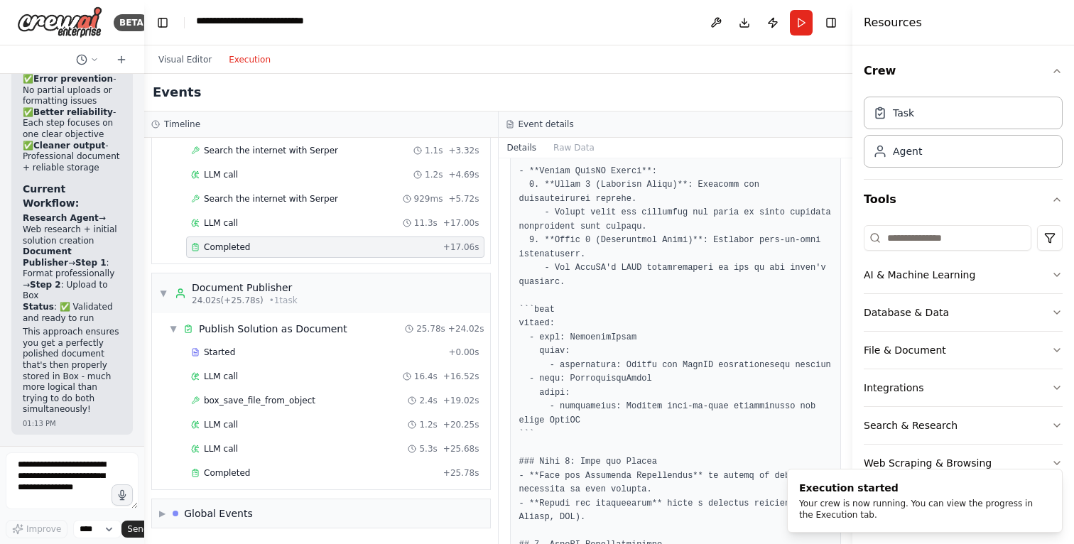
scroll to position [1373, 0]
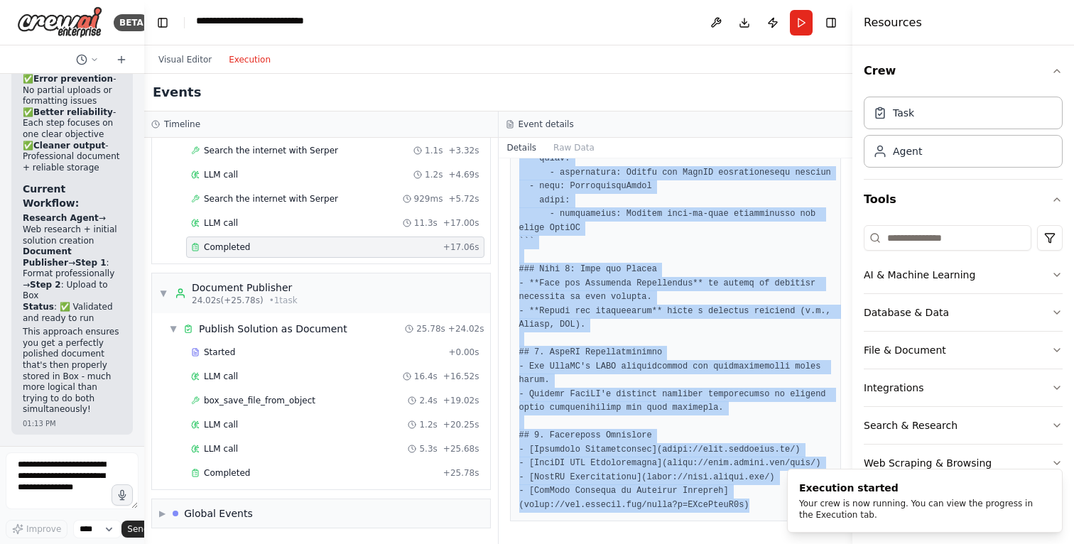
scroll to position [2440, 0]
drag, startPoint x: 524, startPoint y: 317, endPoint x: 627, endPoint y: 605, distance: 306.1
click at [627, 544] on html "BETA I want to build a Agent which when given a problem statement , does web se…" at bounding box center [537, 272] width 1074 height 544
copy pre "# Solution Document: Building a Chatbot with Streamlit, OpenAI, and CrewAI ## 1…"
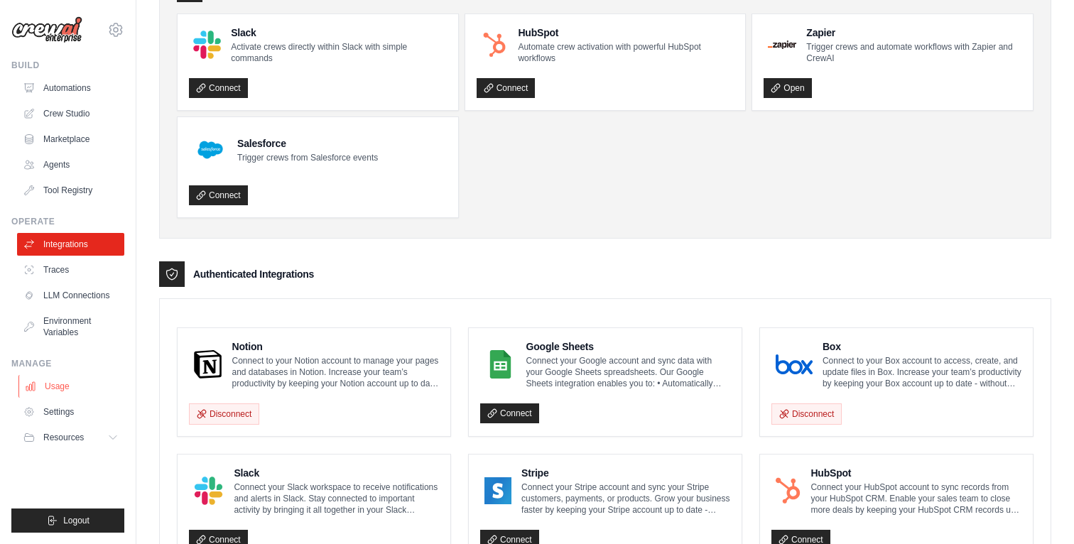
scroll to position [115, 0]
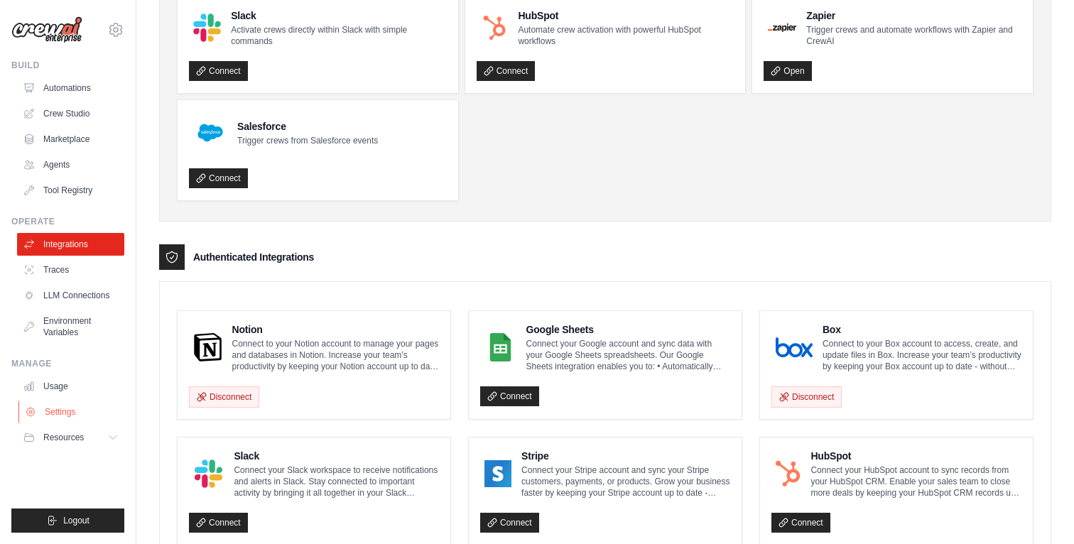
click at [75, 423] on link "Settings" at bounding box center [71, 412] width 107 height 23
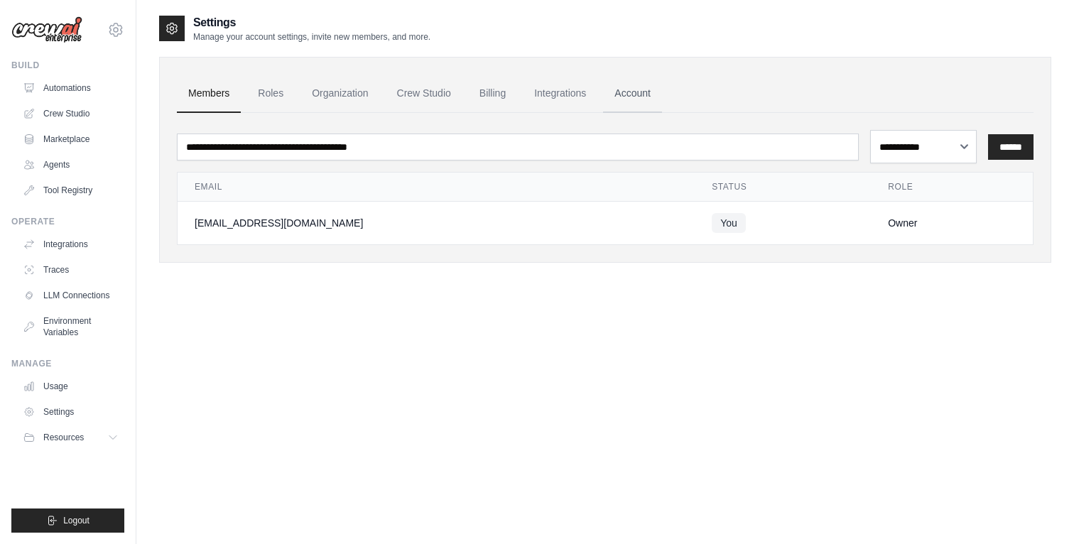
click at [662, 108] on link "Account" at bounding box center [632, 94] width 59 height 38
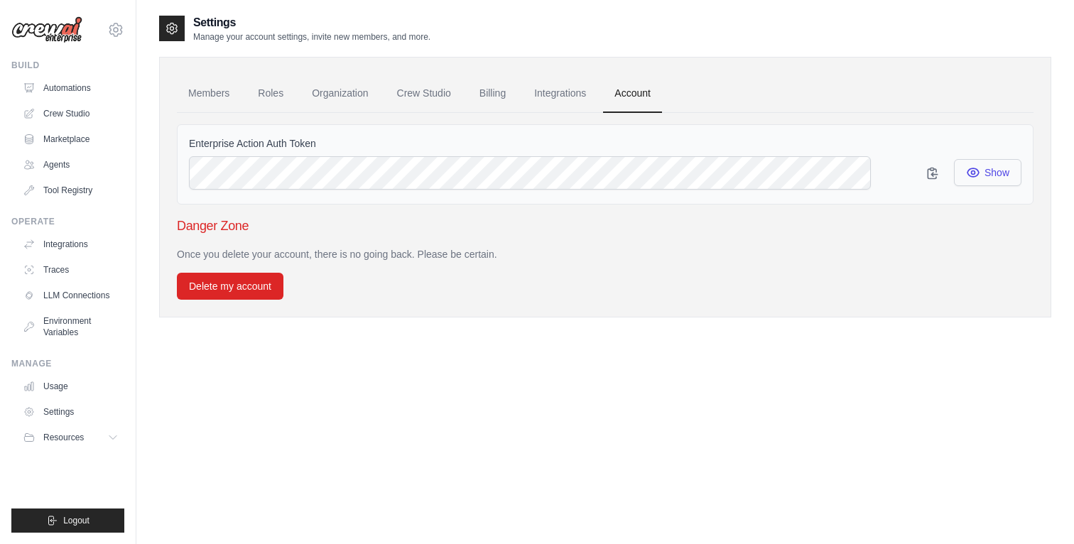
click at [966, 180] on icon "button" at bounding box center [973, 173] width 14 height 14
click at [928, 178] on icon "button" at bounding box center [932, 172] width 9 height 11
